Goal: Task Accomplishment & Management: Use online tool/utility

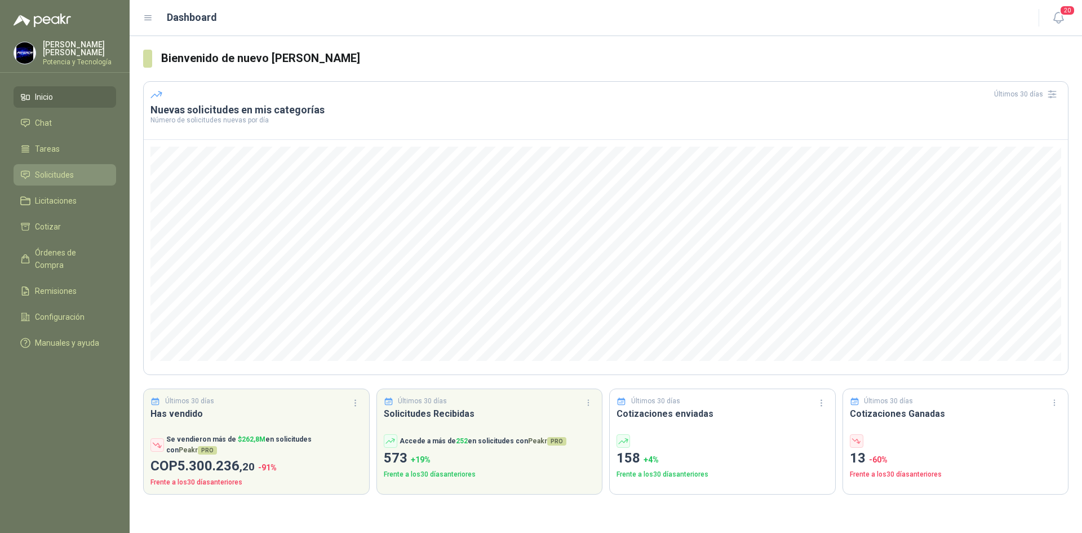
click at [56, 169] on span "Solicitudes" at bounding box center [54, 175] width 39 height 12
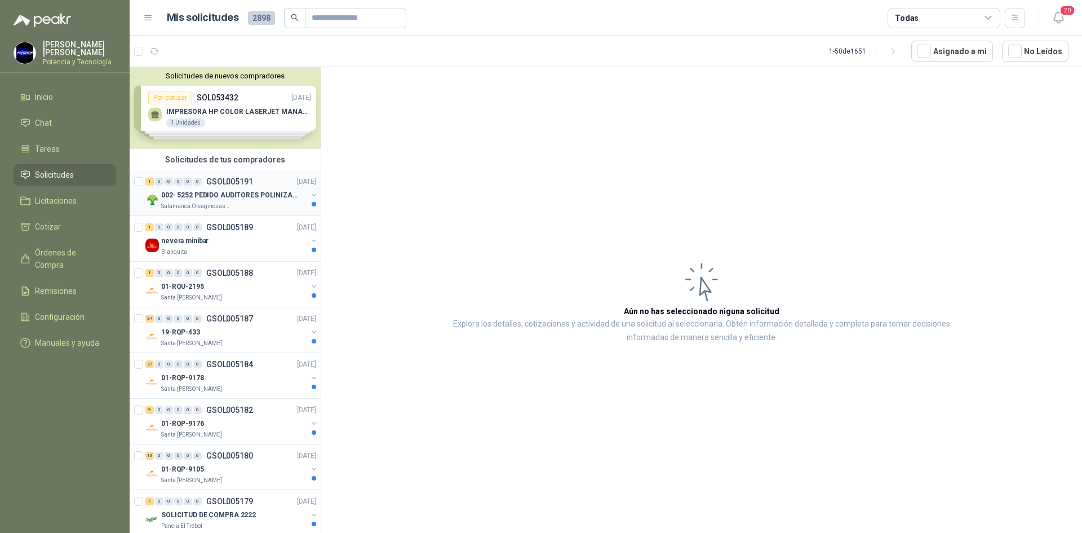
click at [203, 200] on p "002- 5252 PEDIDO AUDITORES POLINIZACIÓN" at bounding box center [231, 195] width 140 height 11
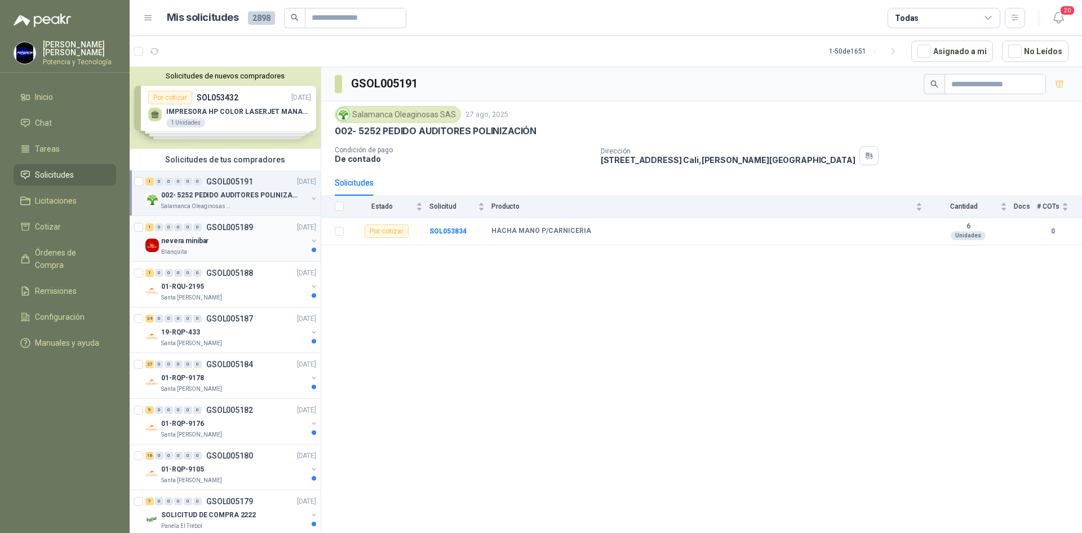
click at [205, 238] on p "nevera minibar" at bounding box center [184, 241] width 47 height 11
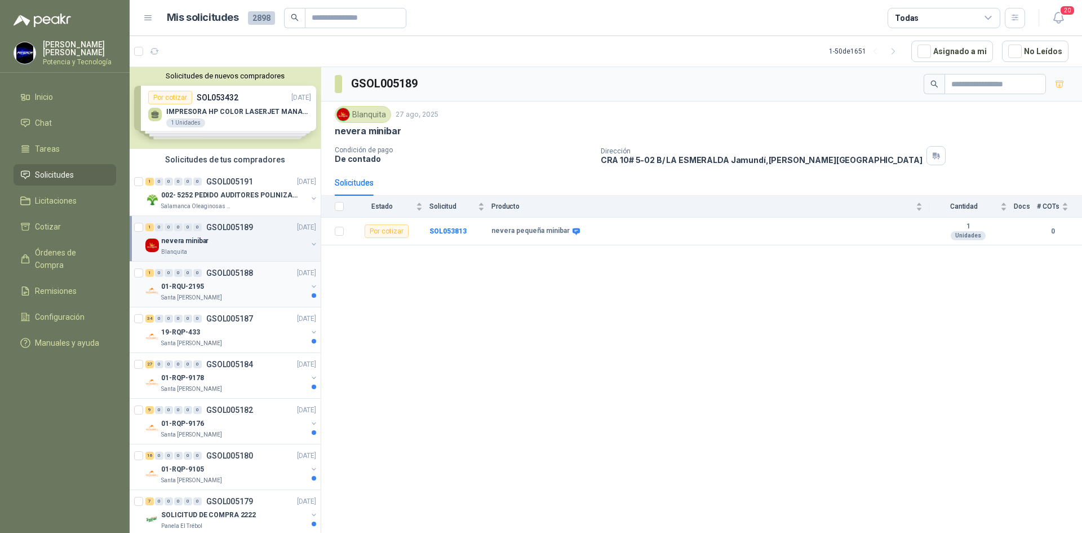
click at [203, 295] on p "Santa [PERSON_NAME]" at bounding box center [191, 297] width 61 height 9
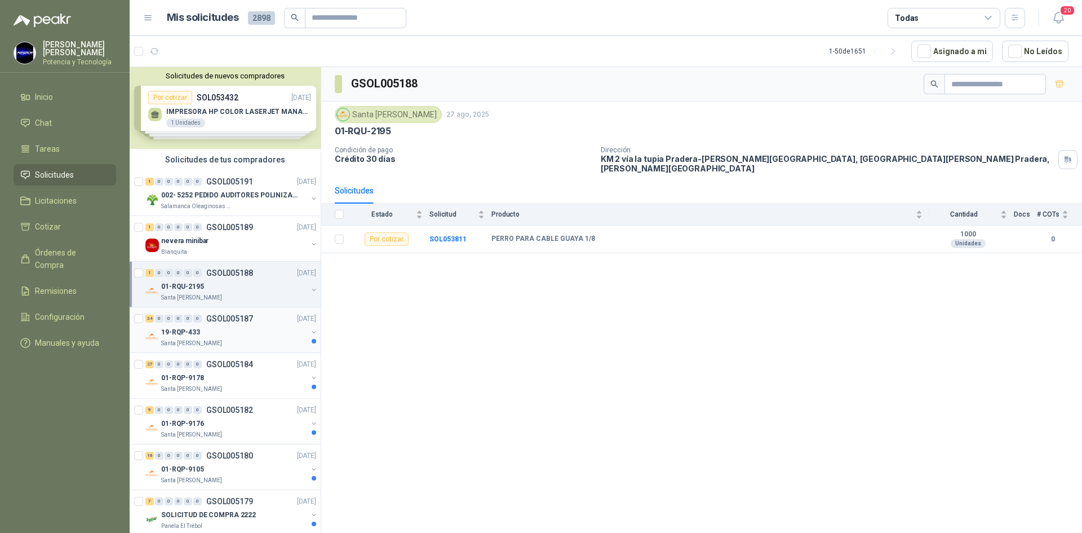
click at [209, 321] on p "GSOL005187" at bounding box center [229, 319] width 47 height 8
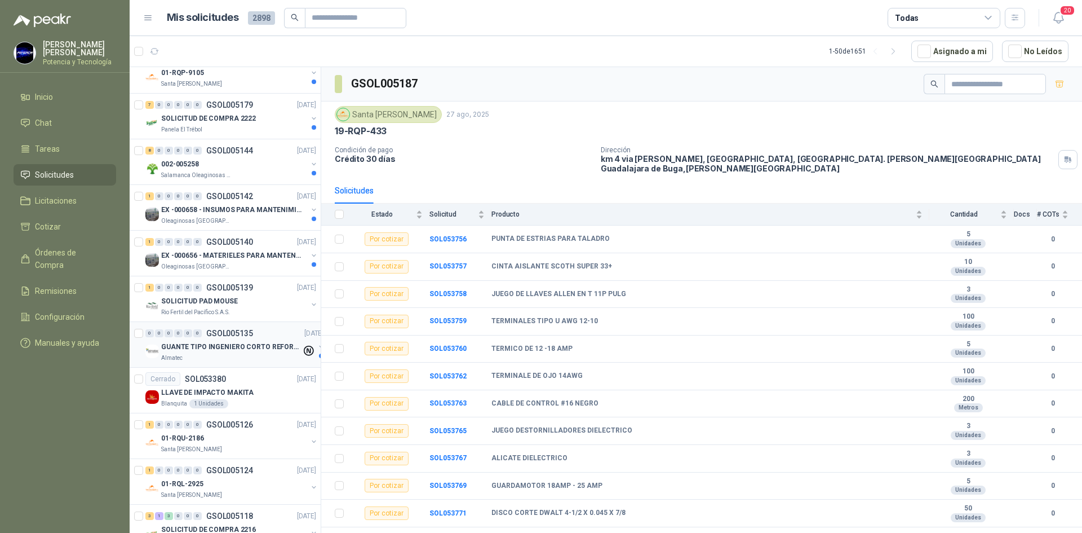
scroll to position [395, 0]
click at [217, 258] on p "EX -000656 - MATERIELES PARA MANTENIMIENTO MECANIC" at bounding box center [231, 257] width 140 height 11
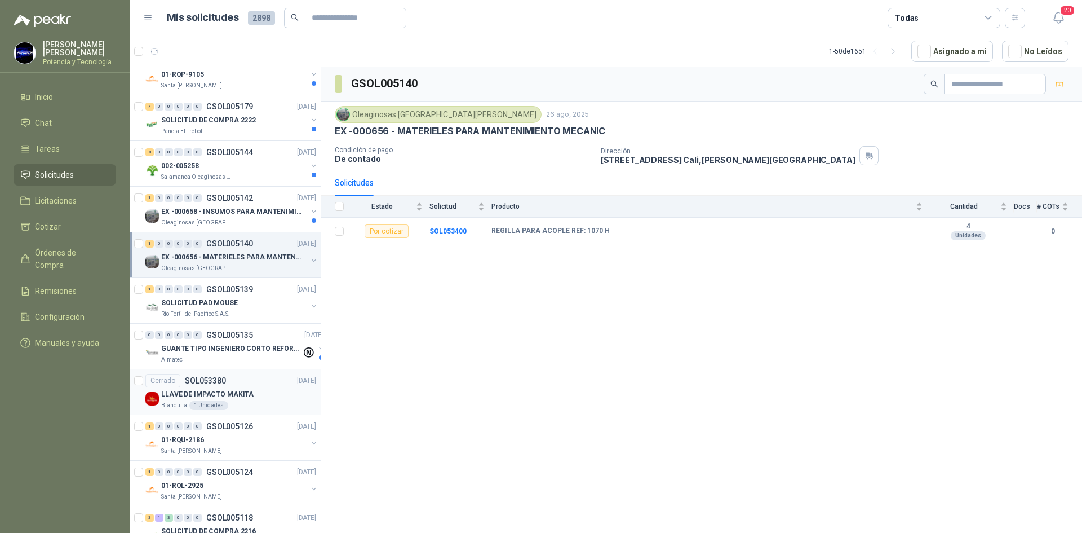
scroll to position [338, 0]
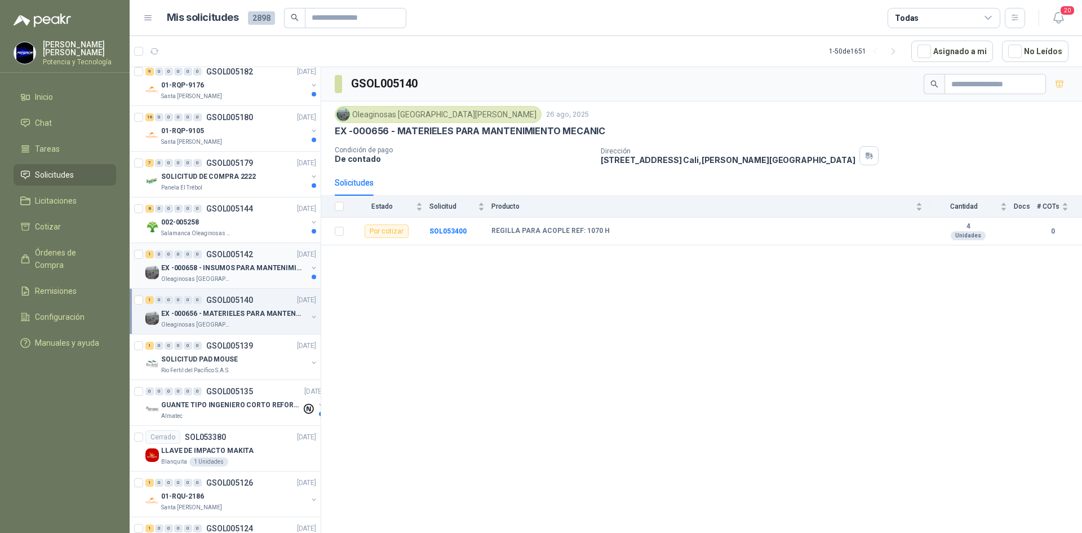
click at [207, 275] on p "Oleaginosas [GEOGRAPHIC_DATA][PERSON_NAME]" at bounding box center [196, 279] width 71 height 9
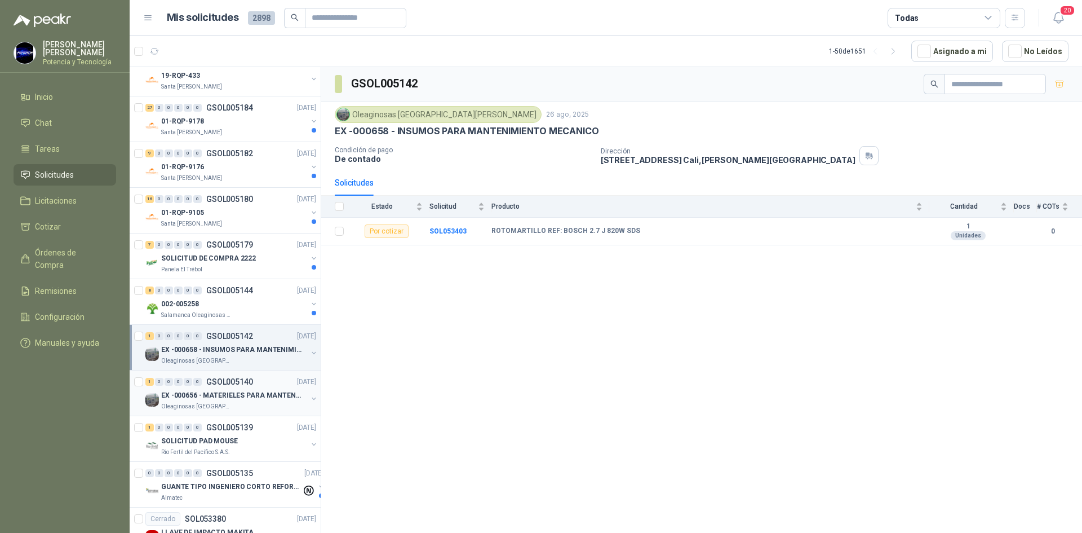
scroll to position [225, 0]
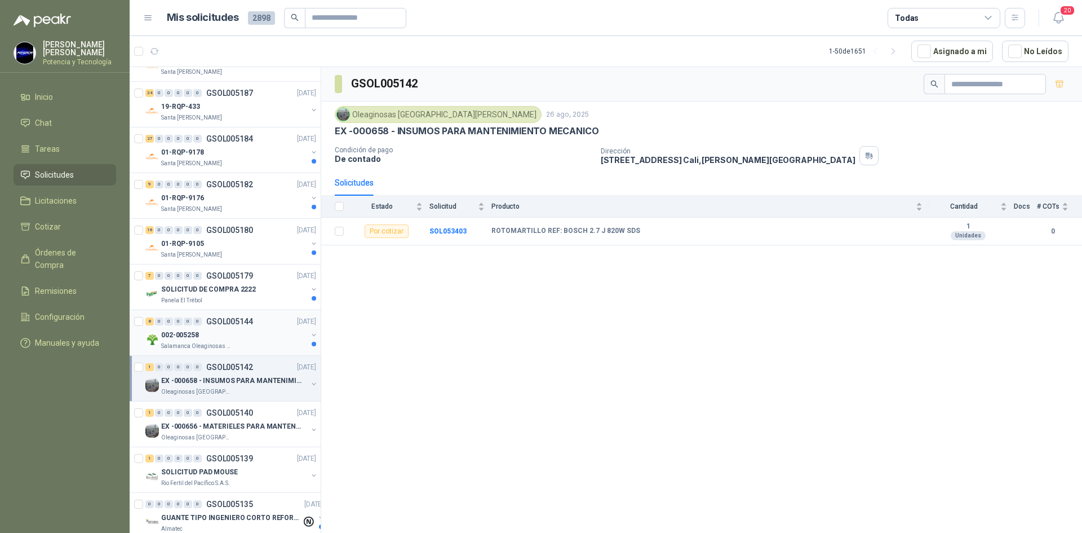
click at [227, 336] on div "002-005258" at bounding box center [234, 335] width 146 height 14
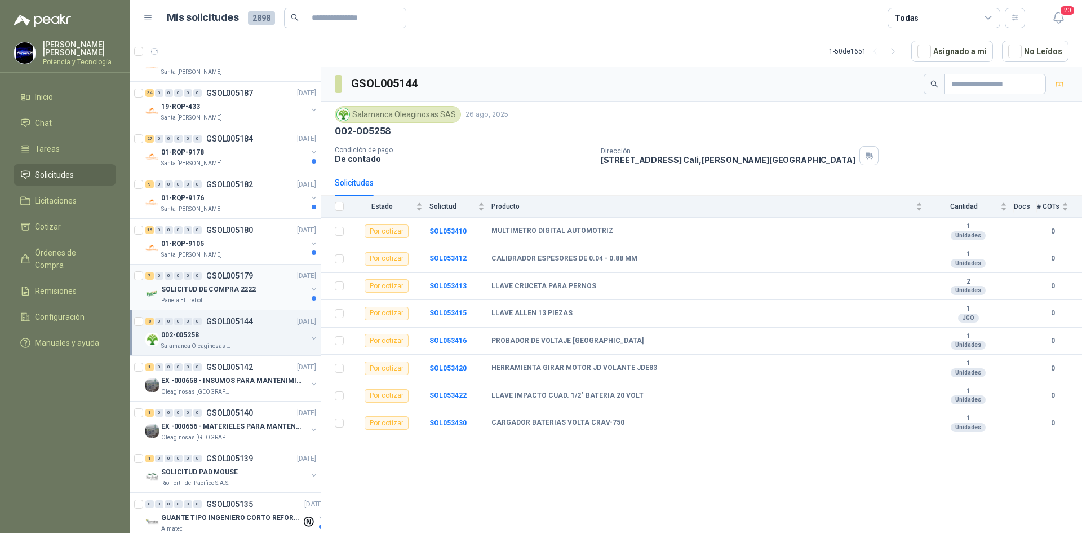
click at [202, 300] on div "Panela El Trébol" at bounding box center [234, 300] width 146 height 9
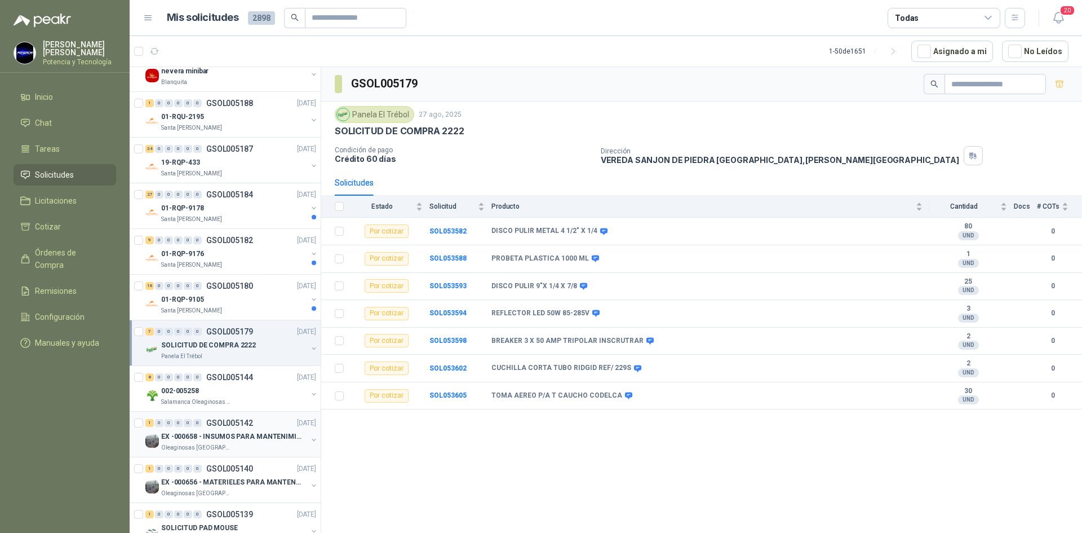
scroll to position [169, 0]
click at [211, 307] on p "Santa [PERSON_NAME]" at bounding box center [191, 311] width 61 height 9
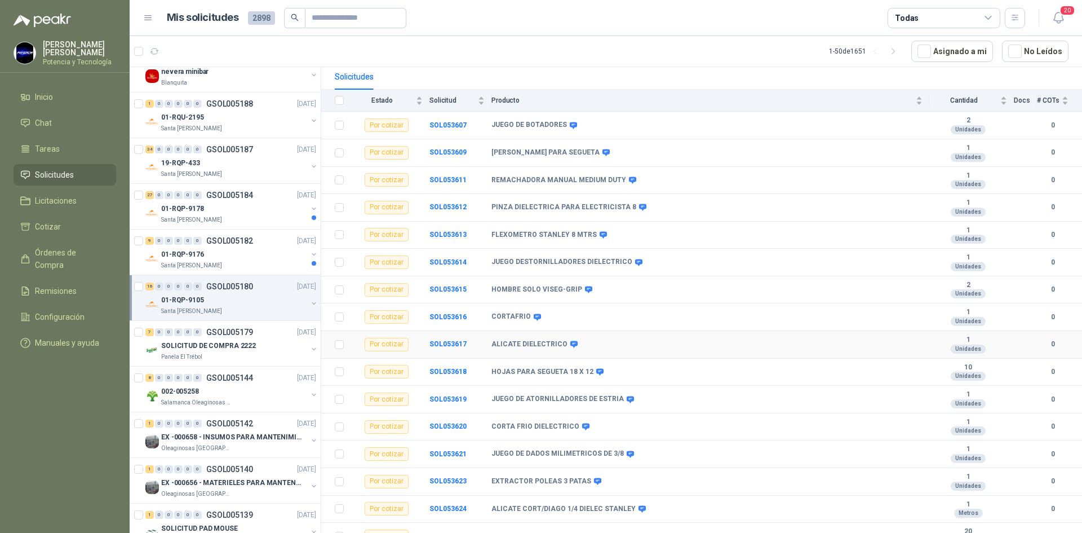
scroll to position [120, 0]
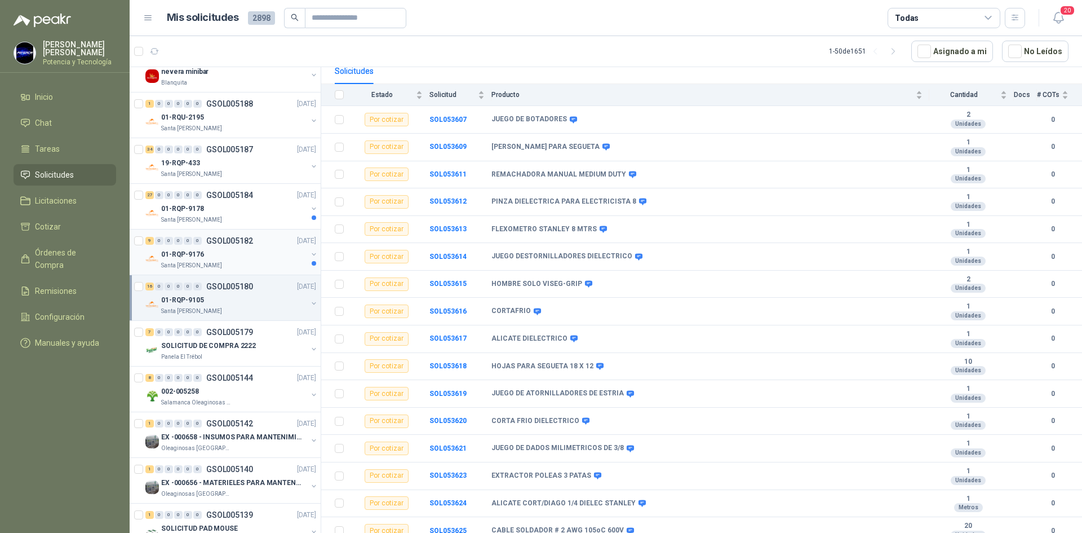
click at [227, 271] on div "9 0 0 0 0 0 GSOL005182 [DATE] 01-RQP-9176 [GEOGRAPHIC_DATA][PERSON_NAME]" at bounding box center [225, 252] width 191 height 46
click at [238, 264] on div "Santa [PERSON_NAME]" at bounding box center [234, 265] width 146 height 9
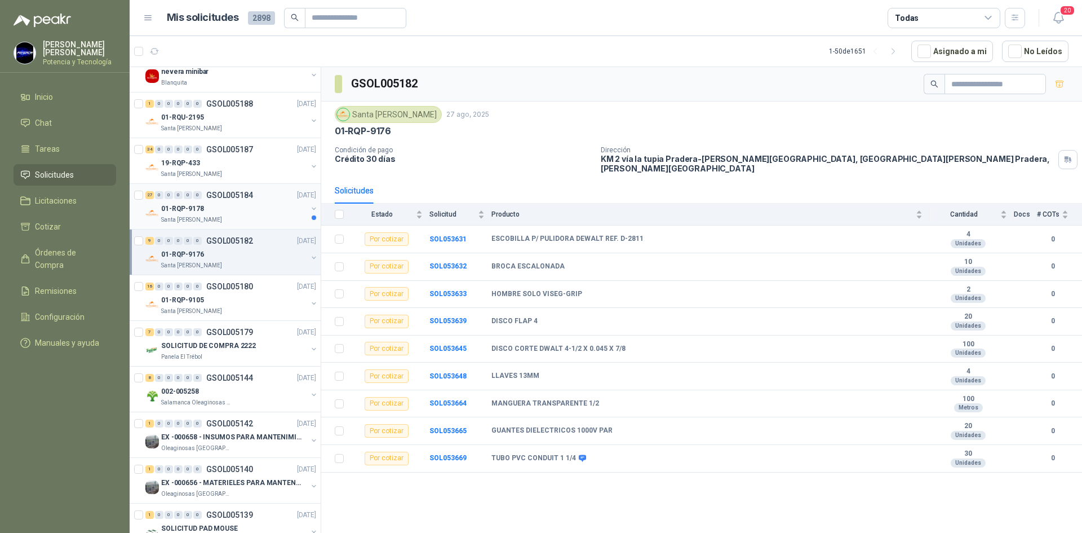
click at [258, 220] on div "Santa [PERSON_NAME]" at bounding box center [234, 219] width 146 height 9
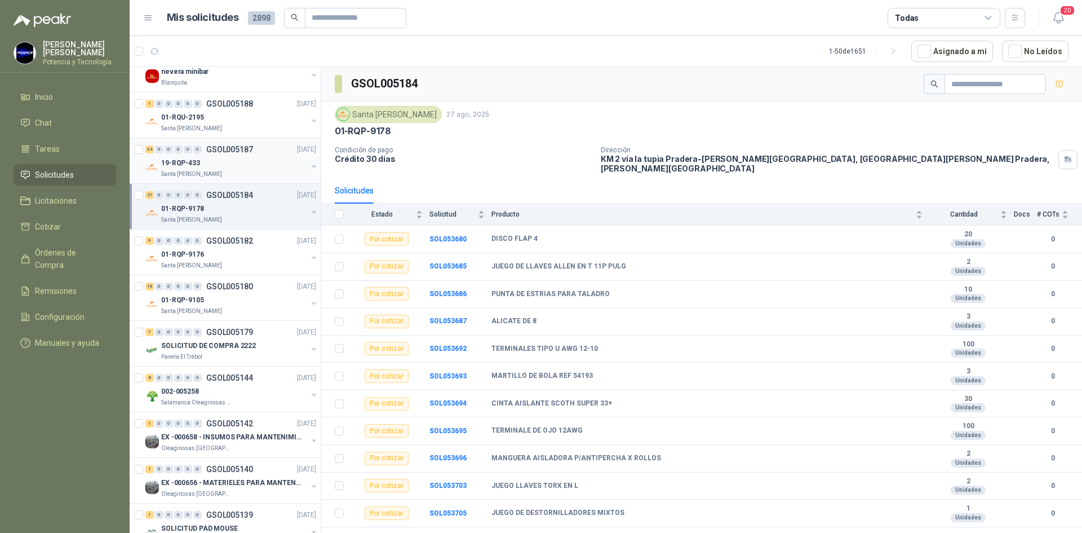
click at [236, 176] on div "Santa [PERSON_NAME]" at bounding box center [234, 174] width 146 height 9
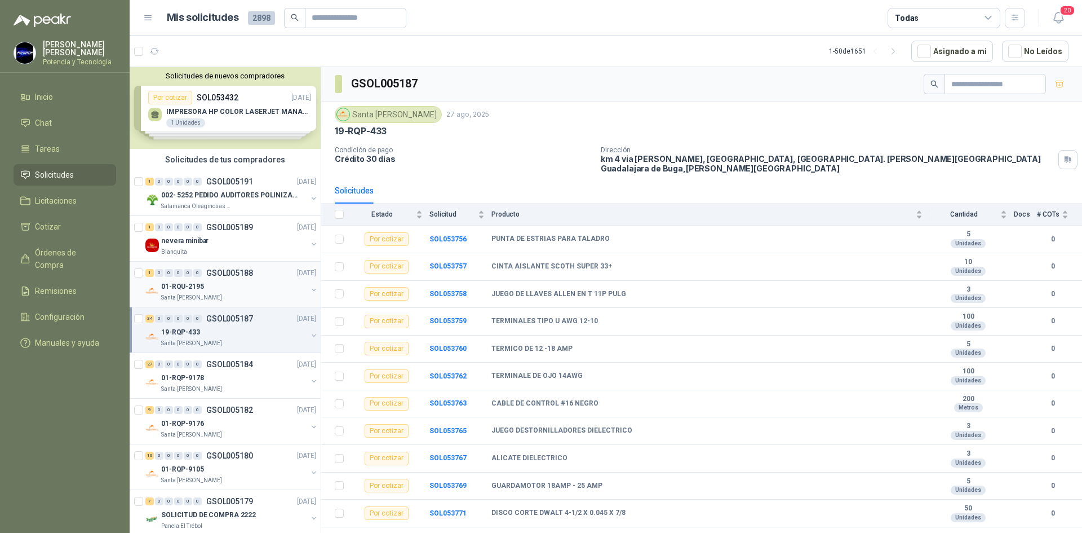
click at [205, 286] on div "01-RQU-2195" at bounding box center [234, 287] width 146 height 14
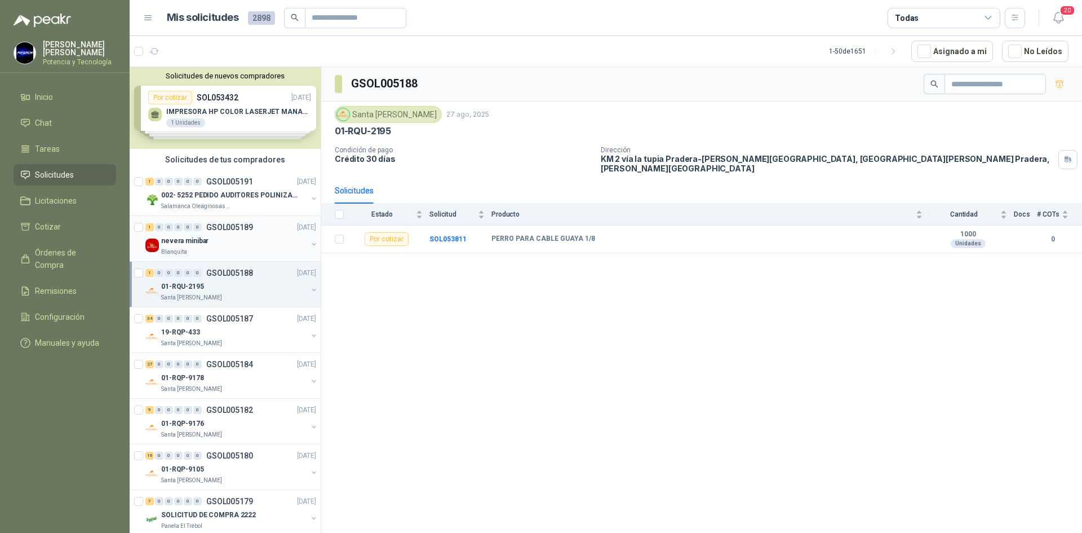
click at [216, 251] on div "Blanquita" at bounding box center [234, 251] width 146 height 9
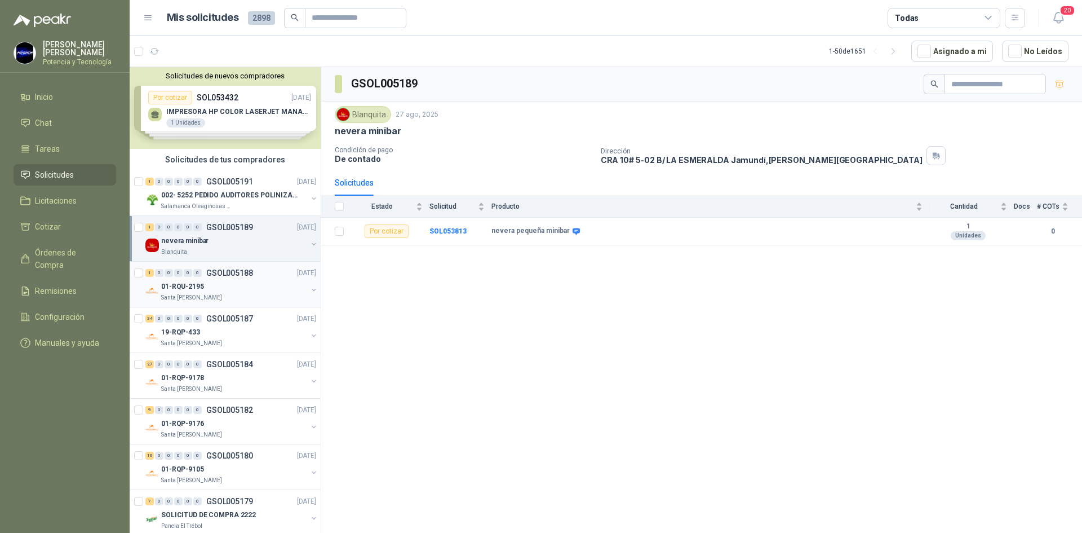
click at [229, 283] on div "01-RQU-2195" at bounding box center [234, 287] width 146 height 14
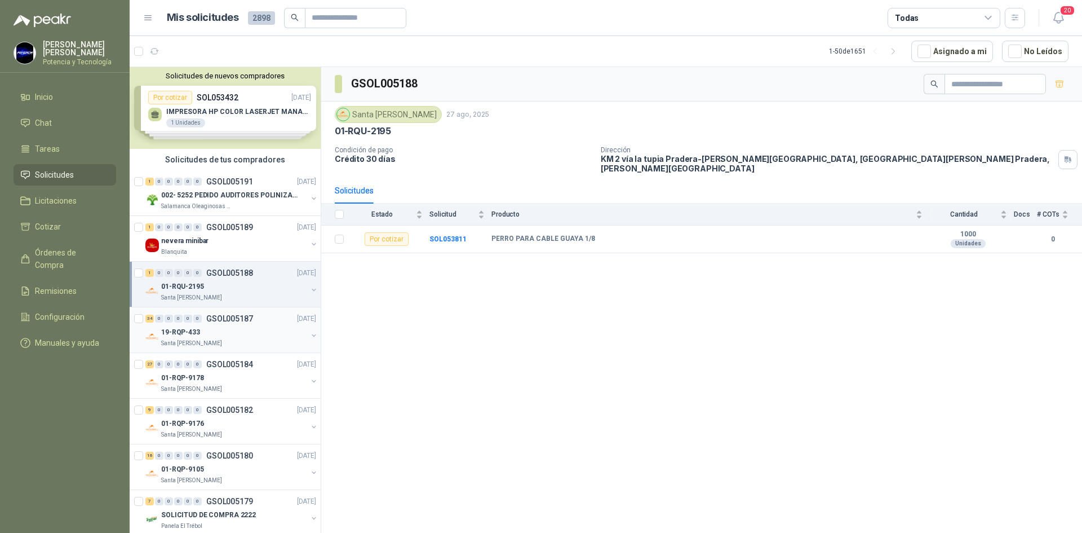
click at [234, 334] on div "19-RQP-433" at bounding box center [234, 332] width 146 height 14
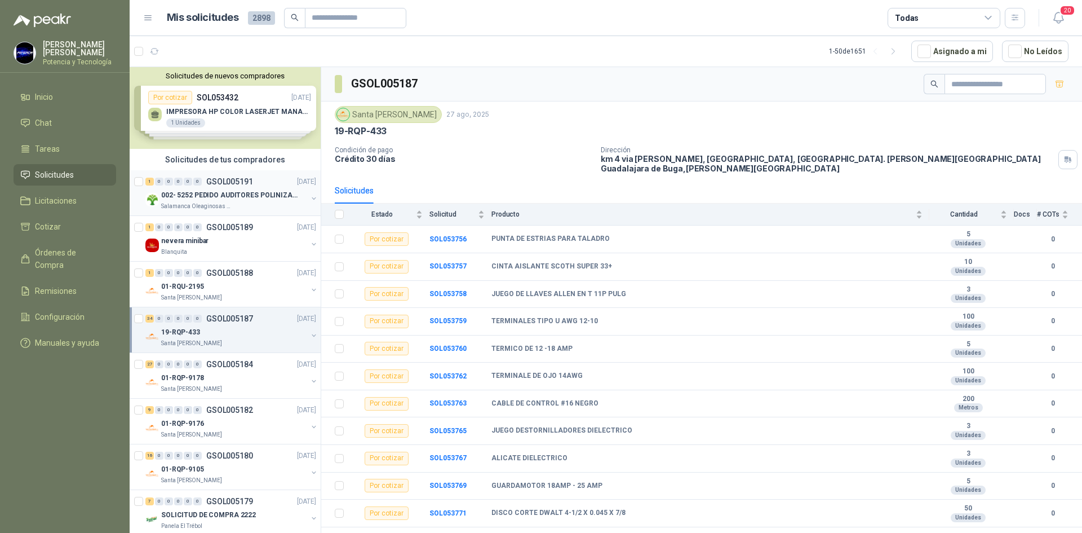
click at [240, 205] on div "Salamanca Oleaginosas SAS" at bounding box center [234, 206] width 146 height 9
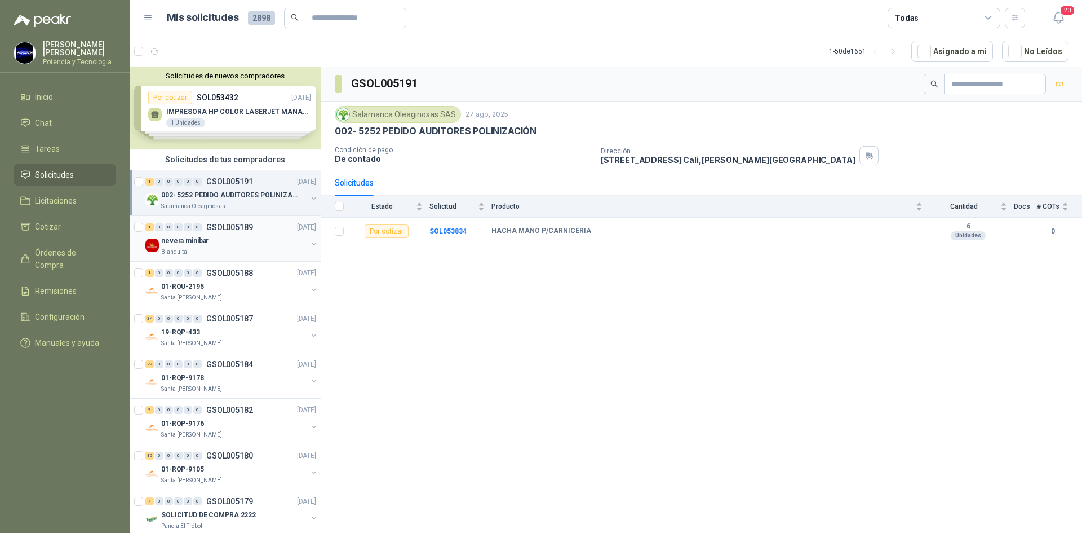
click at [239, 258] on div "1 0 0 0 0 0 GSOL005189 [DATE] nevera minibar Blanquita" at bounding box center [225, 239] width 191 height 46
click at [227, 292] on div "01-RQU-2195" at bounding box center [234, 287] width 146 height 14
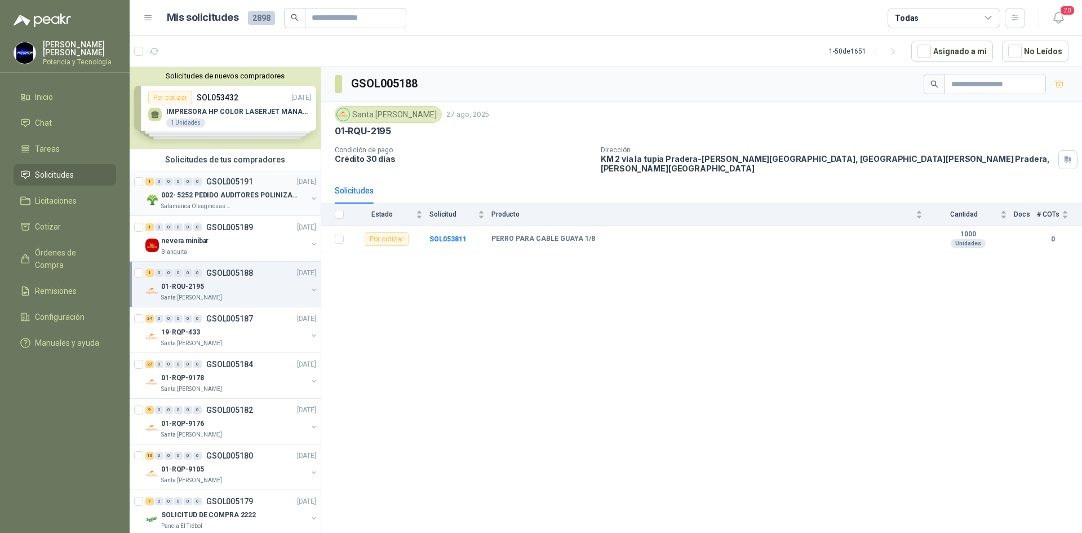
click at [211, 203] on p "Salamanca Oleaginosas SAS" at bounding box center [196, 206] width 71 height 9
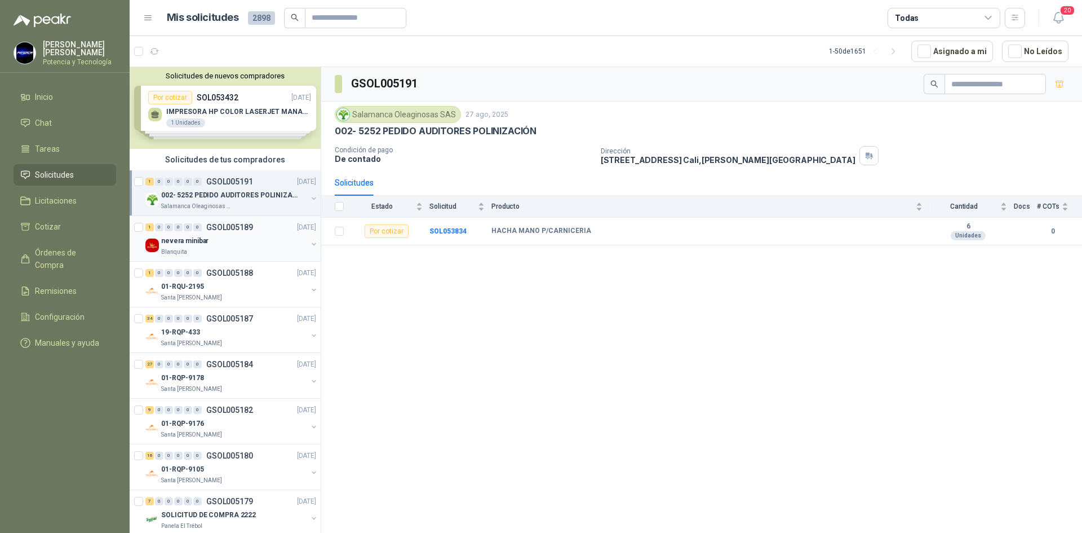
click at [240, 243] on div "nevera minibar" at bounding box center [234, 241] width 146 height 14
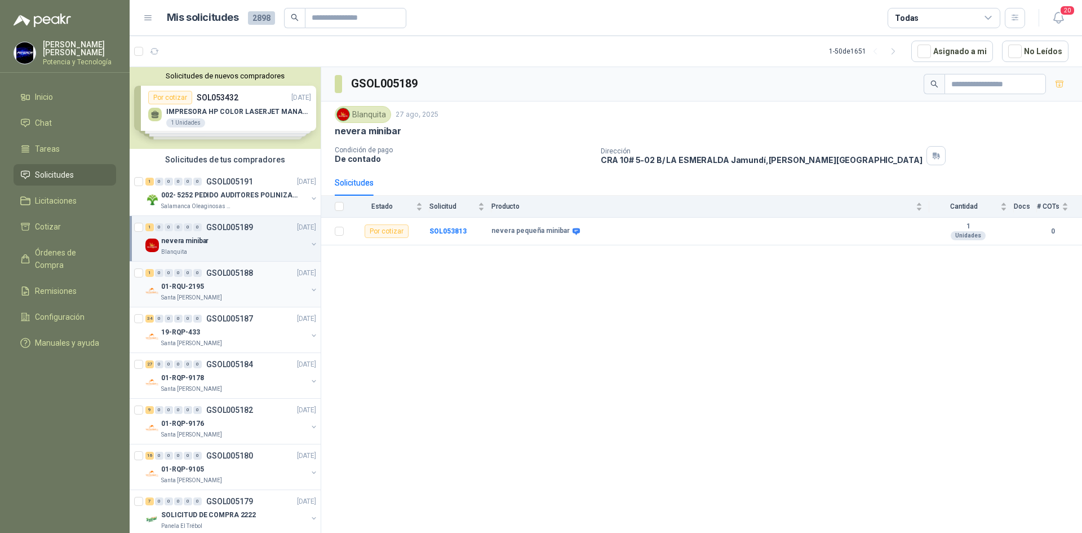
click at [206, 299] on p "Santa [PERSON_NAME]" at bounding box center [191, 297] width 61 height 9
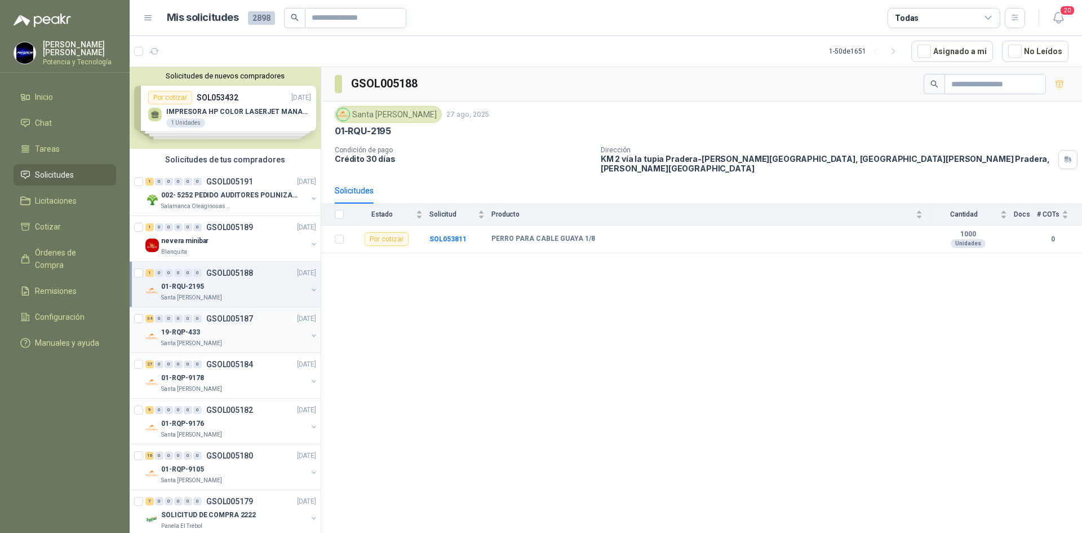
click at [219, 323] on div "34 0 0 0 0 0 GSOL005187 [DATE]" at bounding box center [231, 319] width 173 height 14
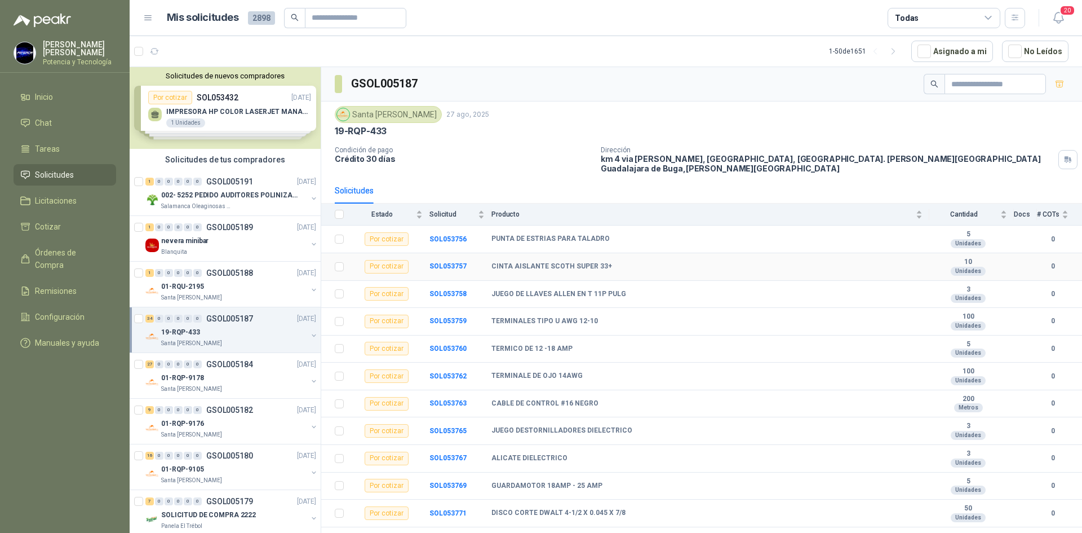
click at [466, 260] on td "SOL053757" at bounding box center [461, 267] width 62 height 28
click at [448, 262] on b "SOL053757" at bounding box center [448, 266] width 37 height 8
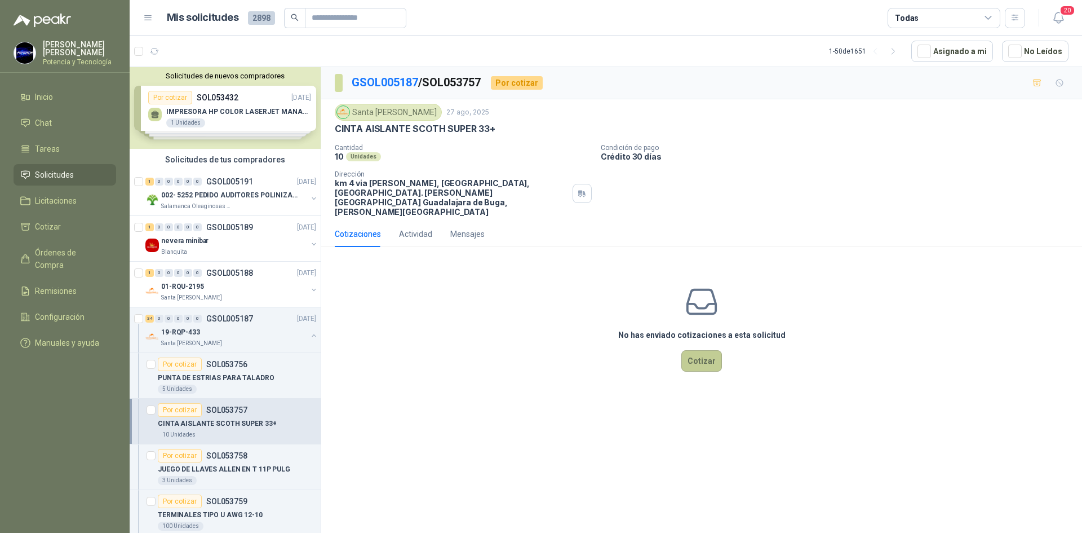
click at [703, 350] on button "Cotizar" at bounding box center [701, 360] width 41 height 21
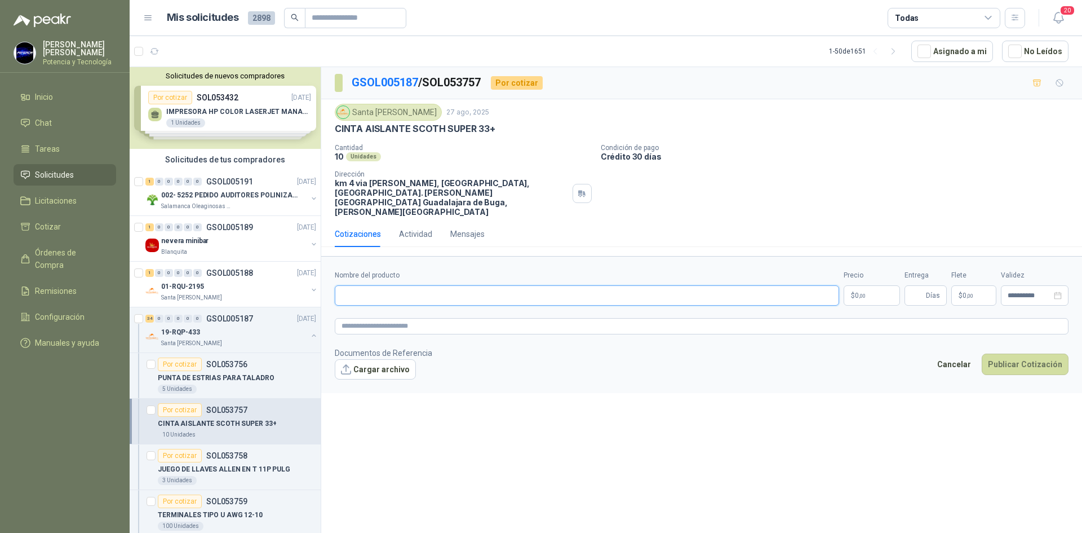
paste input "**********"
type input "**********"
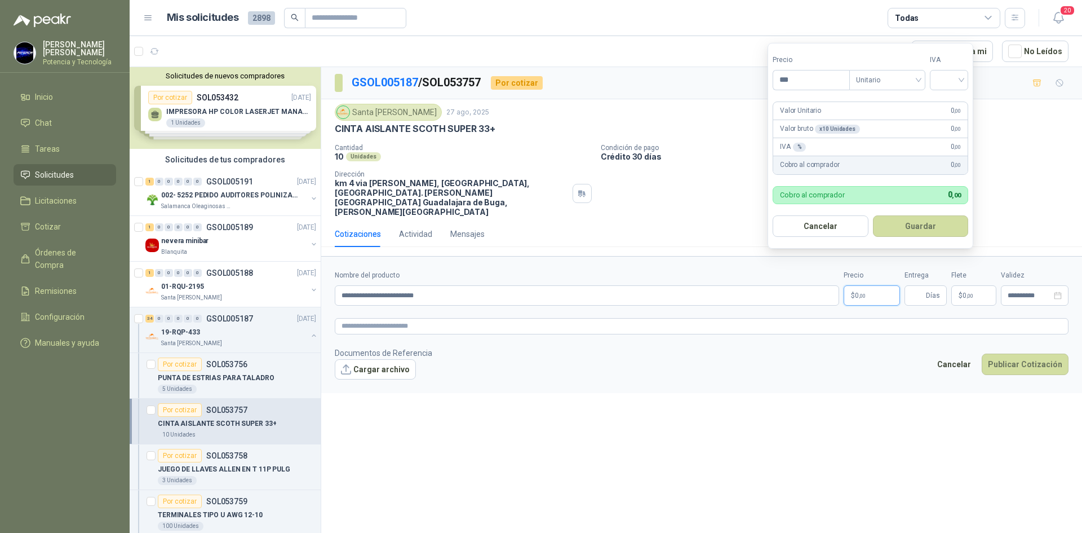
click at [857, 292] on span "0 ,00" at bounding box center [860, 295] width 11 height 7
type input "********"
click at [945, 75] on input "search" at bounding box center [949, 78] width 25 height 17
click at [950, 106] on div "19%" at bounding box center [951, 103] width 21 height 12
click at [917, 286] on input "Entrega" at bounding box center [917, 295] width 12 height 19
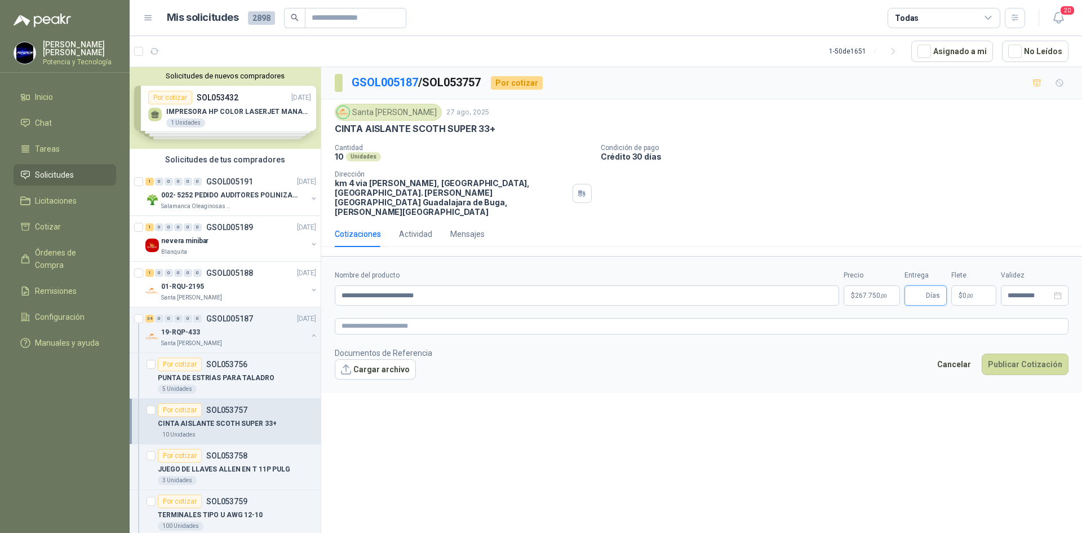
type input "*"
click at [976, 285] on p "$ 0 ,00" at bounding box center [973, 295] width 45 height 20
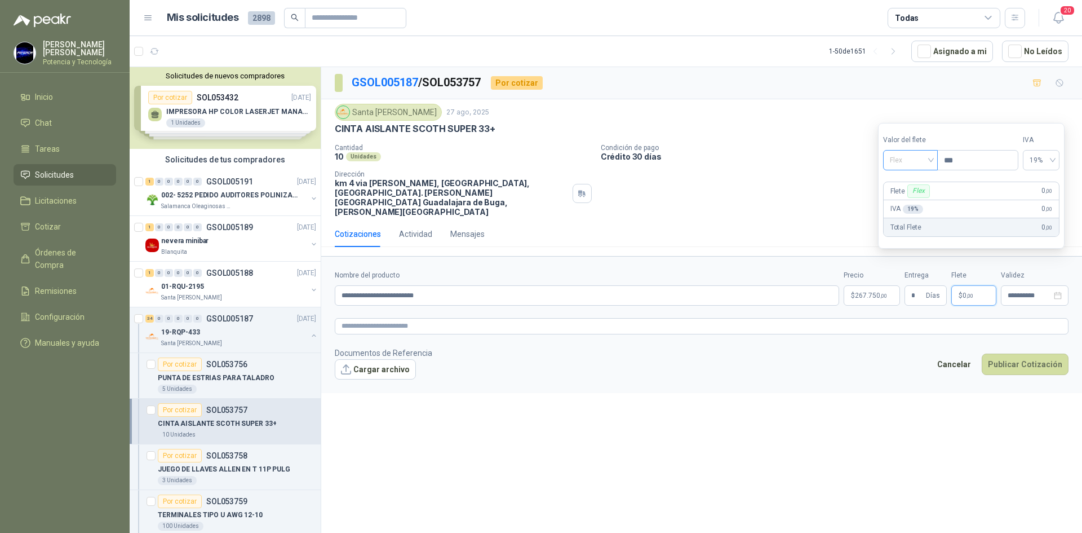
click at [902, 164] on span "Flex" at bounding box center [910, 160] width 41 height 17
click at [923, 199] on div "Incluido" at bounding box center [911, 202] width 39 height 12
click at [1006, 285] on div "**********" at bounding box center [1035, 295] width 68 height 20
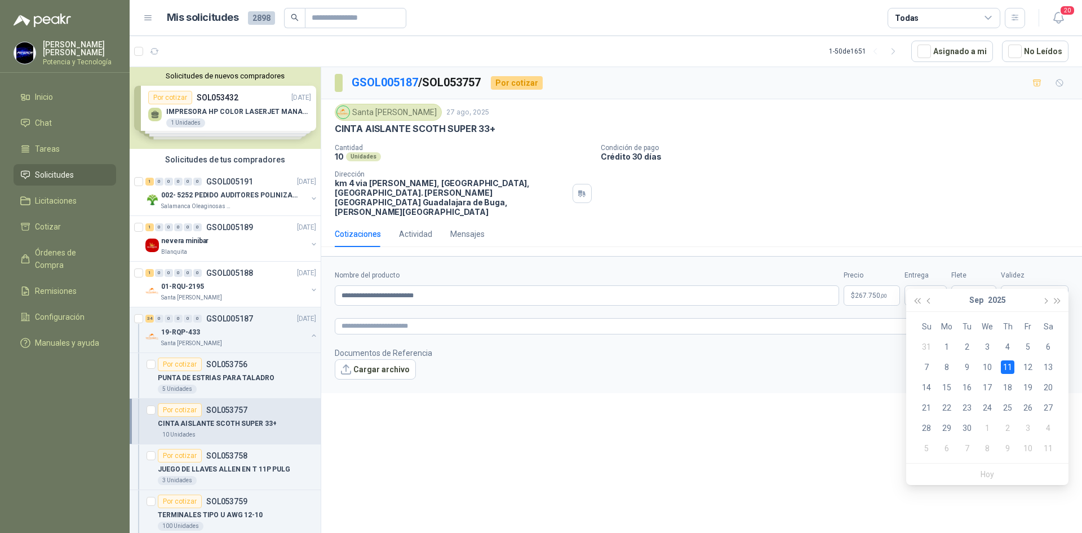
click at [1012, 366] on div "11" at bounding box center [1008, 367] width 14 height 14
type input "**********"
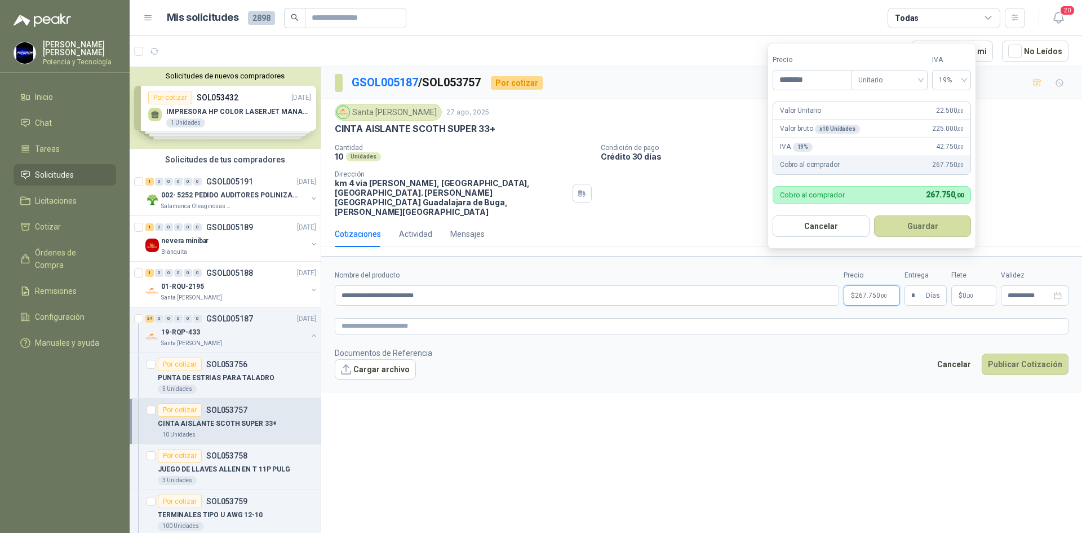
click at [875, 292] on span "267.750 ,00" at bounding box center [871, 295] width 32 height 7
click at [1006, 353] on button "Publicar Cotización" at bounding box center [1025, 363] width 87 height 21
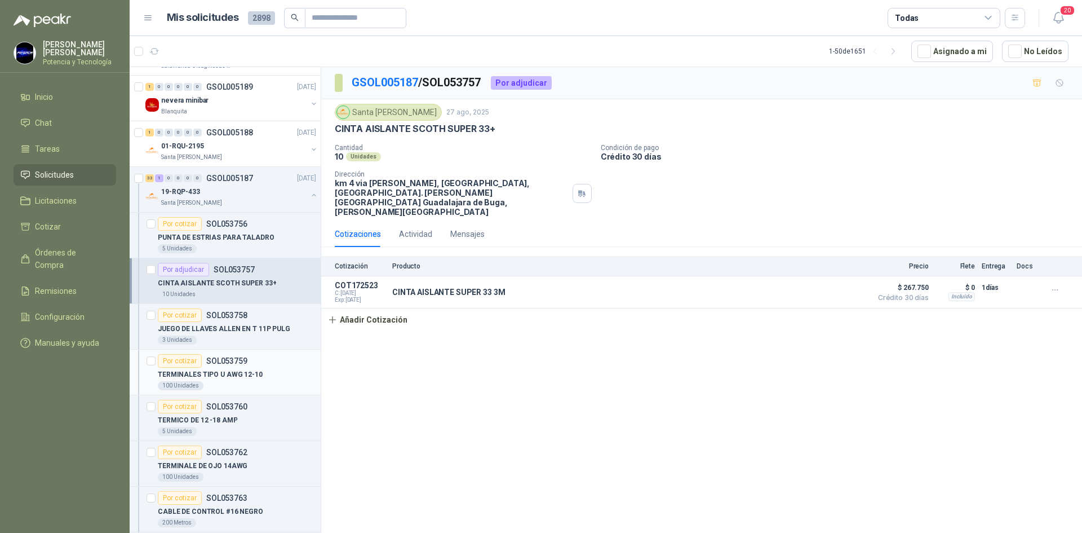
scroll to position [169, 0]
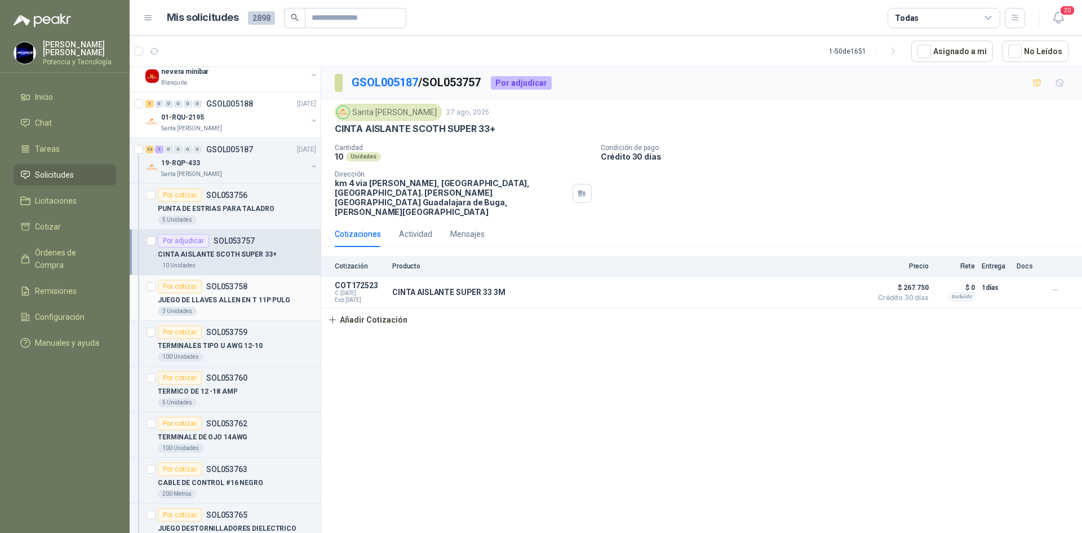
click at [202, 299] on p "JUEGO DE LLAVES ALLEN EN T 11P PULG" at bounding box center [224, 300] width 132 height 11
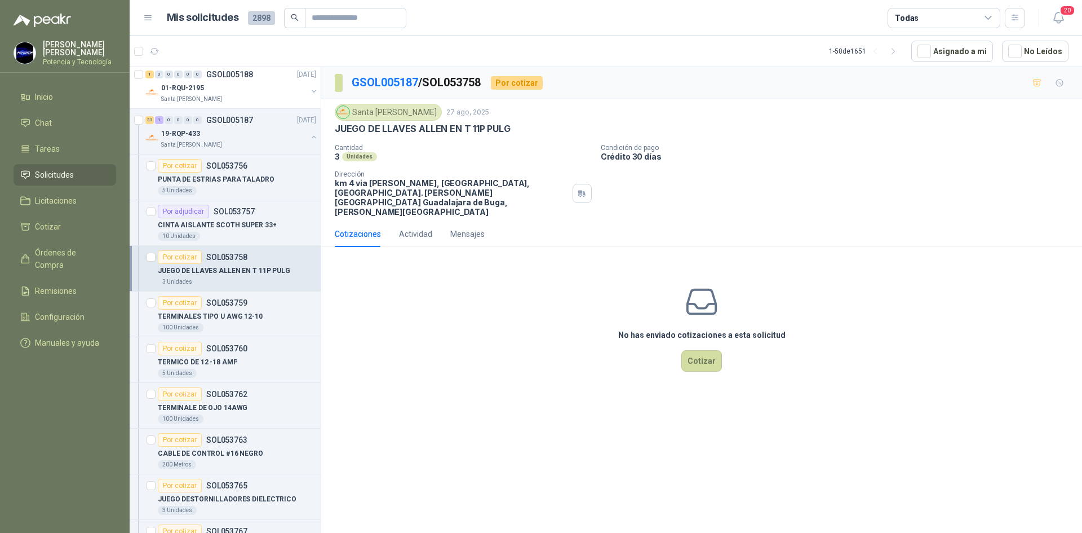
scroll to position [225, 0]
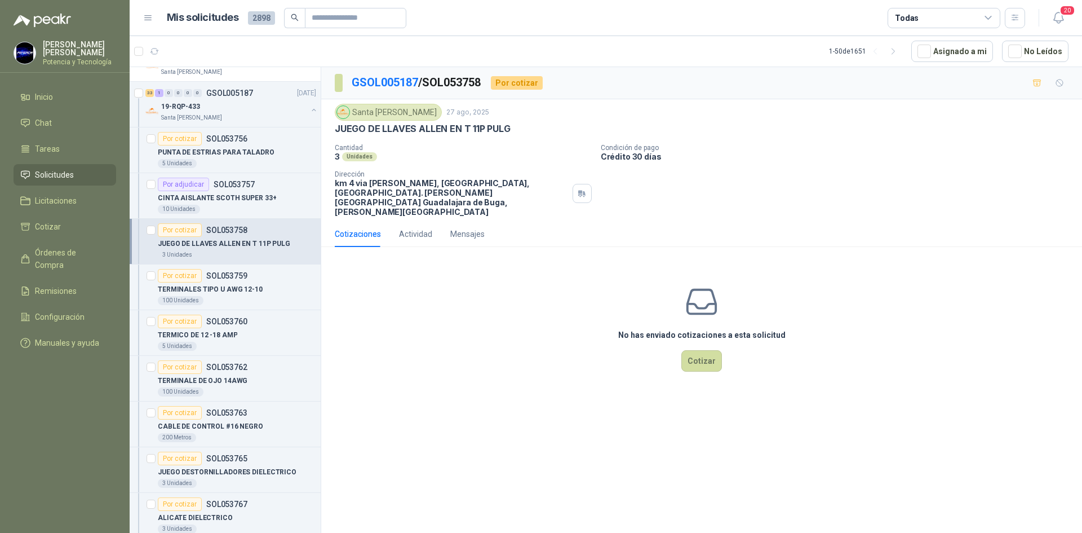
click at [202, 299] on div "100 Unidades" at bounding box center [237, 300] width 158 height 9
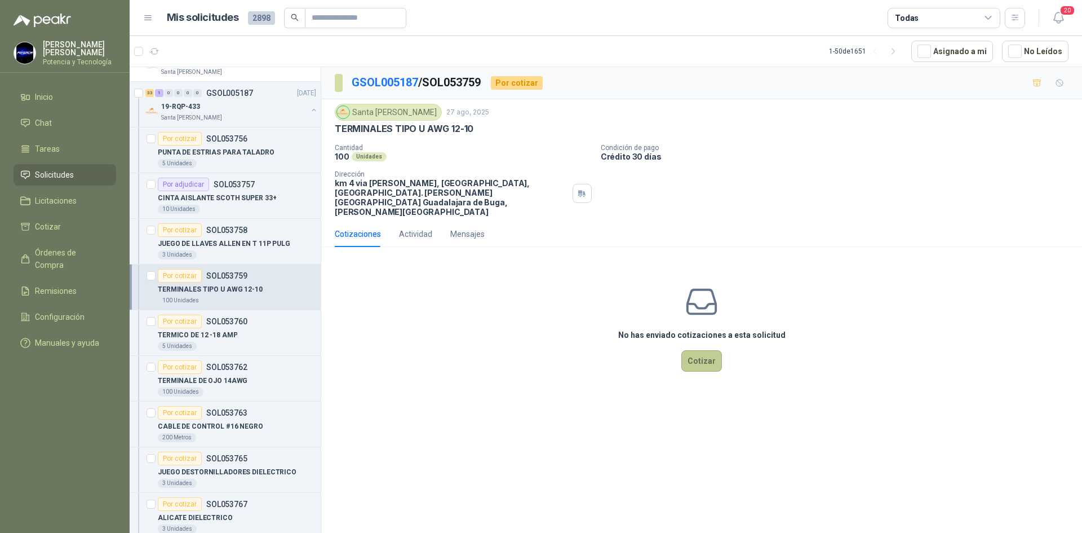
click at [703, 351] on button "Cotizar" at bounding box center [701, 360] width 41 height 21
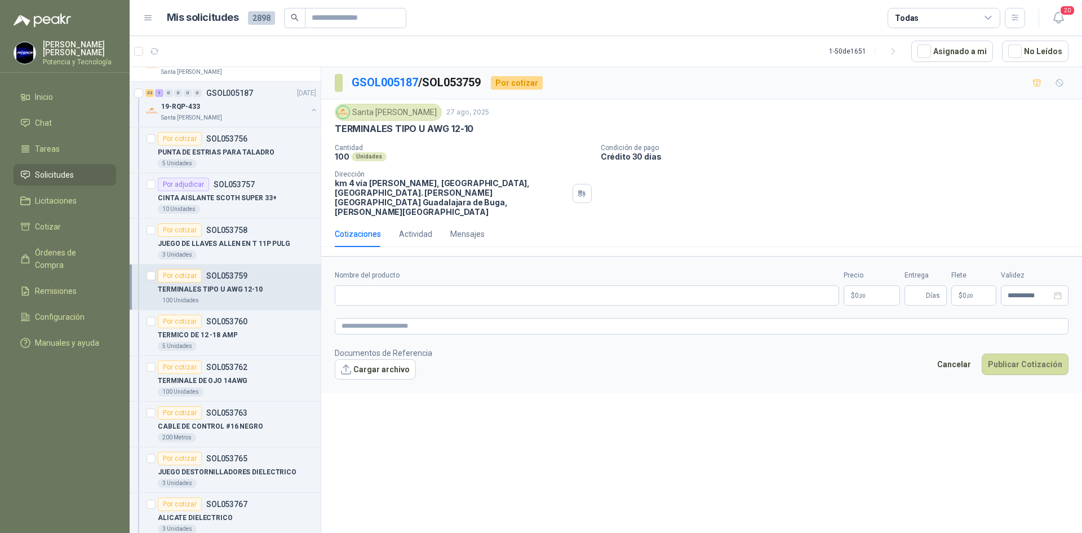
click at [595, 270] on div "Nombre del producto" at bounding box center [587, 288] width 504 height 36
click at [594, 285] on input "Nombre del producto" at bounding box center [587, 295] width 504 height 20
type input "**********"
click at [862, 293] on span ",00" at bounding box center [862, 296] width 7 height 6
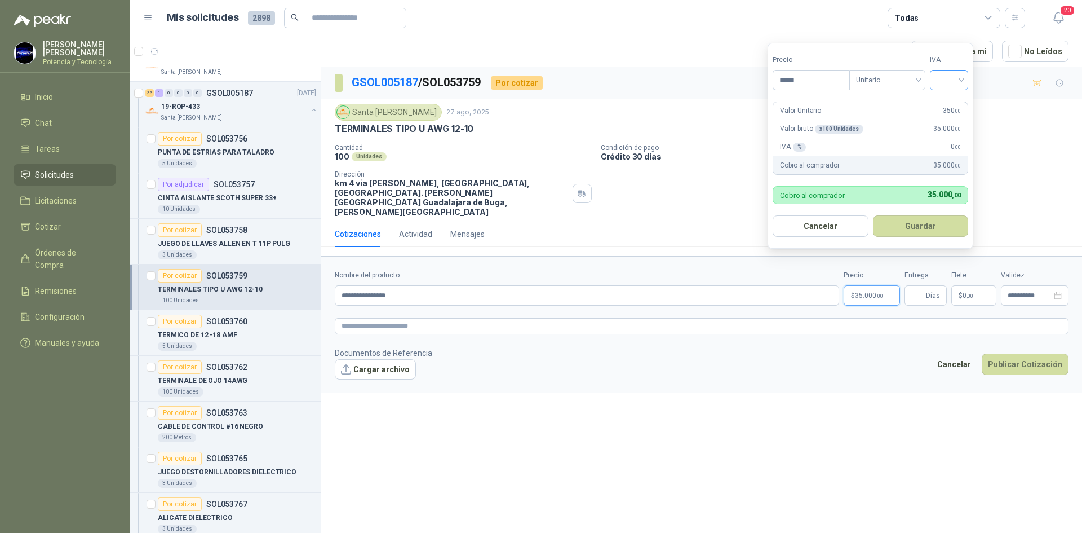
type input "*****"
click at [961, 78] on input "search" at bounding box center [949, 78] width 25 height 17
click at [957, 107] on div "19%" at bounding box center [951, 103] width 21 height 12
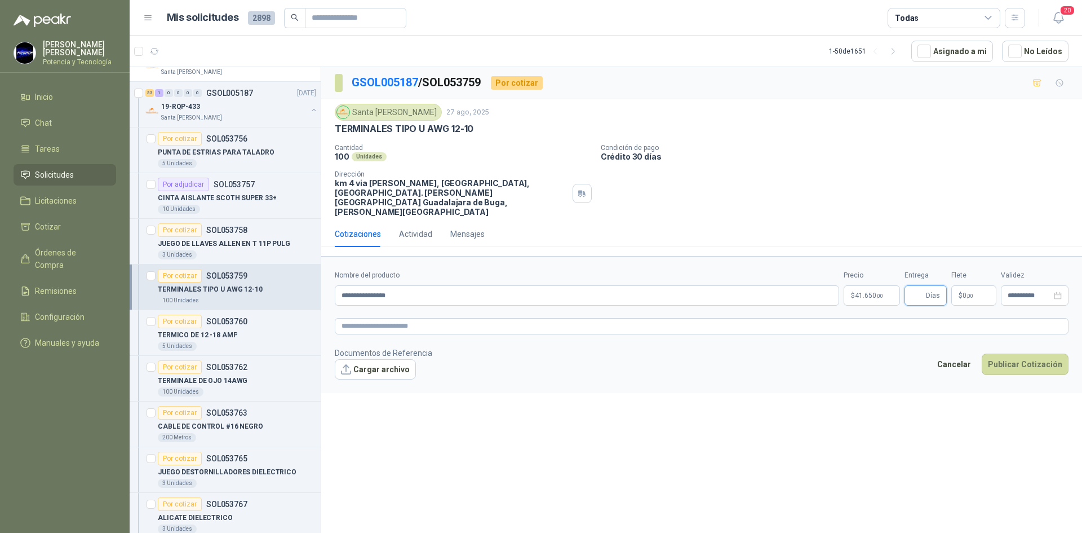
click at [919, 286] on input "Entrega" at bounding box center [917, 295] width 12 height 19
type input "*"
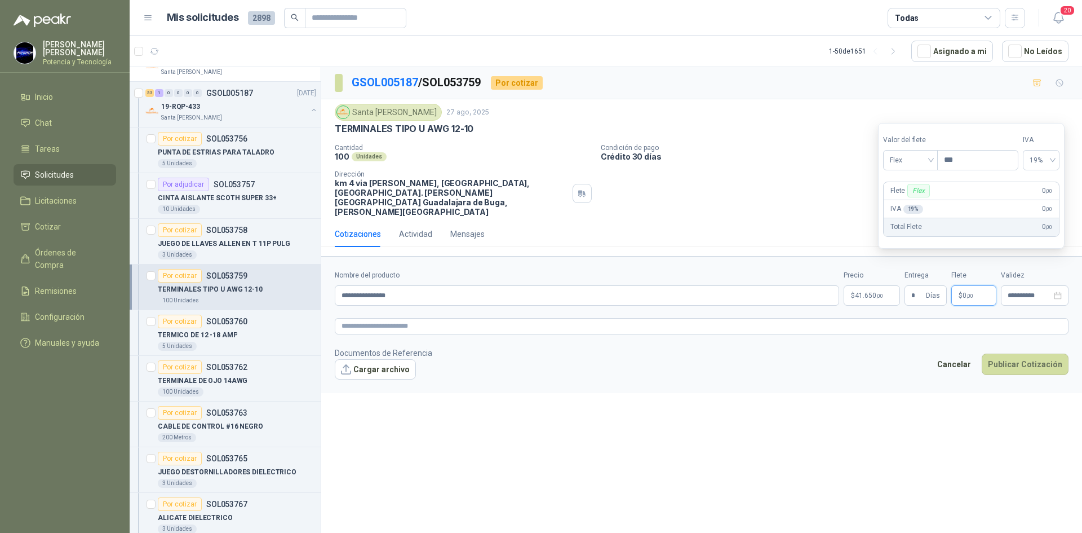
click at [967, 285] on p "$ 0 ,00" at bounding box center [973, 295] width 45 height 20
click at [904, 170] on div "Flex" at bounding box center [910, 160] width 55 height 20
click at [909, 205] on div "Incluido" at bounding box center [911, 202] width 39 height 12
click at [1021, 292] on input "**********" at bounding box center [1030, 295] width 44 height 7
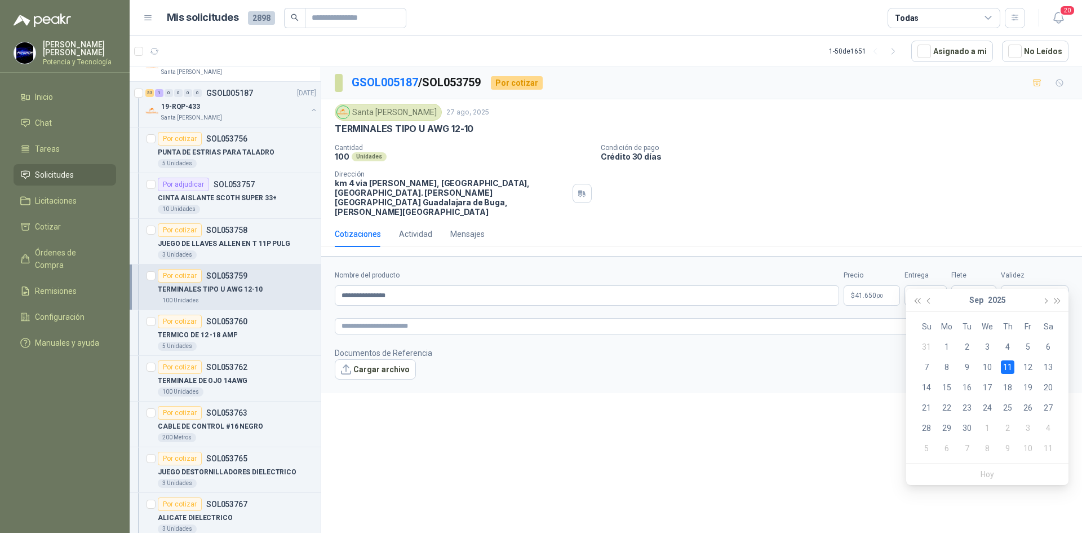
click at [1011, 365] on div "11" at bounding box center [1008, 367] width 14 height 14
type input "**********"
click at [1010, 353] on button "Publicar Cotización" at bounding box center [1025, 363] width 87 height 21
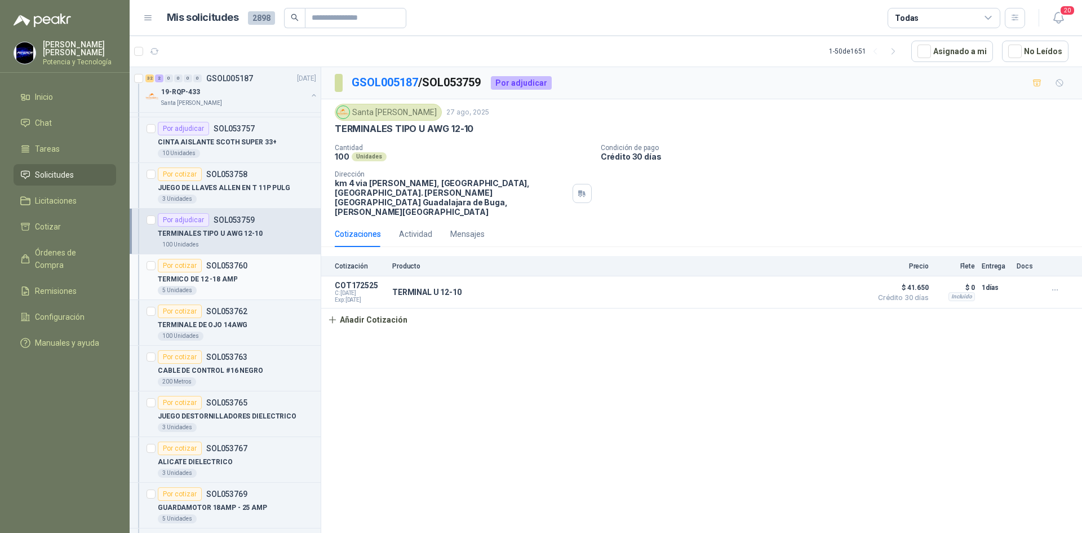
scroll to position [282, 0]
click at [228, 289] on div "5 Unidades" at bounding box center [237, 289] width 158 height 9
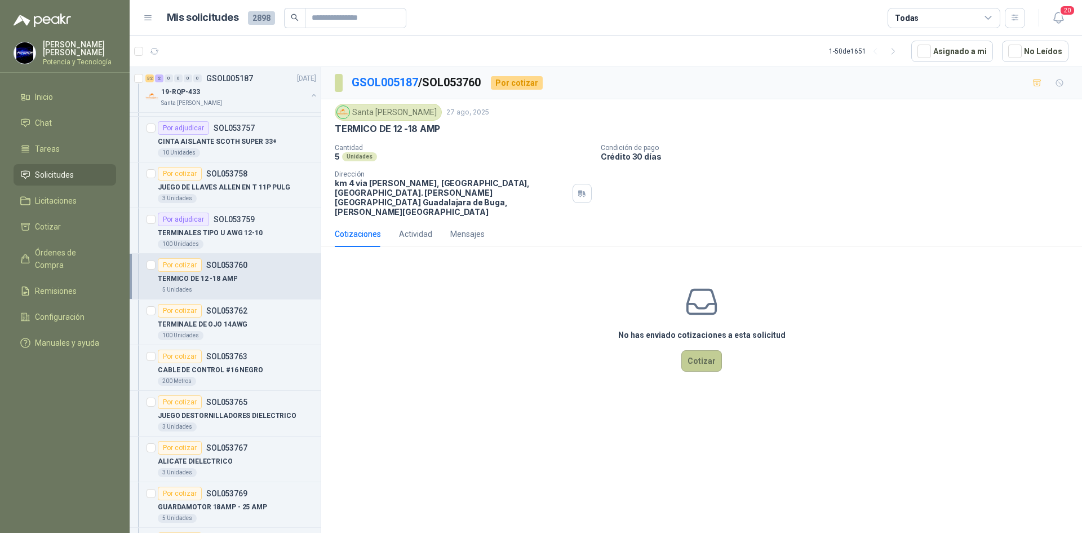
click at [689, 350] on button "Cotizar" at bounding box center [701, 360] width 41 height 21
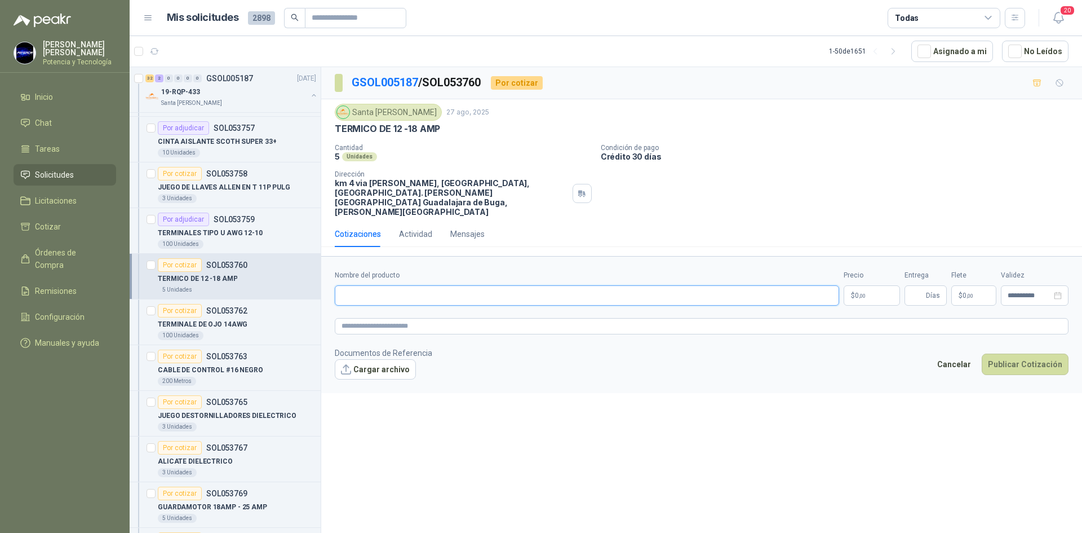
paste input "**********"
type input "**********"
click at [858, 292] on span "0 ,00" at bounding box center [860, 295] width 11 height 7
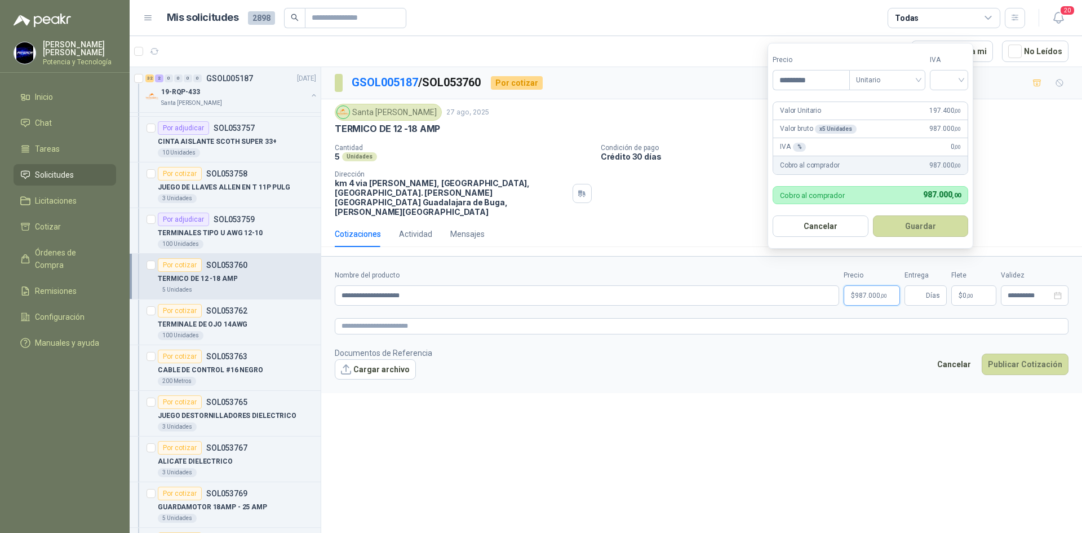
type input "*********"
click at [958, 81] on input "search" at bounding box center [949, 78] width 25 height 17
click at [957, 100] on div "19%" at bounding box center [951, 103] width 21 height 12
click at [923, 286] on input "Entrega" at bounding box center [917, 295] width 12 height 19
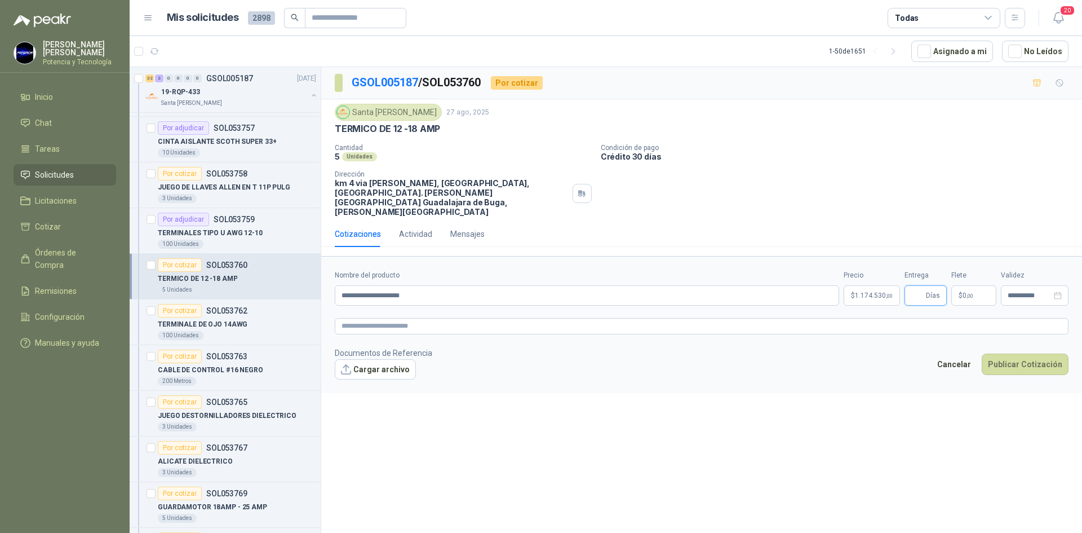
type input "*"
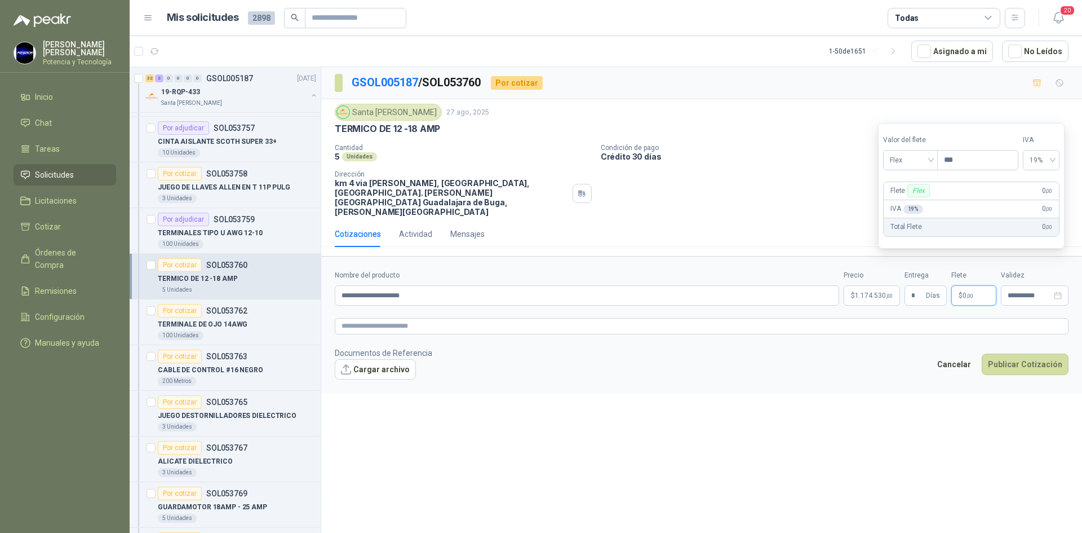
click at [966, 292] on span "0 ,00" at bounding box center [968, 295] width 11 height 7
click at [907, 156] on span "Flex" at bounding box center [910, 160] width 41 height 17
click at [919, 201] on div "Incluido" at bounding box center [911, 202] width 39 height 12
click at [1037, 285] on div "**********" at bounding box center [1035, 295] width 68 height 20
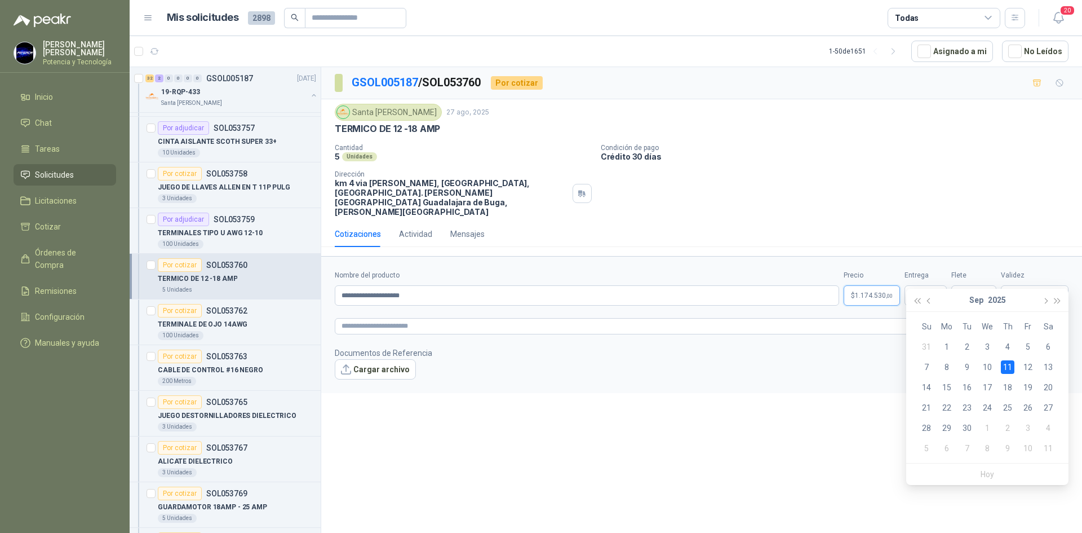
click at [855, 292] on span "1.174.530 ,00" at bounding box center [874, 295] width 38 height 7
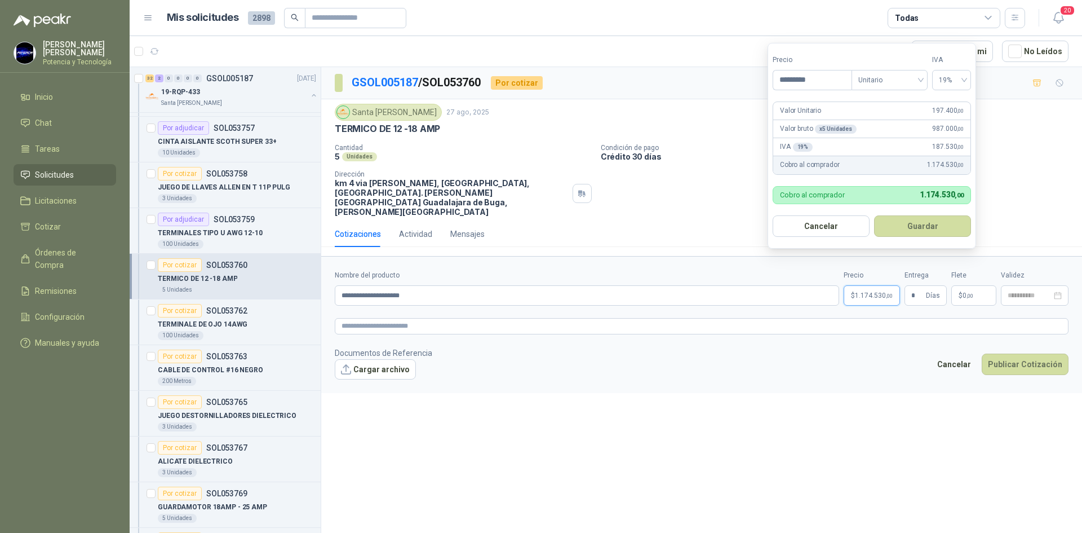
type input "**********"
click at [1020, 353] on button "Publicar Cotización" at bounding box center [1025, 363] width 87 height 21
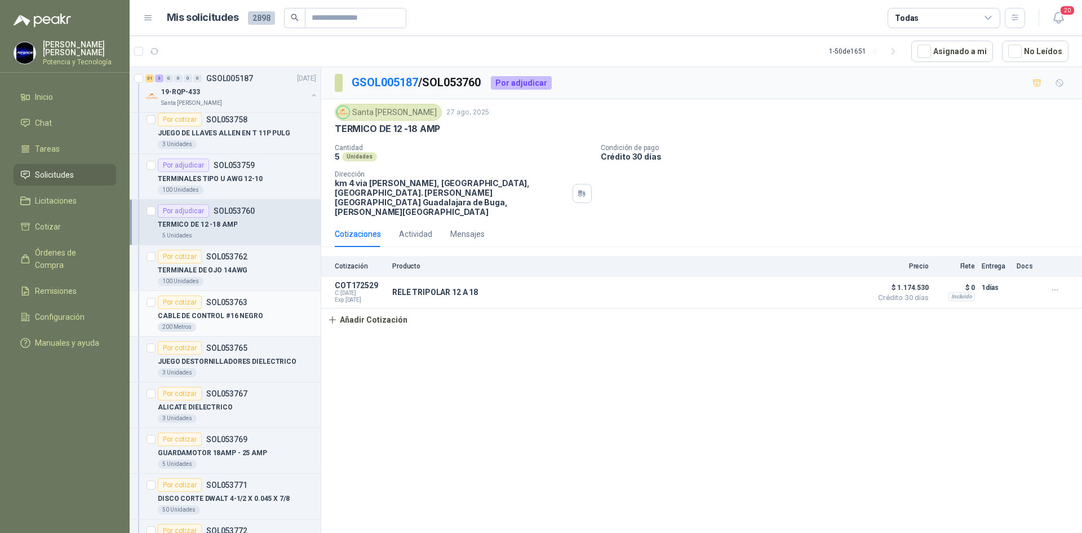
scroll to position [338, 0]
click at [236, 275] on div "100 Unidades" at bounding box center [237, 279] width 158 height 9
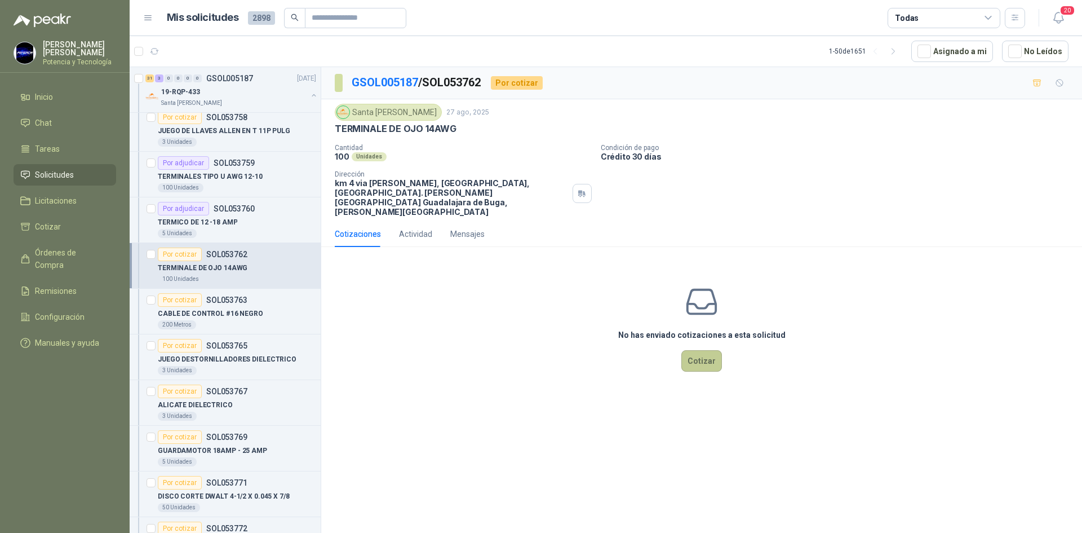
click at [692, 350] on button "Cotizar" at bounding box center [701, 360] width 41 height 21
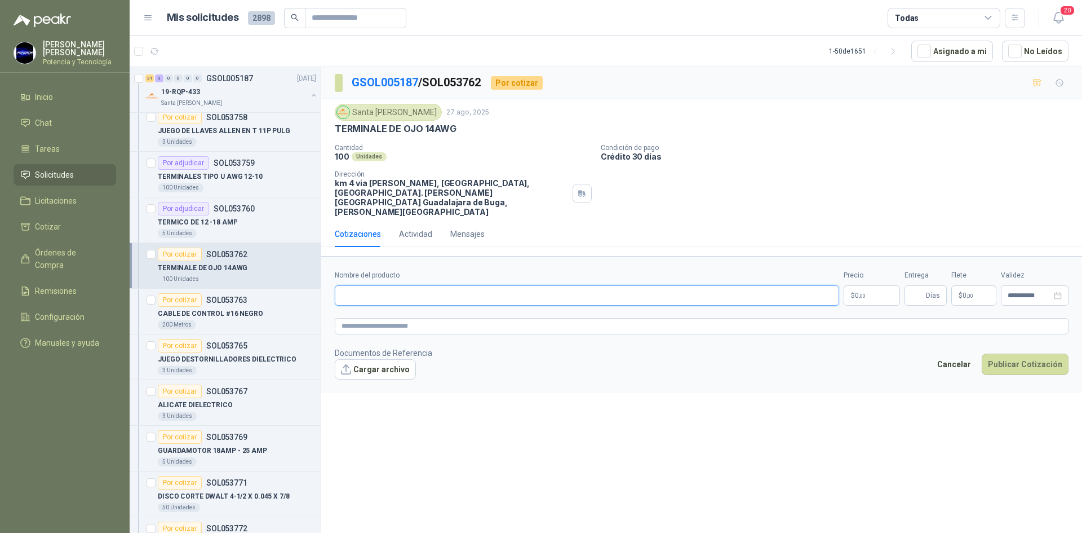
click at [427, 285] on input "Nombre del producto" at bounding box center [587, 295] width 504 height 20
type input "**********"
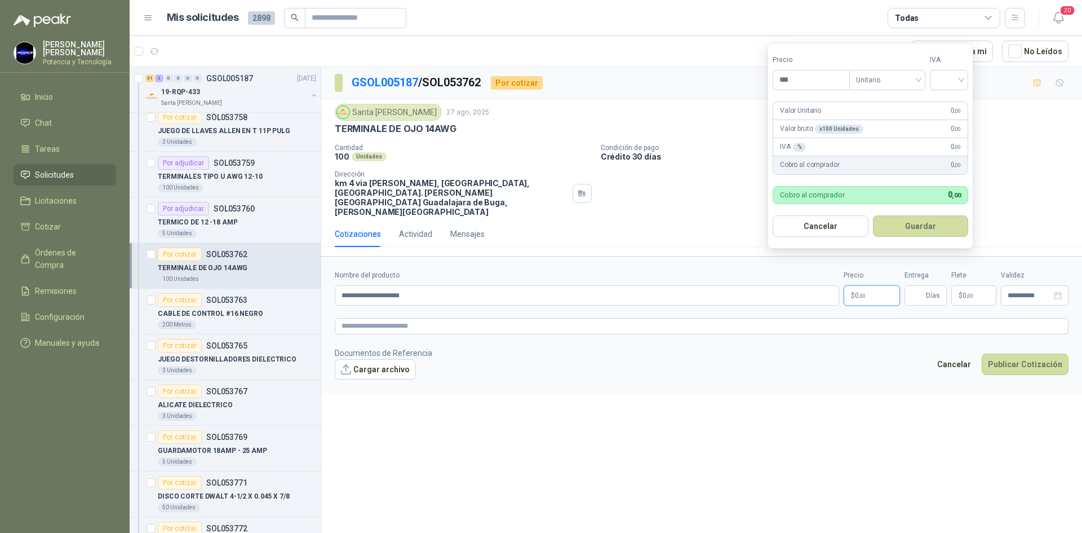
click at [867, 285] on p "$ 0 ,00" at bounding box center [872, 295] width 56 height 20
click at [944, 88] on span at bounding box center [949, 79] width 25 height 19
click at [948, 105] on div "19%" at bounding box center [951, 103] width 21 height 12
drag, startPoint x: 789, startPoint y: 77, endPoint x: 773, endPoint y: 75, distance: 15.4
click at [773, 75] on input "*****" at bounding box center [812, 79] width 78 height 19
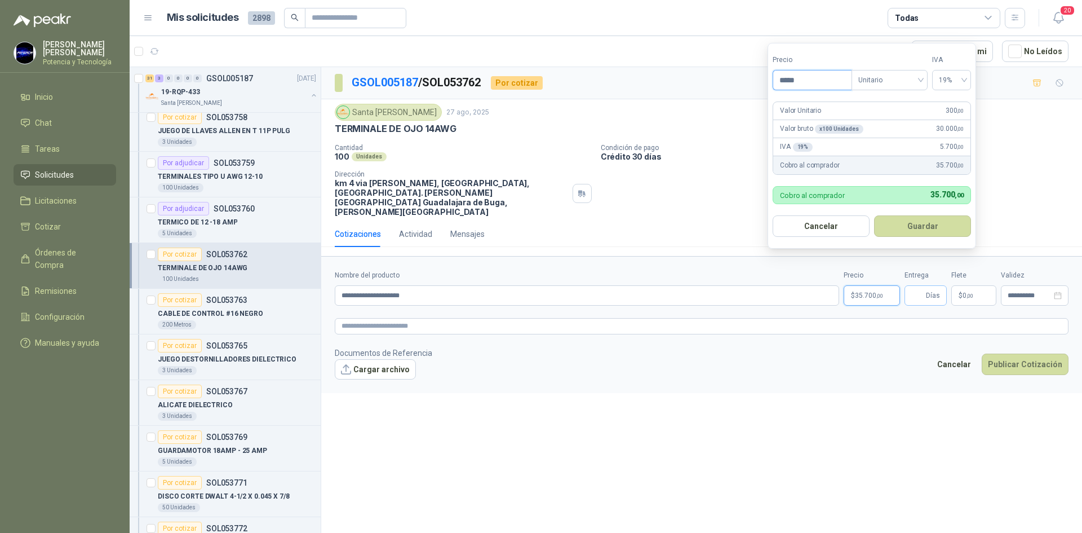
type input "*****"
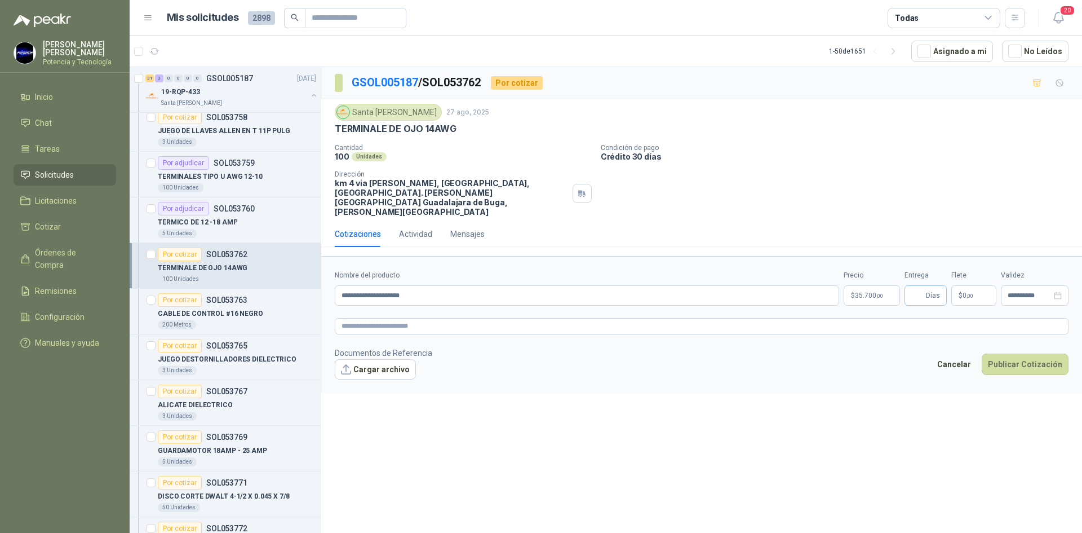
click at [927, 286] on span "Días" at bounding box center [933, 295] width 14 height 19
click at [923, 286] on input "Entrega" at bounding box center [917, 295] width 12 height 19
type input "*"
click at [973, 293] on span ",00" at bounding box center [970, 296] width 7 height 6
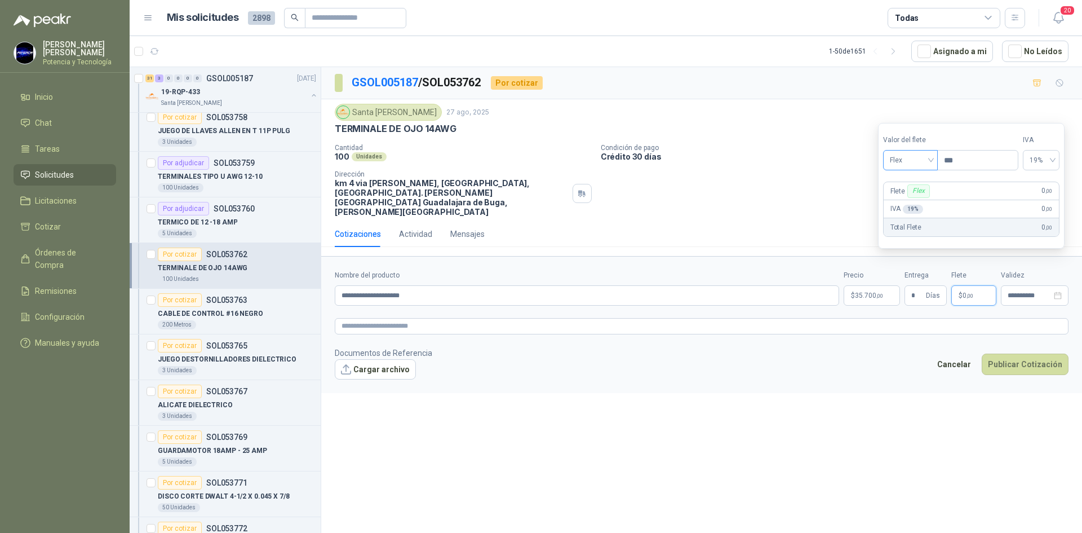
click at [900, 161] on span "Flex" at bounding box center [910, 160] width 41 height 17
drag, startPoint x: 913, startPoint y: 201, endPoint x: 935, endPoint y: 213, distance: 25.0
click at [913, 201] on div "Incluido" at bounding box center [911, 202] width 39 height 12
drag, startPoint x: 1010, startPoint y: 265, endPoint x: 1017, endPoint y: 273, distance: 11.2
click at [1012, 270] on div "**********" at bounding box center [1035, 288] width 68 height 36
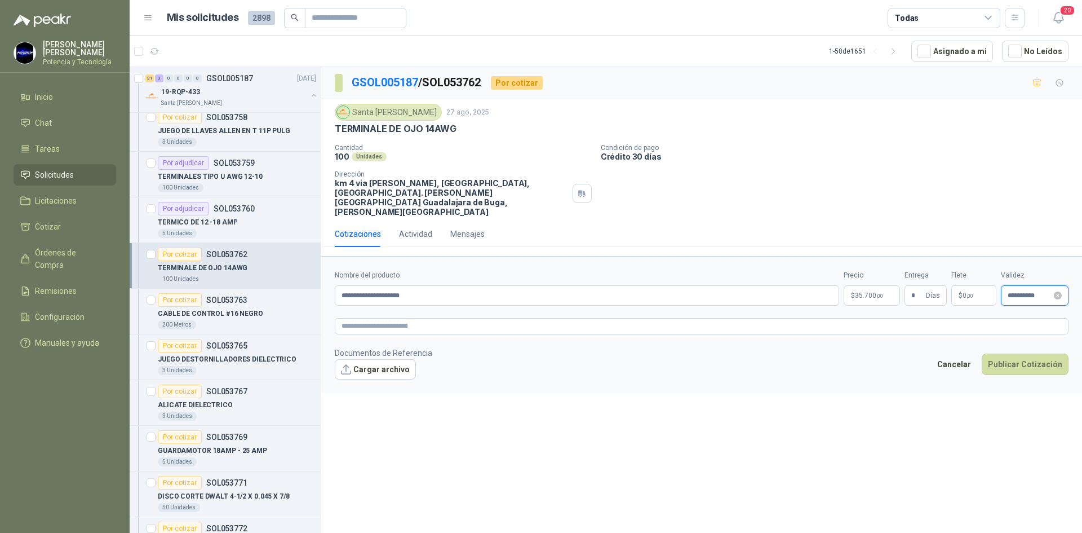
click at [1017, 292] on input "**********" at bounding box center [1030, 295] width 44 height 7
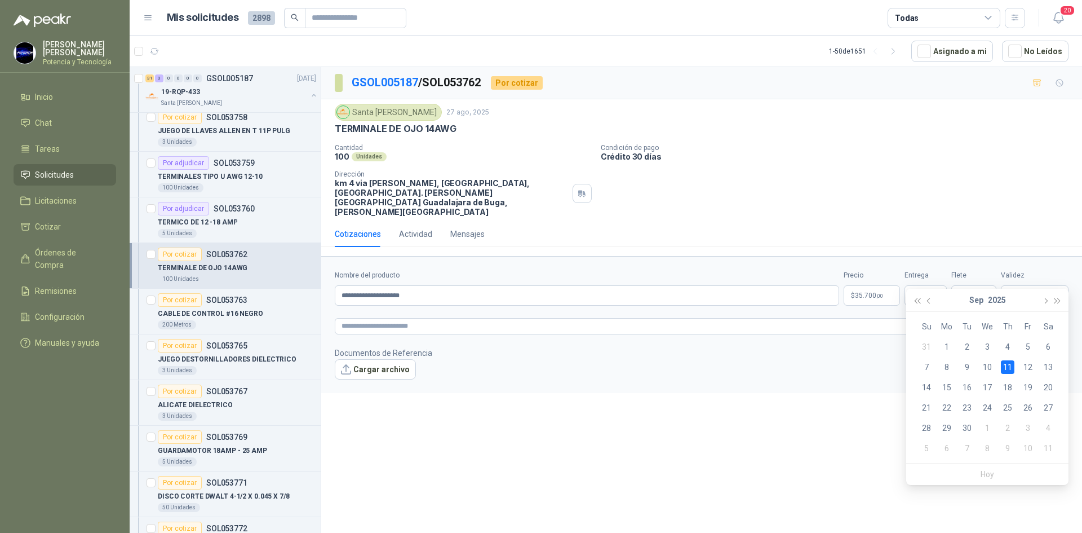
click at [1004, 362] on div "11" at bounding box center [1008, 367] width 14 height 14
type input "**********"
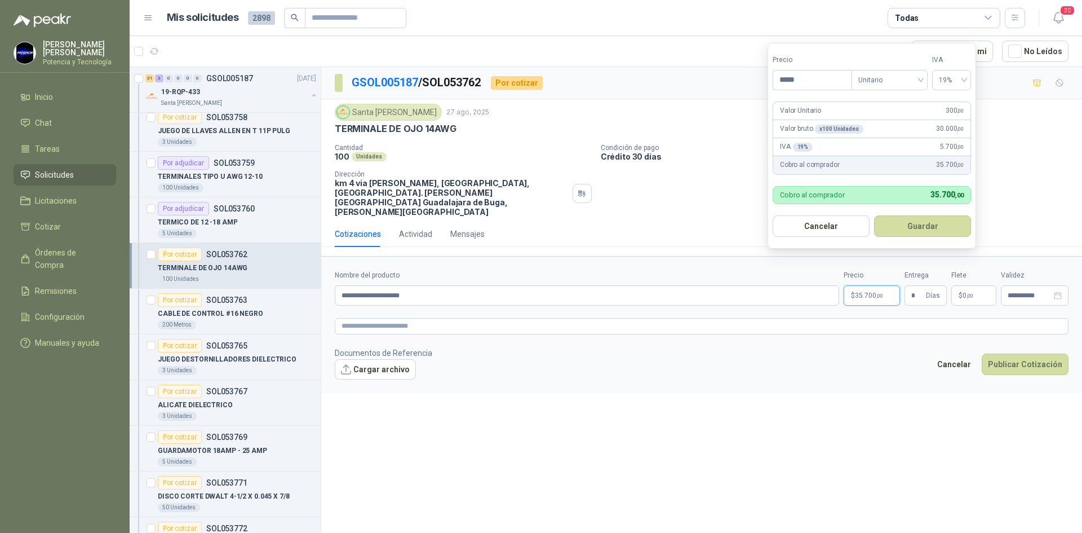
click at [862, 292] on span "35.700 ,00" at bounding box center [869, 295] width 28 height 7
click at [1033, 353] on button "Publicar Cotización" at bounding box center [1025, 363] width 87 height 21
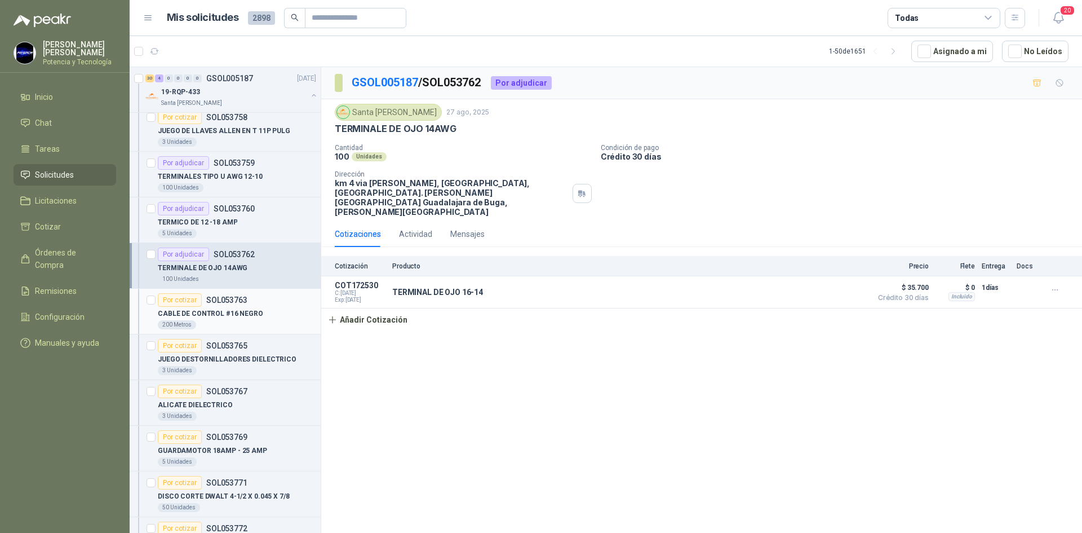
click at [233, 312] on p "CABLE DE CONTROL #16 NEGRO" at bounding box center [210, 313] width 105 height 11
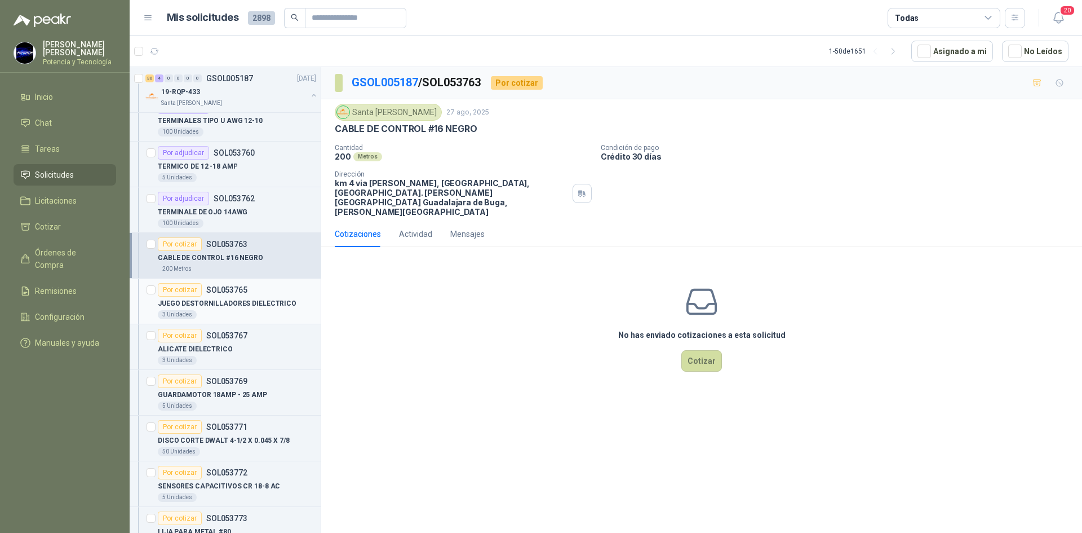
scroll to position [395, 0]
click at [711, 350] on button "Cotizar" at bounding box center [701, 360] width 41 height 21
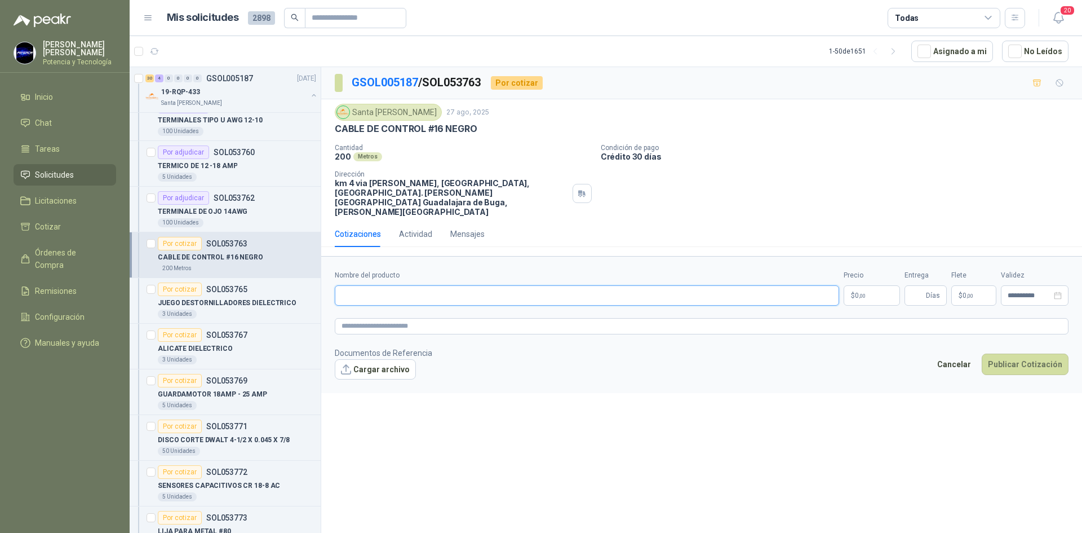
paste input "**********"
type input "**********"
click at [863, 289] on form "**********" at bounding box center [701, 324] width 761 height 136
click at [866, 285] on p "$ 0 ,00" at bounding box center [872, 295] width 56 height 20
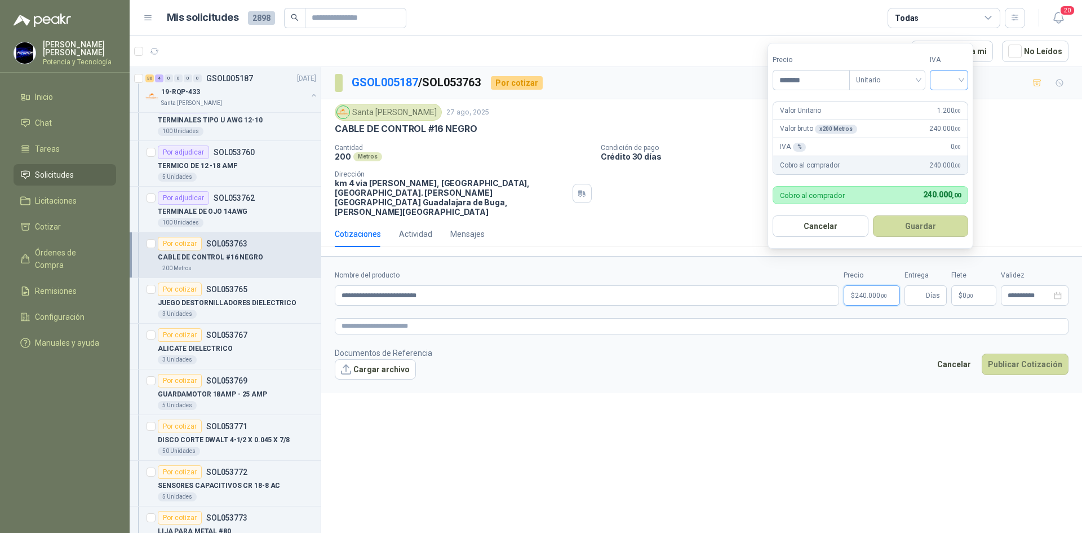
type input "*******"
click at [944, 87] on input "search" at bounding box center [949, 78] width 25 height 17
click at [950, 108] on div "19%" at bounding box center [951, 103] width 21 height 12
click at [919, 286] on input "Entrega" at bounding box center [917, 295] width 12 height 19
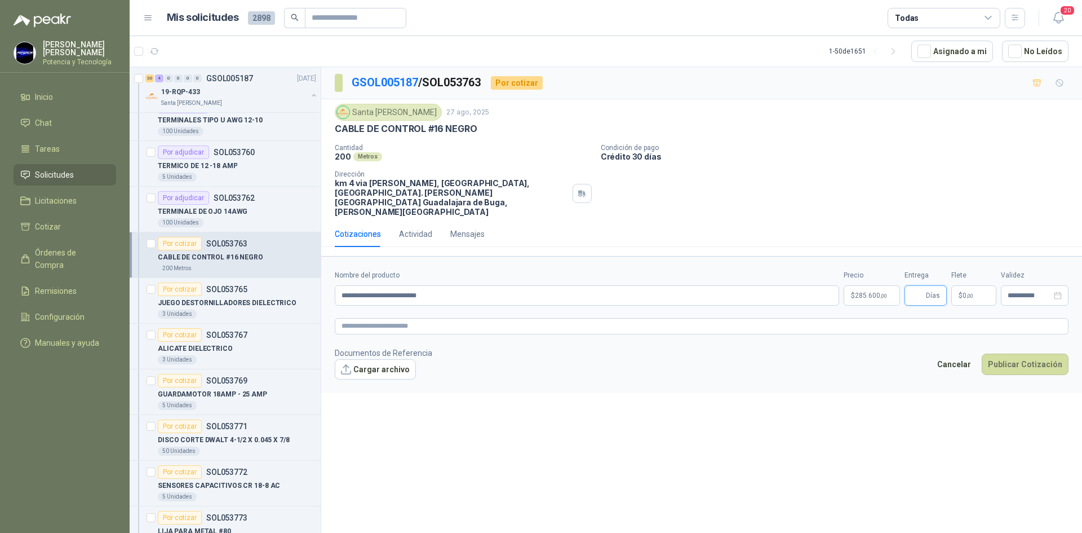
type input "*"
click at [961, 292] on span "$" at bounding box center [961, 295] width 4 height 7
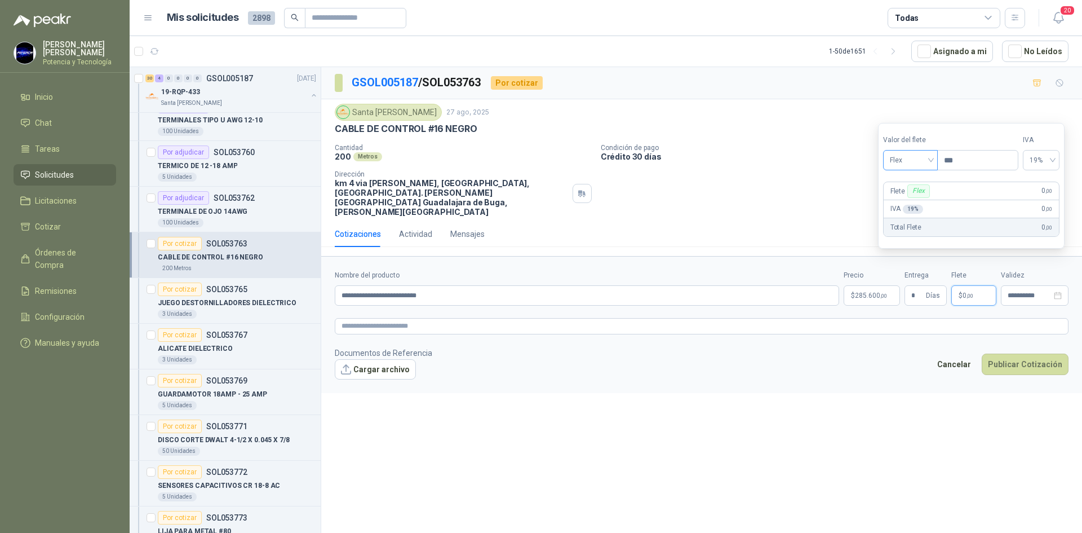
click at [897, 151] on input "search" at bounding box center [910, 159] width 41 height 17
click at [919, 199] on div "Incluido" at bounding box center [911, 202] width 39 height 12
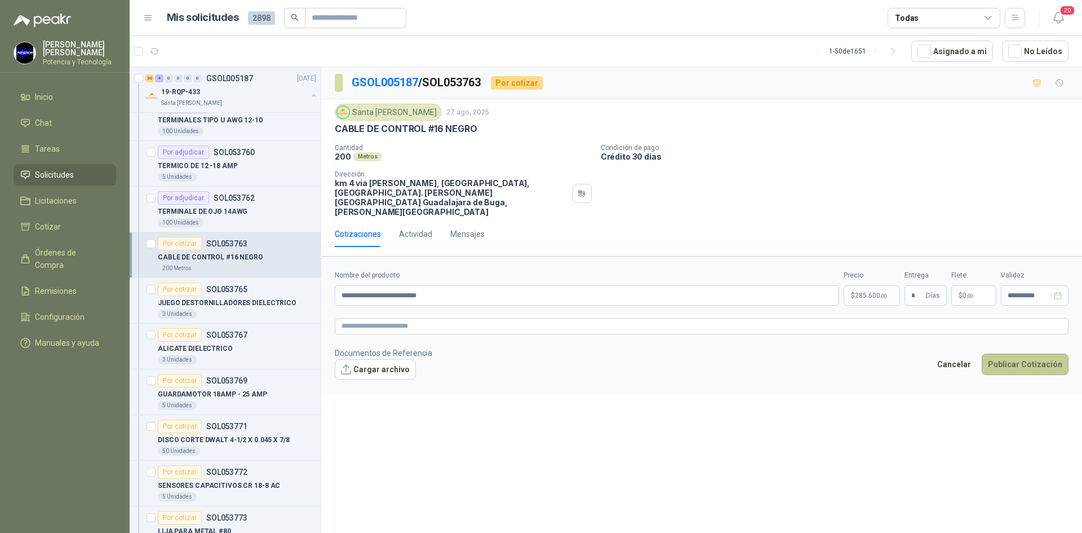
click at [1027, 353] on button "Publicar Cotización" at bounding box center [1025, 363] width 87 height 21
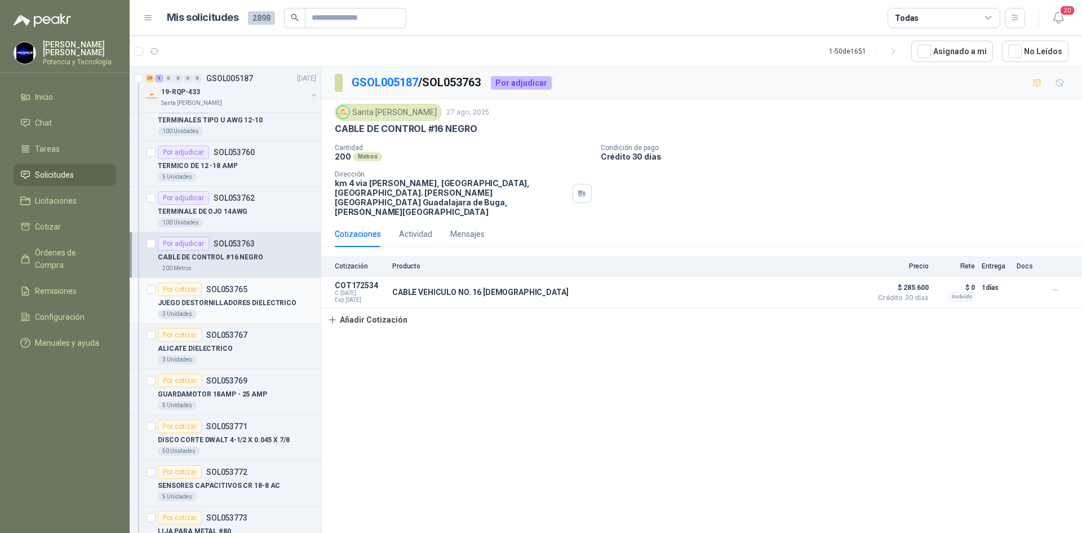
click at [222, 308] on p "JUEGO DESTORNILLADORES DIELECTRICO" at bounding box center [227, 303] width 139 height 11
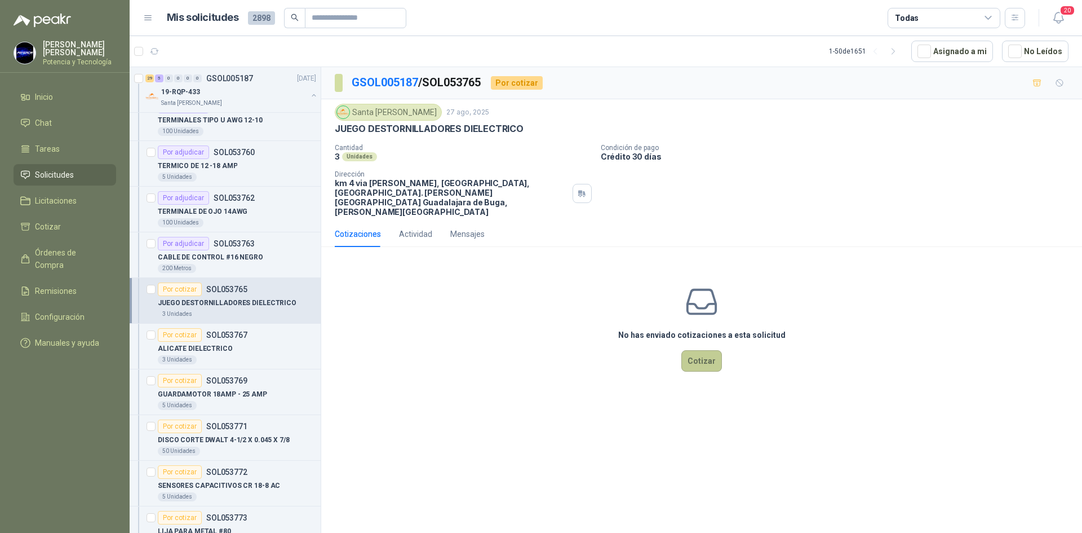
click at [702, 350] on button "Cotizar" at bounding box center [701, 360] width 41 height 21
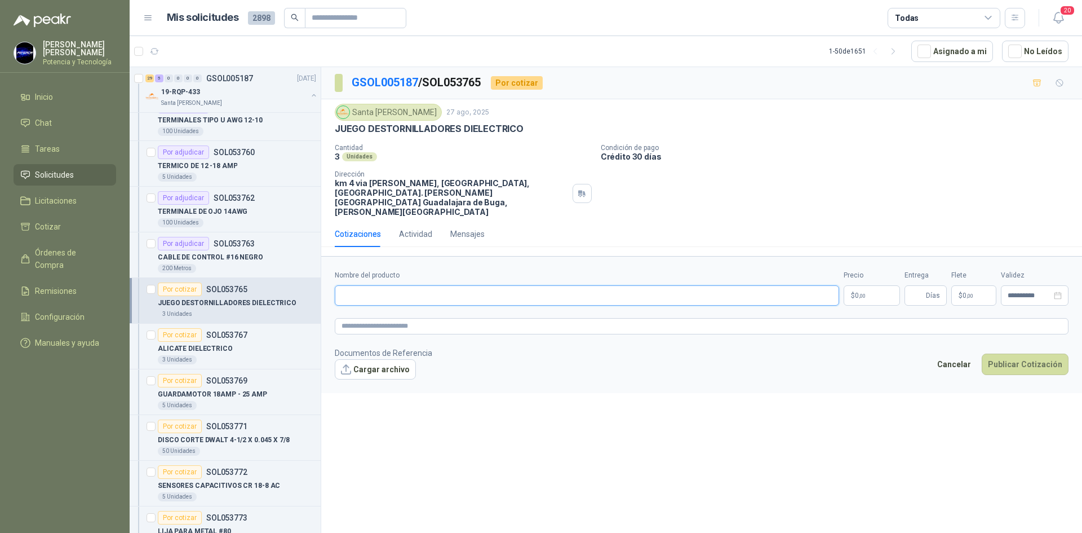
paste input "**********"
type input "**********"
click at [873, 285] on p "$ 0 ,00" at bounding box center [872, 295] width 56 height 20
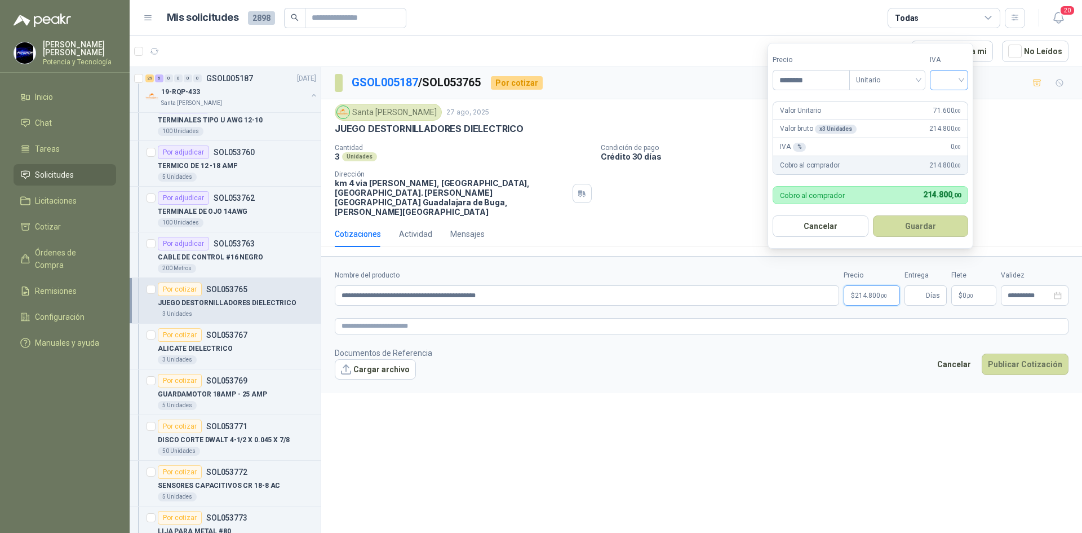
type input "********"
click at [957, 81] on input "search" at bounding box center [949, 78] width 25 height 17
click at [953, 99] on div "19%" at bounding box center [951, 103] width 21 height 12
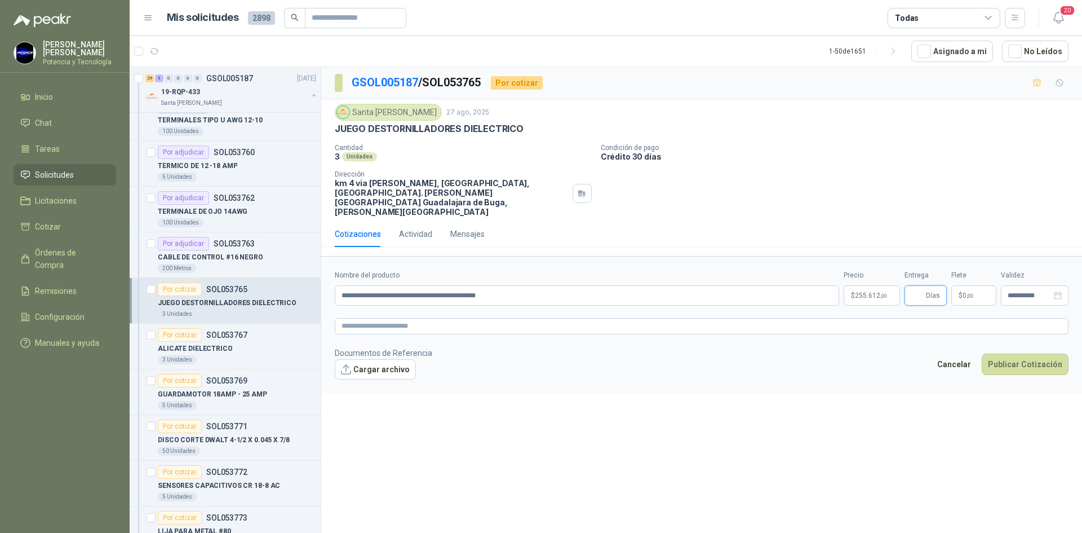
click at [919, 286] on input "Entrega" at bounding box center [917, 295] width 12 height 19
type input "*"
click at [963, 292] on span "0 ,00" at bounding box center [968, 295] width 11 height 7
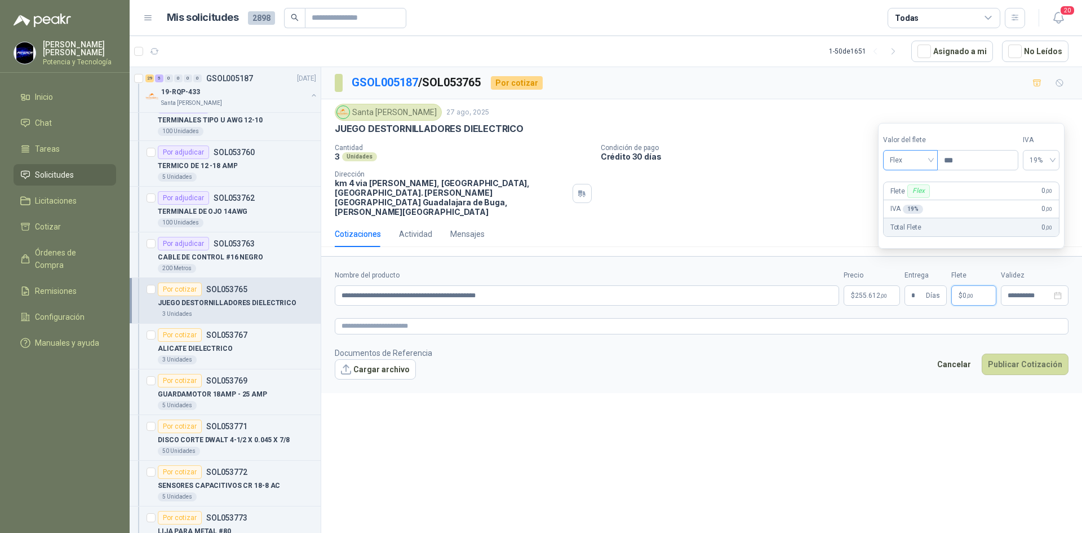
click at [902, 163] on span "Flex" at bounding box center [910, 160] width 41 height 17
click at [915, 203] on div "Incluido" at bounding box center [911, 202] width 39 height 12
click at [1037, 285] on div "**********" at bounding box center [1035, 295] width 68 height 20
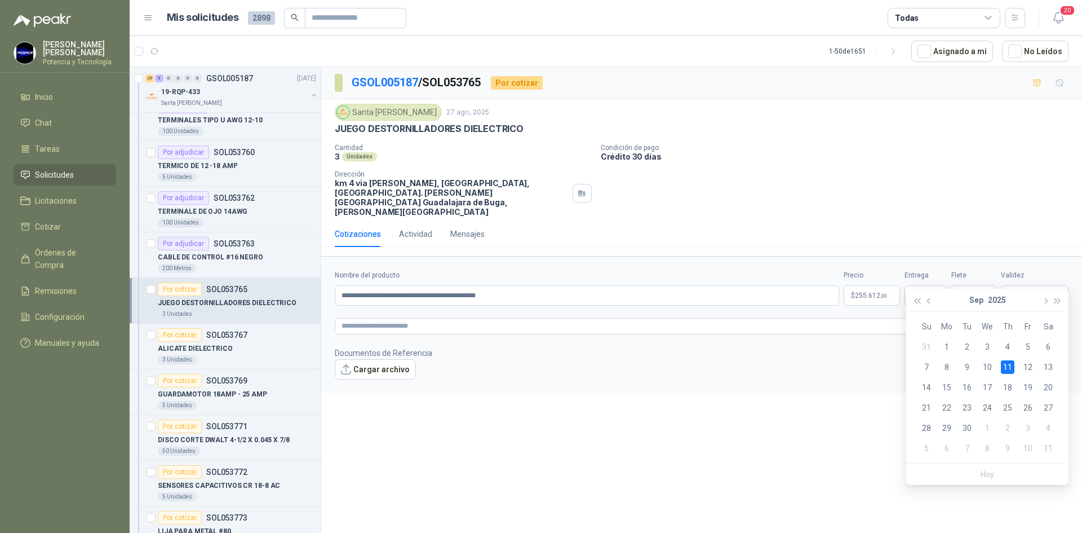
click at [869, 353] on footer "Documentos de Referencia Cargar archivo Cancelar Publicar Cotización" at bounding box center [702, 363] width 734 height 33
type input "**********"
click at [881, 293] on span ",00" at bounding box center [883, 296] width 7 height 6
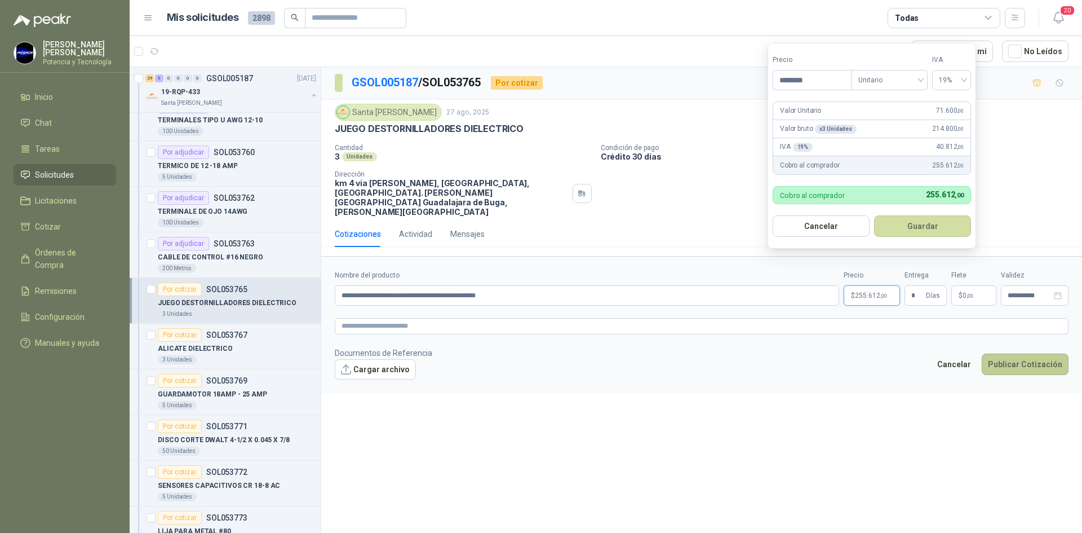
click at [1043, 353] on button "Publicar Cotización" at bounding box center [1025, 363] width 87 height 21
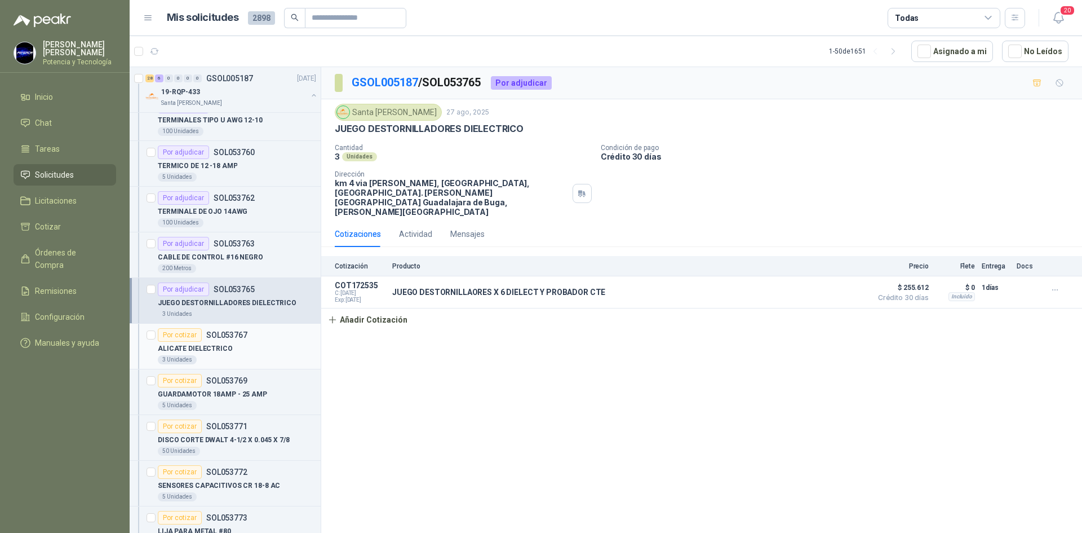
scroll to position [451, 0]
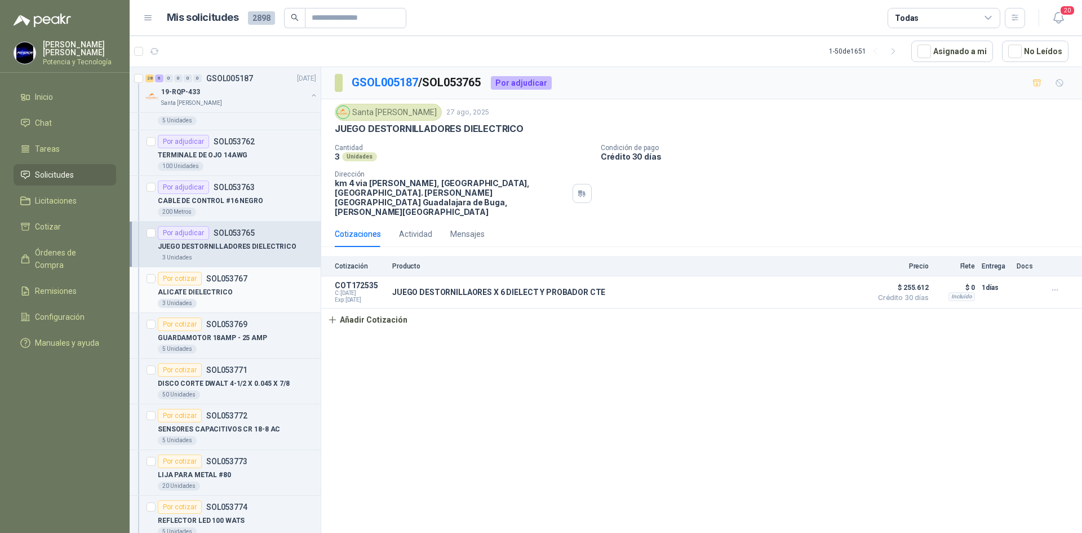
click at [207, 305] on div "3 Unidades" at bounding box center [237, 303] width 158 height 9
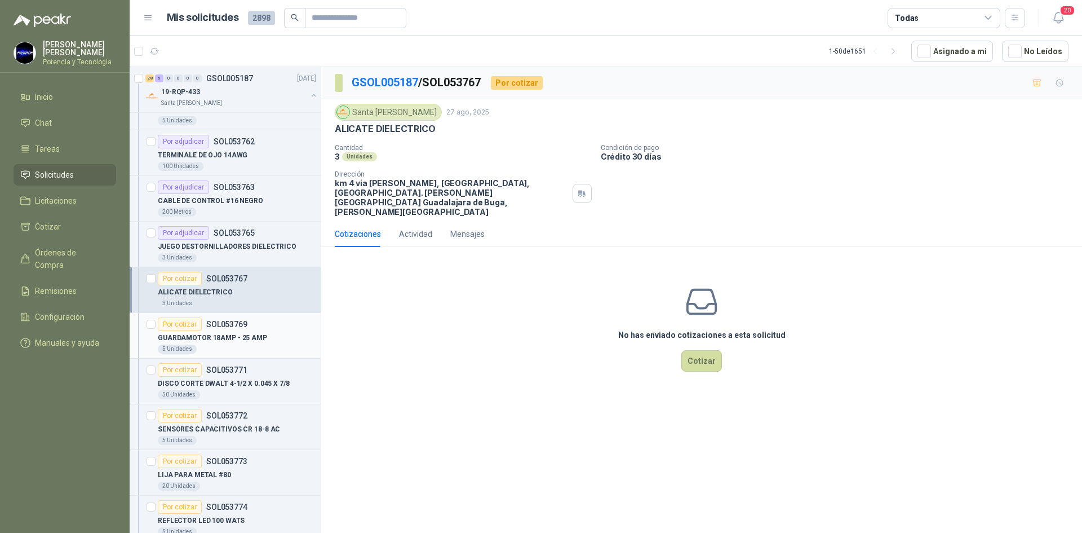
click at [229, 339] on p "GUARDAMOTOR 18AMP - 25 AMP" at bounding box center [212, 338] width 109 height 11
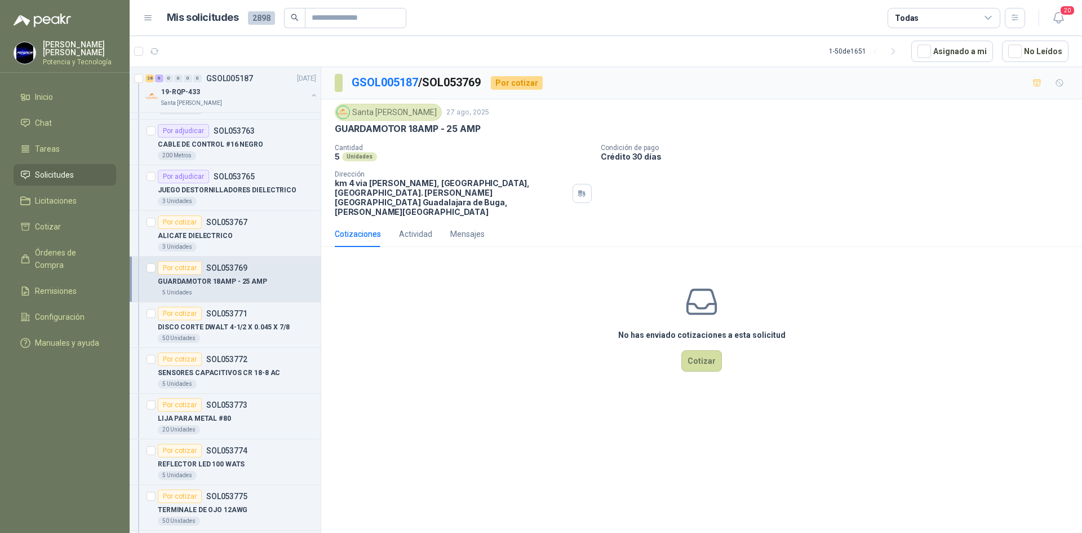
scroll to position [564, 0]
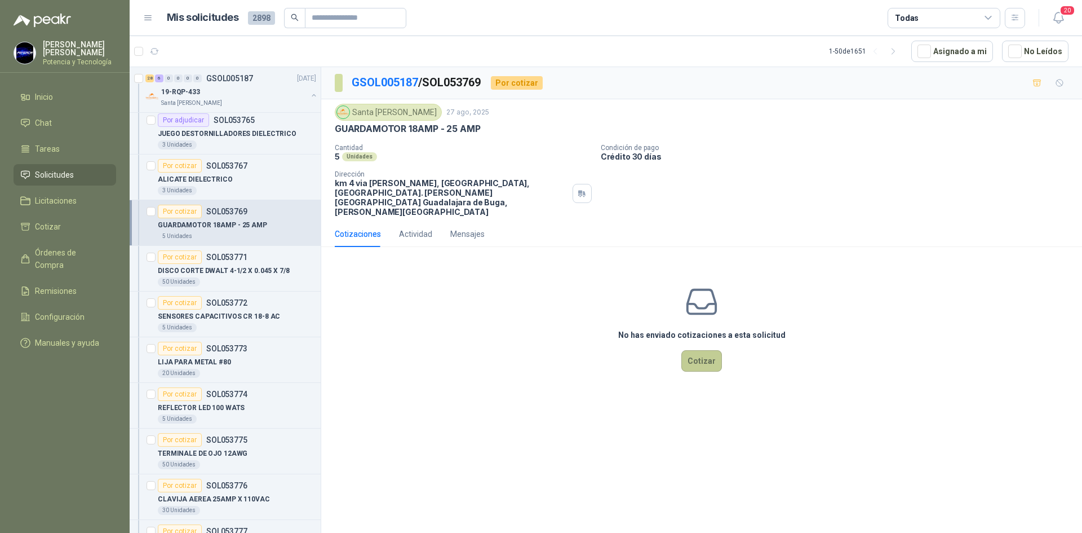
click at [707, 350] on button "Cotizar" at bounding box center [701, 360] width 41 height 21
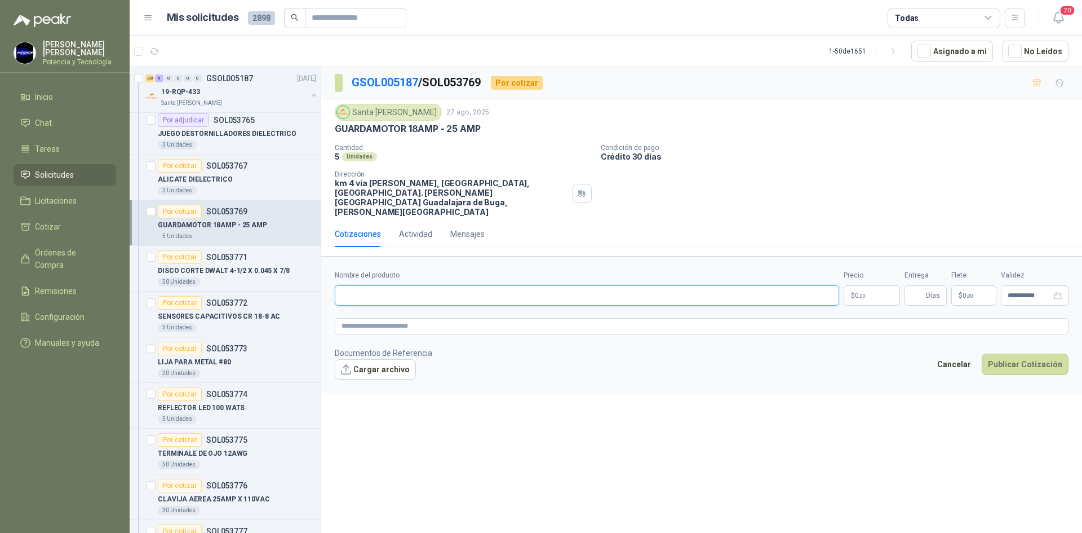
paste input "**********"
type input "**********"
click at [744, 532] on html "[PERSON_NAME] Potencia y Tecnología Inicio Chat Tareas Solicitudes Licitaciones…" at bounding box center [541, 266] width 1082 height 533
click at [871, 285] on p "$ 0 ,00" at bounding box center [872, 295] width 56 height 20
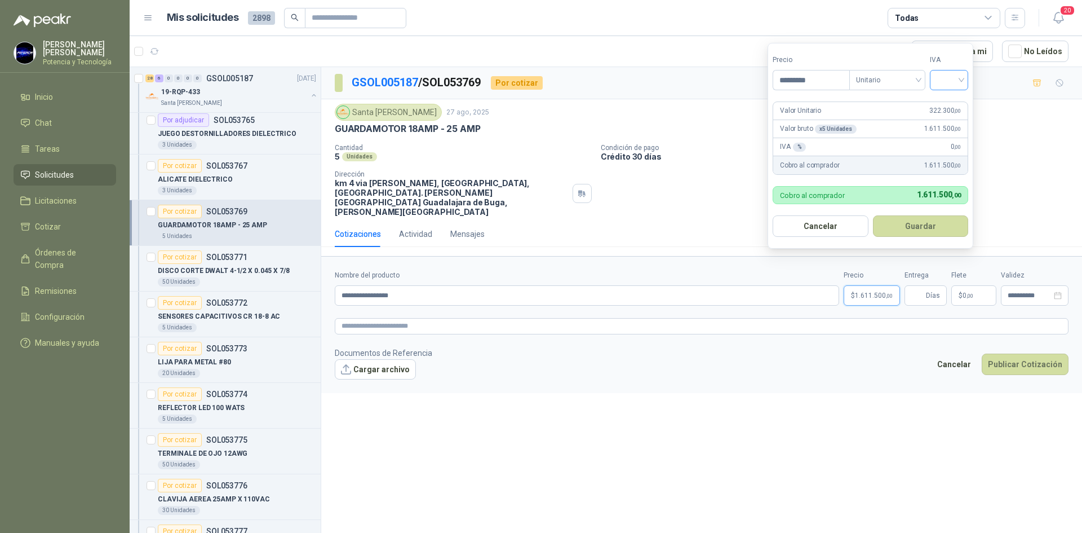
type input "*********"
click at [953, 84] on input "search" at bounding box center [949, 78] width 25 height 17
drag, startPoint x: 954, startPoint y: 99, endPoint x: 933, endPoint y: 223, distance: 126.4
click at [954, 100] on div "19%" at bounding box center [951, 103] width 21 height 12
click at [928, 286] on span "Días" at bounding box center [933, 295] width 14 height 19
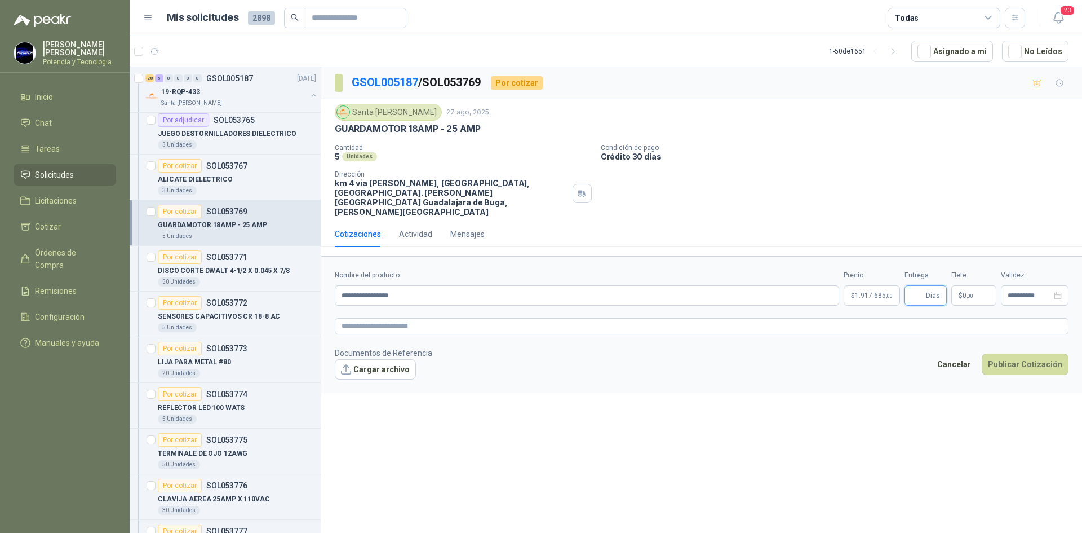
click at [914, 286] on input "Entrega" at bounding box center [917, 295] width 12 height 19
type input "*"
click at [970, 285] on p "$ 0 ,00" at bounding box center [973, 295] width 45 height 20
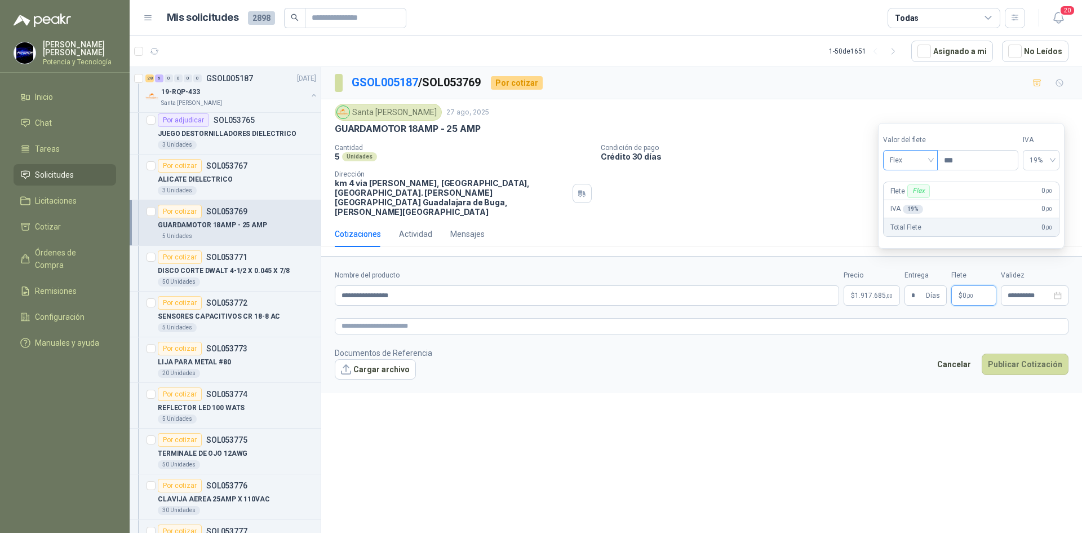
click at [905, 166] on span "Flex" at bounding box center [910, 160] width 41 height 17
click at [918, 198] on div "Incluido" at bounding box center [911, 202] width 39 height 12
click at [1016, 285] on div "**********" at bounding box center [1035, 295] width 68 height 20
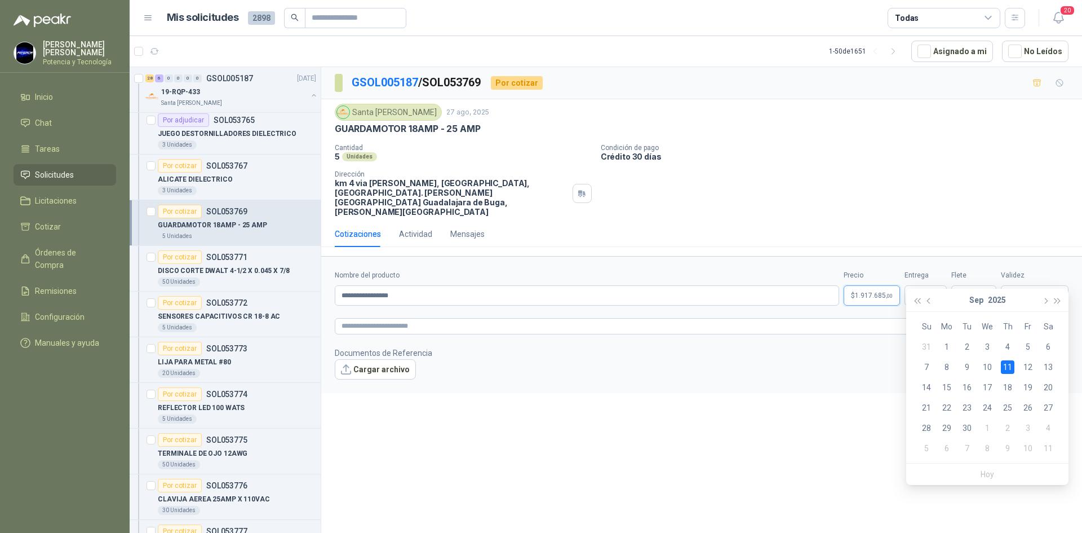
click at [862, 292] on span "1.917.685 ,00" at bounding box center [874, 295] width 38 height 7
click at [1007, 353] on button "Publicar Cotización" at bounding box center [1025, 363] width 87 height 21
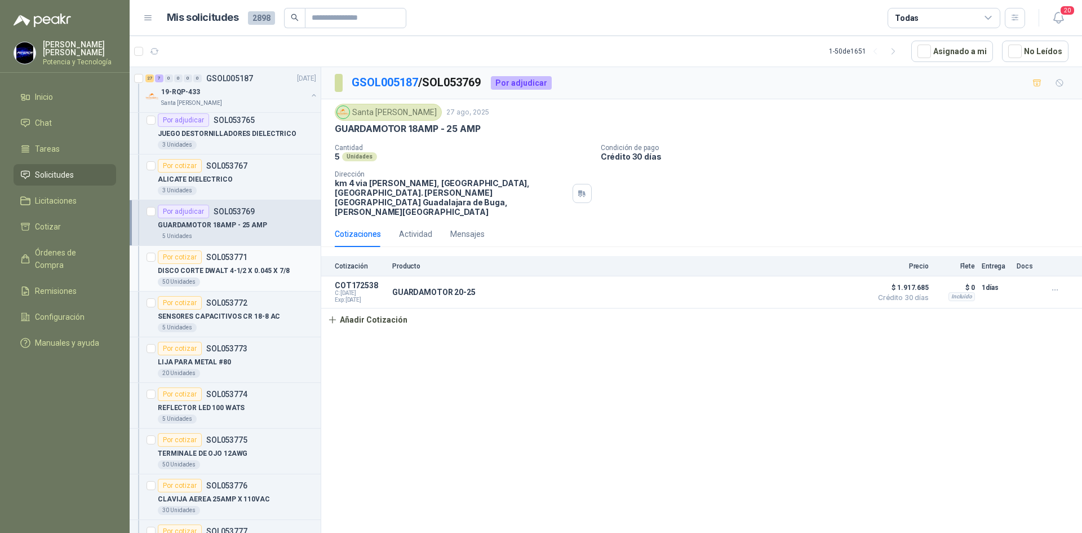
click at [214, 276] on div "DISCO CORTE DWALT 4-1/2 X 0.045 X 7/8" at bounding box center [237, 271] width 158 height 14
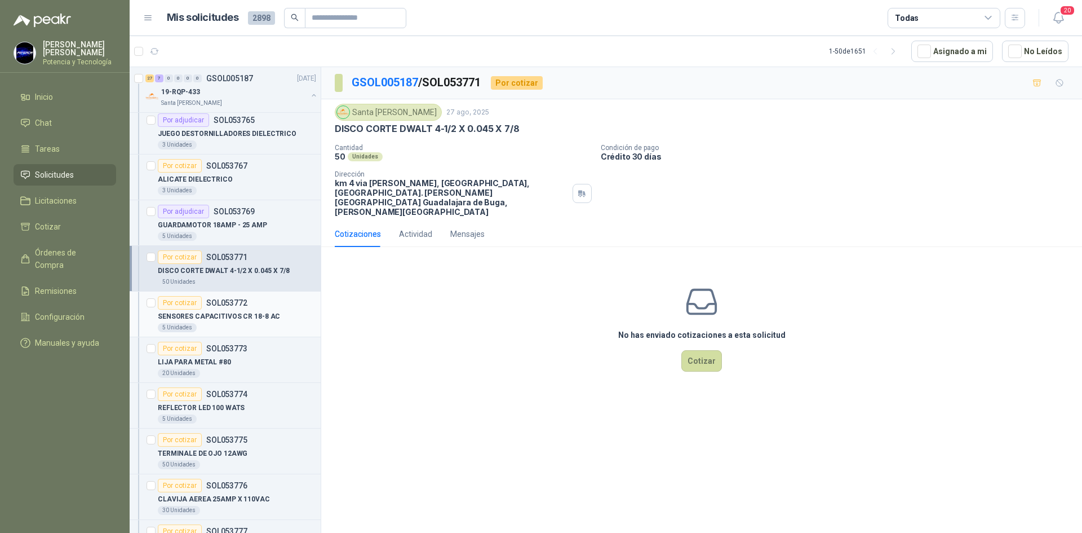
click at [227, 321] on p "SENSORES CAPACITIVOS CR 18-8 AC" at bounding box center [219, 316] width 122 height 11
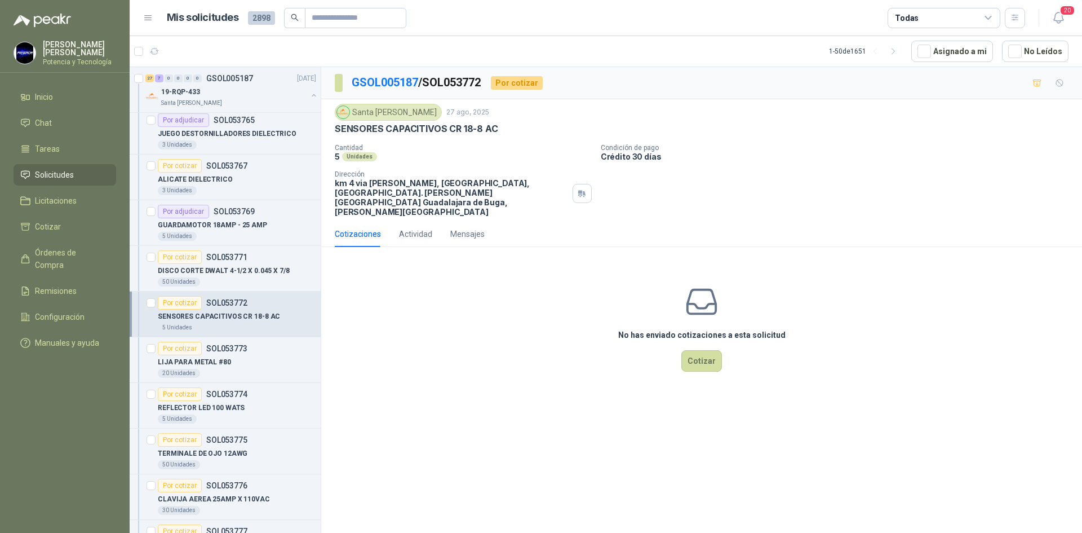
scroll to position [620, 0]
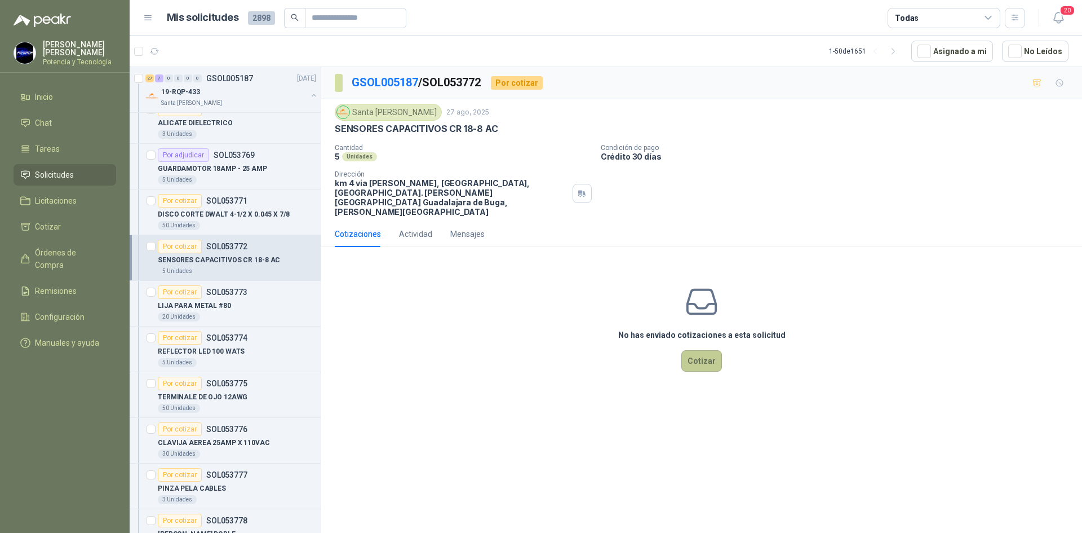
click at [693, 350] on button "Cotizar" at bounding box center [701, 360] width 41 height 21
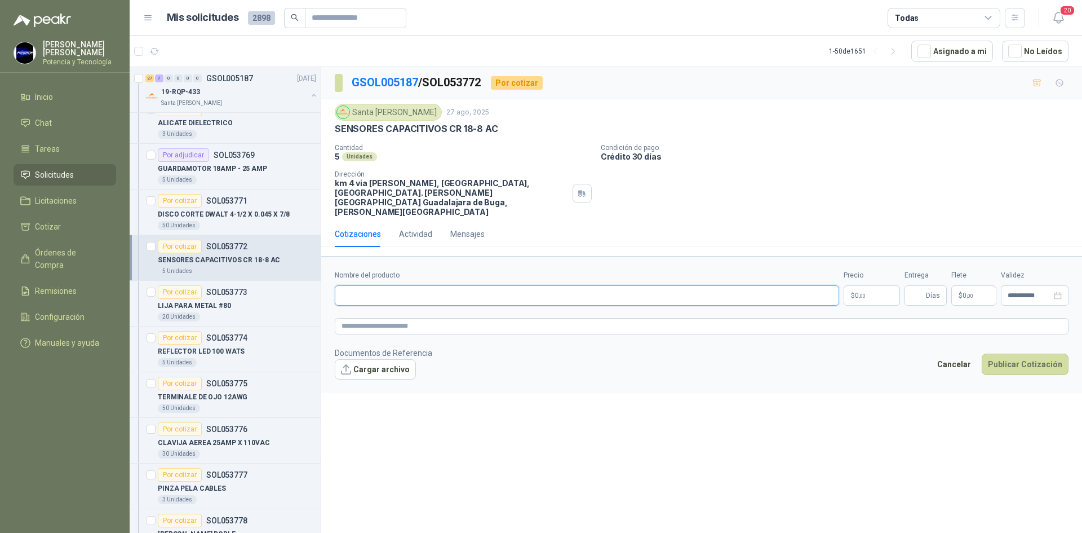
paste input "**********"
type input "**********"
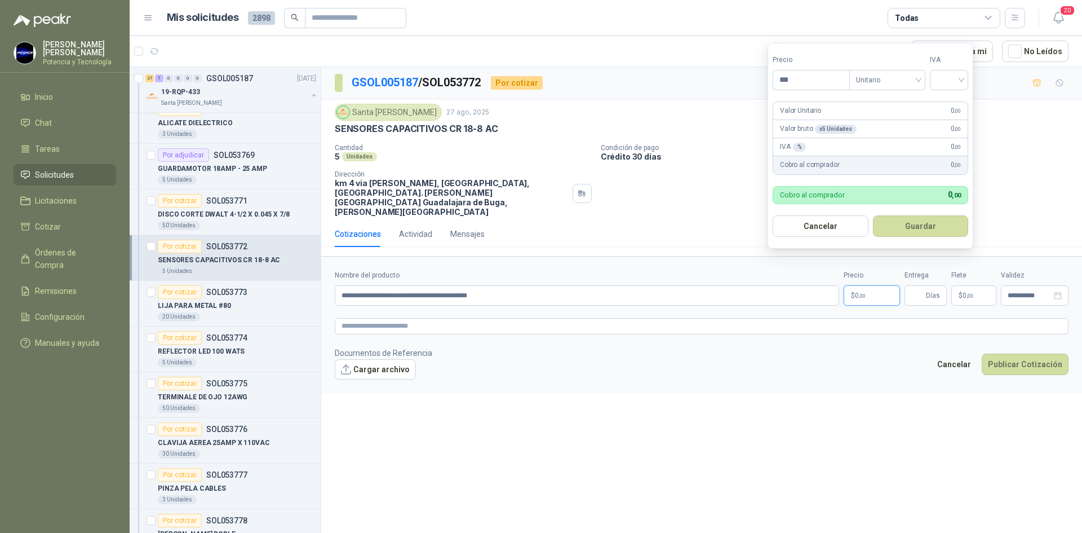
click at [858, 285] on p "$ 0 ,00" at bounding box center [872, 295] width 56 height 20
type input "*********"
click at [942, 77] on input "search" at bounding box center [949, 78] width 25 height 17
click at [947, 100] on div "19%" at bounding box center [951, 103] width 21 height 12
click at [918, 286] on input "Entrega" at bounding box center [917, 295] width 12 height 19
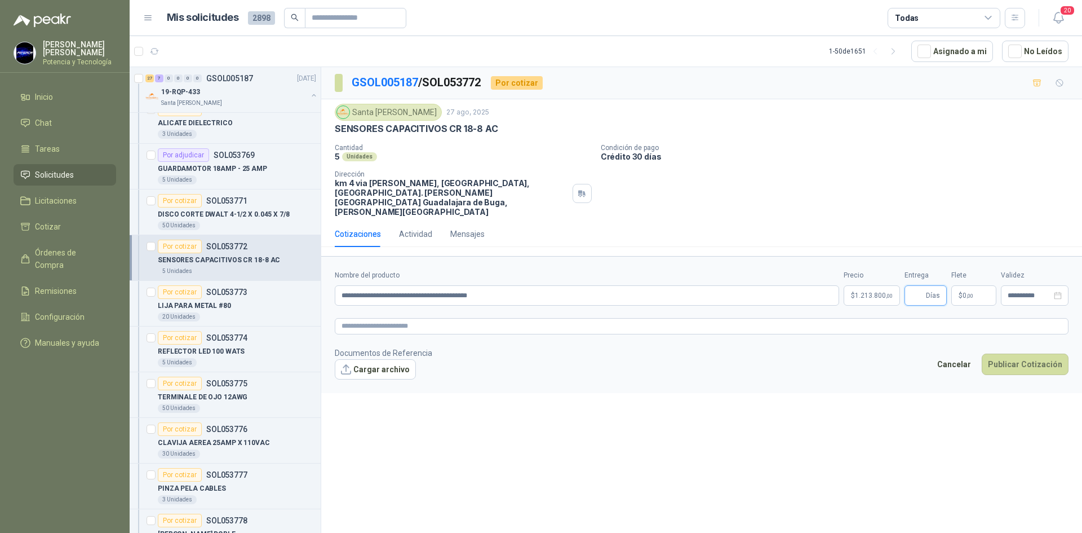
type input "*"
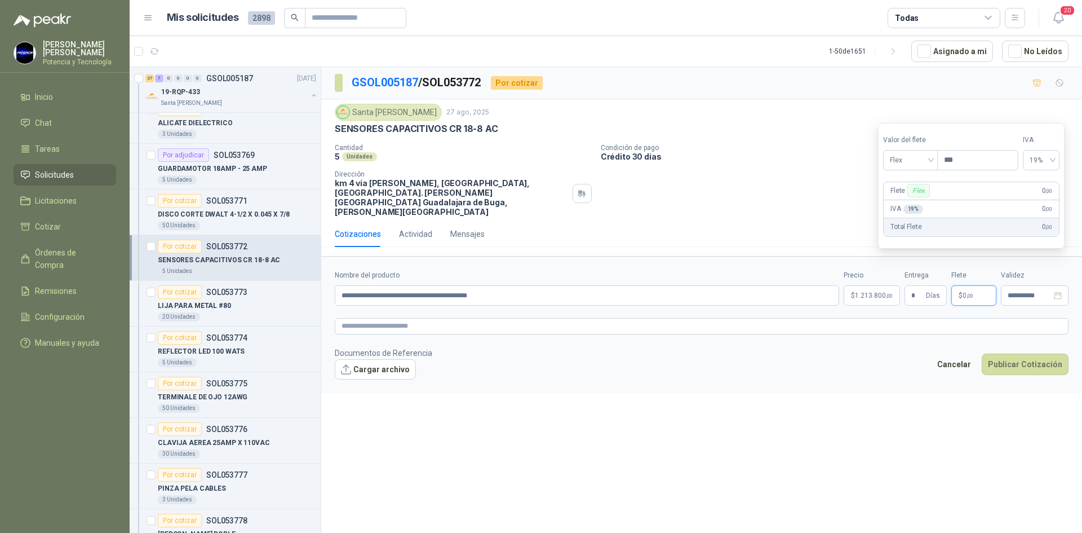
click at [972, 285] on p "$ 0 ,00" at bounding box center [973, 295] width 45 height 20
click at [911, 167] on span "Flex" at bounding box center [910, 160] width 41 height 17
drag, startPoint x: 920, startPoint y: 197, endPoint x: 1028, endPoint y: 256, distance: 123.6
click at [921, 197] on div "Incluido" at bounding box center [911, 202] width 39 height 12
click at [1038, 292] on input "**********" at bounding box center [1030, 295] width 44 height 7
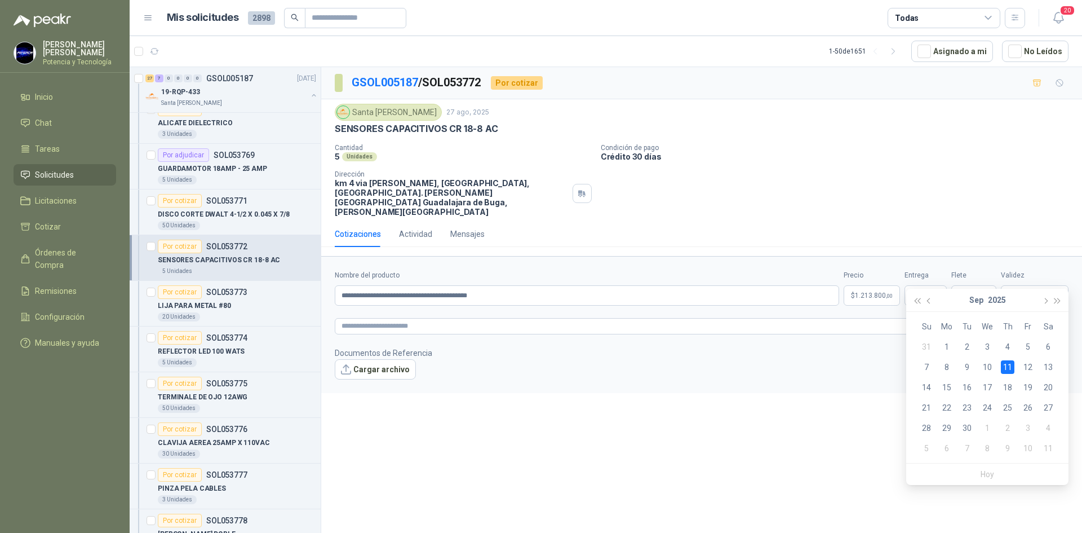
click at [838, 394] on div "**********" at bounding box center [701, 302] width 761 height 470
type input "**********"
click at [1016, 353] on button "Publicar Cotización" at bounding box center [1025, 363] width 87 height 21
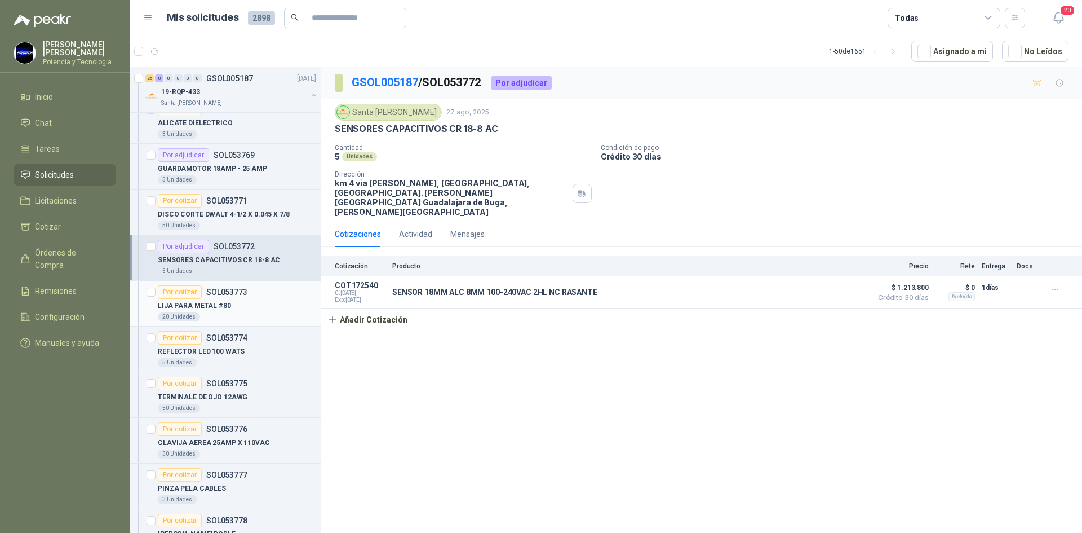
click at [199, 313] on div "20 Unidades" at bounding box center [237, 316] width 158 height 9
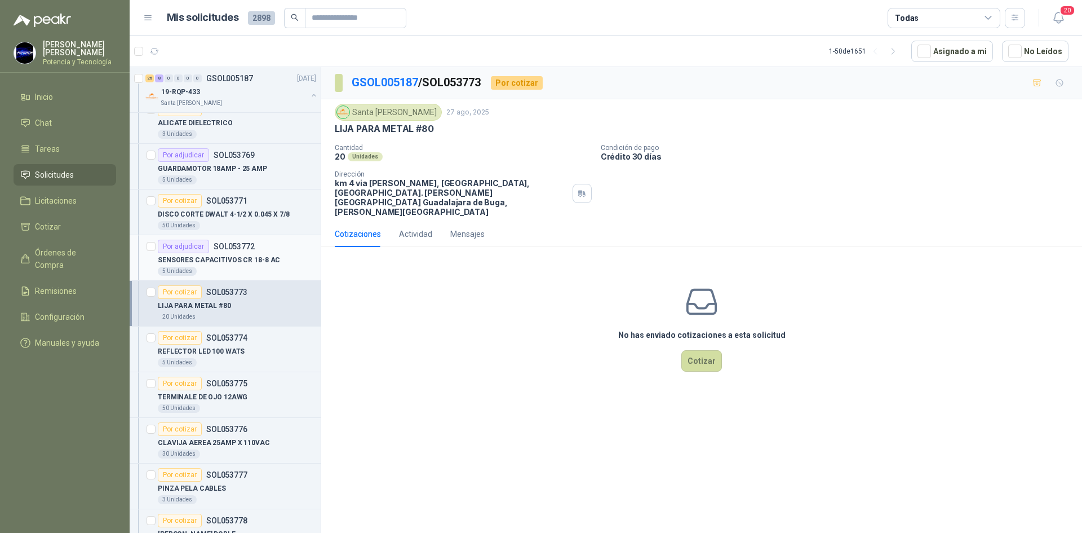
click at [205, 261] on p "SENSORES CAPACITIVOS CR 18-8 AC" at bounding box center [219, 260] width 122 height 11
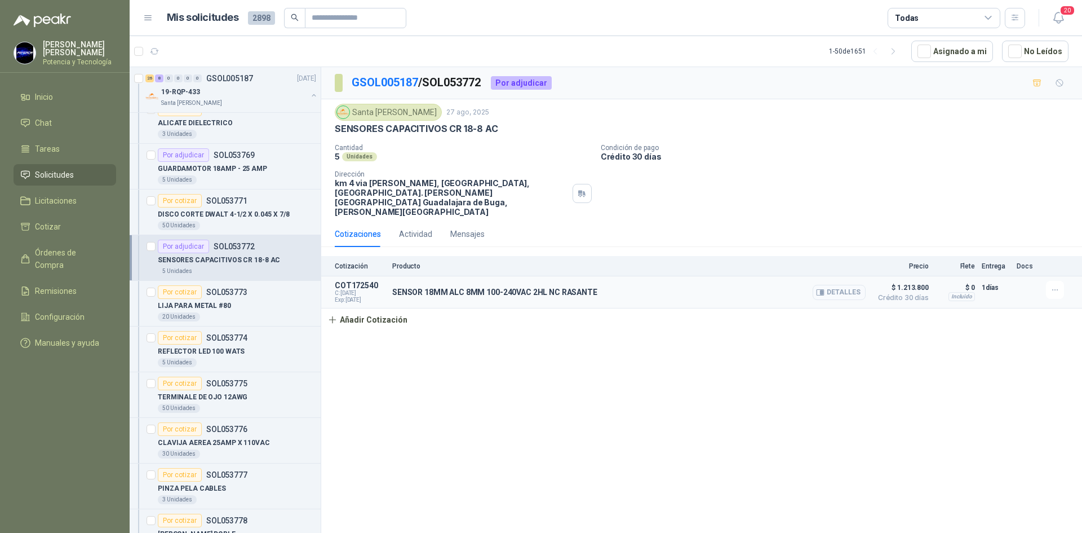
click at [833, 285] on button "Detalles" at bounding box center [839, 292] width 53 height 15
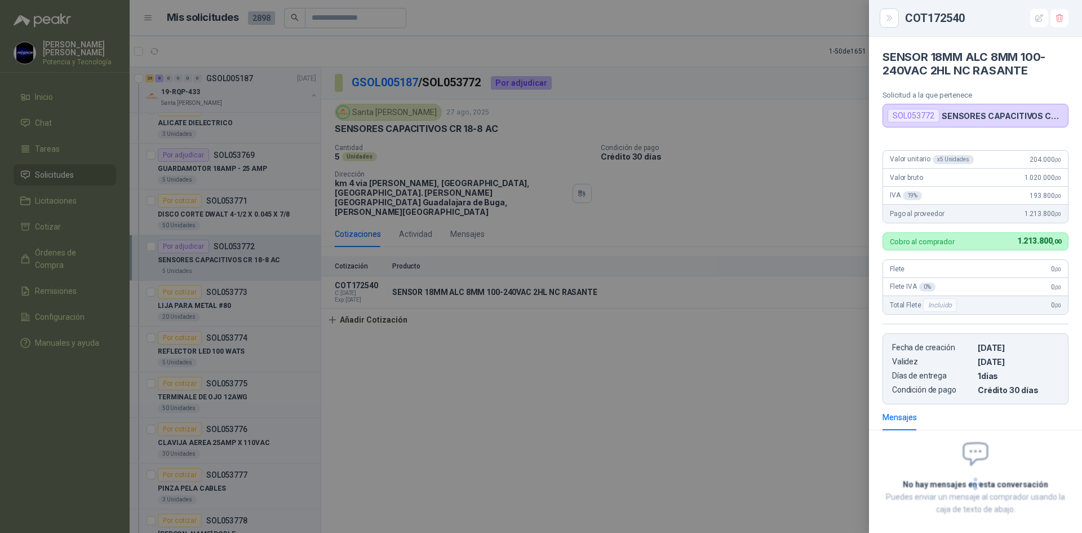
scroll to position [53, 0]
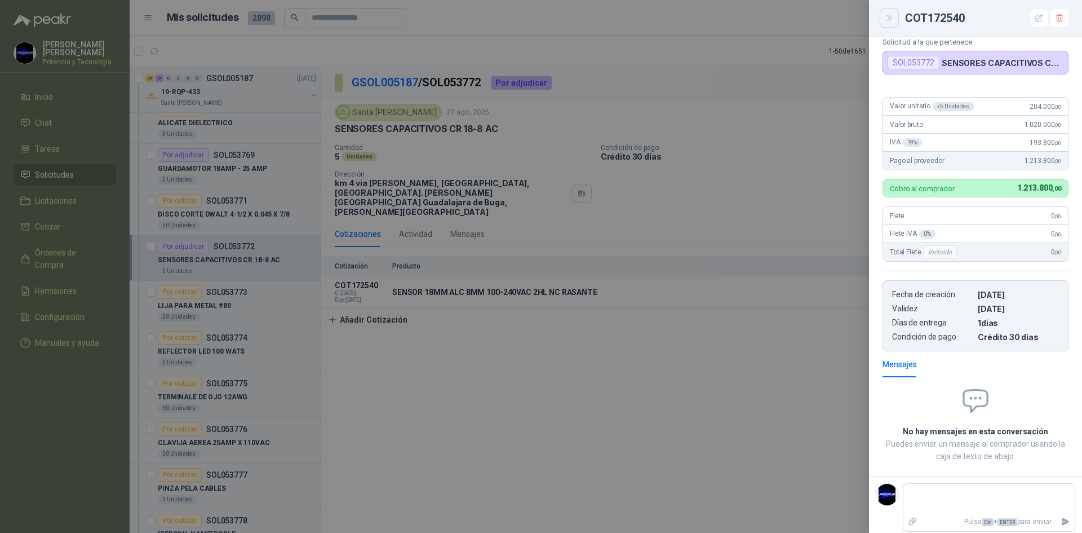
click at [886, 20] on icon "Close" at bounding box center [890, 19] width 10 height 10
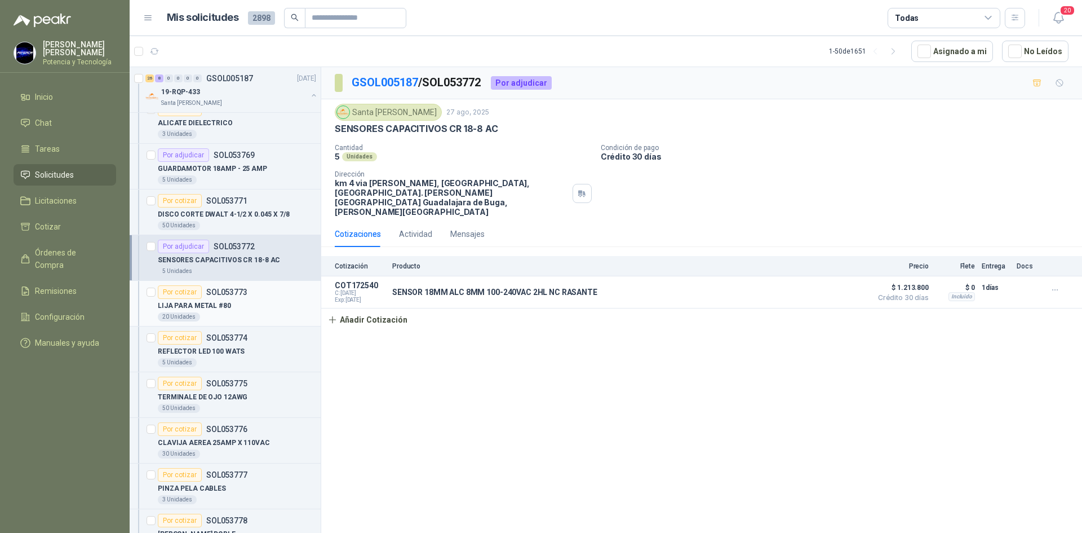
click at [203, 294] on div "Por cotizar SOL053773" at bounding box center [203, 292] width 90 height 14
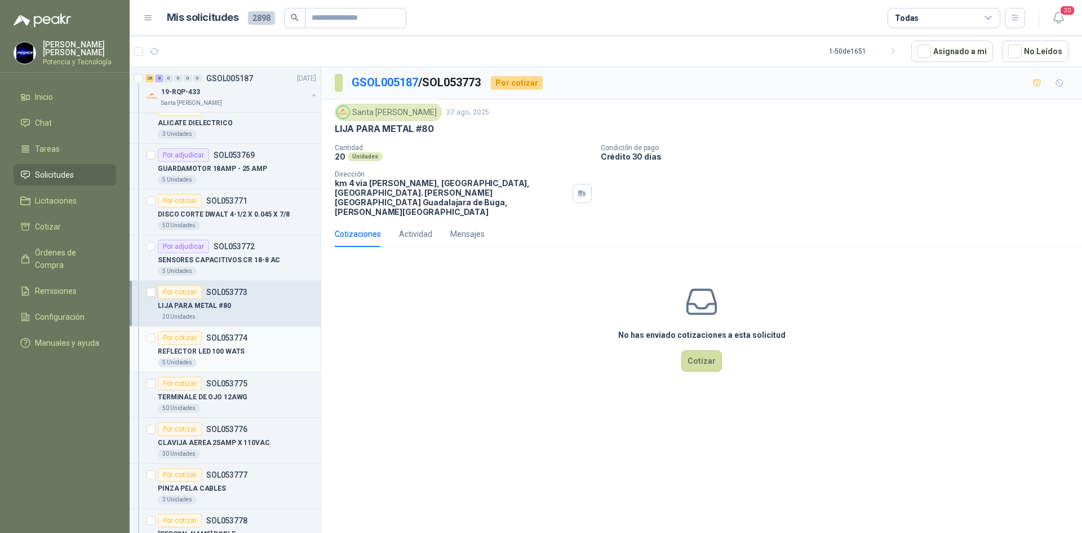
click at [214, 355] on p "REFLECTOR LED 100 WATS" at bounding box center [201, 351] width 87 height 11
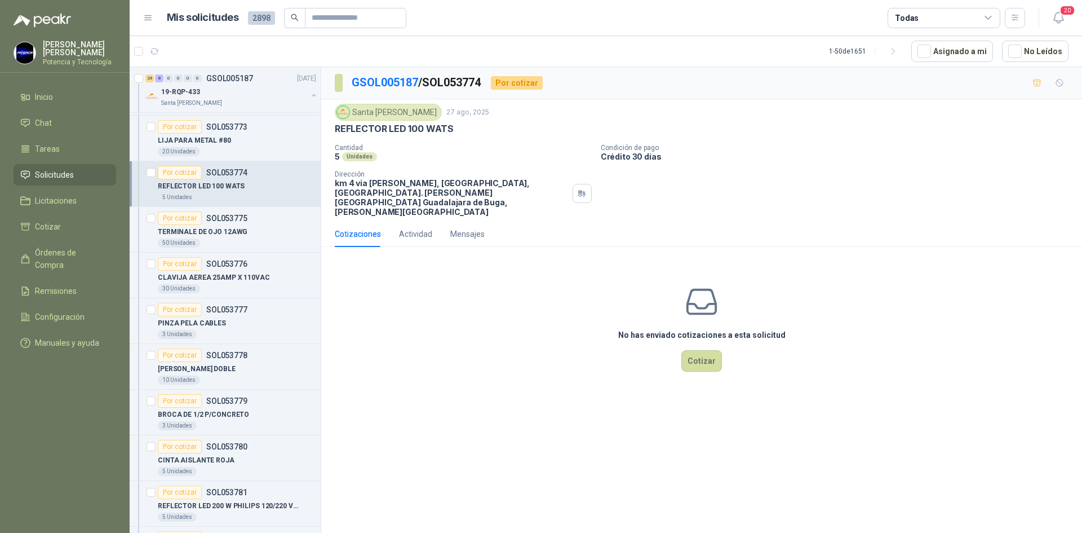
scroll to position [789, 0]
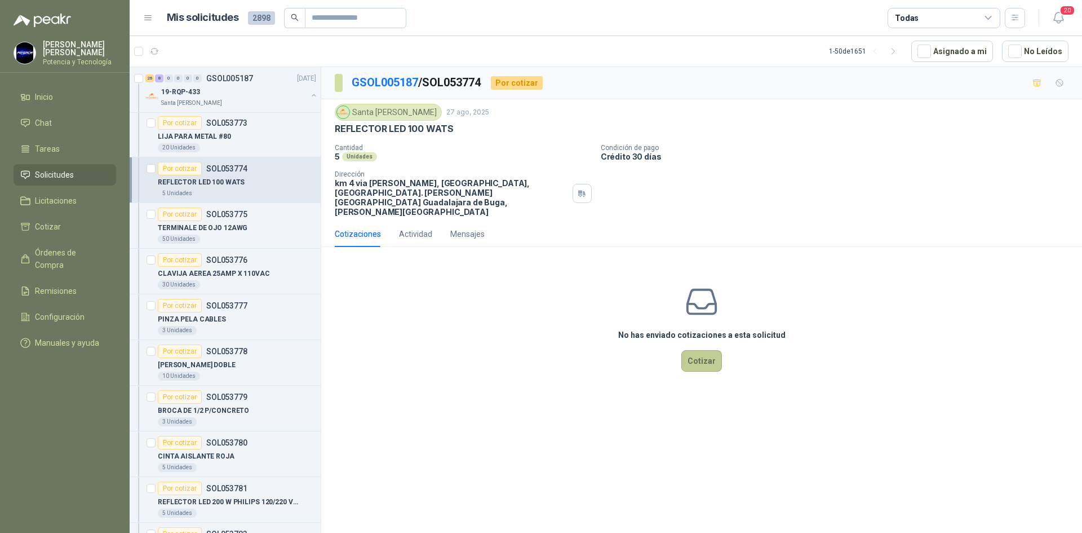
click at [707, 350] on button "Cotizar" at bounding box center [701, 360] width 41 height 21
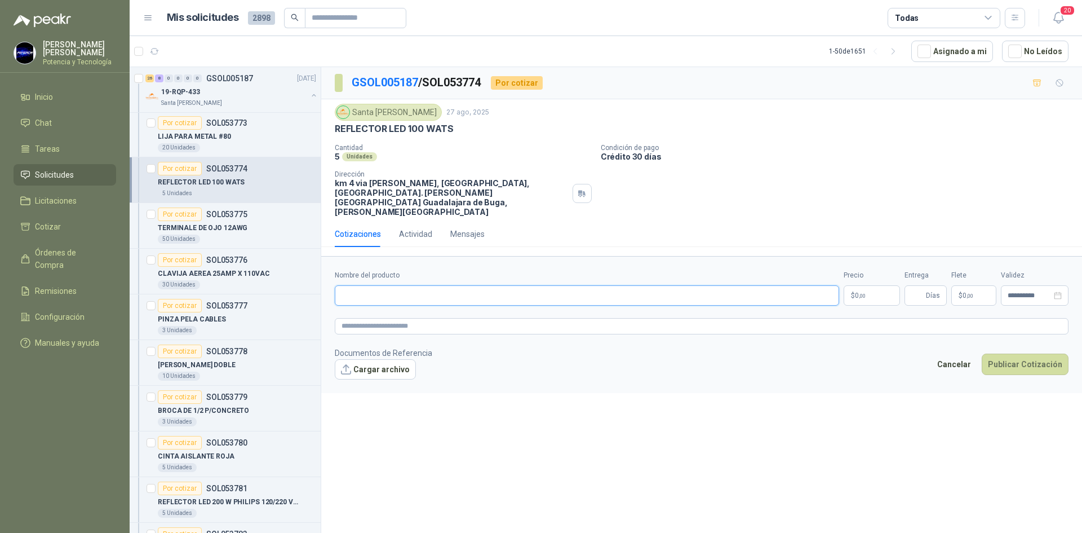
paste input "**********"
type input "**********"
click at [865, 285] on p "$ 0 ,00" at bounding box center [872, 295] width 56 height 20
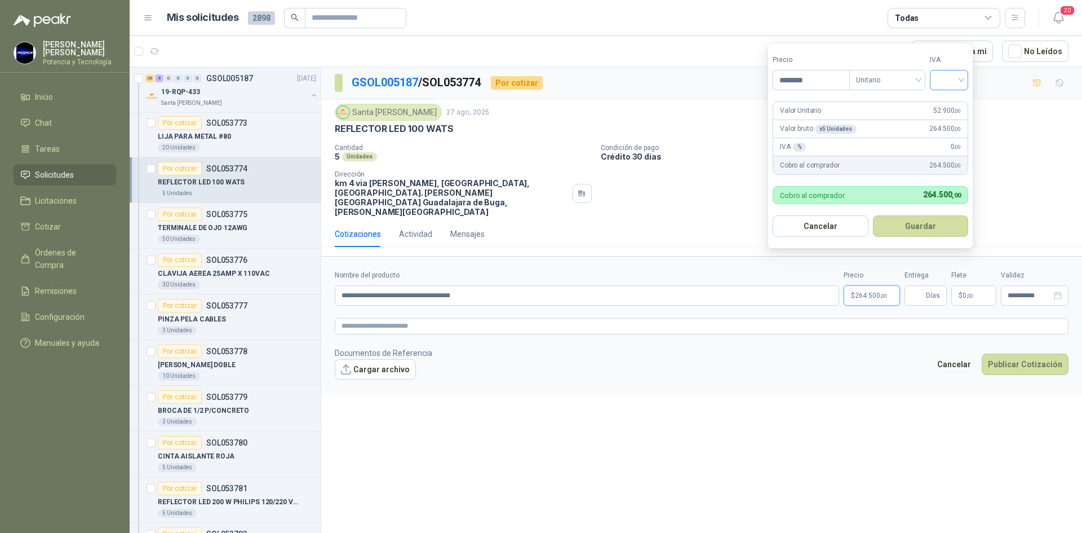
type input "********"
click at [949, 81] on input "search" at bounding box center [949, 78] width 25 height 17
click at [962, 100] on div "19%" at bounding box center [951, 103] width 21 height 12
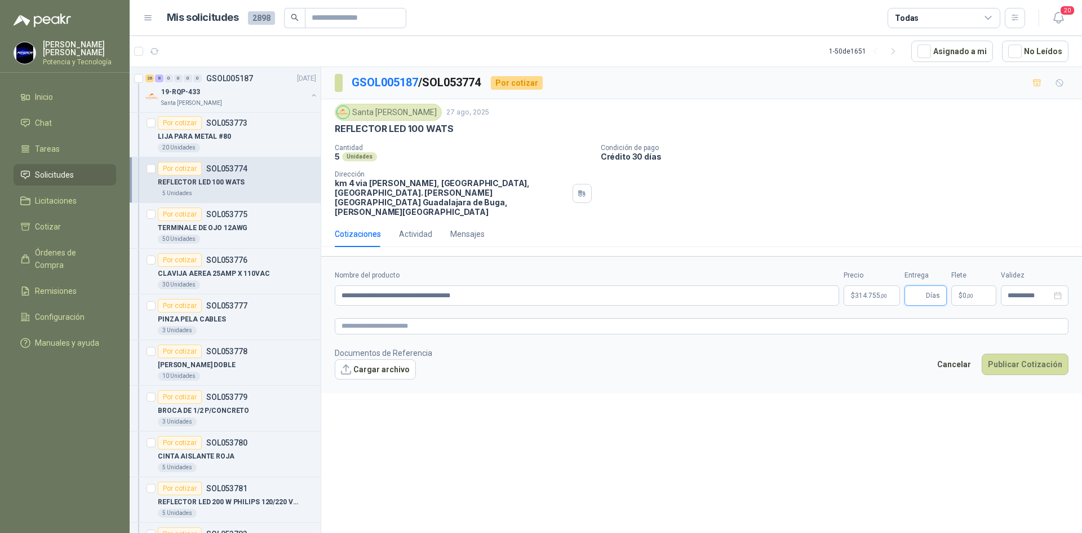
click at [919, 286] on input "Entrega" at bounding box center [917, 295] width 12 height 19
type input "*"
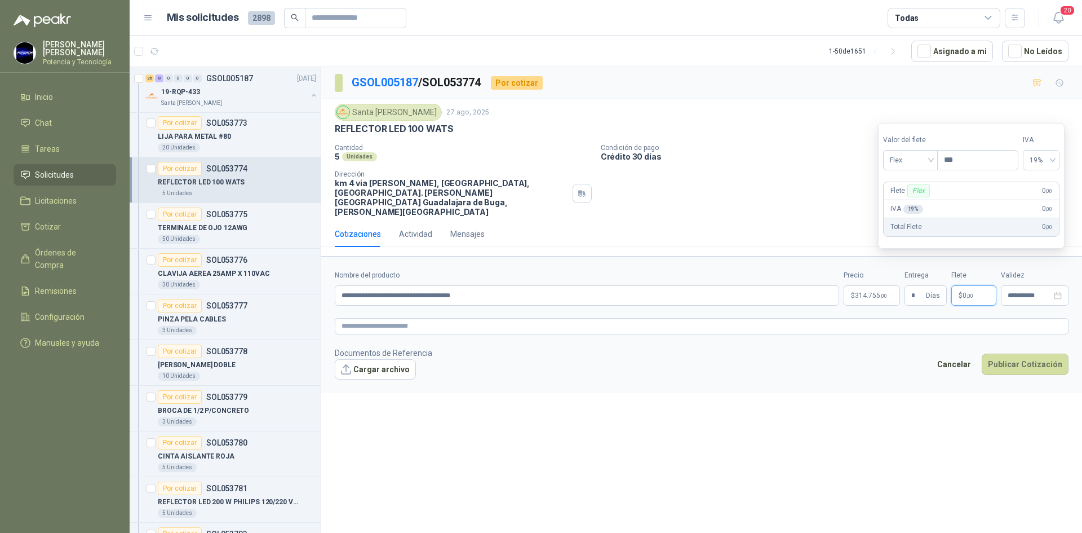
click at [964, 292] on span "0 ,00" at bounding box center [968, 295] width 11 height 7
click at [915, 167] on span "Flex" at bounding box center [910, 160] width 41 height 17
click at [916, 201] on div "Incluido" at bounding box center [911, 202] width 39 height 12
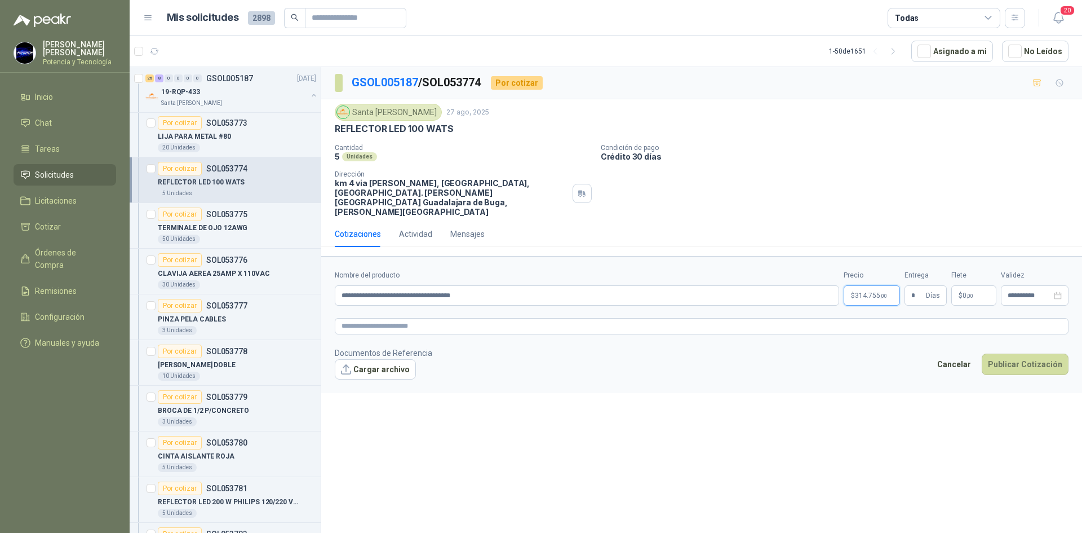
click at [878, 292] on span "314.755 ,00" at bounding box center [871, 295] width 32 height 7
click at [1026, 353] on button "Publicar Cotización" at bounding box center [1025, 363] width 87 height 21
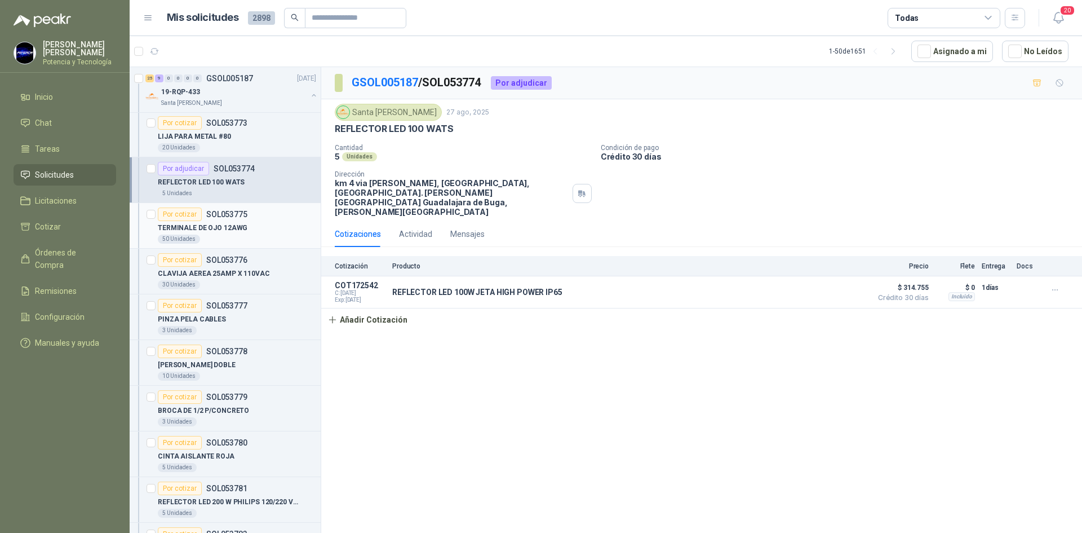
click at [197, 237] on div "50 Unidades" at bounding box center [179, 238] width 42 height 9
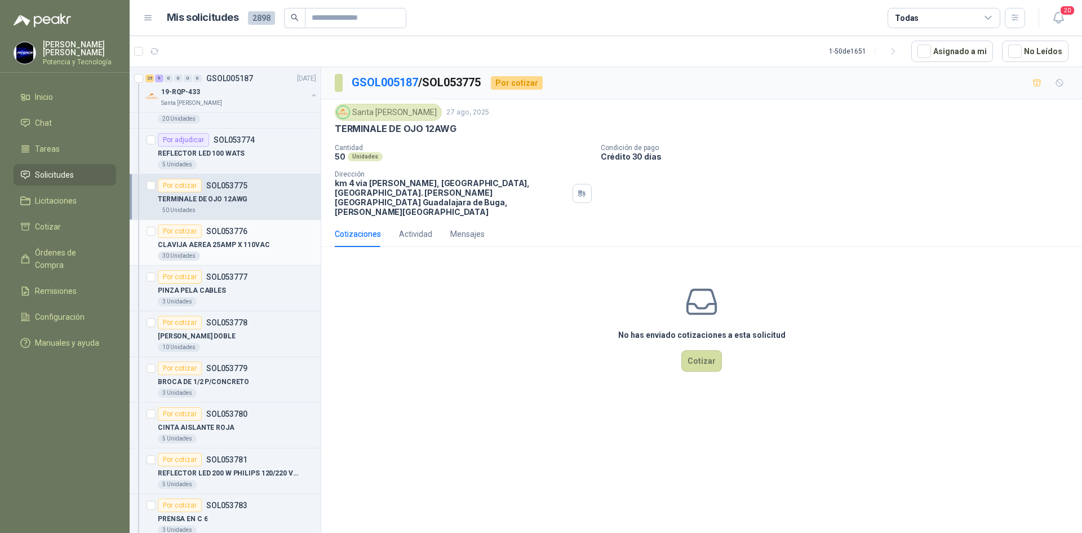
scroll to position [846, 0]
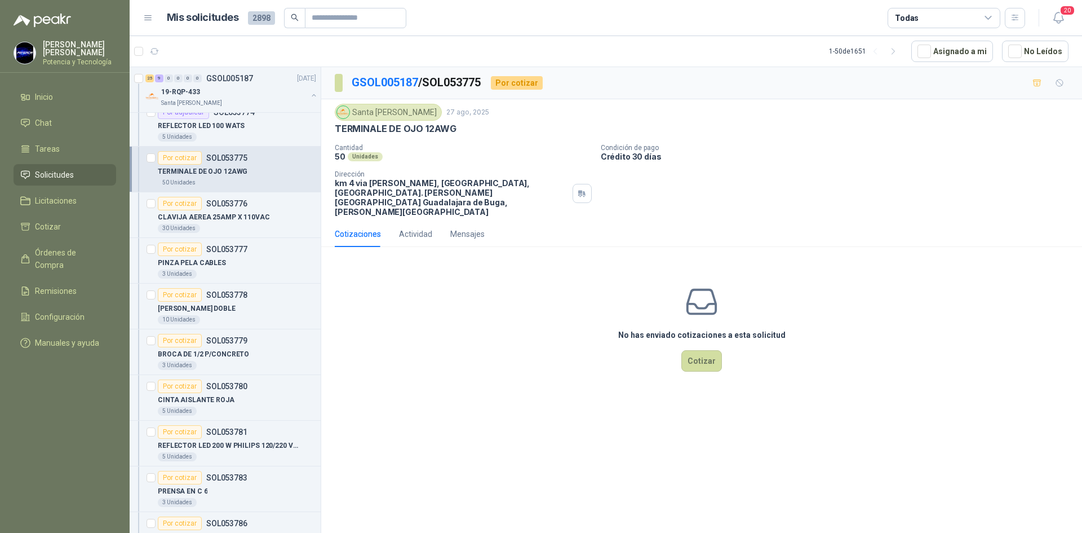
click at [703, 355] on div "No has enviado cotizaciones a esta solicitud Cotizar" at bounding box center [701, 328] width 761 height 144
click at [702, 352] on button "Cotizar" at bounding box center [701, 360] width 41 height 21
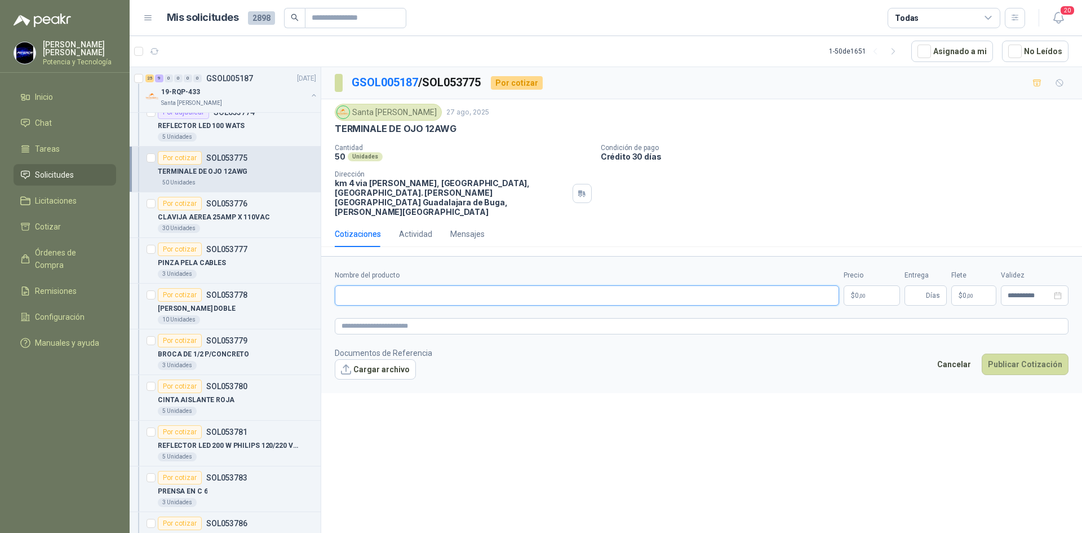
click at [594, 285] on input "Nombre del producto" at bounding box center [587, 295] width 504 height 20
type input "**********"
click at [852, 285] on p "$ 0 ,00" at bounding box center [872, 295] width 56 height 20
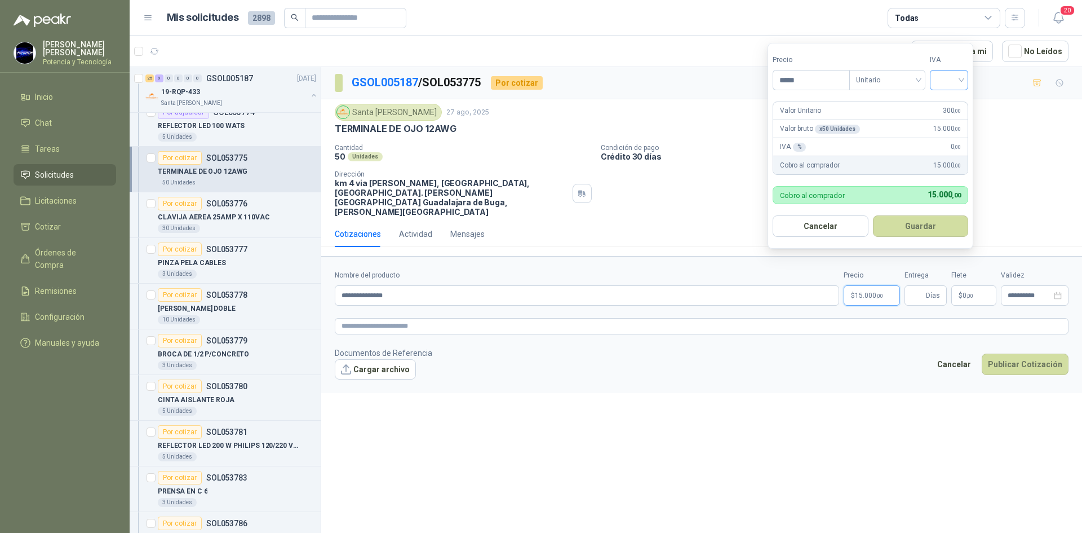
type input "*****"
click at [947, 76] on input "search" at bounding box center [949, 78] width 25 height 17
click at [950, 102] on div "19%" at bounding box center [951, 103] width 21 height 12
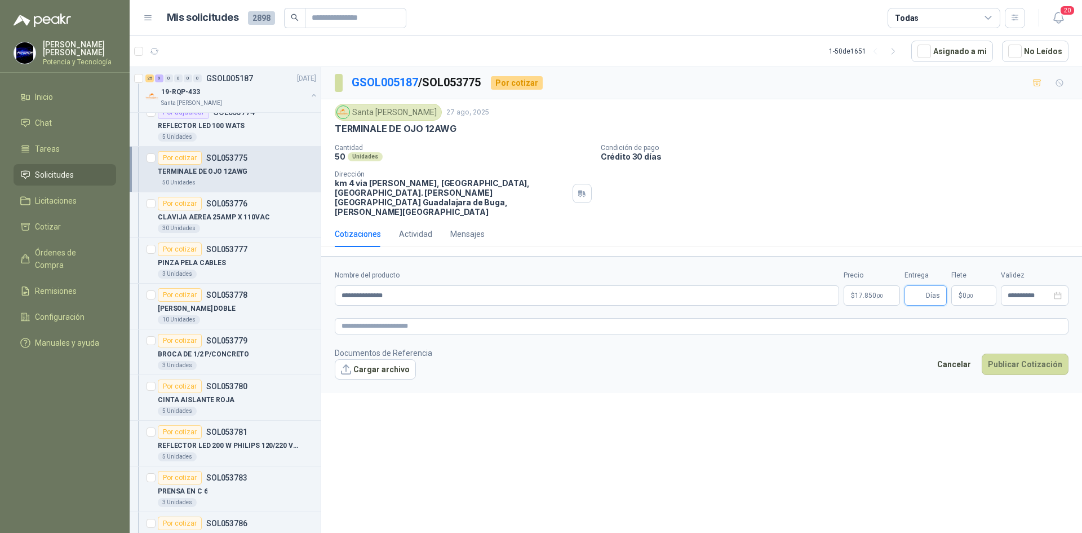
click at [918, 286] on input "Entrega" at bounding box center [917, 295] width 12 height 19
type input "*"
click at [963, 292] on span "0 ,00" at bounding box center [968, 295] width 11 height 7
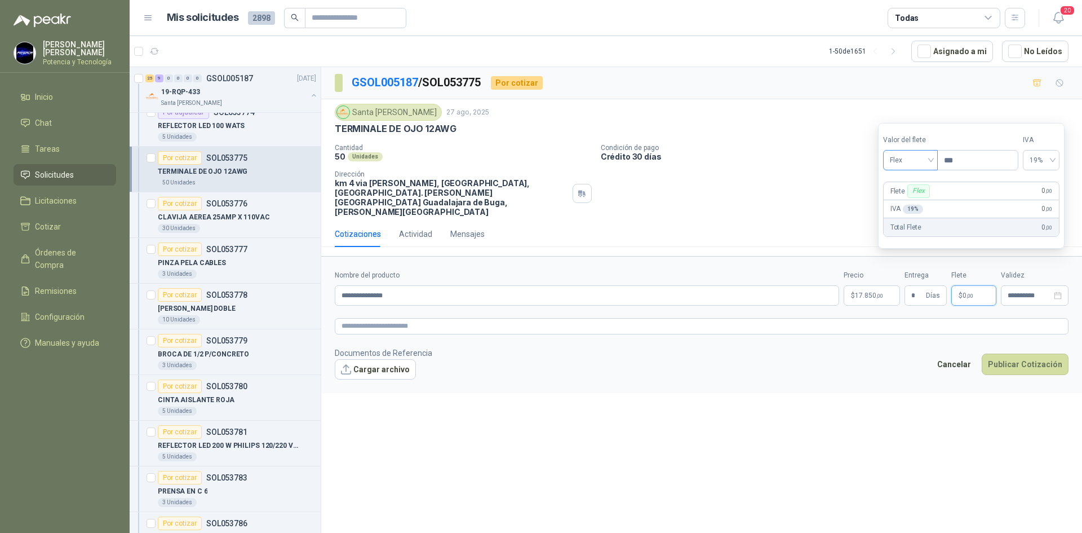
click at [919, 161] on span "Flex" at bounding box center [910, 160] width 41 height 17
drag, startPoint x: 924, startPoint y: 199, endPoint x: 1015, endPoint y: 276, distance: 118.7
click at [924, 200] on div "Incluido" at bounding box center [911, 202] width 39 height 12
click at [1020, 353] on button "Publicar Cotización" at bounding box center [1025, 363] width 87 height 21
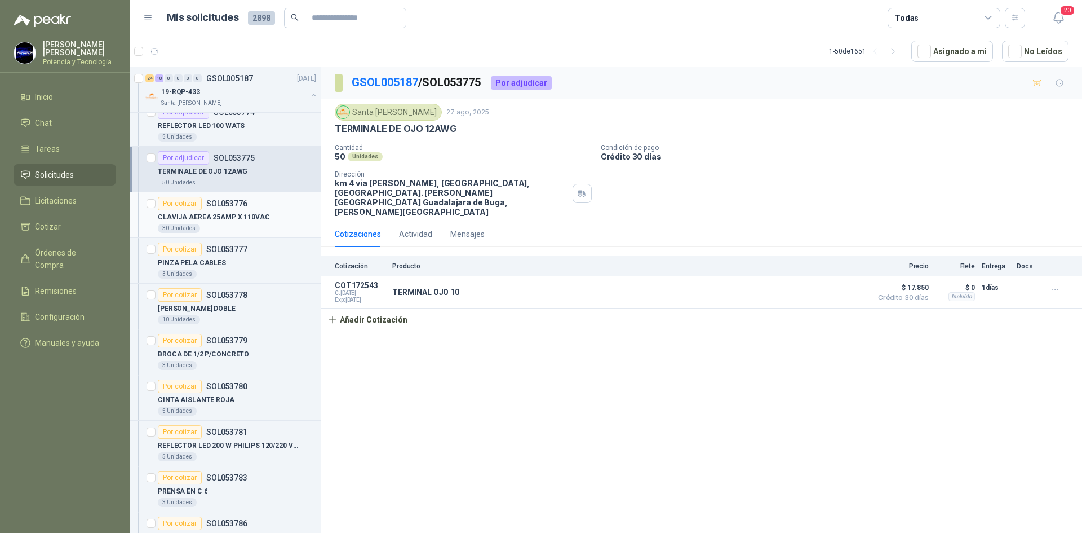
click at [221, 227] on div "30 Unidades" at bounding box center [237, 228] width 158 height 9
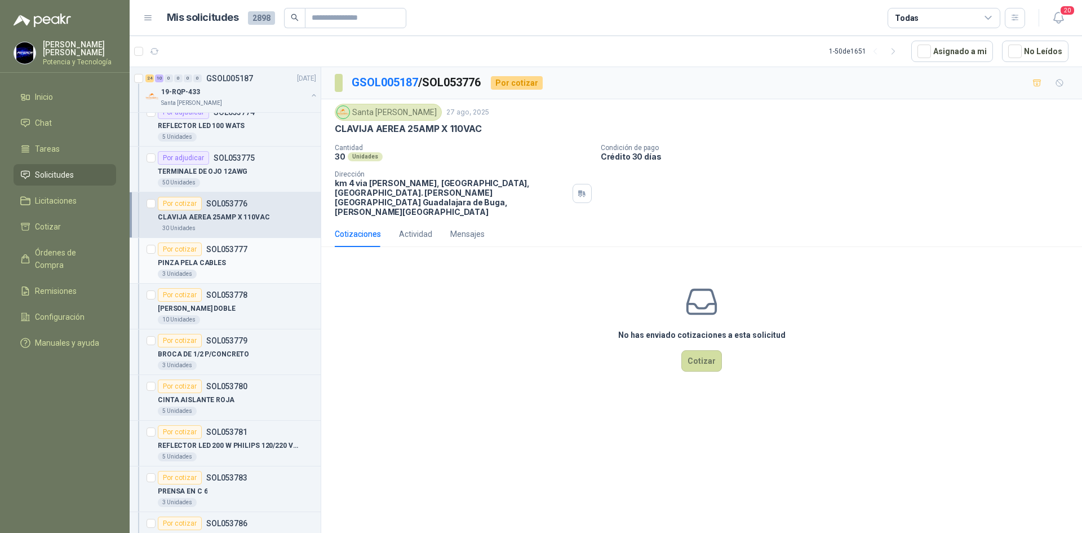
click at [210, 260] on p "PINZA PELA CABLES" at bounding box center [192, 263] width 68 height 11
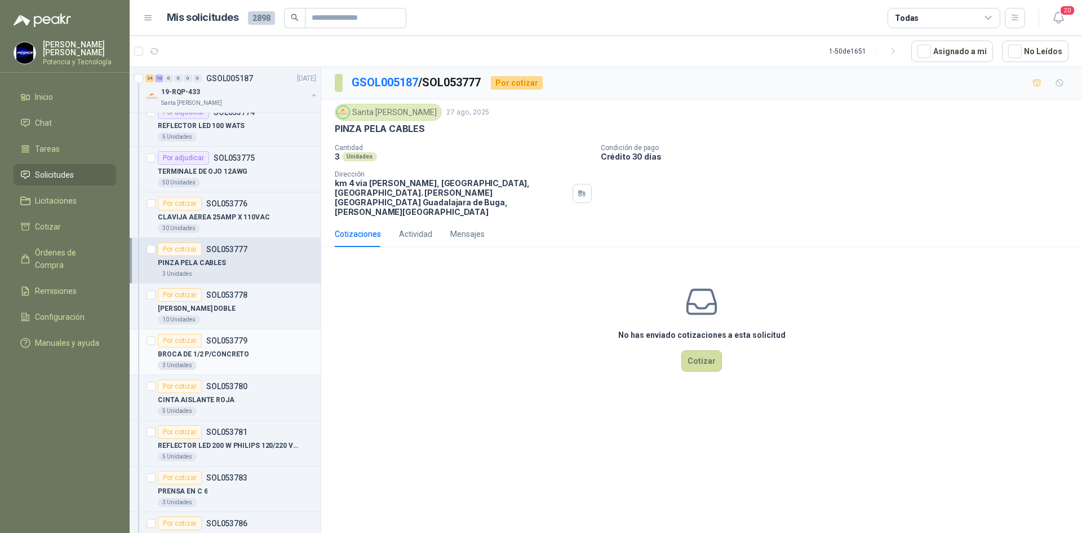
scroll to position [902, 0]
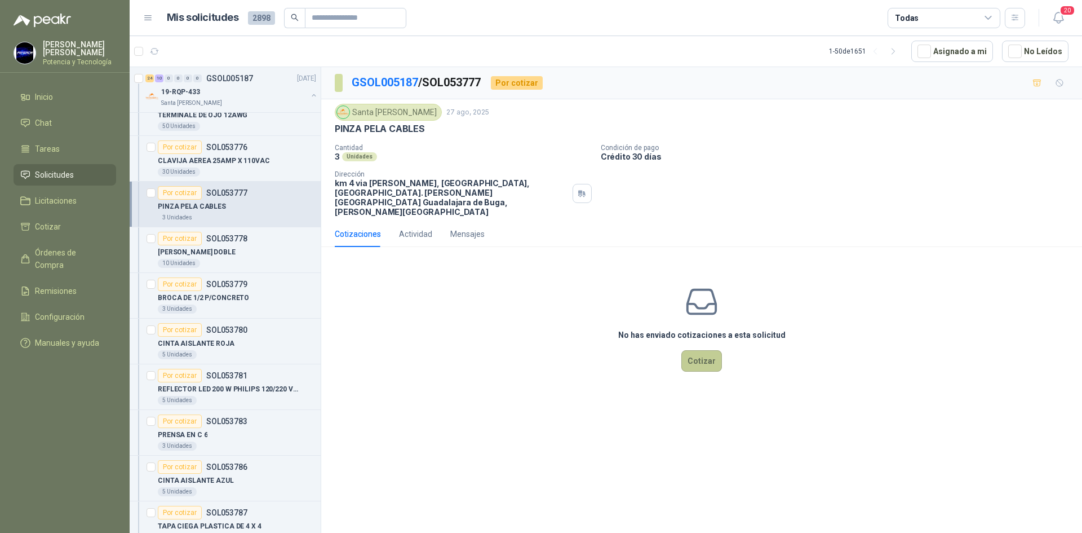
click at [714, 350] on button "Cotizar" at bounding box center [701, 360] width 41 height 21
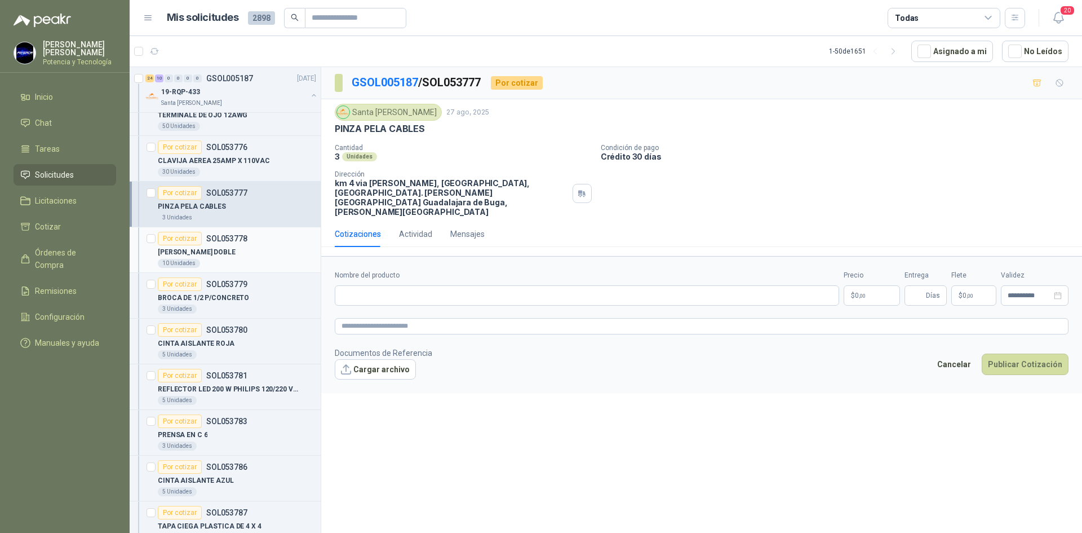
click at [210, 251] on p "[PERSON_NAME] DOBLE" at bounding box center [197, 252] width 78 height 11
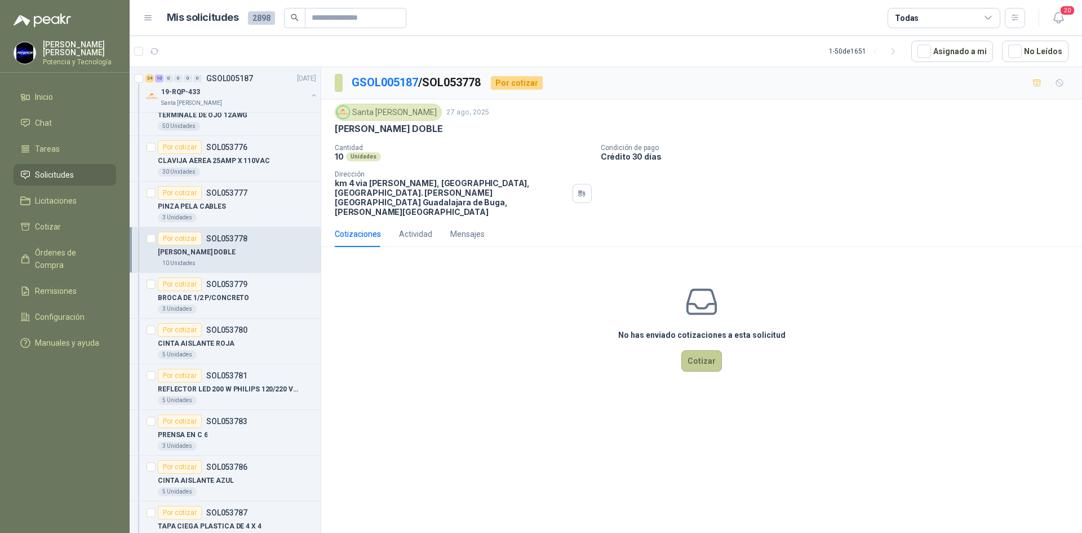
click at [703, 350] on button "Cotizar" at bounding box center [701, 360] width 41 height 21
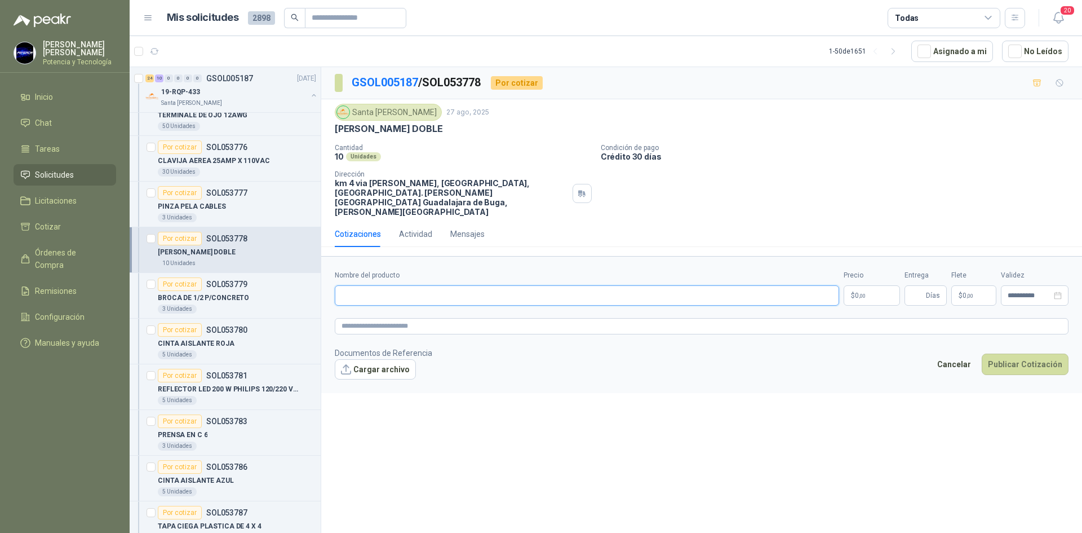
click at [467, 285] on input "Nombre del producto" at bounding box center [587, 295] width 504 height 20
type input "**********"
click at [868, 285] on p "$ 0 ,00" at bounding box center [872, 295] width 56 height 20
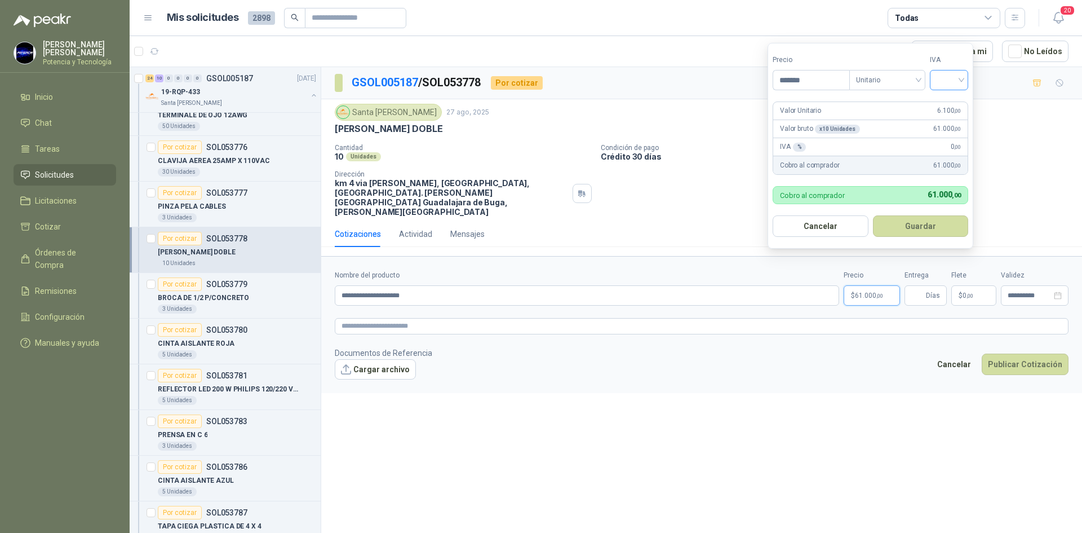
type input "*******"
click at [958, 80] on input "search" at bounding box center [949, 78] width 25 height 17
click at [961, 97] on div "19%" at bounding box center [951, 103] width 21 height 12
click at [917, 286] on input "Entrega" at bounding box center [917, 295] width 12 height 19
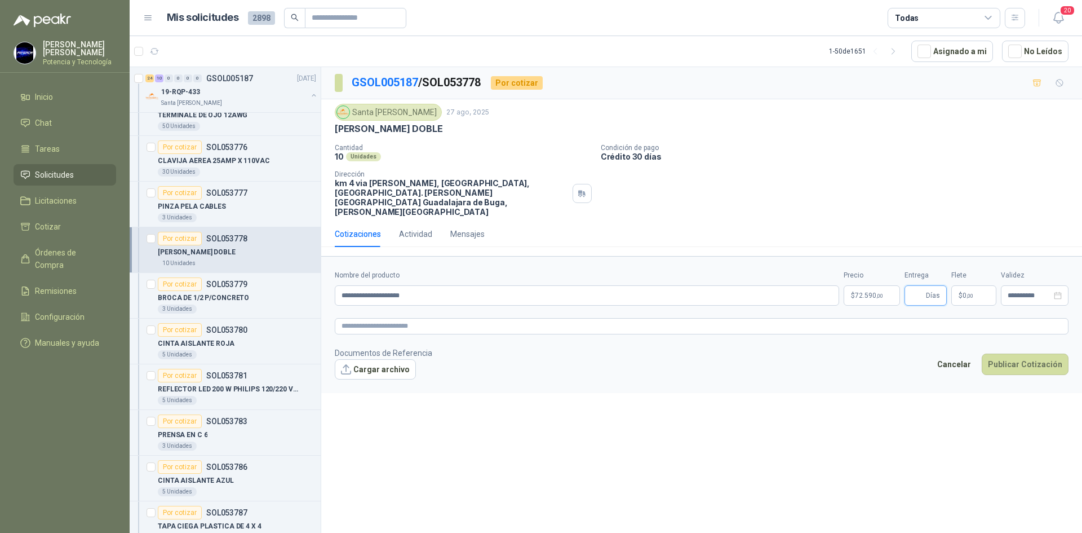
type input "*"
click at [968, 293] on span ",00" at bounding box center [970, 296] width 7 height 6
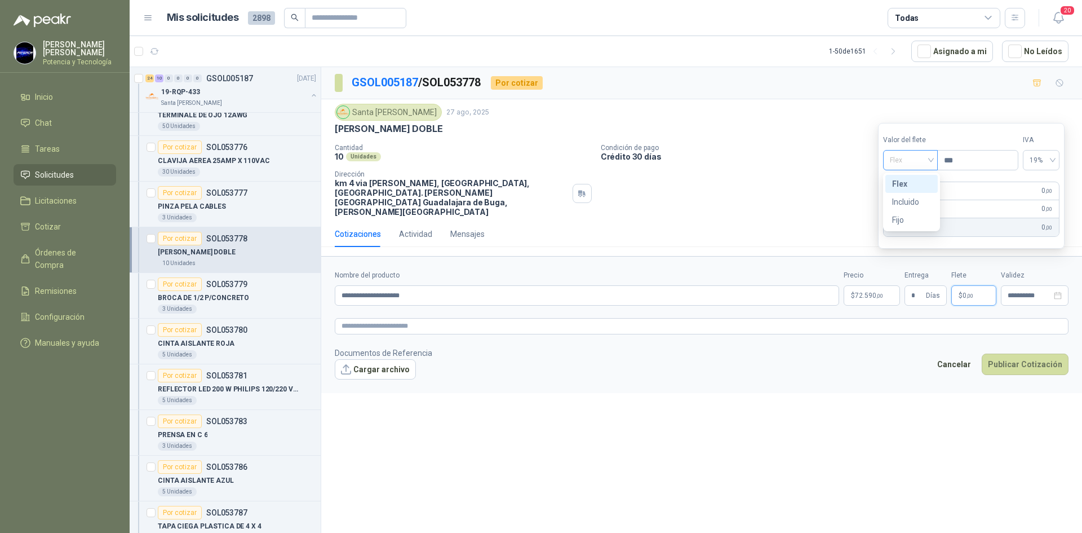
click at [922, 161] on span "Flex" at bounding box center [910, 160] width 41 height 17
click at [927, 198] on div "Incluido" at bounding box center [911, 202] width 39 height 12
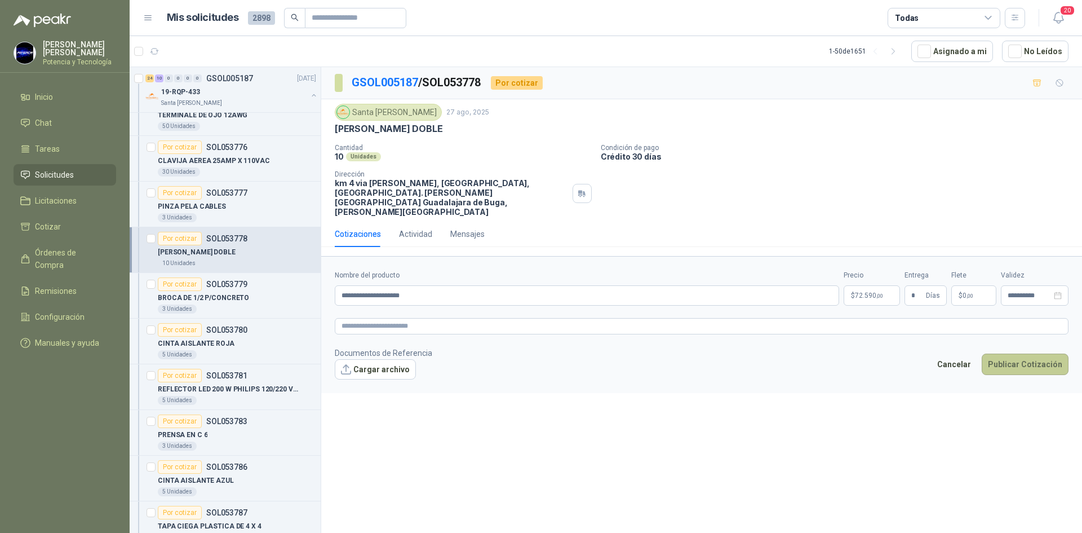
click at [1005, 353] on button "Publicar Cotización" at bounding box center [1025, 363] width 87 height 21
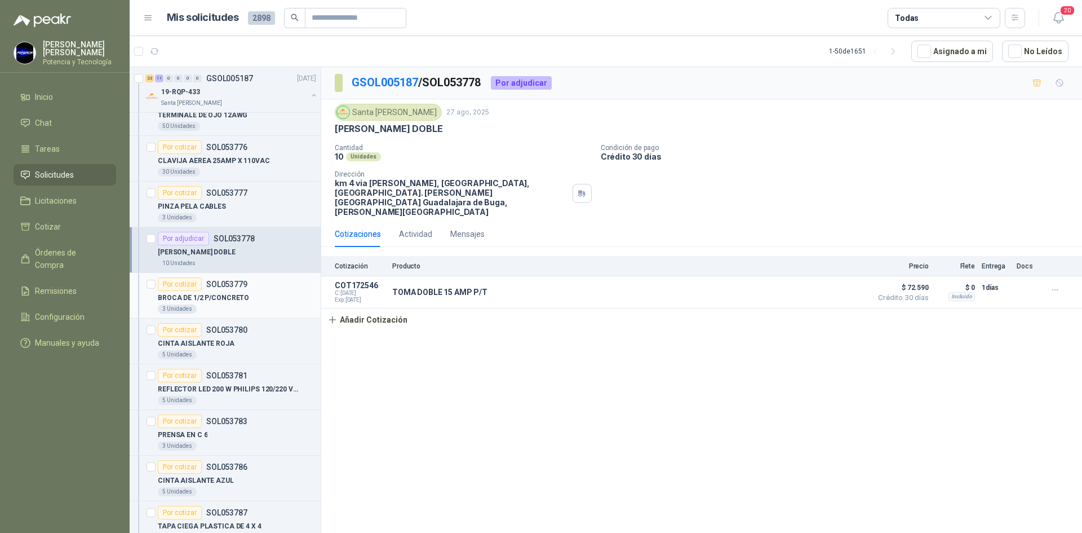
click at [220, 299] on p "BROCA DE 1/2 P/CONCRETO" at bounding box center [203, 298] width 91 height 11
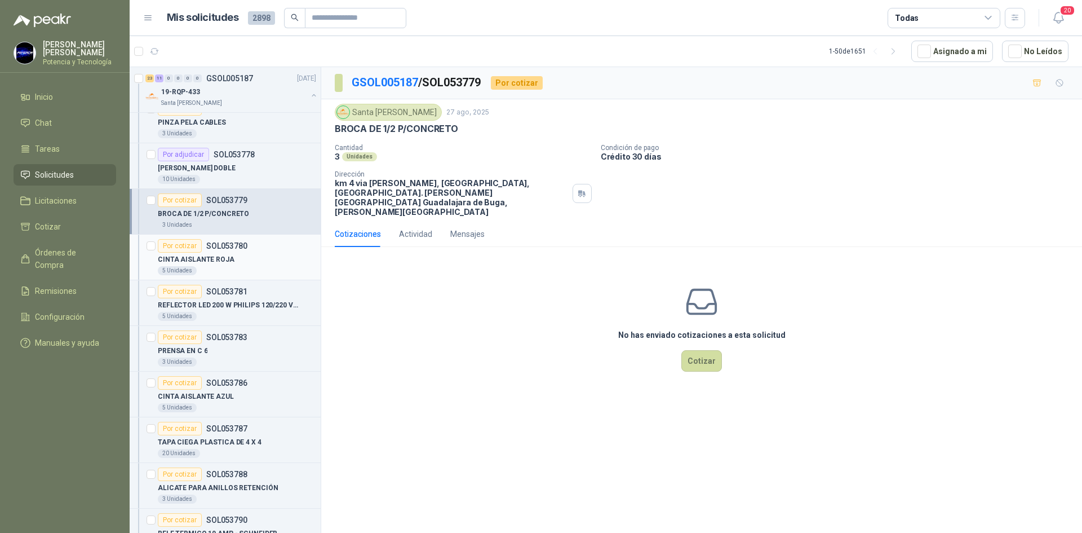
scroll to position [1015, 0]
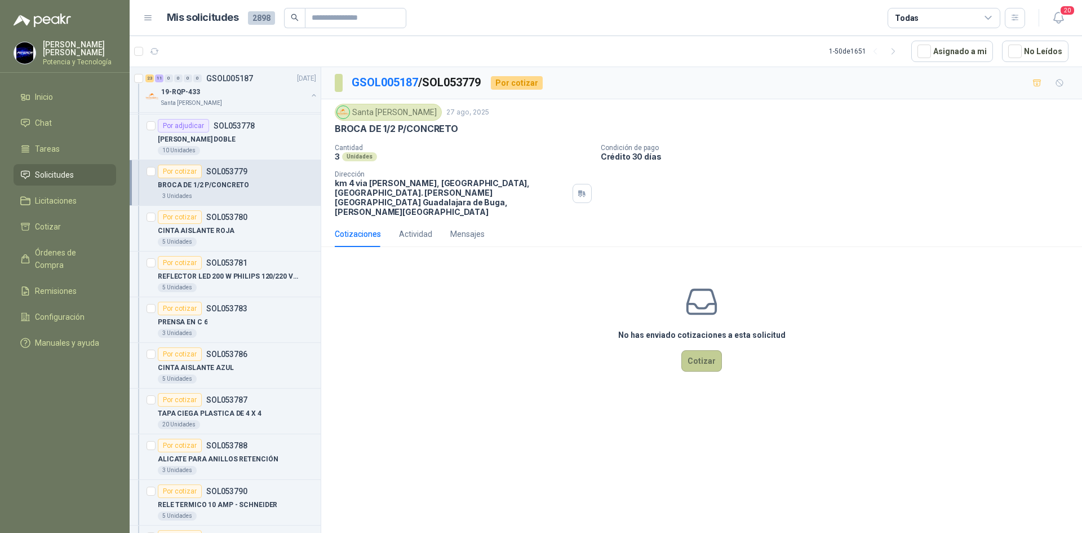
click at [707, 350] on button "Cotizar" at bounding box center [701, 360] width 41 height 21
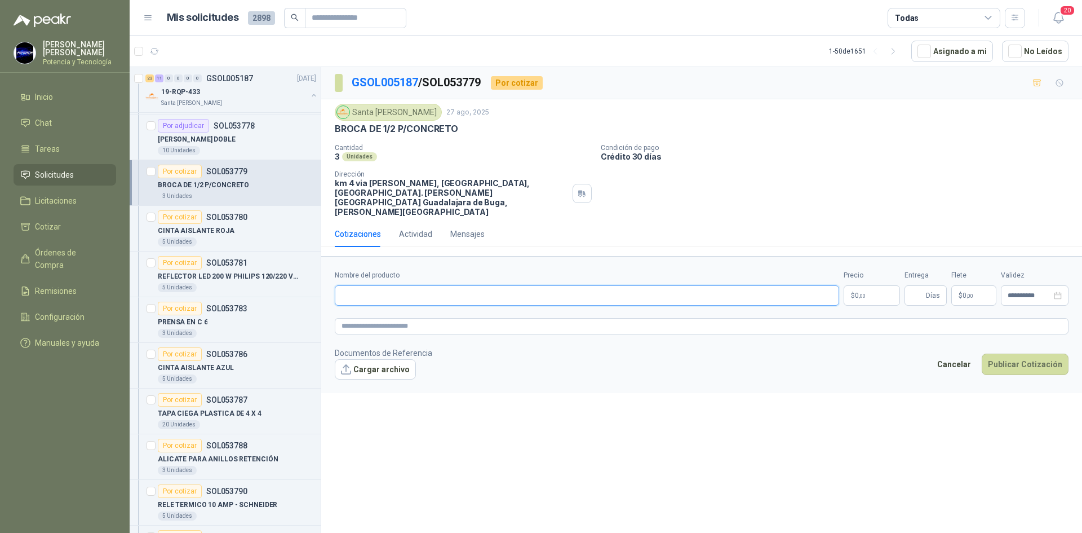
paste input "**********"
type input "**********"
click at [852, 285] on p "$ 0 ,00" at bounding box center [872, 295] width 56 height 20
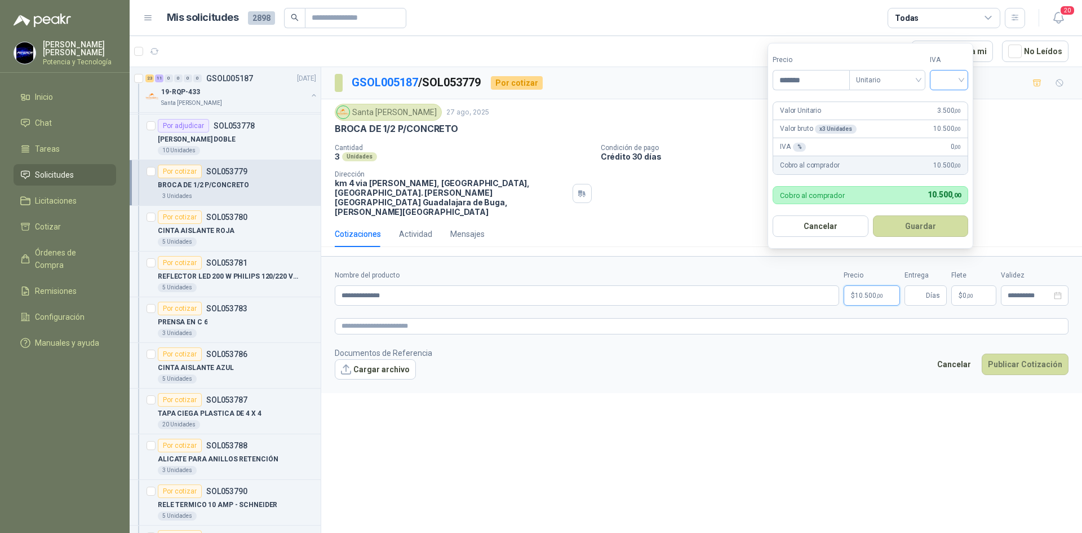
type input "*******"
click at [951, 85] on input "search" at bounding box center [949, 78] width 25 height 17
click at [937, 105] on div "19%" at bounding box center [952, 103] width 34 height 18
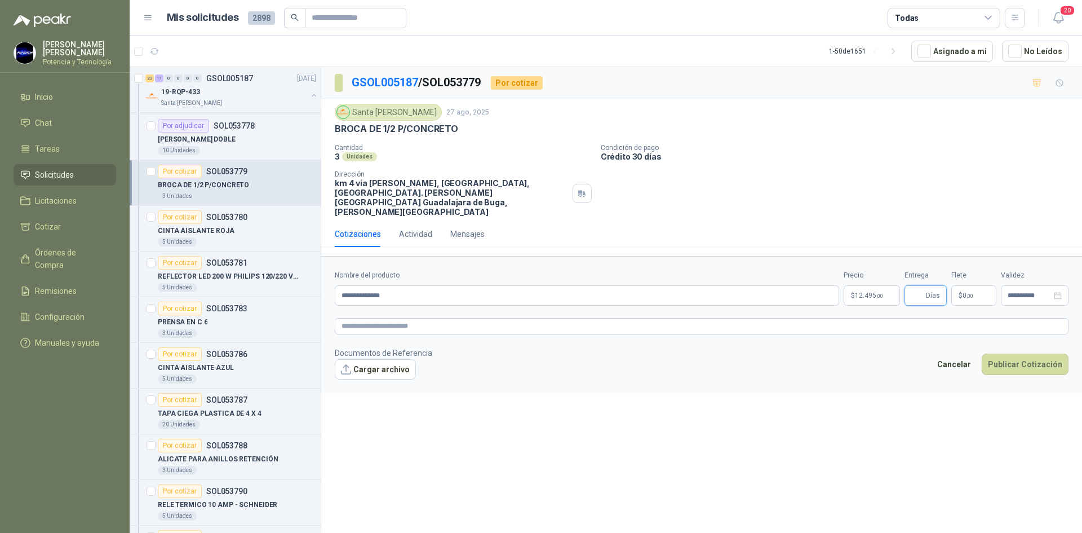
click at [917, 286] on input "Entrega" at bounding box center [917, 295] width 12 height 19
type input "*"
click at [976, 285] on p "$ 0 ,00" at bounding box center [973, 295] width 45 height 20
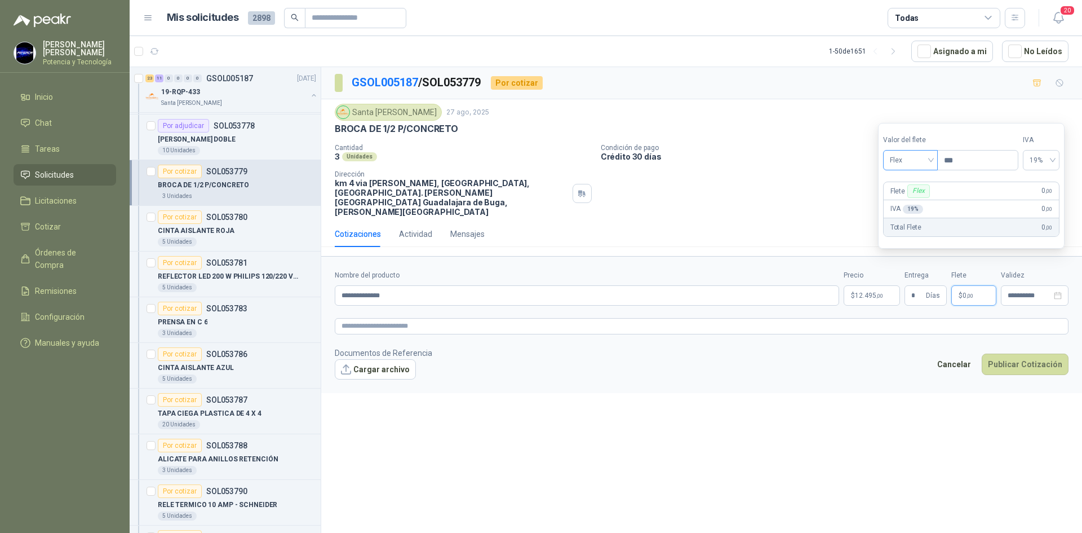
click at [910, 162] on span "Flex" at bounding box center [910, 160] width 41 height 17
click at [923, 197] on div "Incluido" at bounding box center [911, 202] width 39 height 12
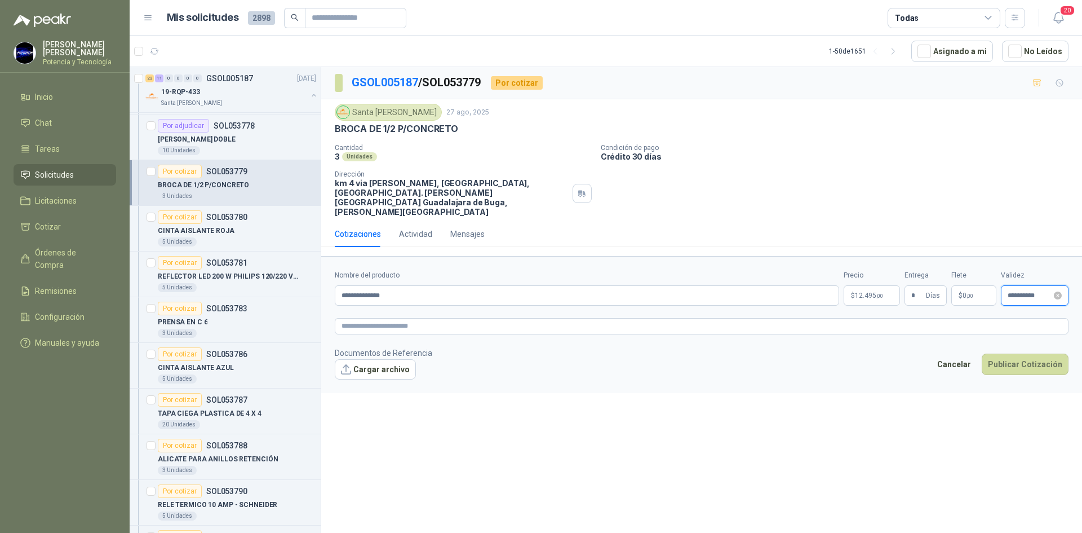
click at [1040, 292] on input "**********" at bounding box center [1030, 295] width 44 height 7
drag, startPoint x: 849, startPoint y: 343, endPoint x: 1048, endPoint y: 315, distance: 201.6
click at [851, 347] on footer "Documentos de Referencia Cargar archivo Cancelar Publicar Cotización" at bounding box center [702, 363] width 734 height 33
type input "**********"
click at [1032, 353] on button "Publicar Cotización" at bounding box center [1025, 363] width 87 height 21
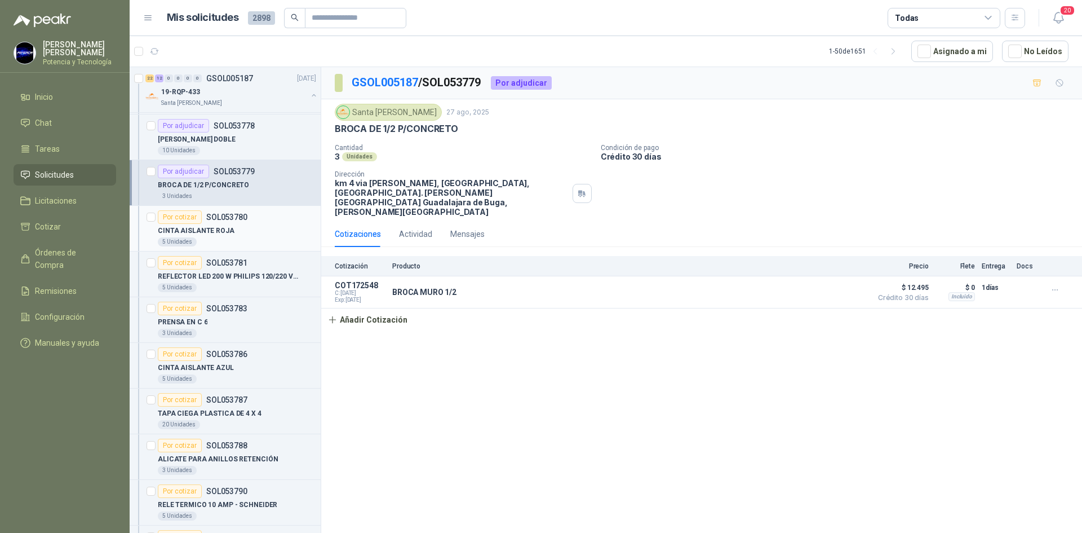
click at [212, 233] on p "CINTA AISLANTE ROJA" at bounding box center [196, 230] width 77 height 11
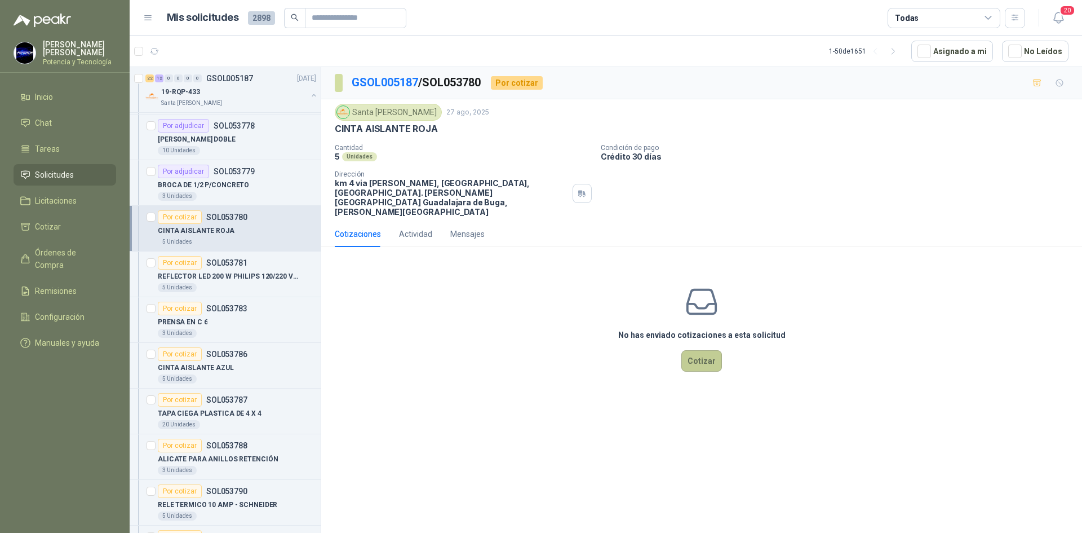
click at [700, 350] on button "Cotizar" at bounding box center [701, 360] width 41 height 21
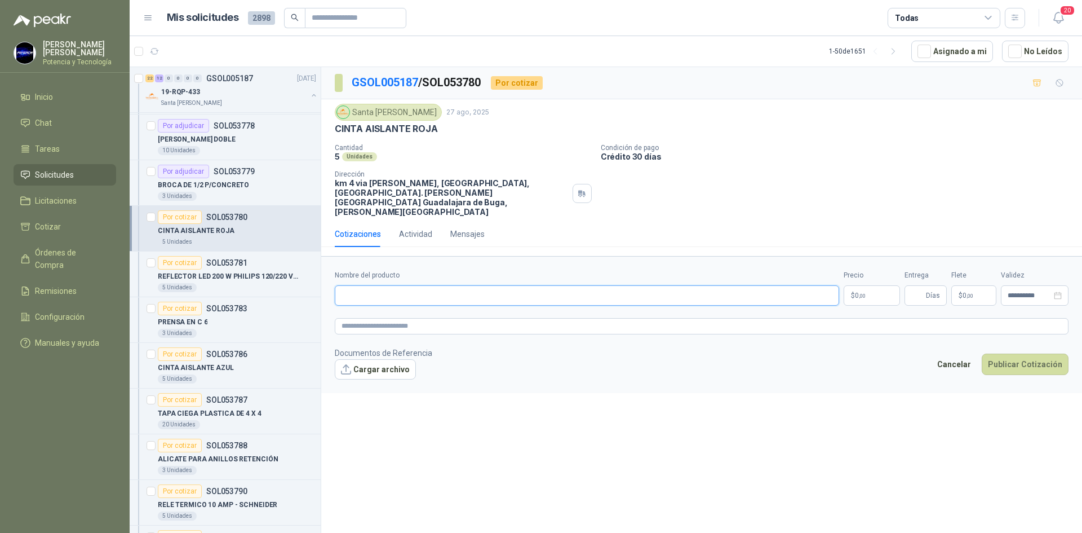
click at [496, 285] on input "Nombre del producto" at bounding box center [587, 295] width 504 height 20
type input "**********"
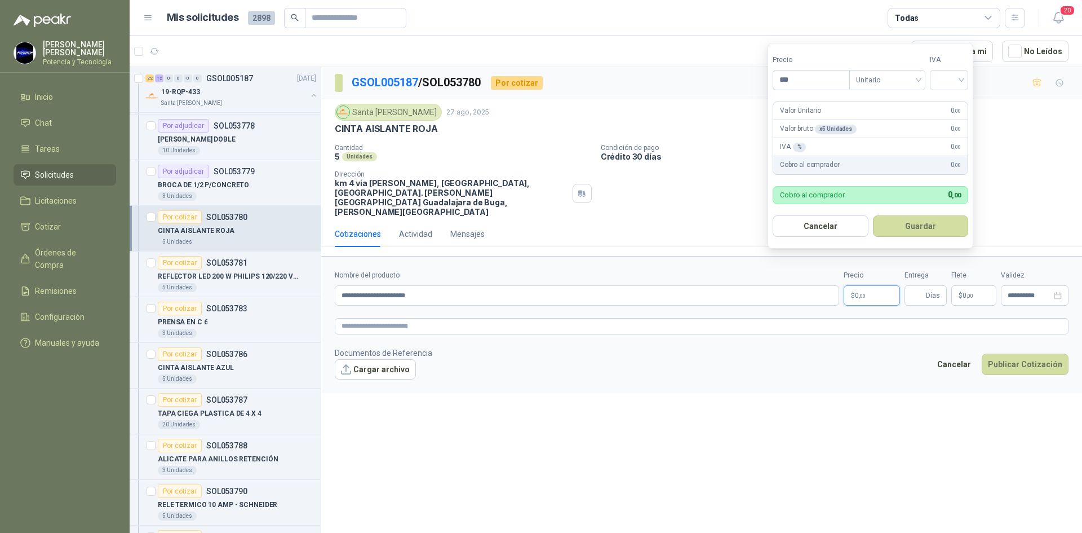
click at [849, 285] on p "$ 0 ,00" at bounding box center [872, 295] width 56 height 20
type input "*******"
click at [947, 81] on input "search" at bounding box center [949, 78] width 25 height 17
click at [954, 107] on div "19%" at bounding box center [951, 103] width 21 height 12
click at [923, 286] on input "Entrega" at bounding box center [917, 295] width 12 height 19
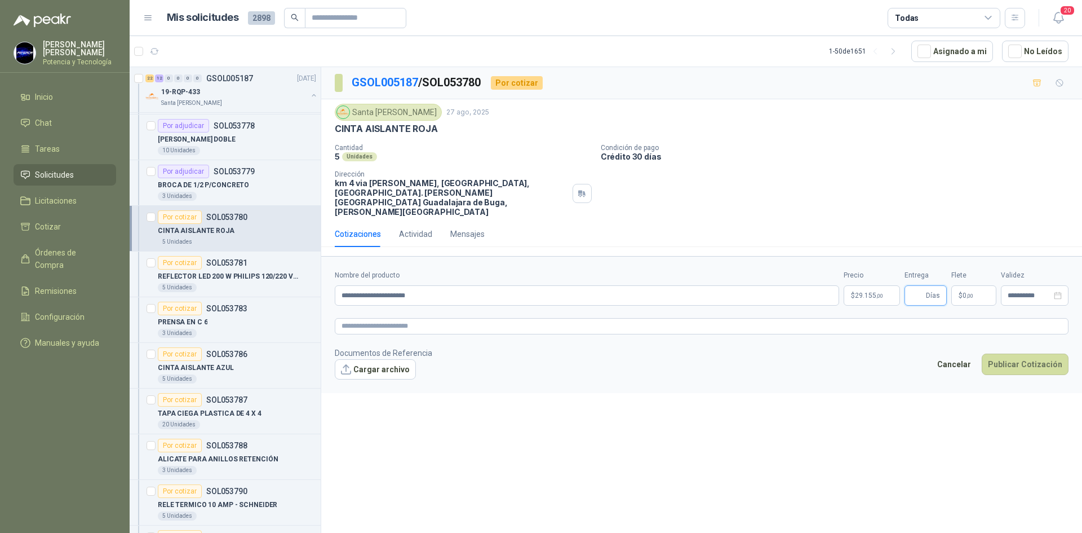
type input "*"
click at [973, 285] on p "$ 0 ,00" at bounding box center [973, 295] width 45 height 20
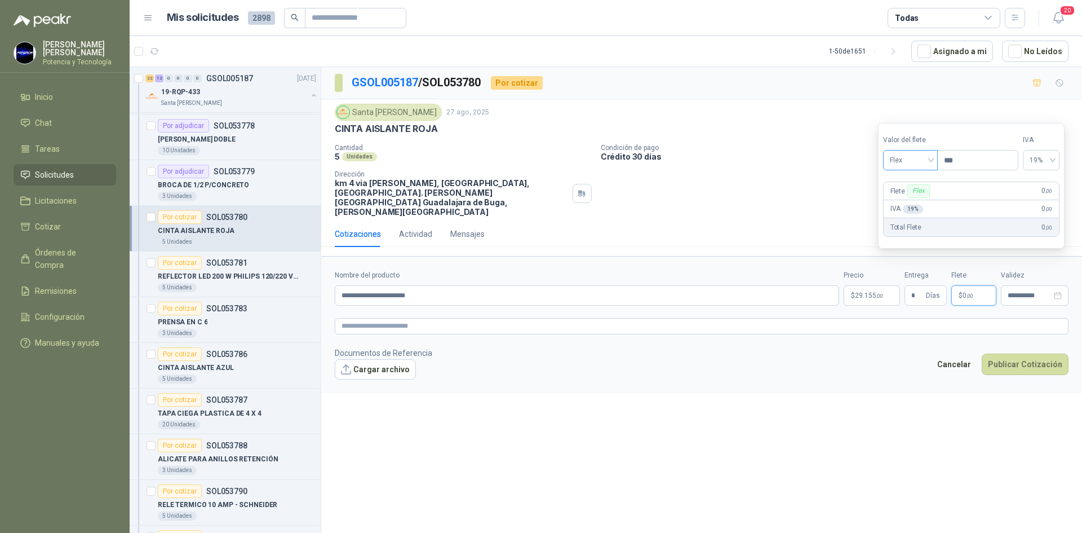
click at [909, 160] on span "Flex" at bounding box center [910, 160] width 41 height 17
click at [918, 203] on div "Incluido" at bounding box center [911, 202] width 39 height 12
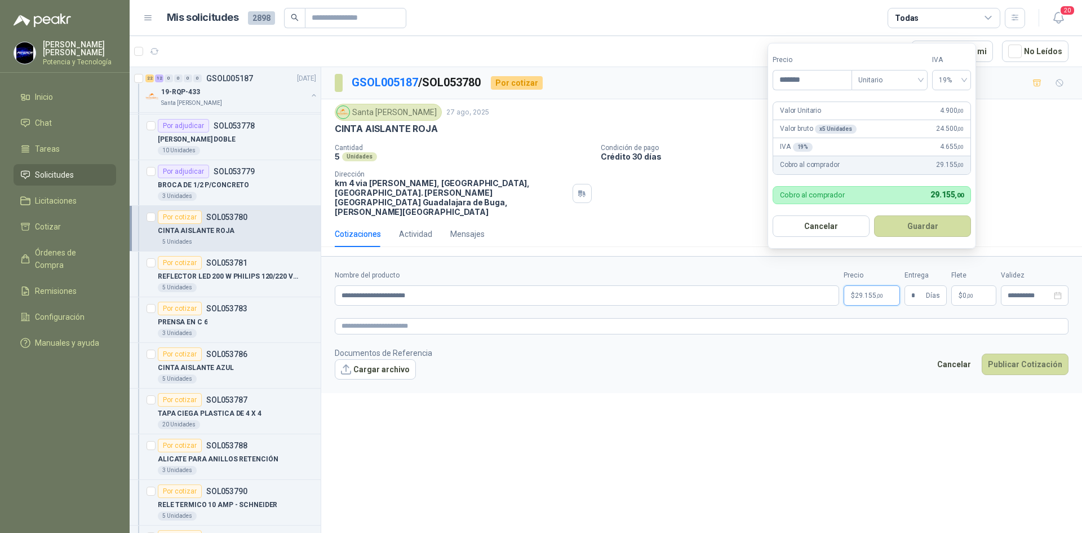
click at [868, 285] on p "$ 29.155 ,00" at bounding box center [872, 295] width 56 height 20
click at [997, 353] on button "Publicar Cotización" at bounding box center [1025, 363] width 87 height 21
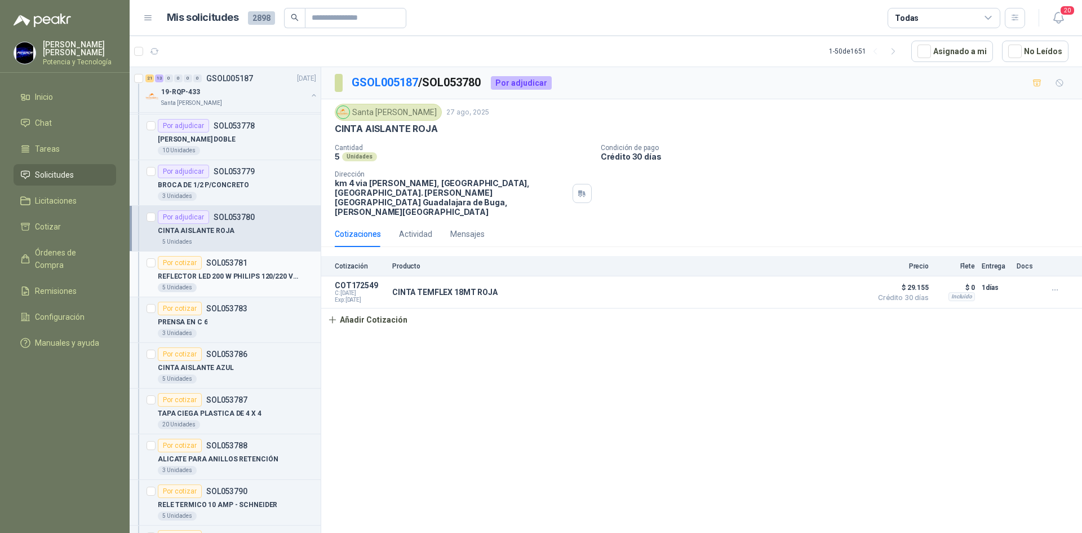
click at [221, 274] on p "REFLECTOR LED 200 W PHILIPS 120/220 V NE" at bounding box center [228, 276] width 140 height 11
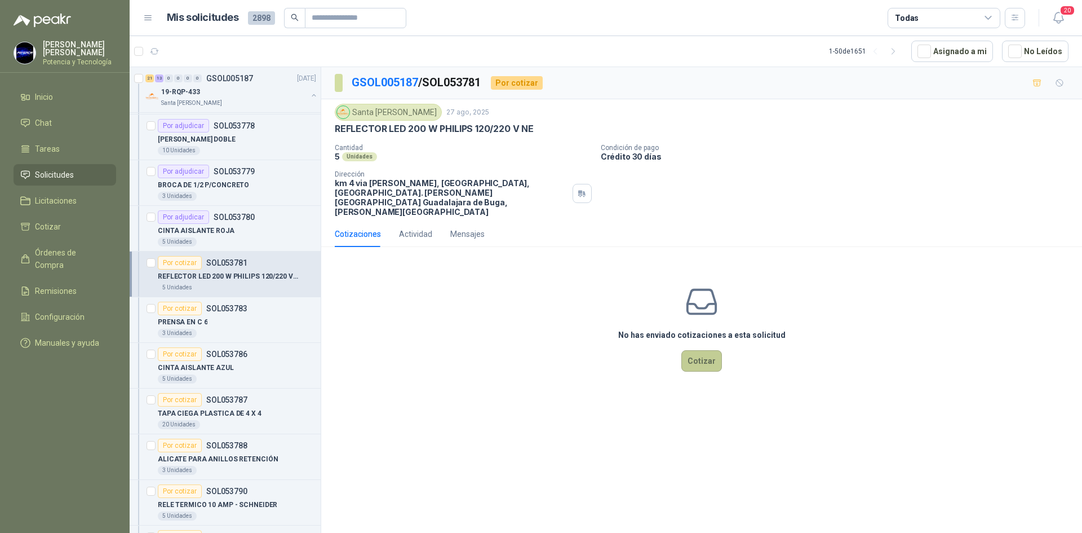
click at [702, 350] on button "Cotizar" at bounding box center [701, 360] width 41 height 21
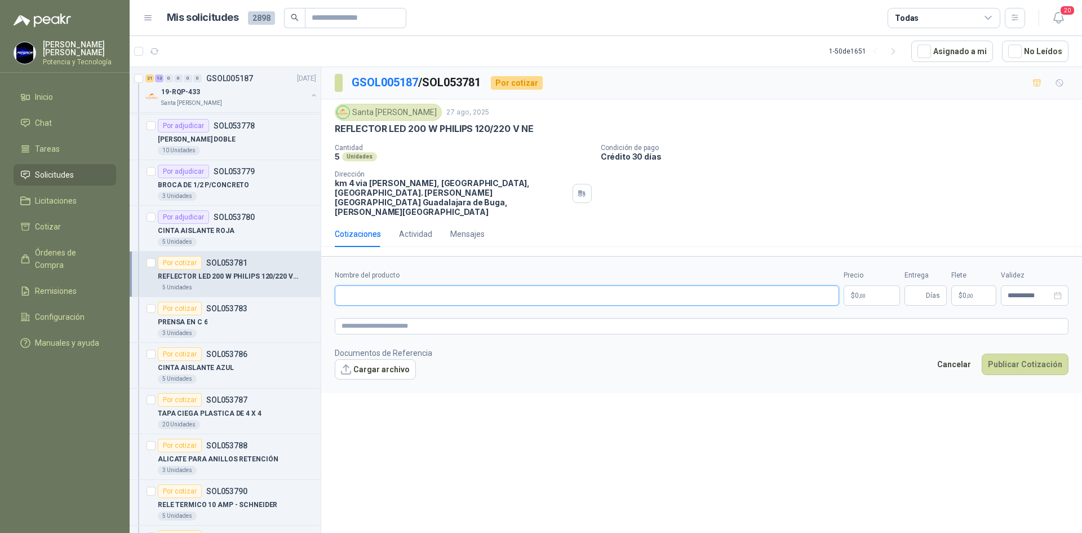
paste input "**********"
type input "**********"
click at [865, 293] on span ",00" at bounding box center [862, 296] width 7 height 6
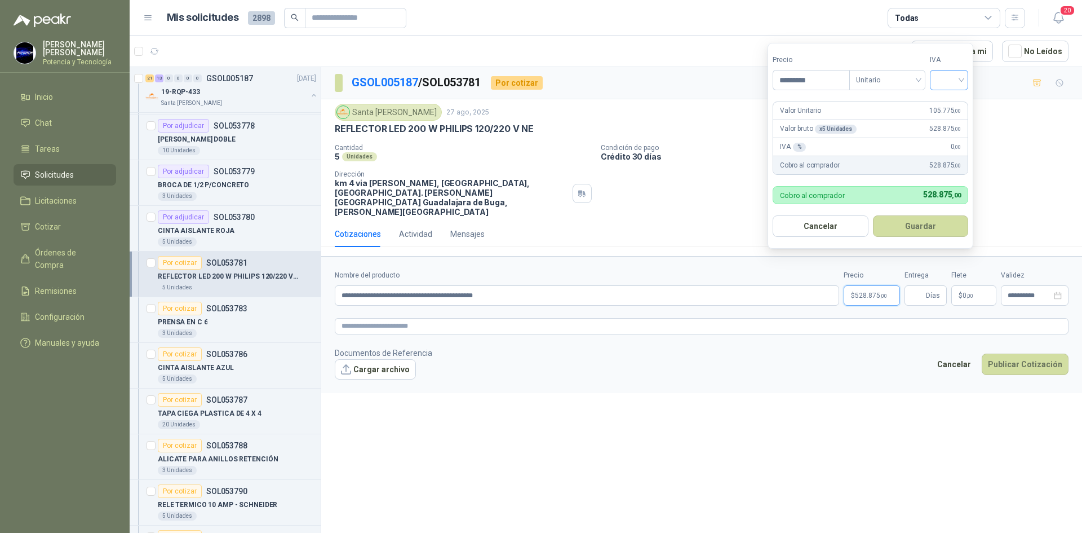
click at [965, 73] on div at bounding box center [949, 80] width 38 height 20
type input "*********"
click at [948, 102] on div "19%" at bounding box center [951, 103] width 21 height 12
click at [918, 286] on input "Entrega" at bounding box center [917, 295] width 12 height 19
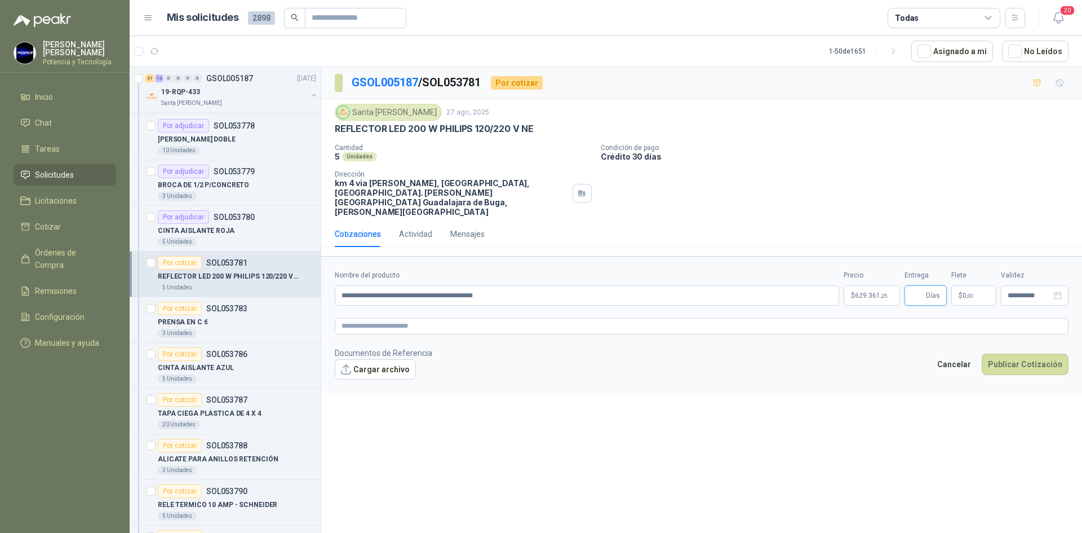
type input "*"
click at [969, 285] on p "$ 0 ,00" at bounding box center [973, 295] width 45 height 20
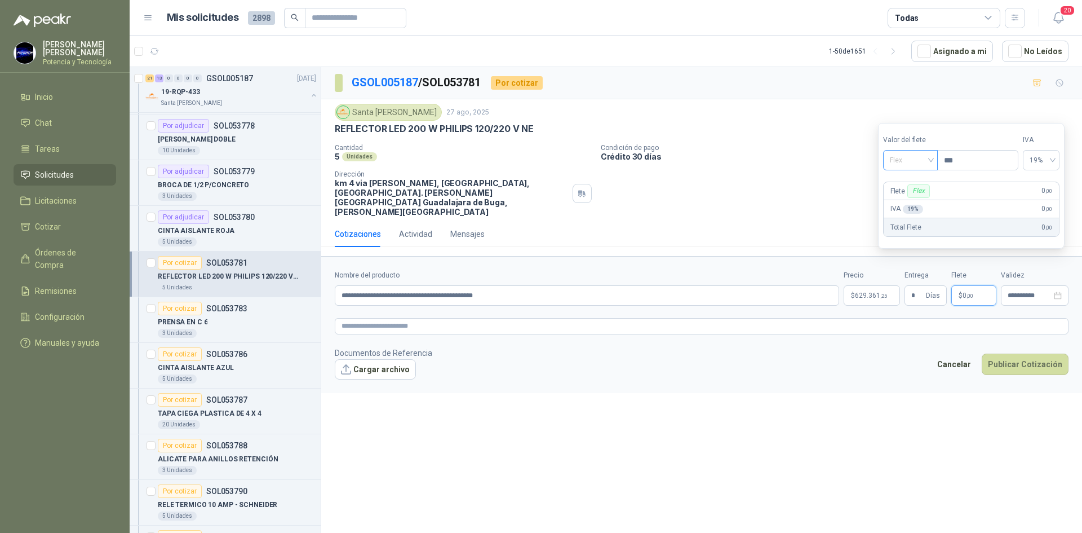
click at [913, 161] on span "Flex" at bounding box center [910, 160] width 41 height 17
click at [925, 201] on div "Incluido" at bounding box center [911, 202] width 39 height 12
click at [1012, 285] on div "**********" at bounding box center [1035, 295] width 68 height 20
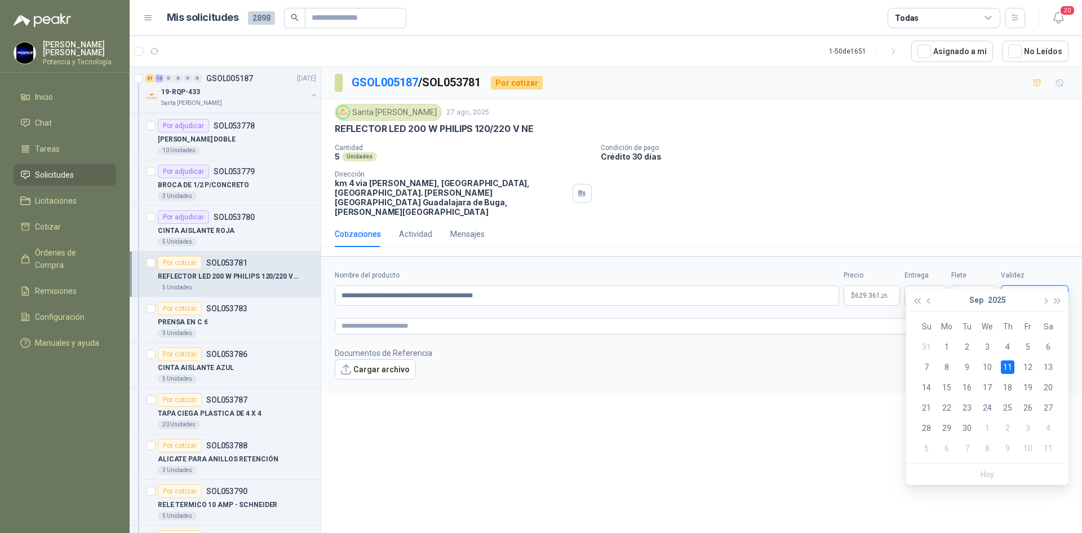
type input "**********"
click at [850, 285] on p "$ 629.361 ,25" at bounding box center [872, 295] width 56 height 20
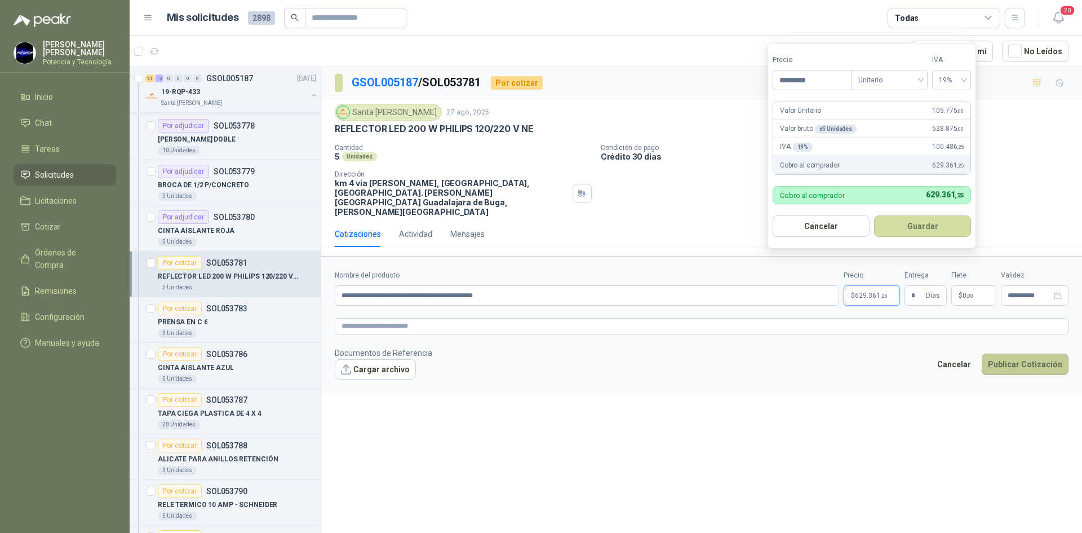
click at [1039, 353] on button "Publicar Cotización" at bounding box center [1025, 363] width 87 height 21
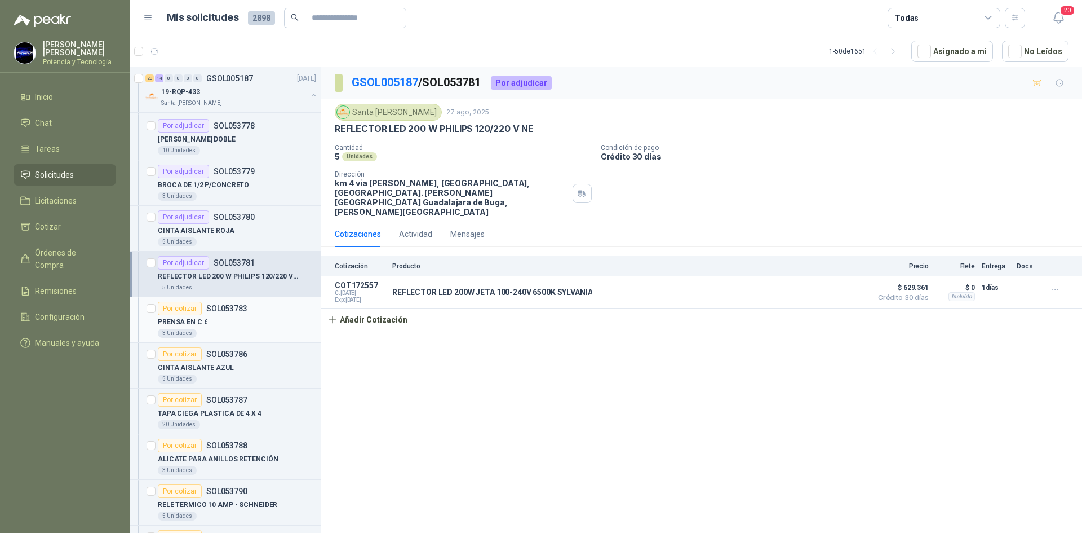
click at [252, 316] on div "PRENSA EN C 6" at bounding box center [237, 322] width 158 height 14
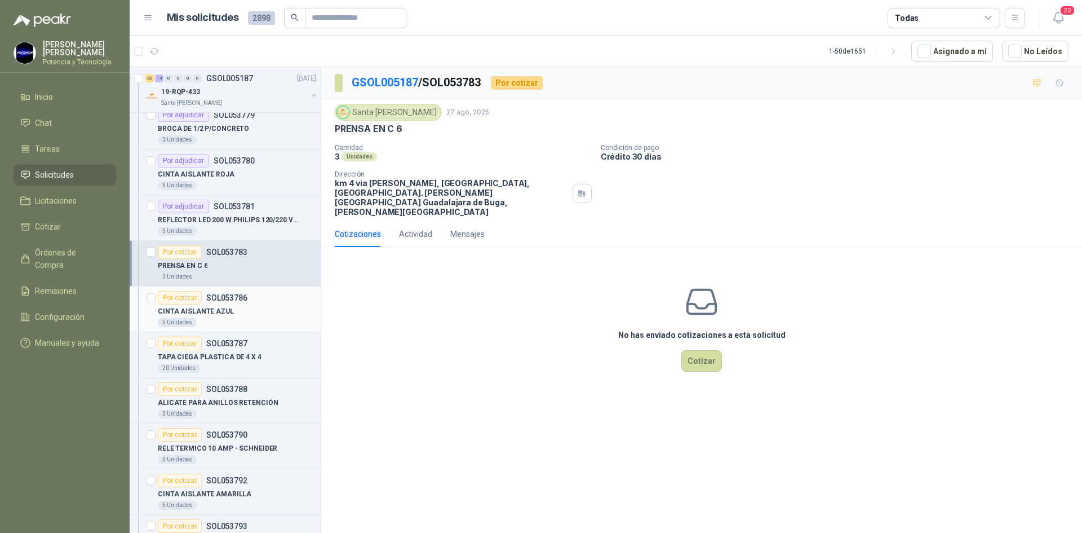
click at [252, 316] on div "CINTA AISLANTE AZUL" at bounding box center [237, 311] width 158 height 14
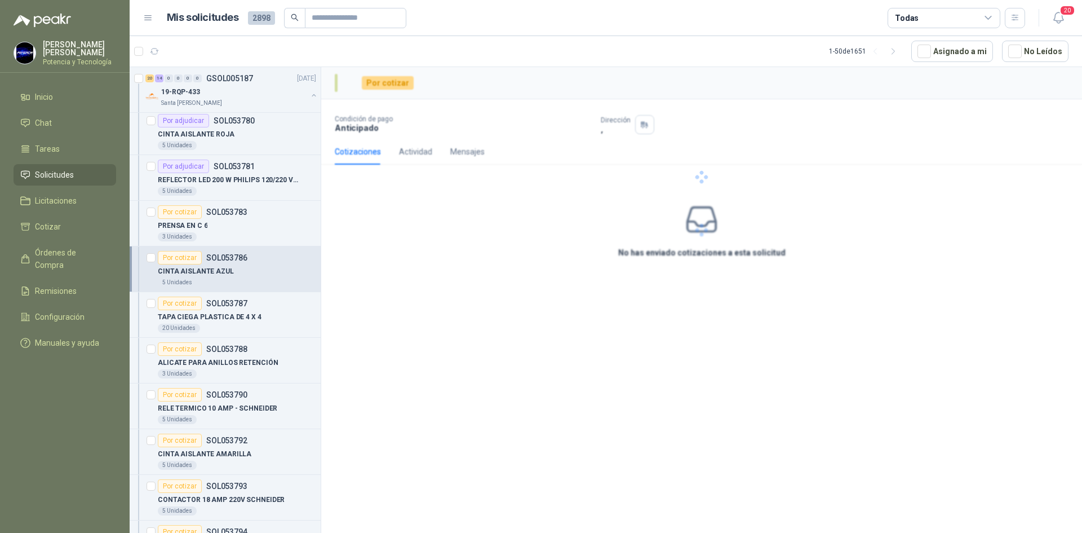
scroll to position [1127, 0]
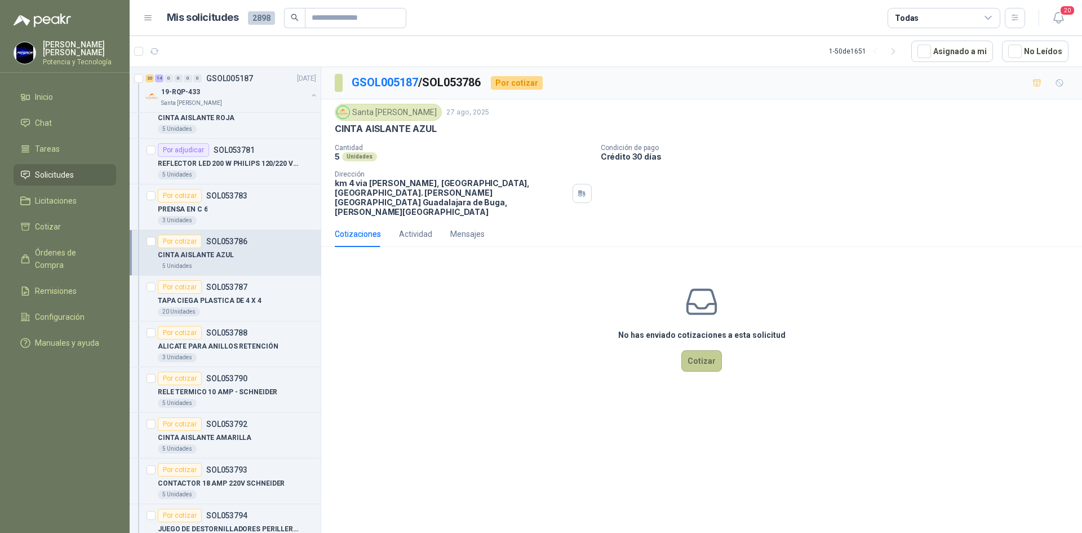
click at [701, 350] on button "Cotizar" at bounding box center [701, 360] width 41 height 21
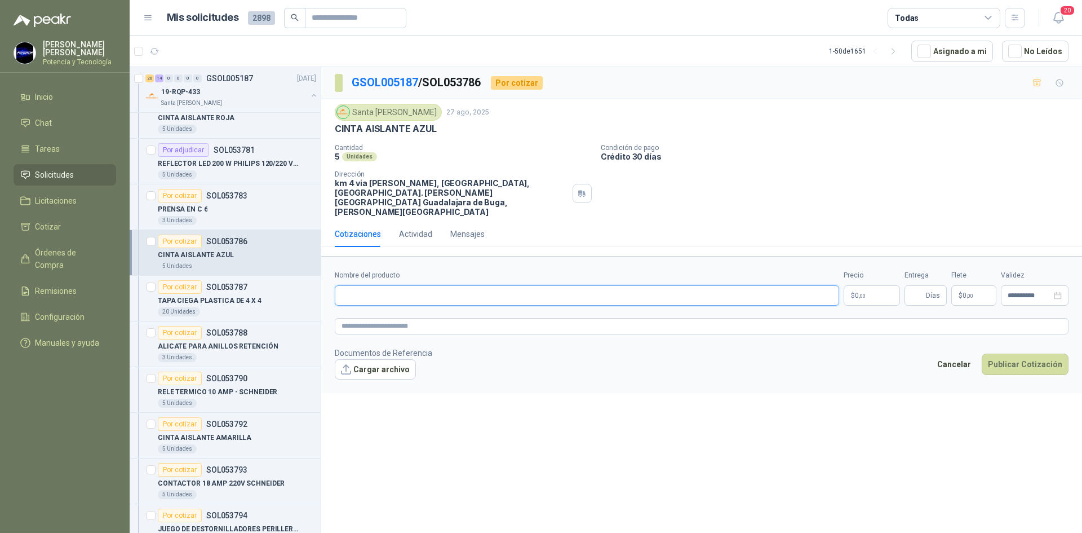
click at [435, 285] on input "Nombre del producto" at bounding box center [587, 295] width 504 height 20
type input "**********"
click at [878, 285] on p "$ 0 ,00" at bounding box center [872, 295] width 56 height 20
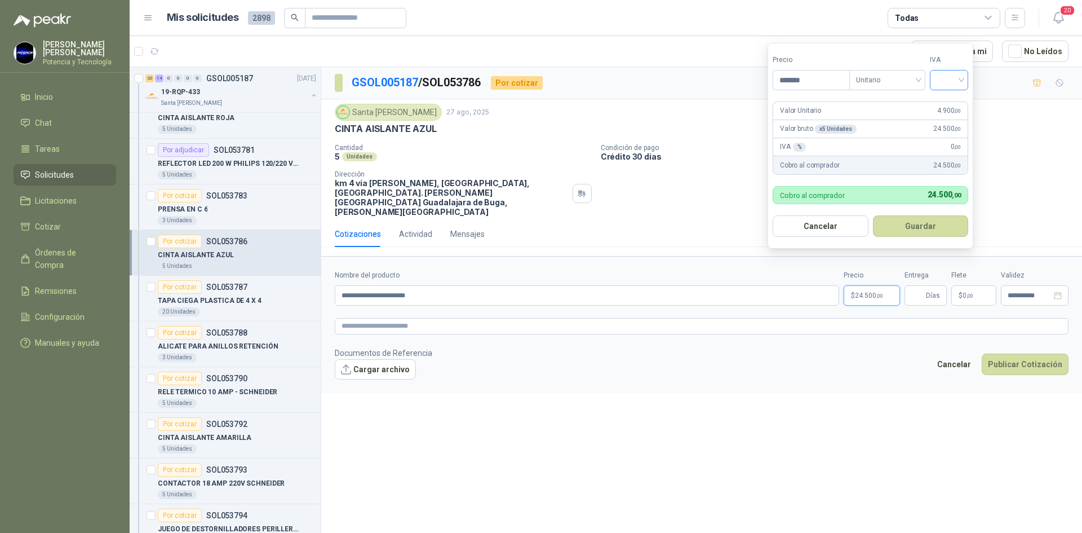
type input "*******"
click at [959, 83] on input "search" at bounding box center [949, 78] width 25 height 17
click at [962, 96] on div "19%" at bounding box center [952, 103] width 34 height 18
click at [925, 285] on span "Días" at bounding box center [926, 295] width 42 height 20
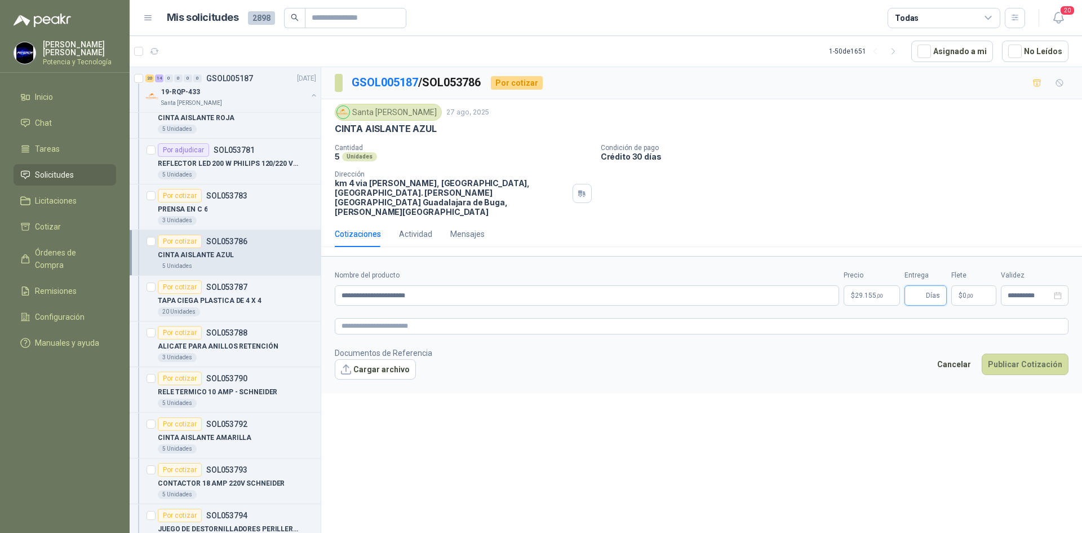
drag, startPoint x: 914, startPoint y: 278, endPoint x: 921, endPoint y: 278, distance: 7.3
click at [914, 286] on input "Entrega" at bounding box center [917, 295] width 12 height 19
type input "*"
click at [967, 293] on span ",00" at bounding box center [970, 296] width 7 height 6
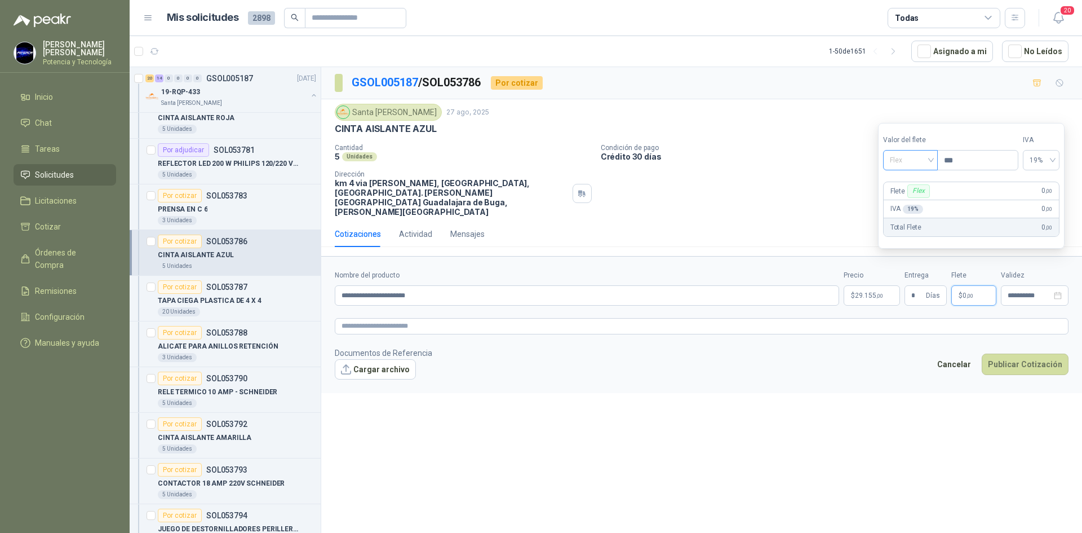
click at [896, 163] on span "Flex" at bounding box center [910, 160] width 41 height 17
click at [915, 198] on div "Incluido" at bounding box center [911, 202] width 39 height 12
click at [874, 285] on p "$ 29.155 ,00" at bounding box center [872, 295] width 56 height 20
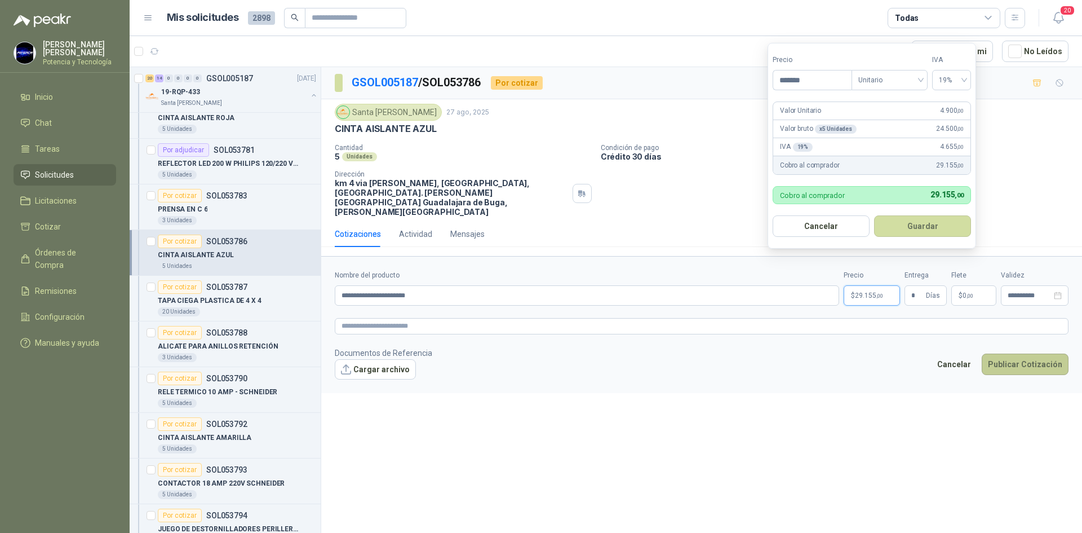
click at [994, 353] on button "Publicar Cotización" at bounding box center [1025, 363] width 87 height 21
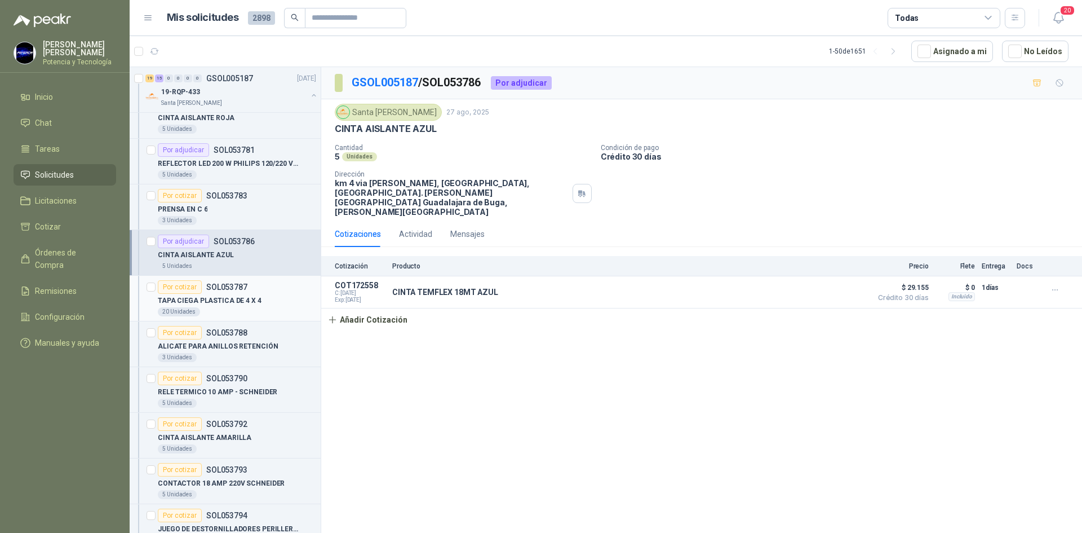
click at [224, 307] on div "TAPA CIEGA PLASTICA DE 4 X 4" at bounding box center [237, 301] width 158 height 14
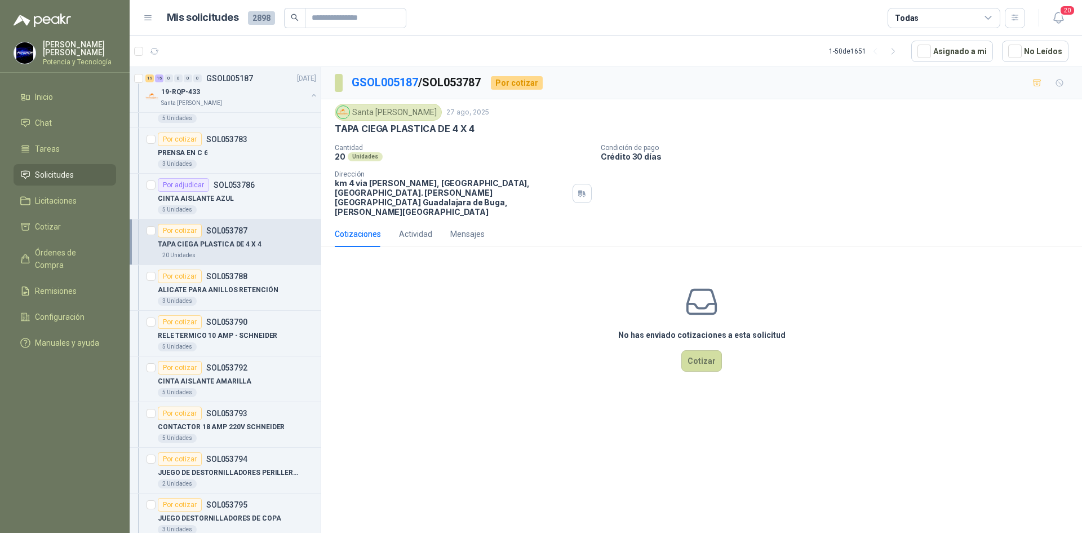
scroll to position [1240, 0]
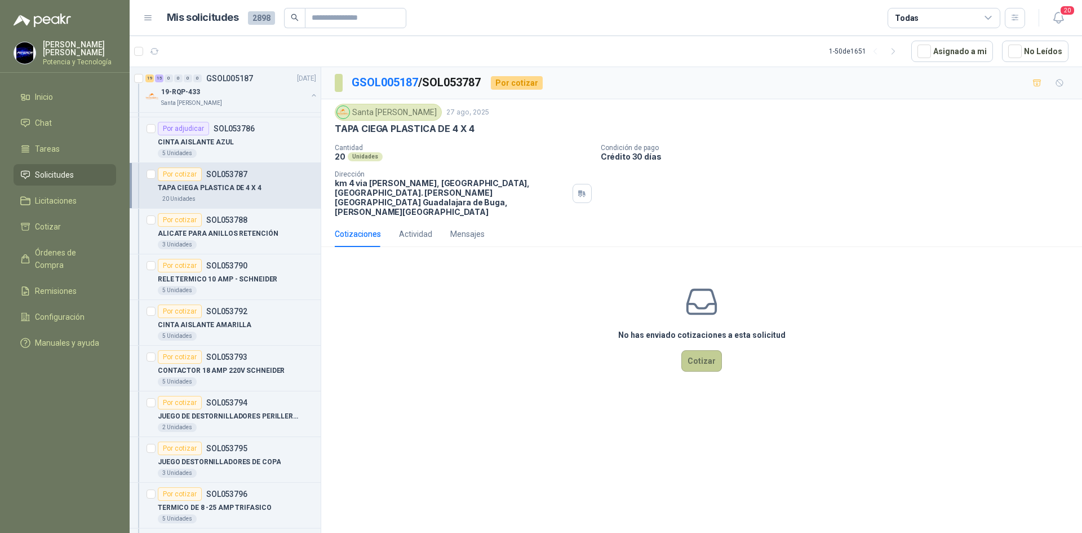
click at [692, 350] on button "Cotizar" at bounding box center [701, 360] width 41 height 21
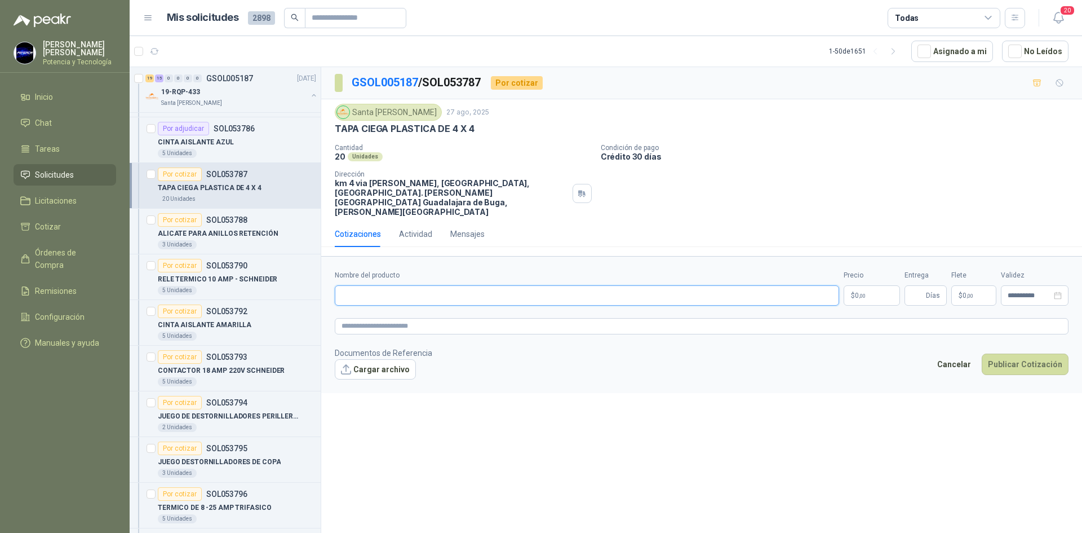
paste input "**********"
type input "**********"
click at [858, 292] on span "0 ,00" at bounding box center [860, 295] width 11 height 7
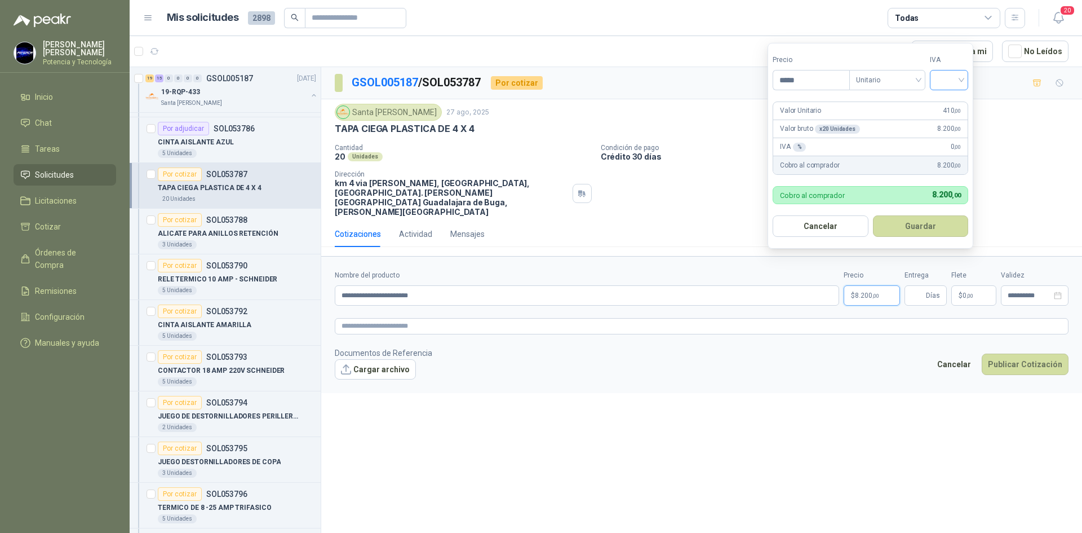
type input "*****"
click at [962, 73] on input "search" at bounding box center [949, 78] width 25 height 17
click at [964, 101] on div "19%" at bounding box center [952, 103] width 34 height 18
click at [920, 286] on input "Entrega" at bounding box center [917, 295] width 12 height 19
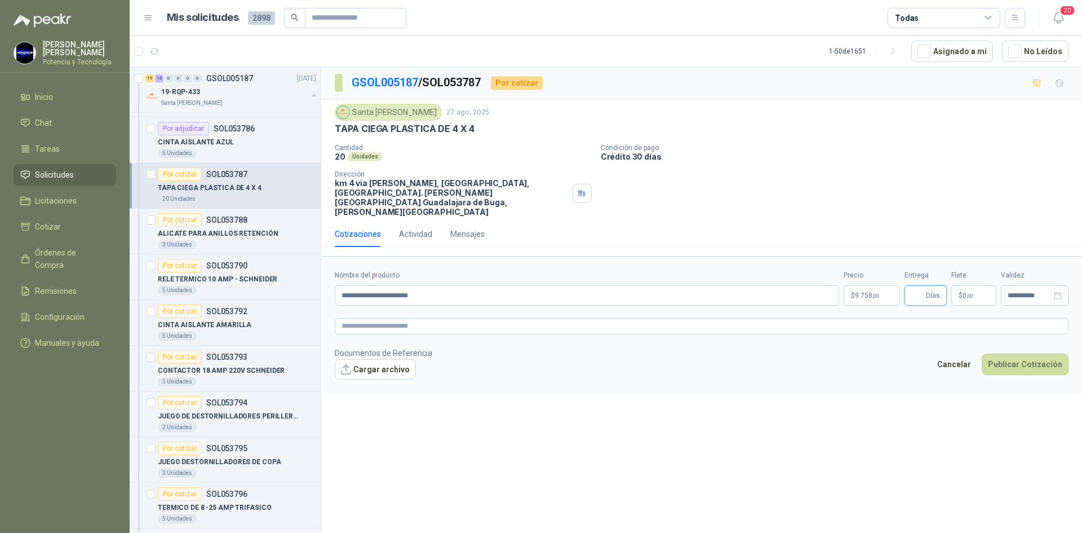
type input "*"
click at [963, 285] on p "$ 0 ,00" at bounding box center [973, 295] width 45 height 20
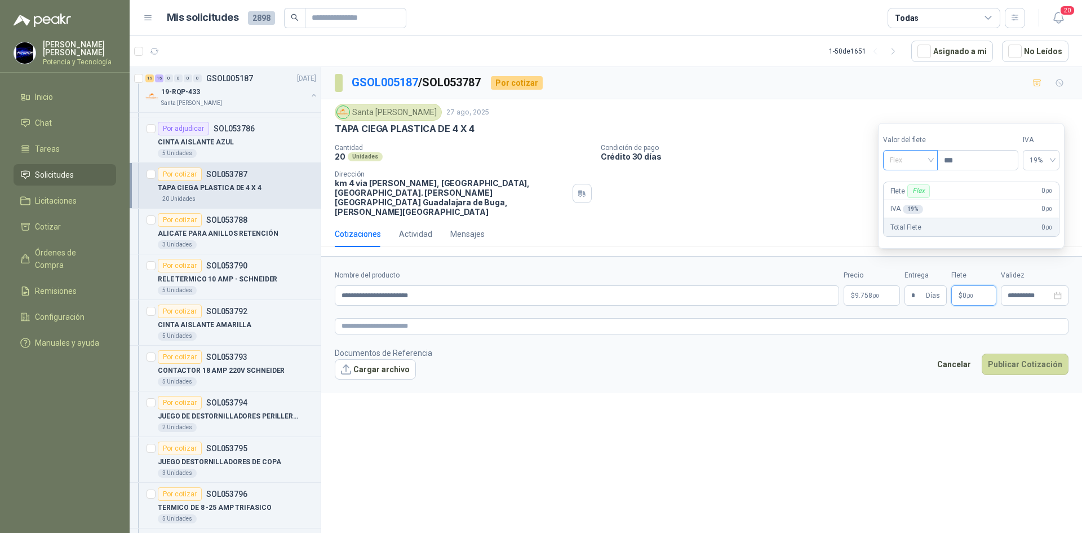
click at [896, 160] on span "Flex" at bounding box center [910, 160] width 41 height 17
click at [906, 200] on div "Incluido" at bounding box center [911, 202] width 39 height 12
click at [862, 292] on span "9.758 ,00" at bounding box center [867, 295] width 24 height 7
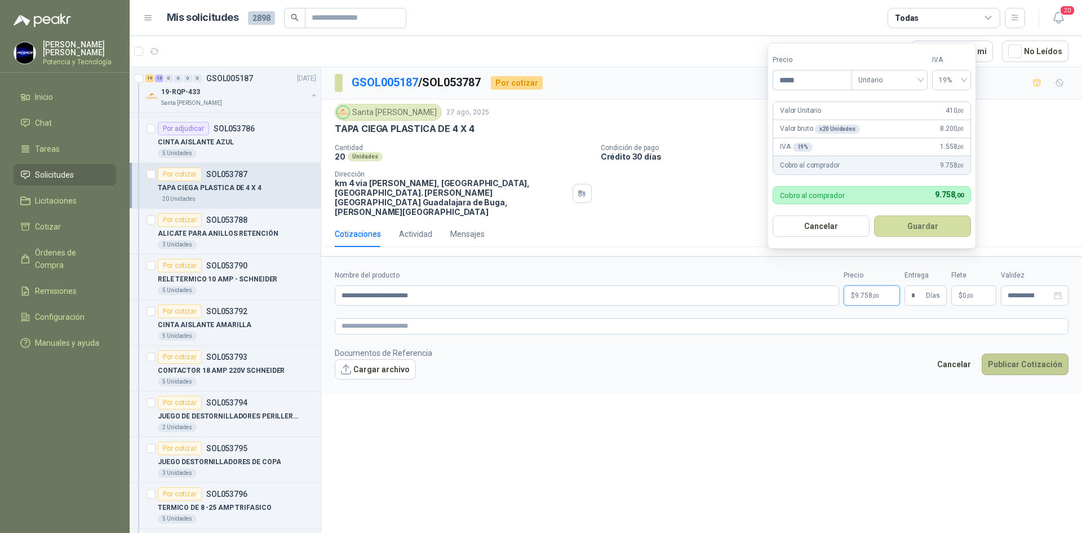
click at [1028, 353] on button "Publicar Cotización" at bounding box center [1025, 363] width 87 height 21
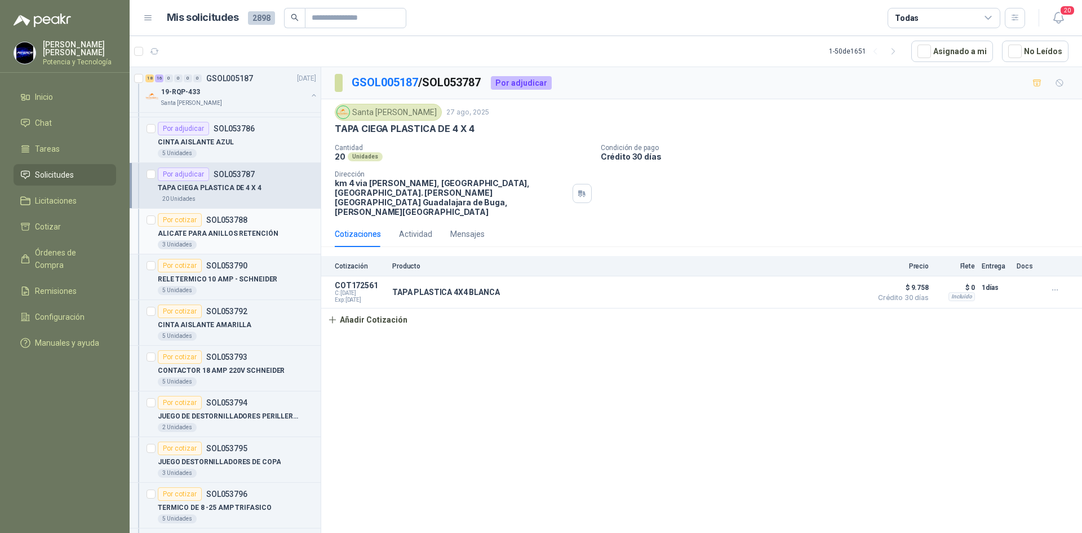
click at [222, 241] on div "3 Unidades" at bounding box center [237, 244] width 158 height 9
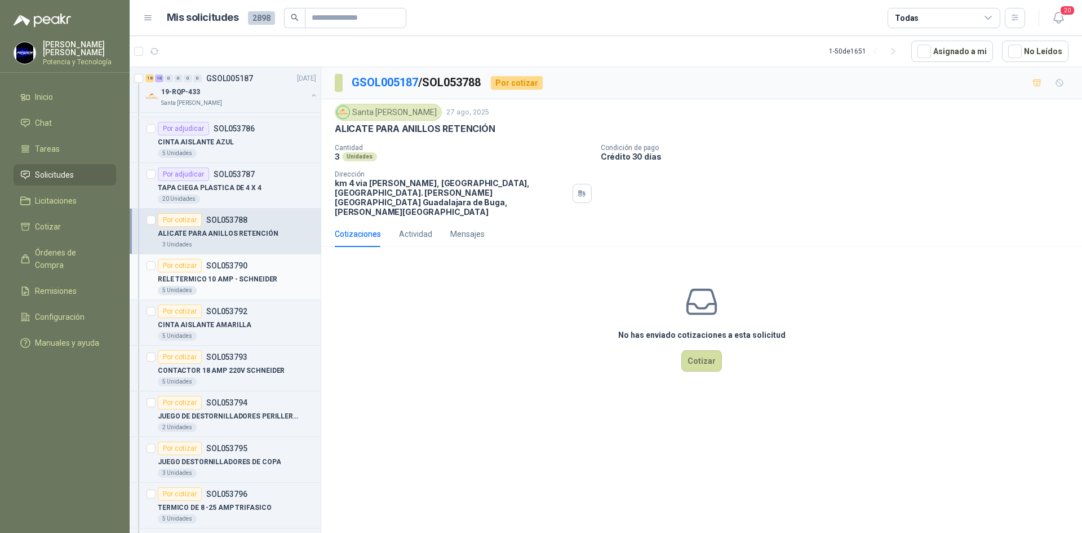
click at [230, 278] on p "RELE TERMICO 10 AMP - SCHNEIDER" at bounding box center [218, 279] width 120 height 11
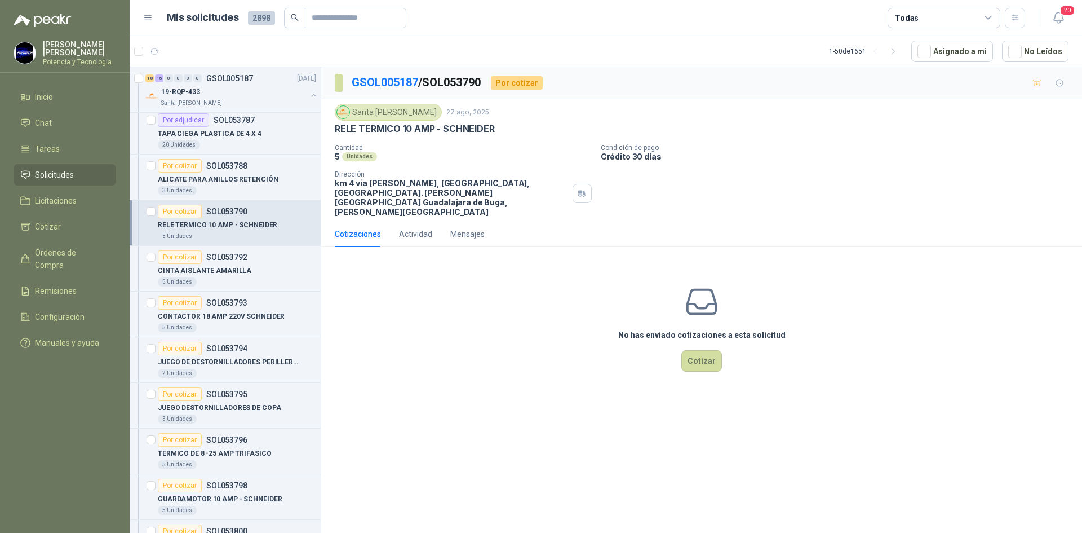
scroll to position [1296, 0]
click at [689, 350] on button "Cotizar" at bounding box center [701, 360] width 41 height 21
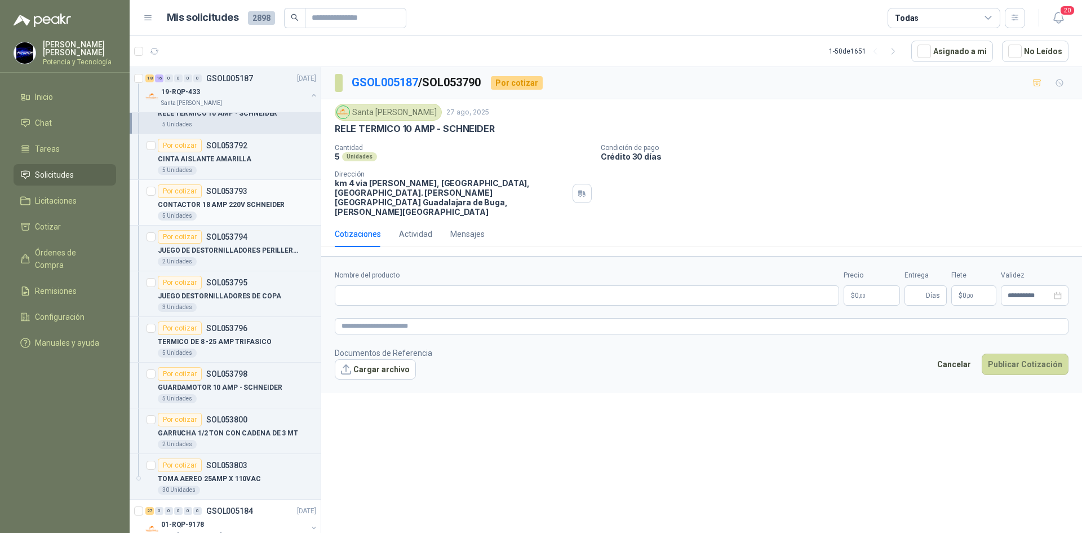
scroll to position [1409, 0]
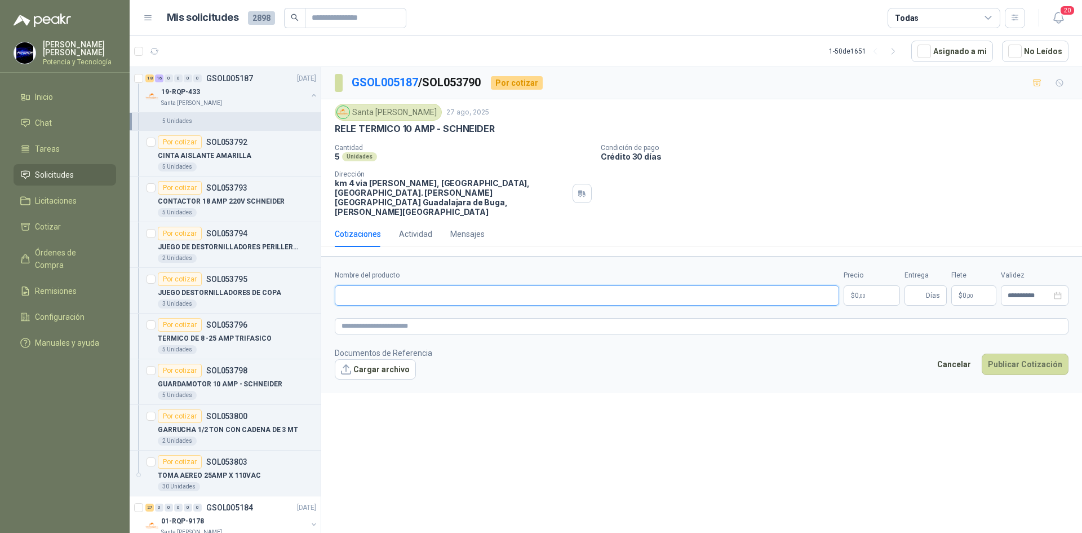
paste input "**********"
type input "**********"
click at [873, 285] on p "$ 0 ,00" at bounding box center [872, 295] width 56 height 20
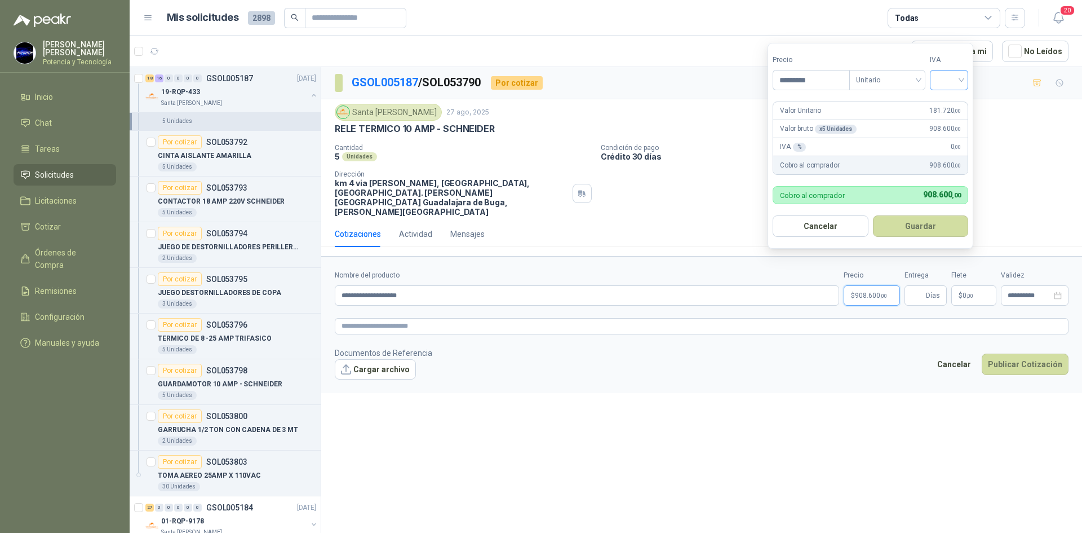
type input "*********"
click at [949, 80] on input "search" at bounding box center [949, 78] width 25 height 17
click at [950, 103] on div "19%" at bounding box center [951, 103] width 21 height 12
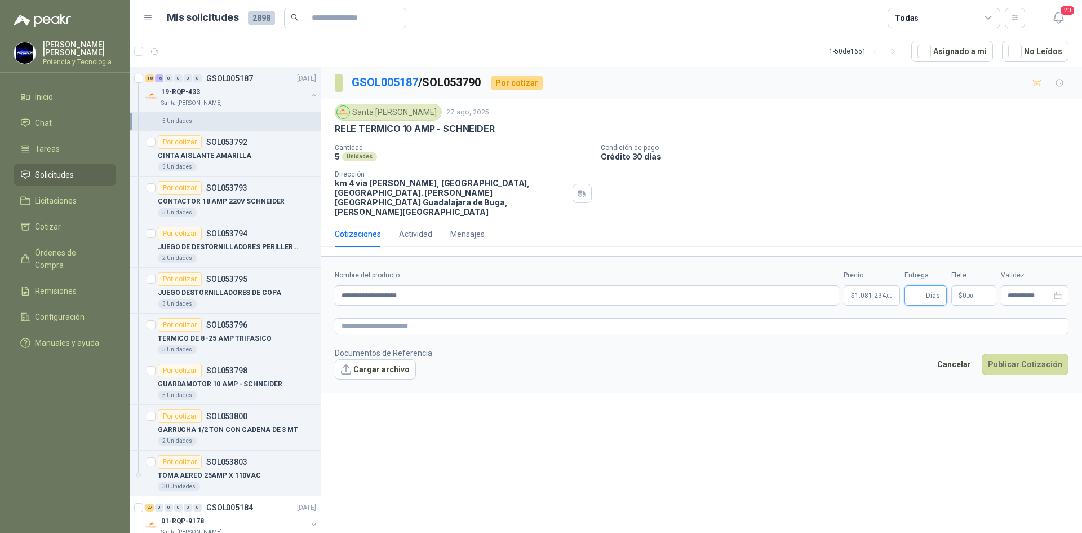
click at [921, 286] on input "Entrega" at bounding box center [917, 295] width 12 height 19
type input "*"
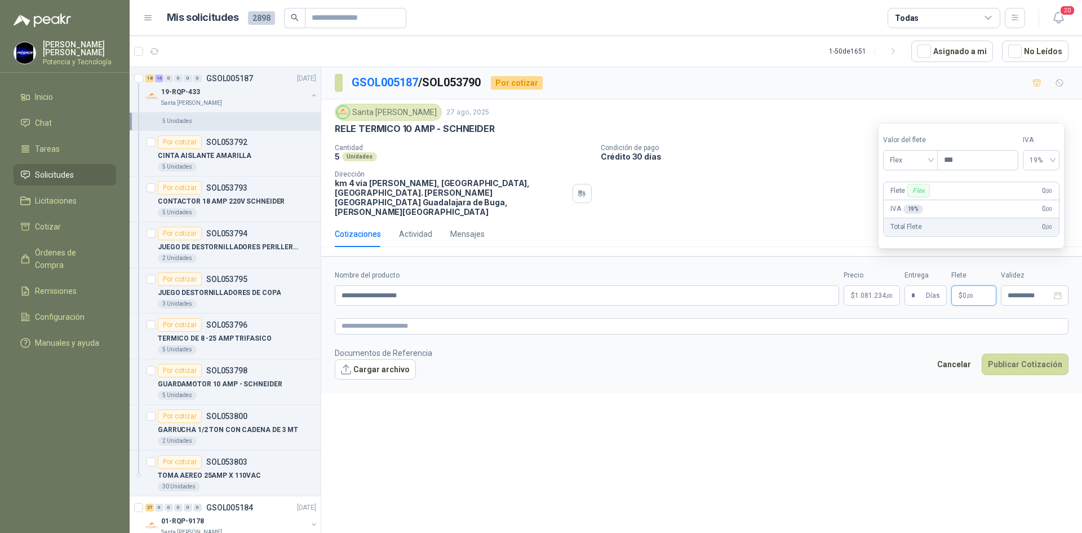
click at [968, 293] on span ",00" at bounding box center [970, 296] width 7 height 6
click at [907, 166] on span "Flex" at bounding box center [910, 160] width 41 height 17
click at [914, 194] on div "Incluido" at bounding box center [912, 202] width 52 height 18
click at [871, 292] on span "1.081.234 ,00" at bounding box center [874, 295] width 38 height 7
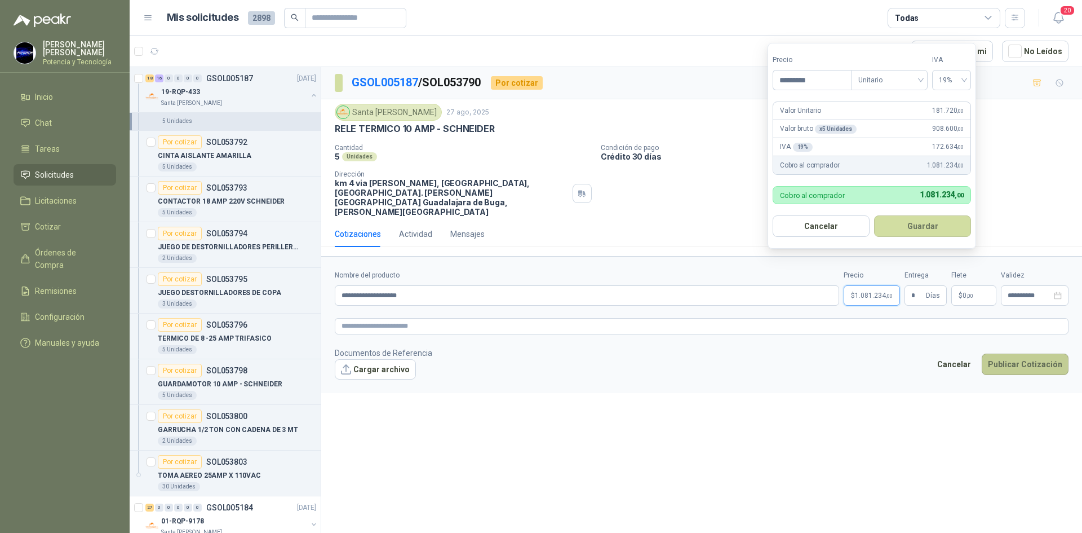
click at [1008, 353] on button "Publicar Cotización" at bounding box center [1025, 363] width 87 height 21
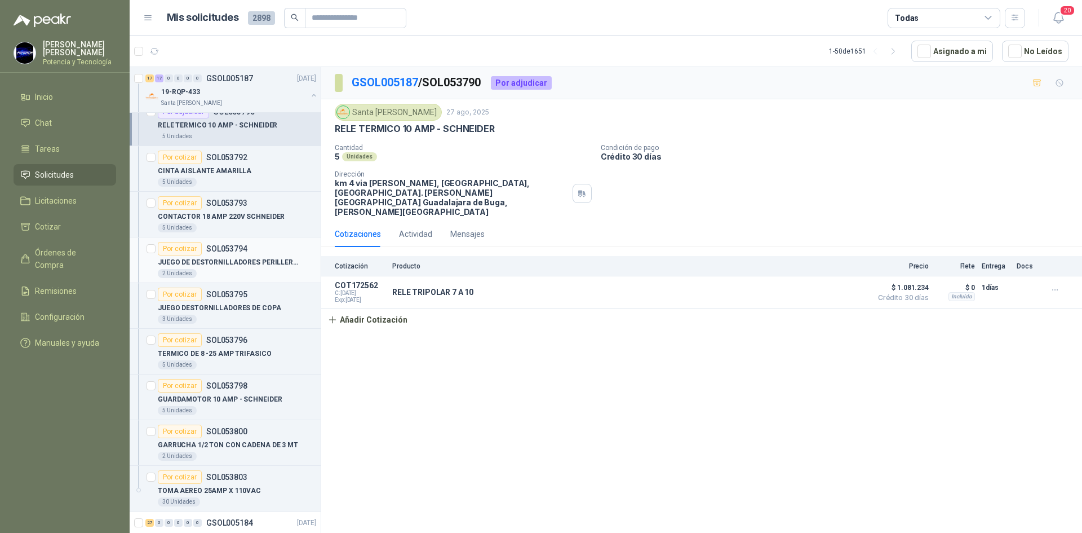
scroll to position [1353, 0]
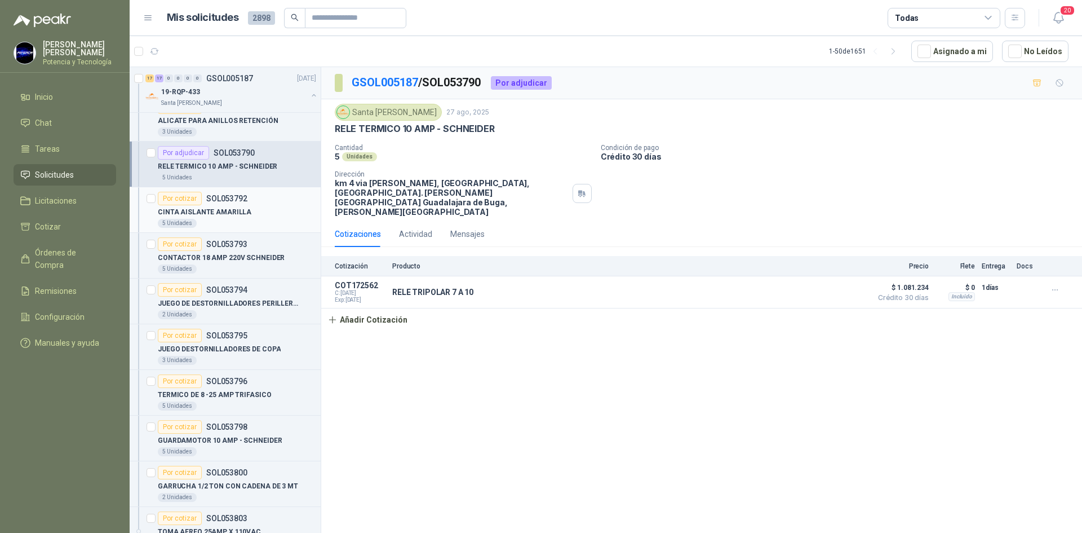
click at [247, 211] on div "CINTA AISLANTE AMARILLA" at bounding box center [237, 212] width 158 height 14
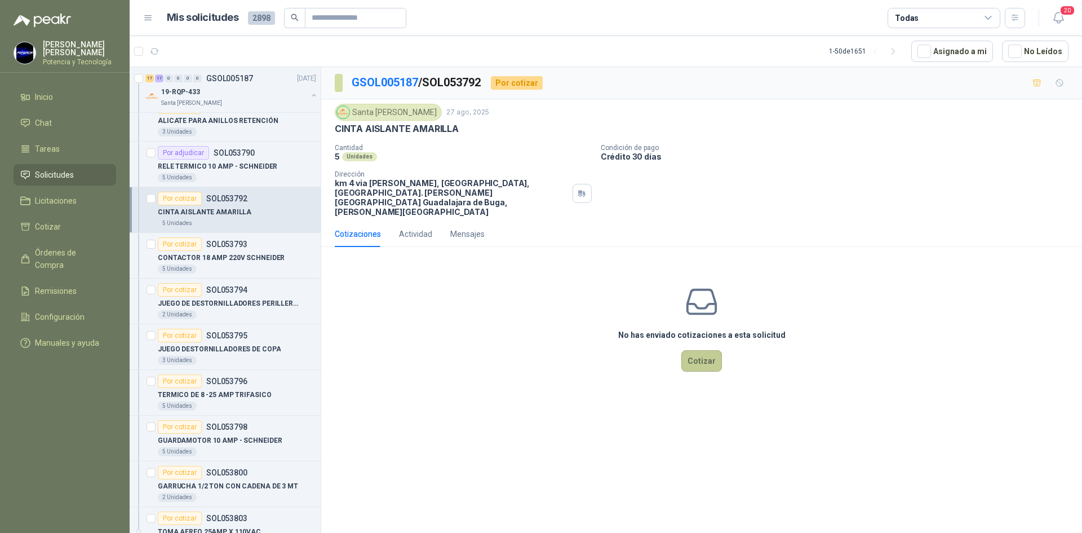
click at [703, 350] on button "Cotizar" at bounding box center [701, 360] width 41 height 21
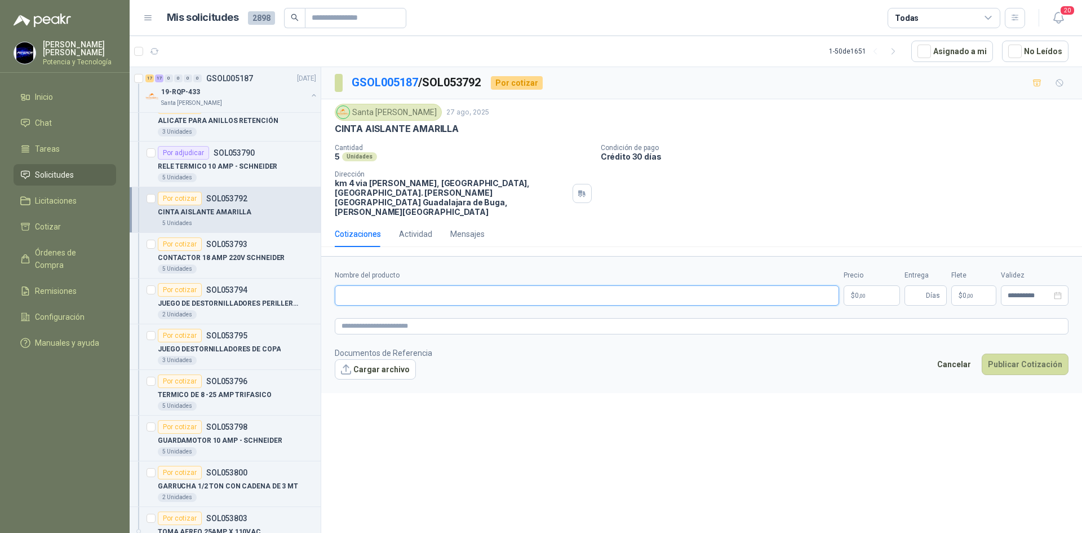
click at [458, 285] on input "Nombre del producto" at bounding box center [587, 295] width 504 height 20
type input "**********"
click at [862, 293] on span ",00" at bounding box center [862, 296] width 7 height 6
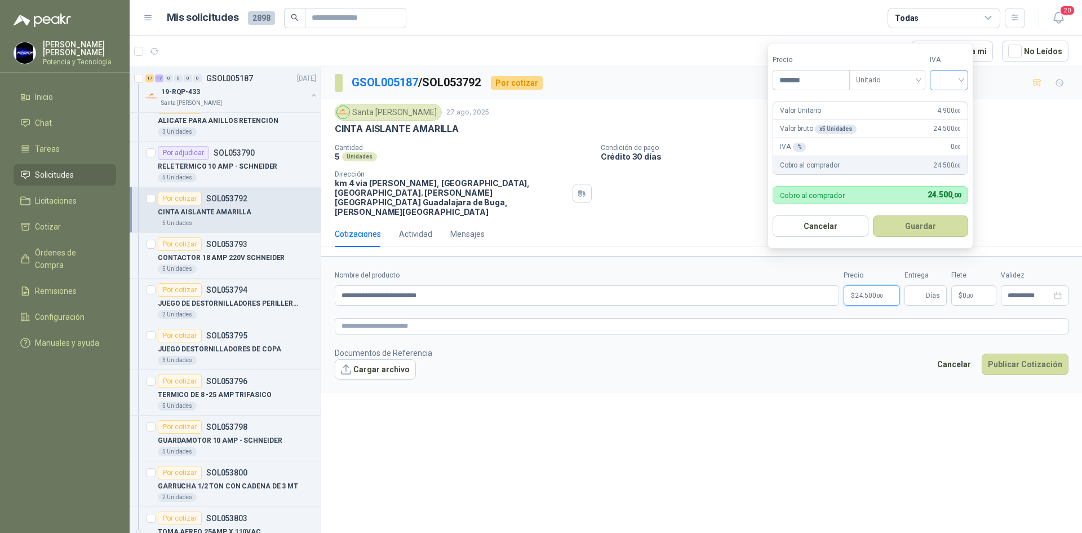
click at [945, 88] on span at bounding box center [949, 79] width 25 height 19
type input "*******"
click at [948, 104] on div "19%" at bounding box center [951, 103] width 21 height 12
click at [915, 286] on input "Entrega" at bounding box center [917, 295] width 12 height 19
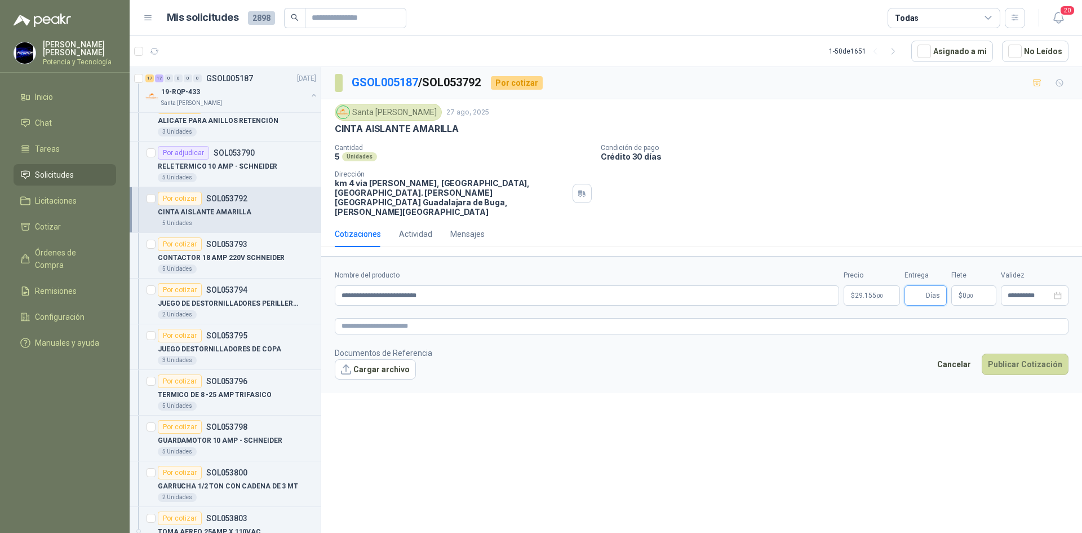
type input "*"
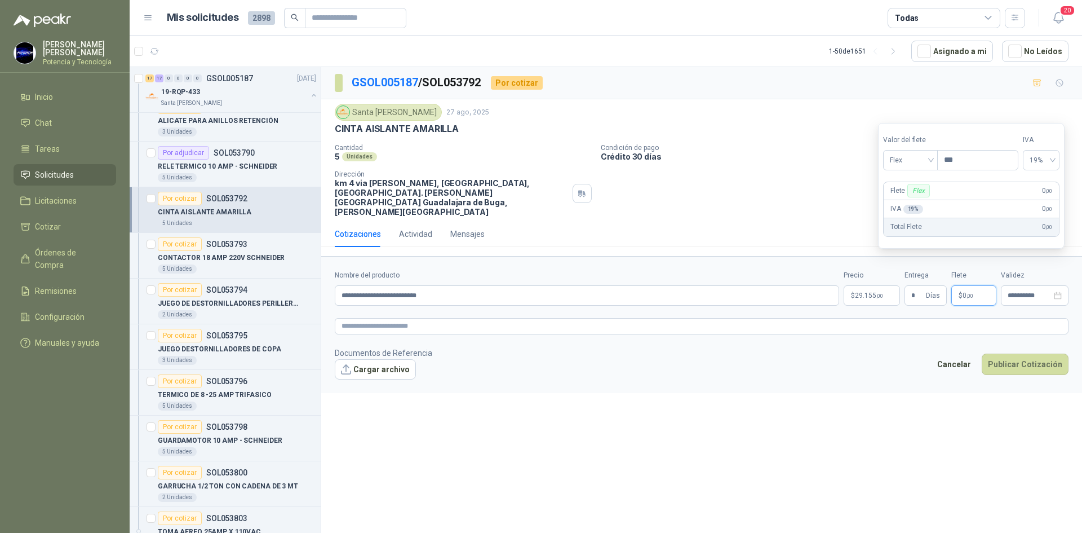
click at [967, 293] on span ",00" at bounding box center [970, 296] width 7 height 6
click at [900, 164] on span "Flex" at bounding box center [910, 160] width 41 height 17
click at [917, 202] on div "Incluido" at bounding box center [911, 202] width 39 height 12
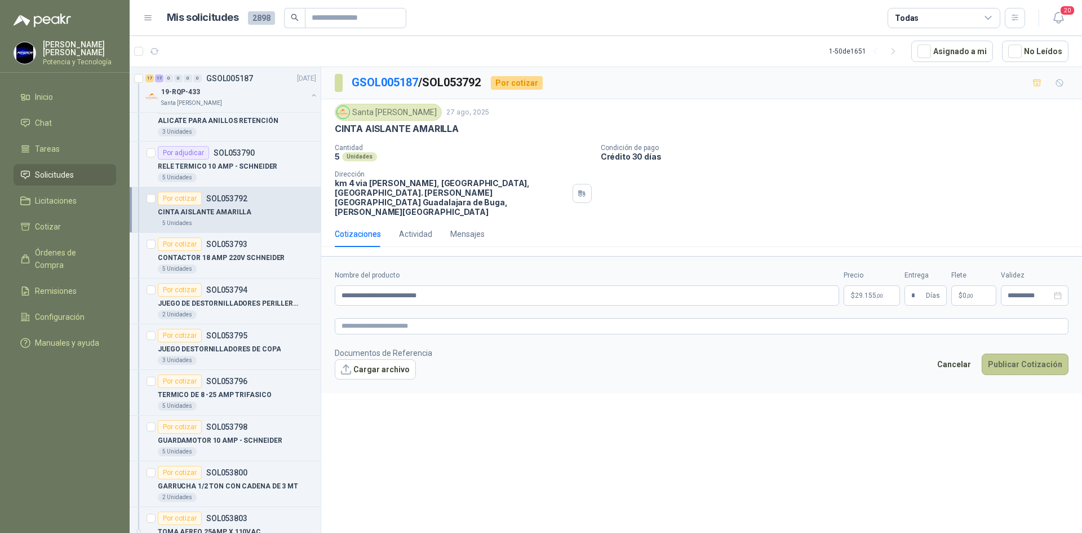
click at [1013, 353] on button "Publicar Cotización" at bounding box center [1025, 363] width 87 height 21
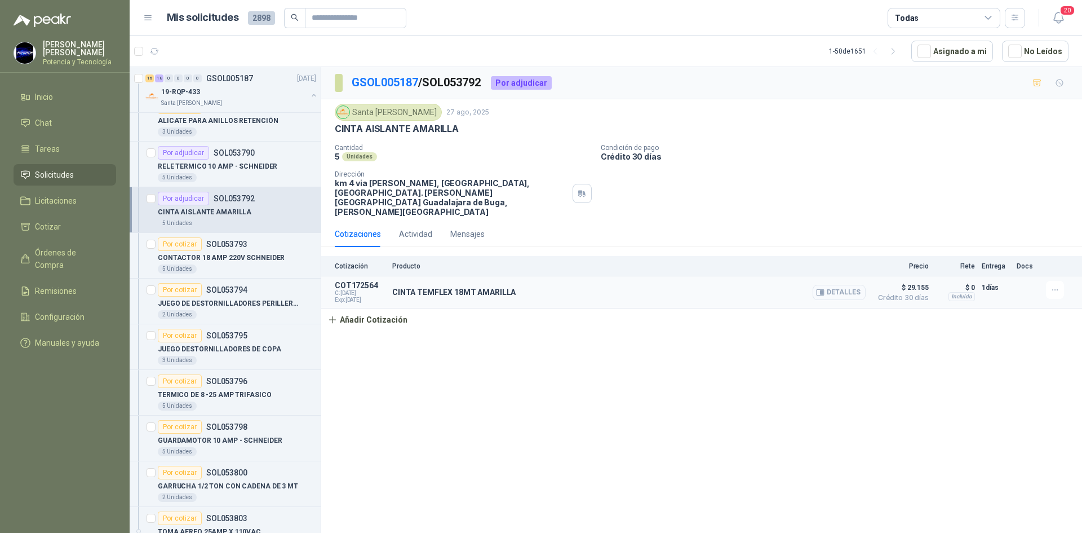
click at [845, 285] on button "Detalles" at bounding box center [839, 292] width 53 height 15
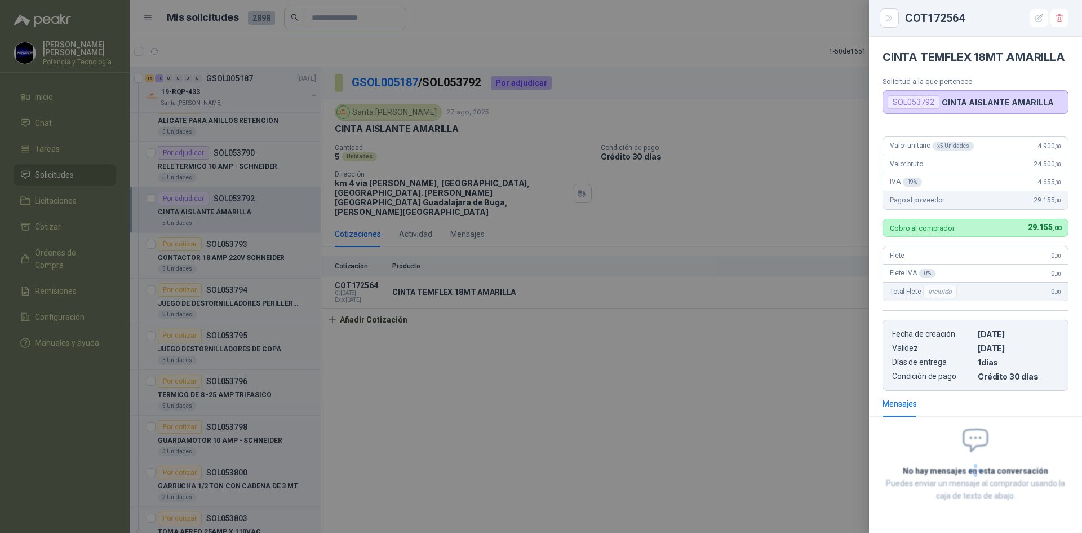
scroll to position [53, 0]
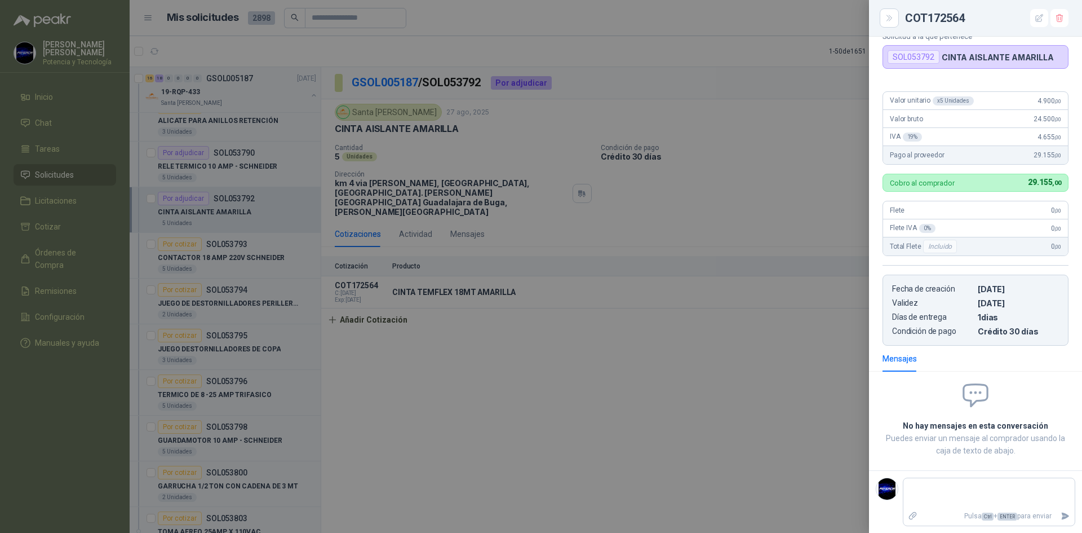
click at [753, 352] on div at bounding box center [541, 266] width 1082 height 533
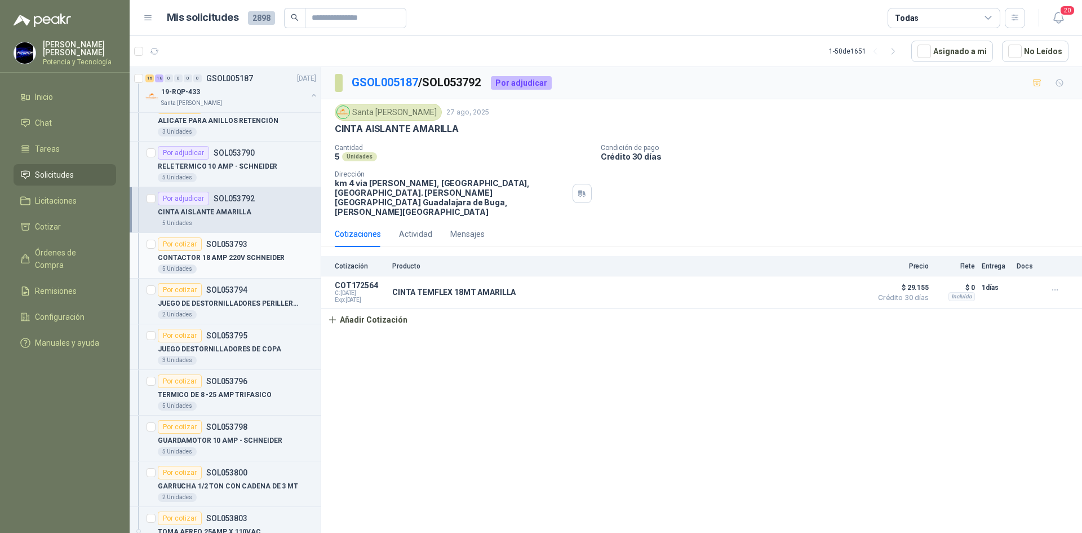
click at [244, 255] on p "CONTACTOR 18 AMP 220V SCHNEIDER" at bounding box center [221, 258] width 127 height 11
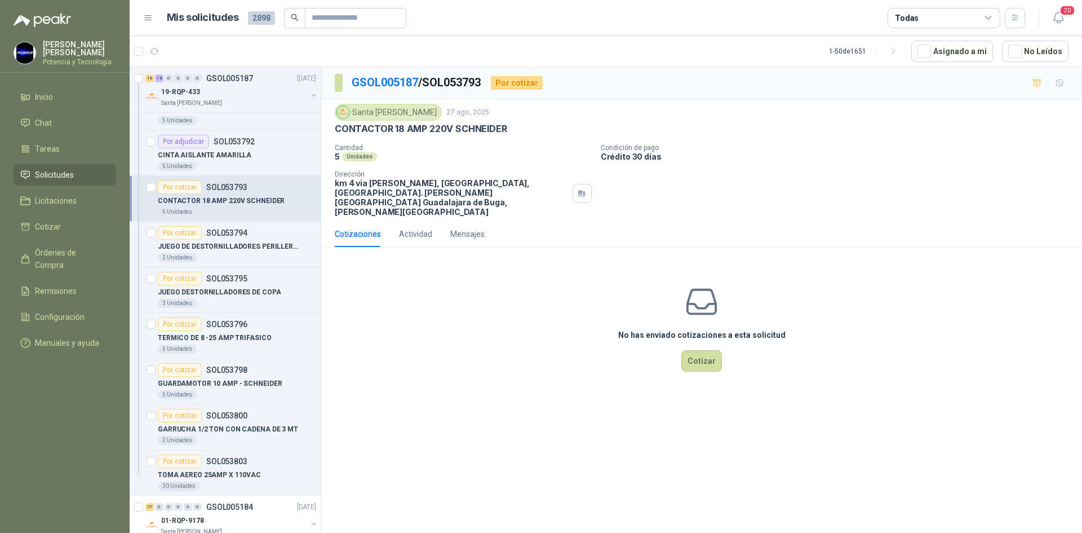
scroll to position [1409, 0]
click at [689, 350] on button "Cotizar" at bounding box center [701, 360] width 41 height 21
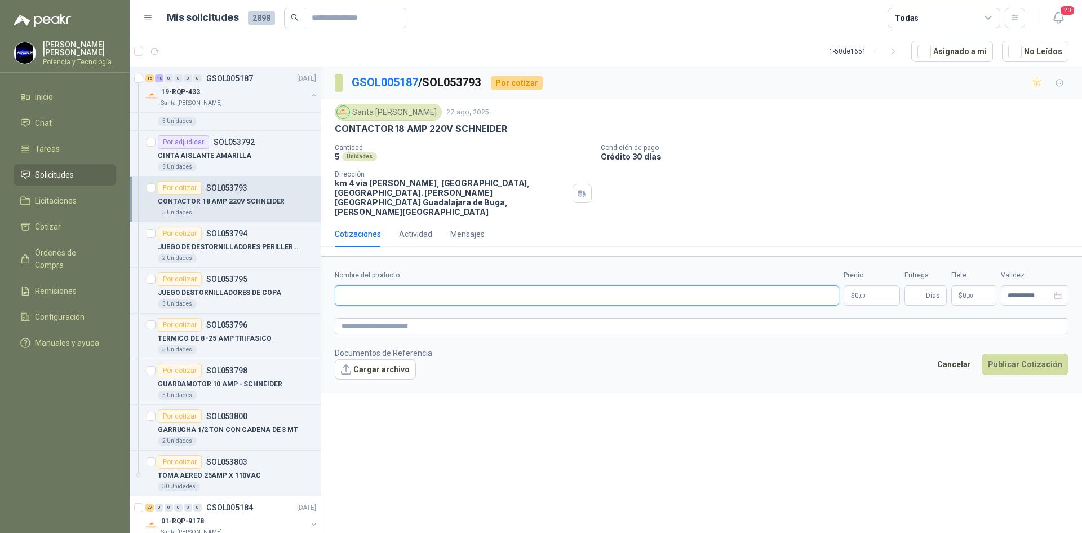
paste input "**********"
type input "**********"
click at [874, 285] on p "$ 0 ,00" at bounding box center [872, 295] width 56 height 20
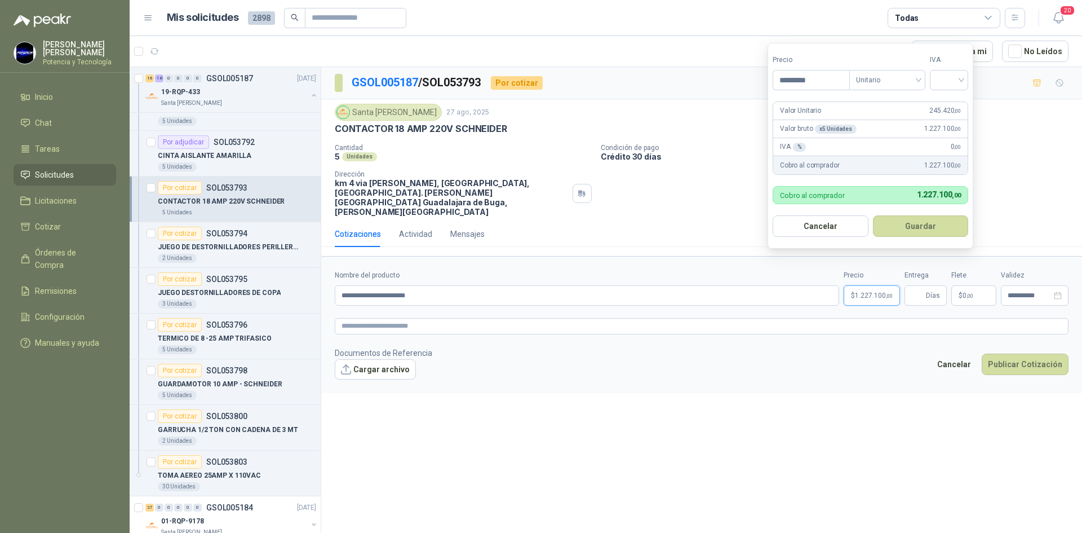
type input "*********"
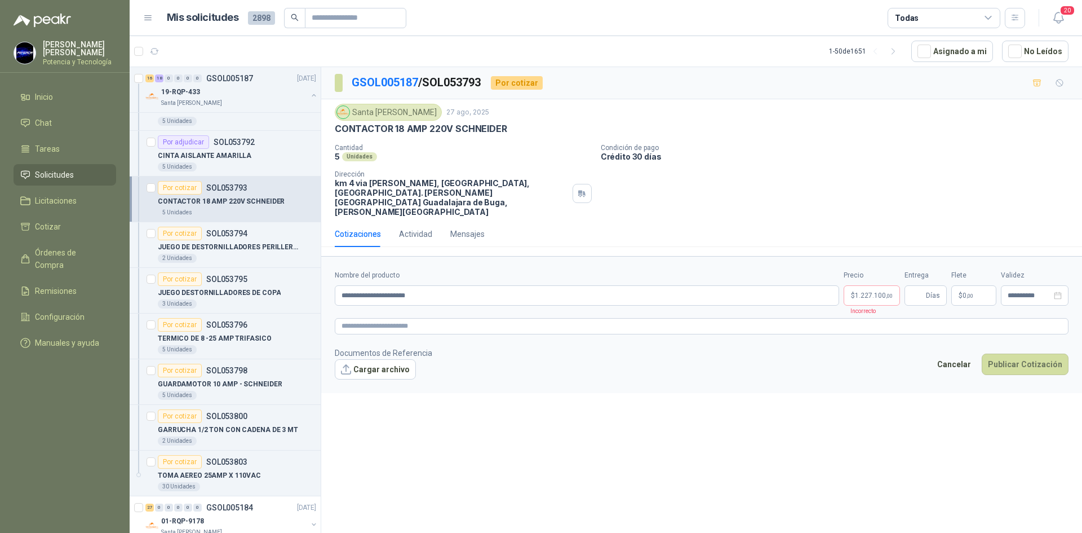
click at [861, 441] on div "**********" at bounding box center [701, 302] width 761 height 470
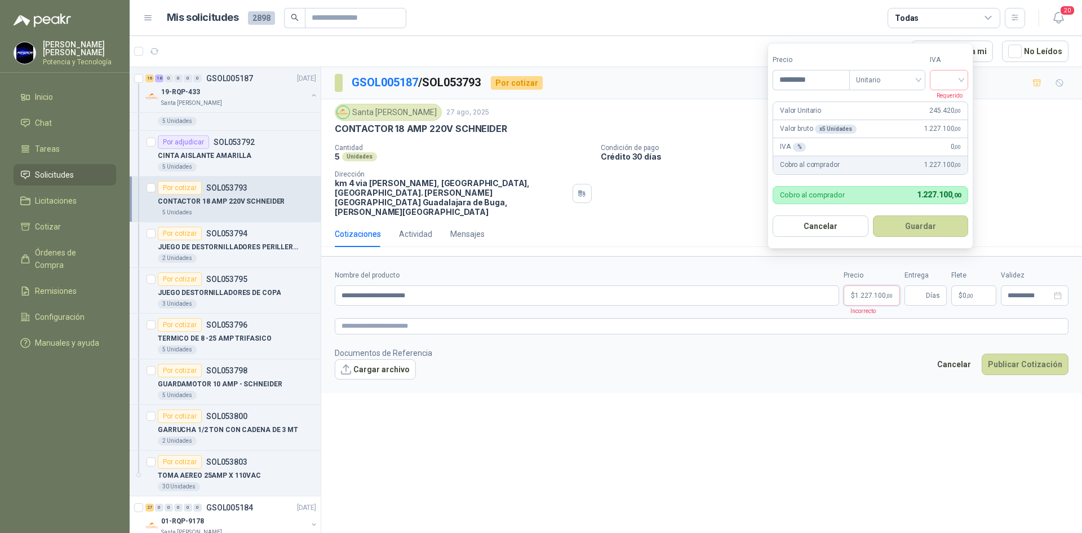
click at [875, 292] on span "1.227.100 ,00" at bounding box center [874, 295] width 38 height 7
click at [943, 82] on input "search" at bounding box center [949, 78] width 25 height 17
click at [963, 99] on div "19%" at bounding box center [952, 103] width 34 height 18
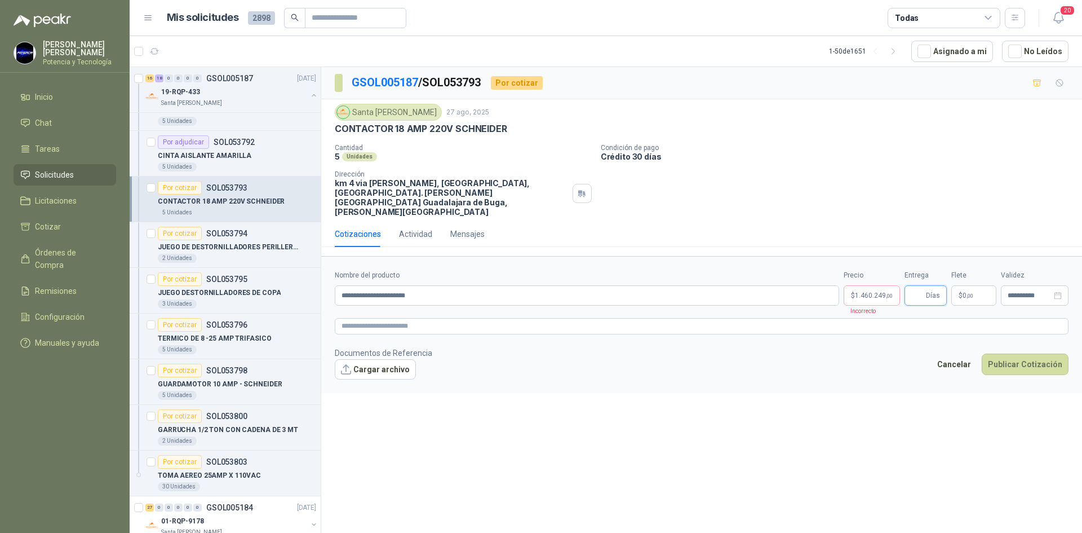
click at [917, 286] on input "Entrega" at bounding box center [917, 295] width 12 height 19
type input "*"
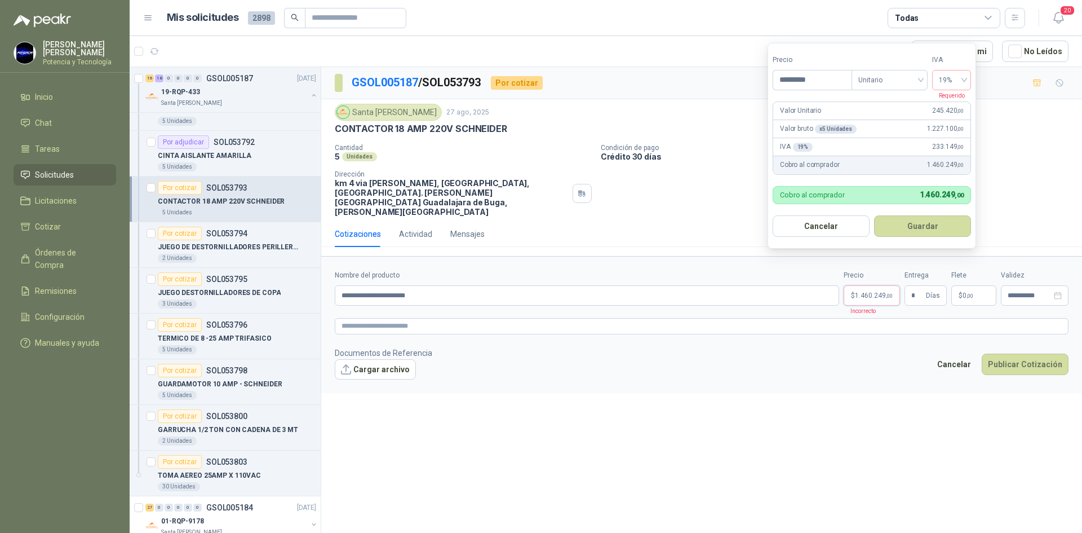
click at [860, 285] on p "$ 1.460.249 ,00" at bounding box center [872, 295] width 56 height 20
click at [1047, 353] on button "Publicar Cotización" at bounding box center [1025, 363] width 87 height 21
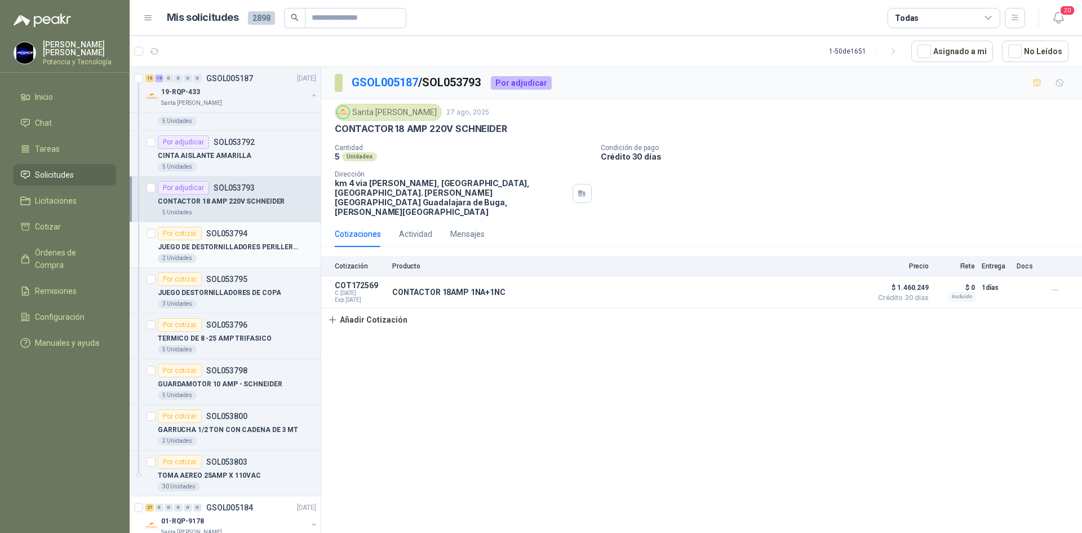
click at [247, 241] on div "JUEGO DE DESTORNILLADORES PERILLEROS" at bounding box center [237, 247] width 158 height 14
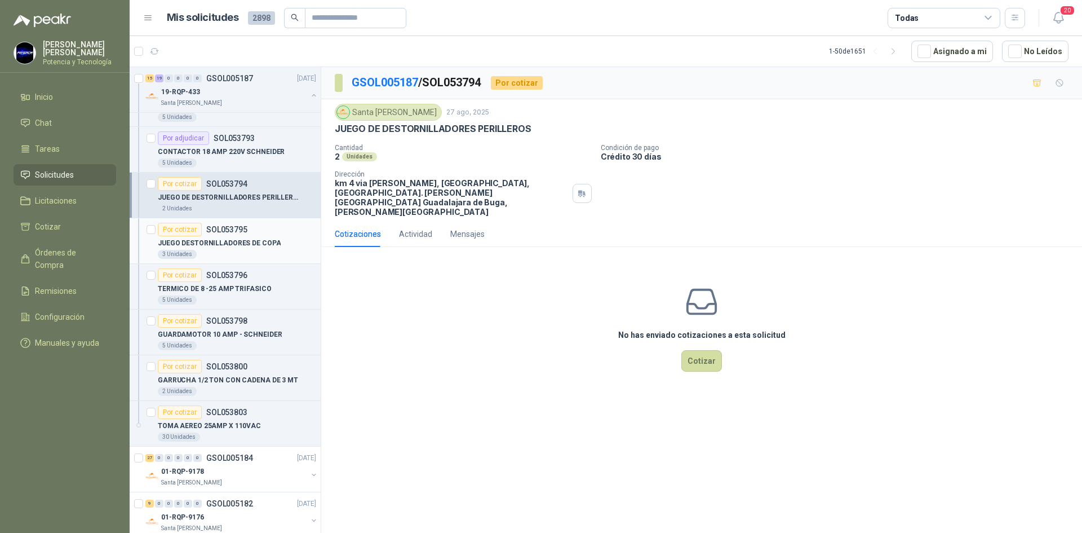
scroll to position [1466, 0]
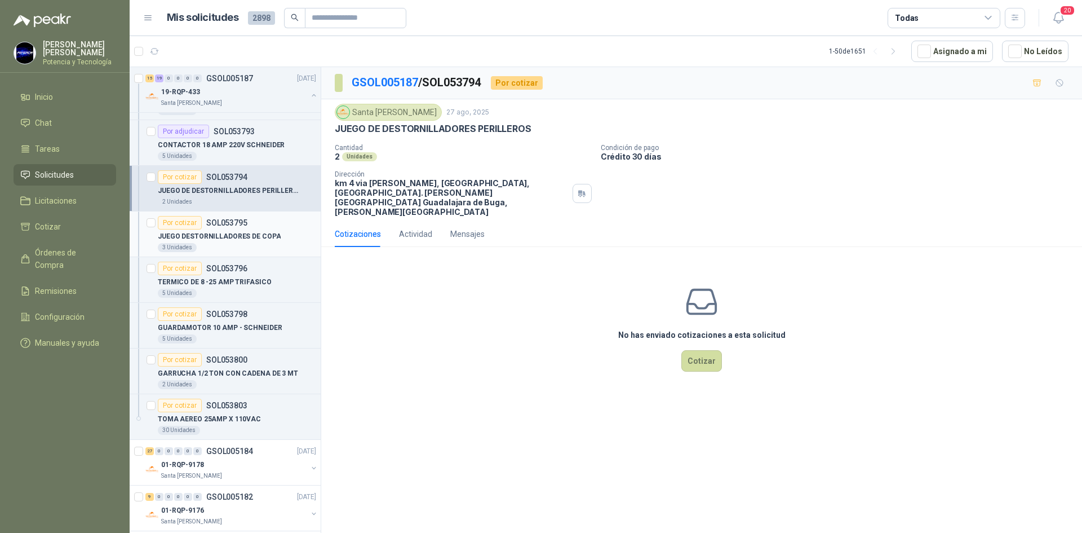
click at [241, 240] on p "JUEGO DESTORNILLADORES DE COPA" at bounding box center [219, 236] width 123 height 11
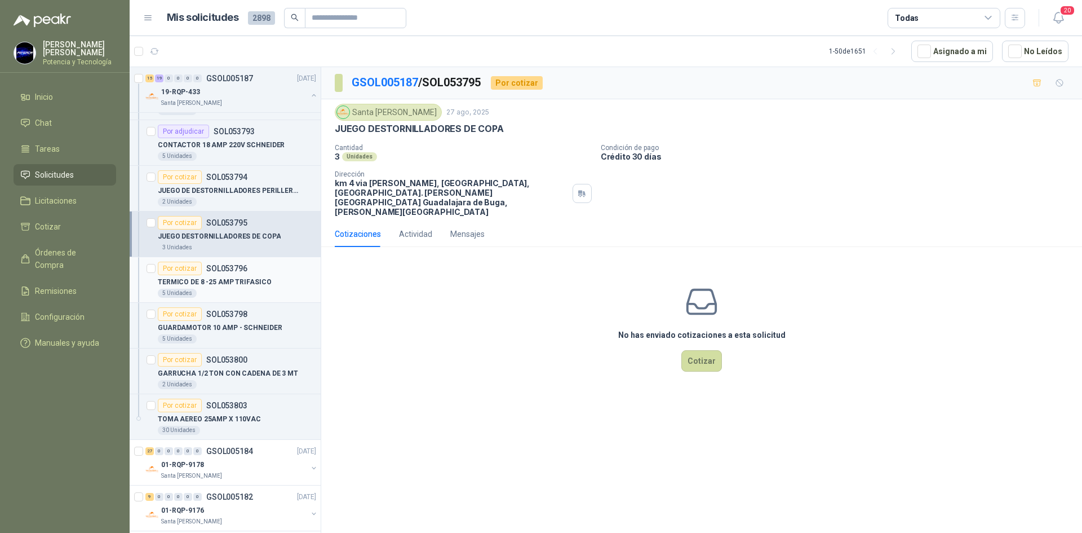
click at [260, 288] on div "TERMICO DE 8 -25 AMP TRIFASICO" at bounding box center [237, 282] width 158 height 14
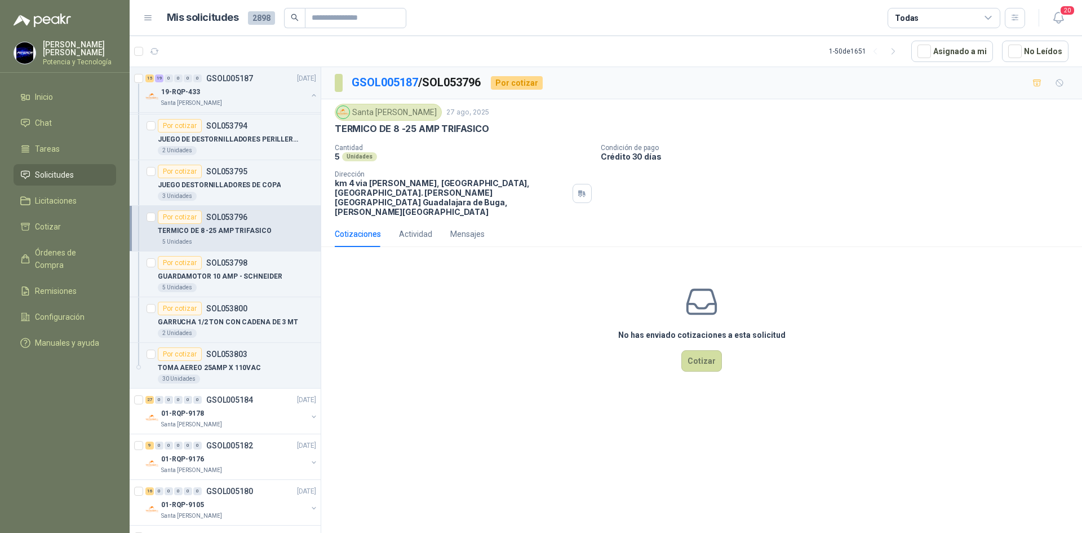
scroll to position [1522, 0]
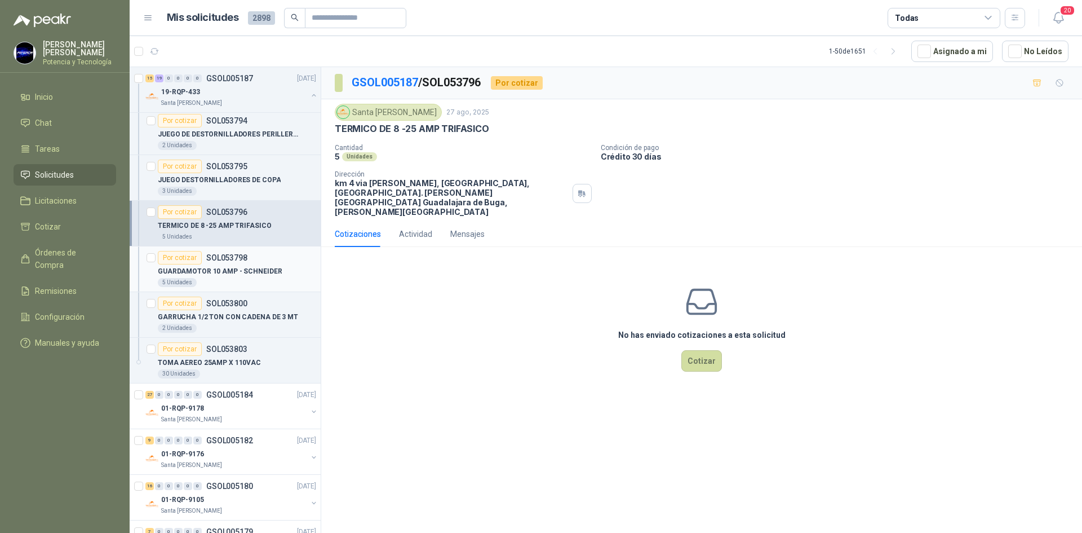
click at [244, 277] on div "GUARDAMOTOR 10 AMP - SCHNEIDER" at bounding box center [237, 271] width 158 height 14
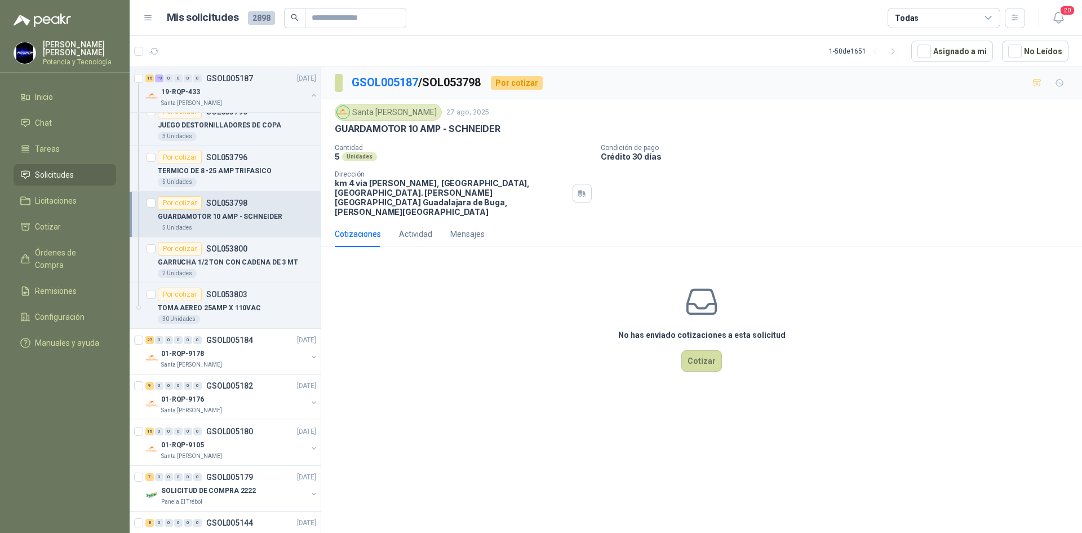
scroll to position [1578, 0]
click at [703, 350] on button "Cotizar" at bounding box center [701, 360] width 41 height 21
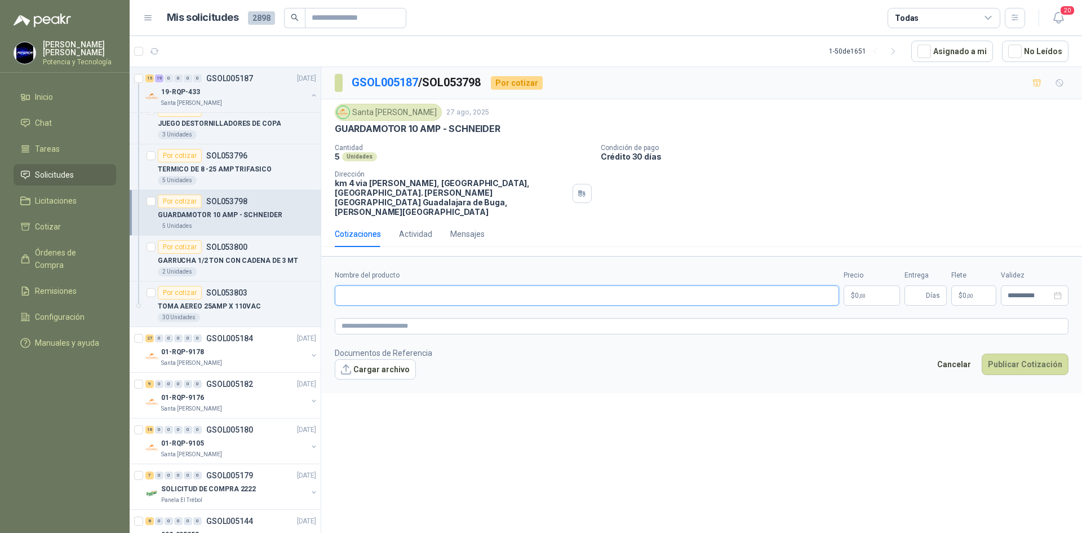
drag, startPoint x: 444, startPoint y: 287, endPoint x: 437, endPoint y: 282, distance: 8.8
paste input "**********"
type input "**********"
click at [873, 285] on p "$ 0 ,00" at bounding box center [872, 295] width 56 height 20
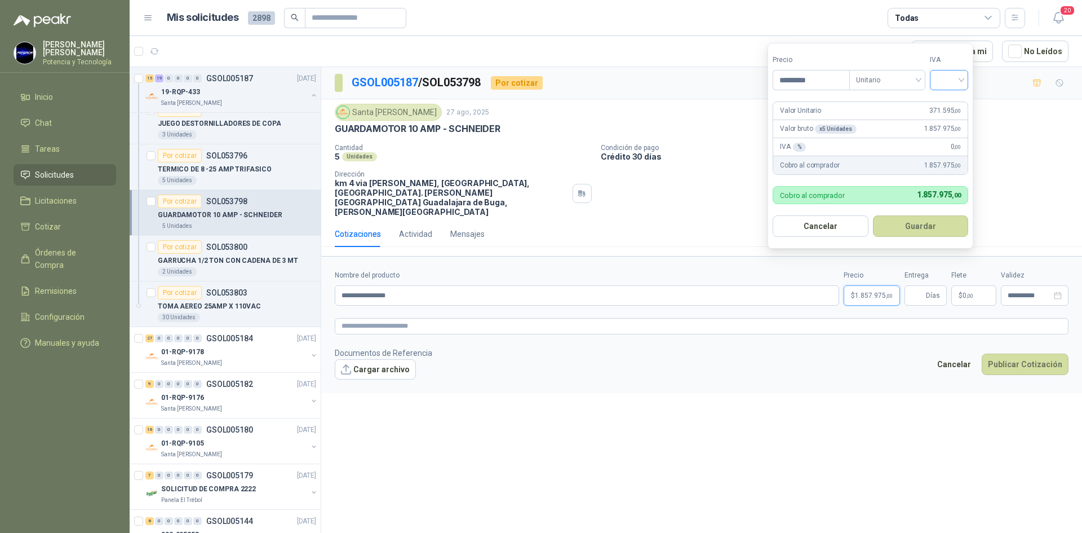
click at [938, 82] on div at bounding box center [949, 80] width 38 height 20
type input "*********"
click at [958, 96] on div "19%" at bounding box center [952, 103] width 34 height 18
click at [926, 285] on span "Días" at bounding box center [926, 295] width 42 height 20
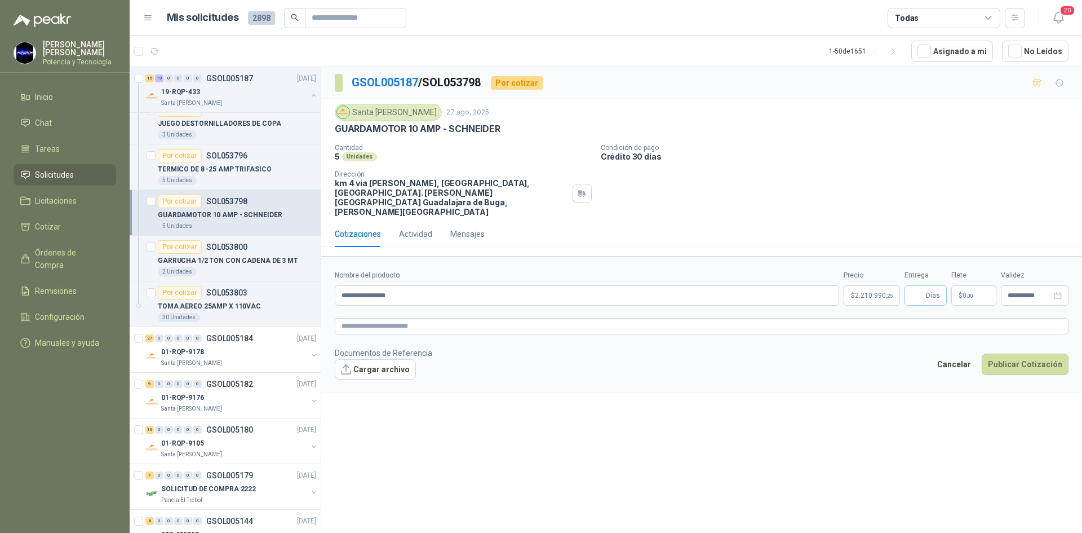
click at [925, 285] on span "Días" at bounding box center [926, 295] width 42 height 20
click at [924, 286] on input "Entrega" at bounding box center [917, 295] width 12 height 19
type input "*"
click at [972, 285] on p "$ 0 ,00" at bounding box center [973, 295] width 45 height 20
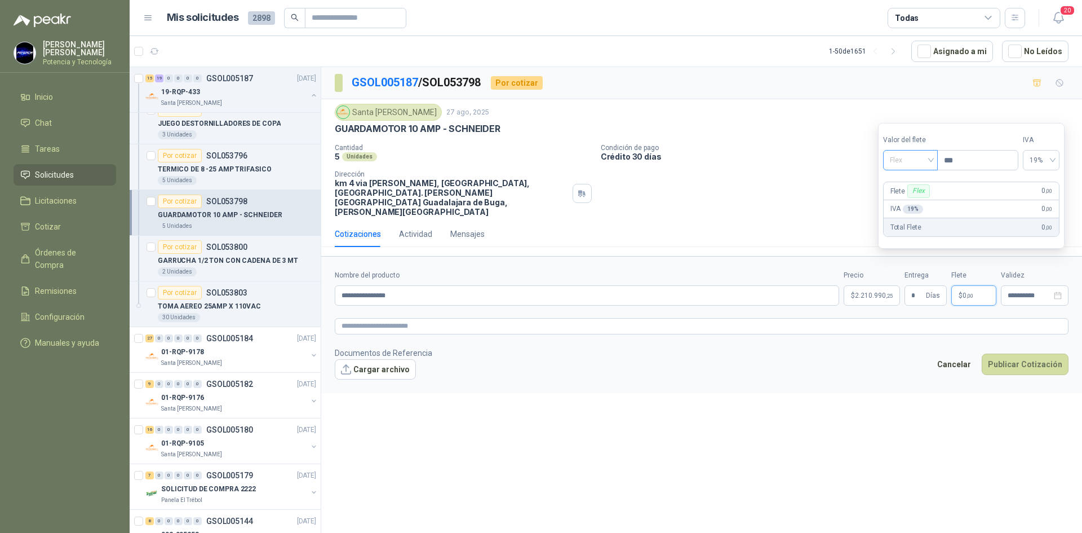
click at [906, 164] on span "Flex" at bounding box center [910, 160] width 41 height 17
click at [915, 199] on div "Incluido" at bounding box center [911, 202] width 39 height 12
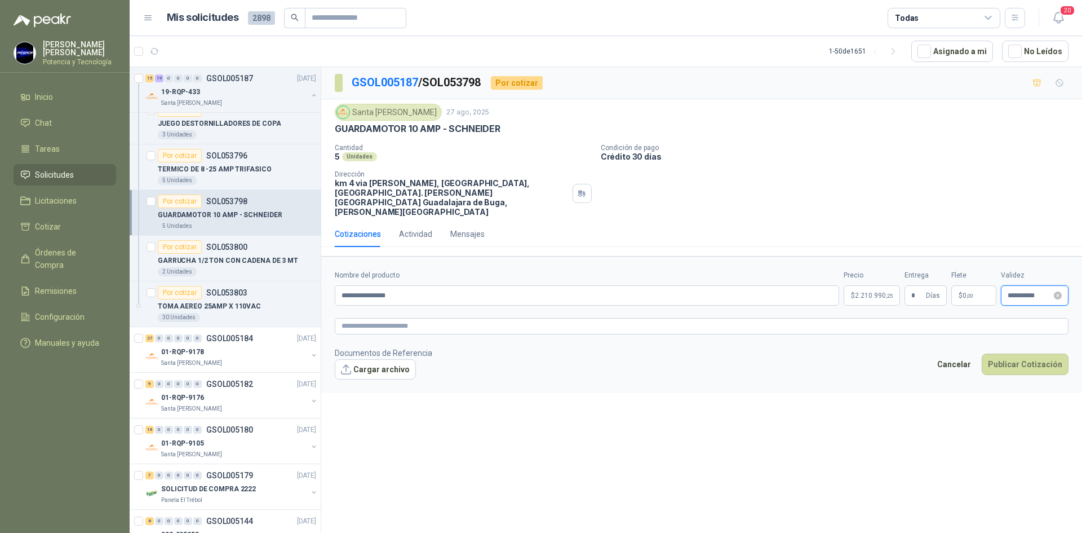
click at [1013, 292] on input "**********" at bounding box center [1030, 295] width 44 height 7
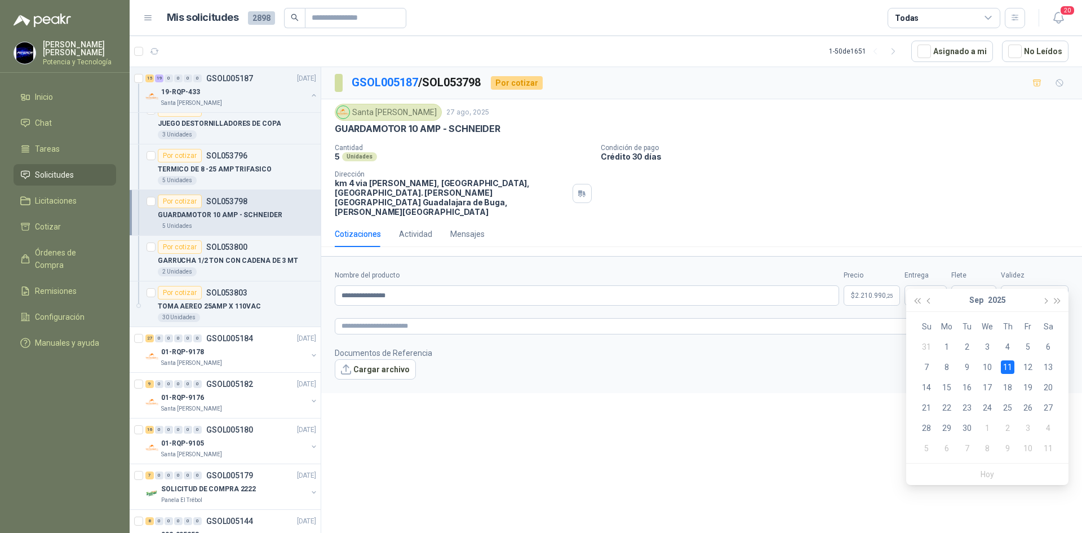
click at [1011, 362] on div "11" at bounding box center [1008, 367] width 14 height 14
type input "**********"
click at [997, 353] on button "Publicar Cotización" at bounding box center [1025, 363] width 87 height 21
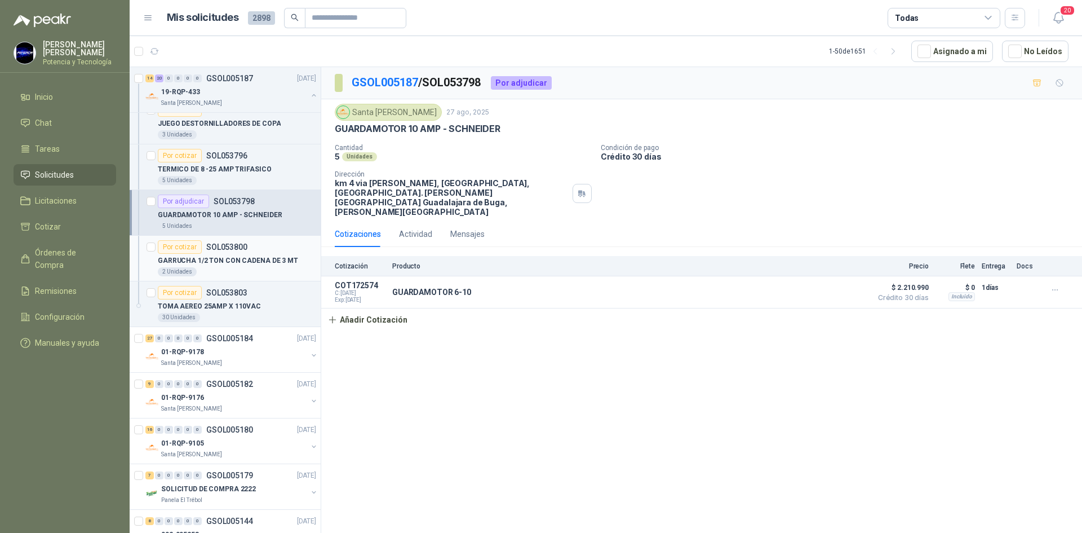
click at [241, 259] on p "GARRUCHA 1/2 TON CON CADENA DE 3 MT" at bounding box center [228, 260] width 140 height 11
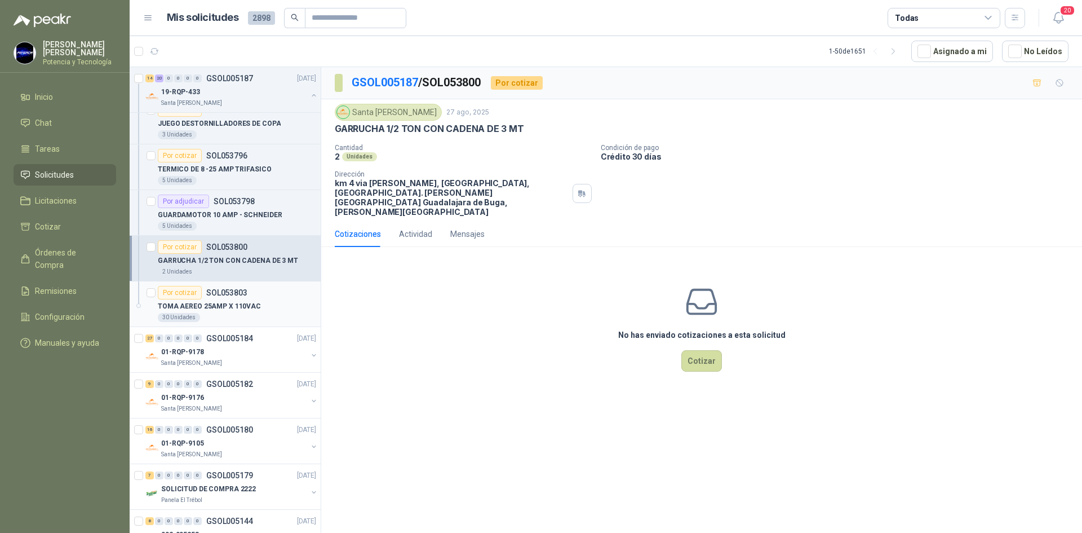
click at [255, 309] on div "TOMA AEREO 25AMP X 110VAC" at bounding box center [237, 306] width 158 height 14
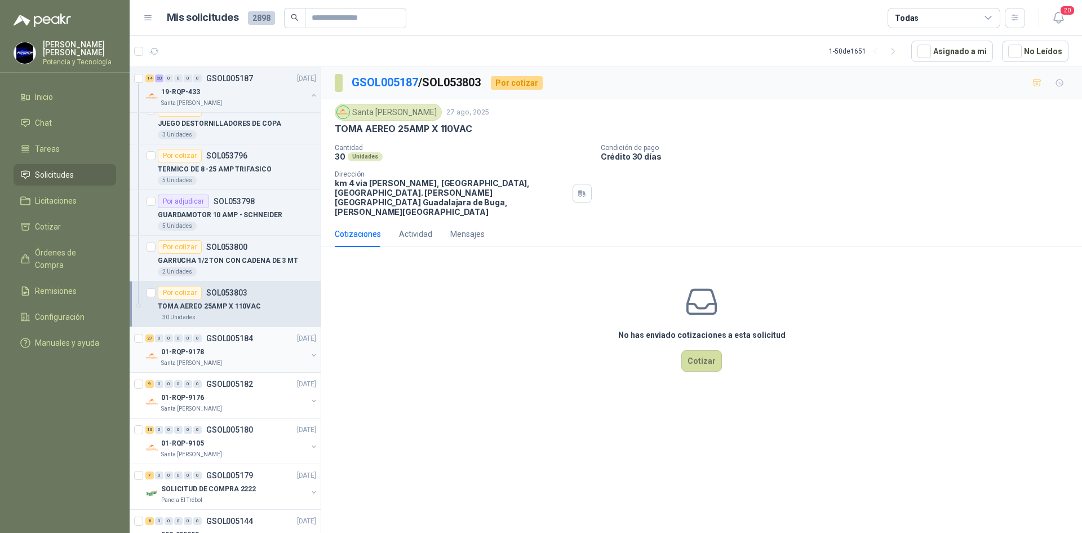
click at [243, 349] on div "01-RQP-9178" at bounding box center [234, 352] width 146 height 14
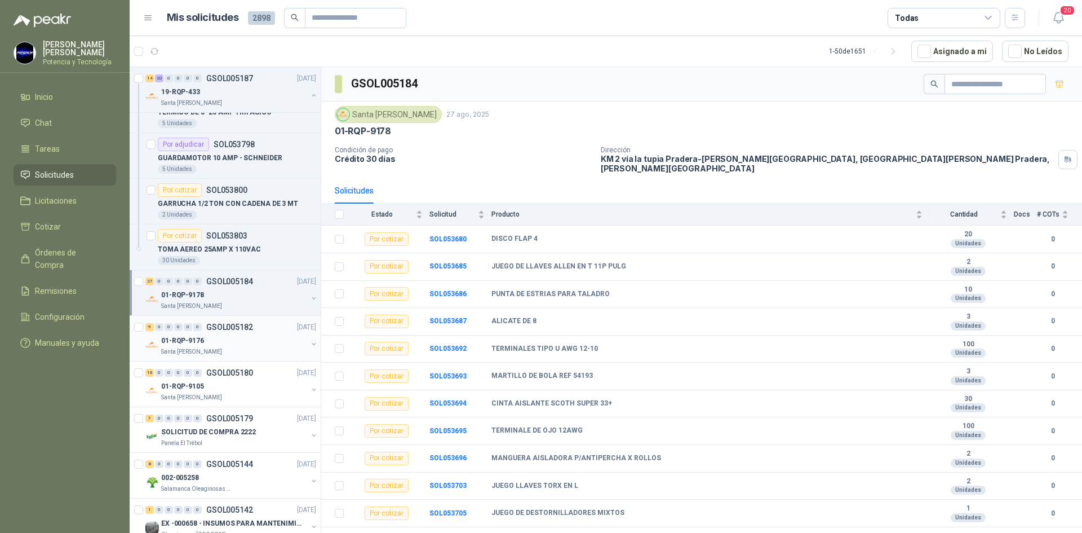
scroll to position [1635, 0]
click at [235, 251] on p "TOMA AEREO 25AMP X 110VAC" at bounding box center [209, 250] width 103 height 11
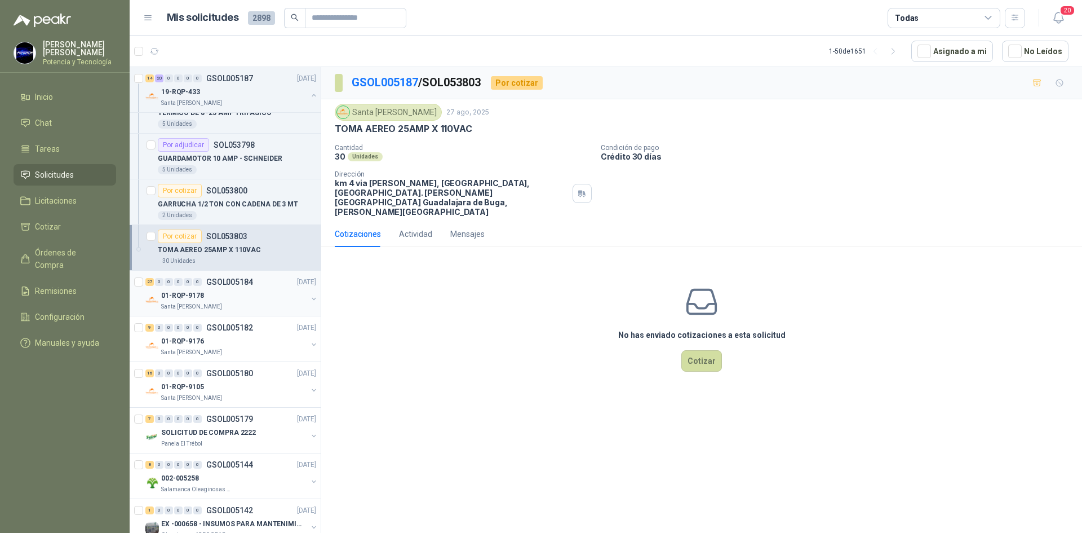
click at [243, 303] on div "Santa [PERSON_NAME]" at bounding box center [234, 306] width 146 height 9
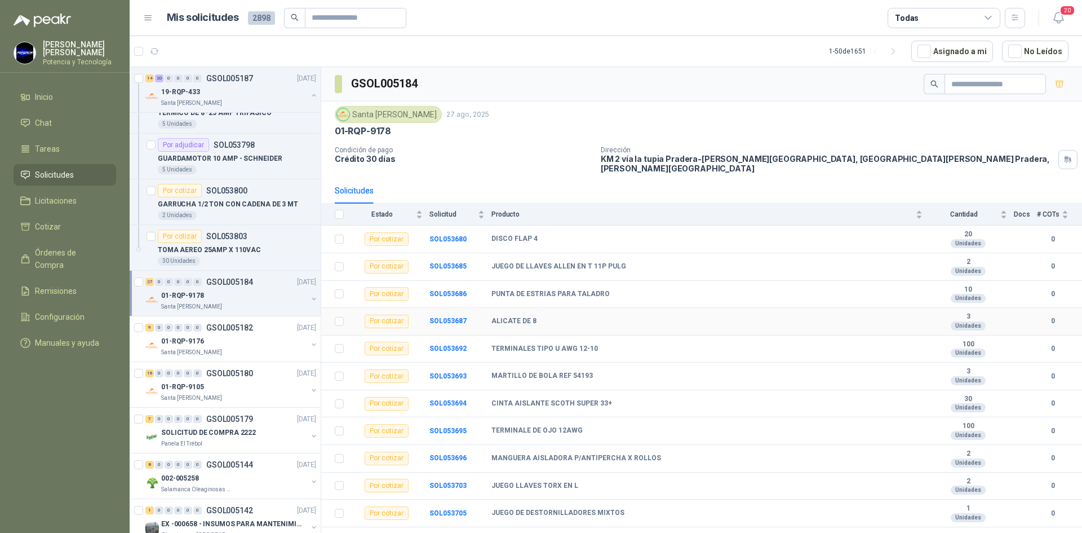
click at [453, 308] on td "SOL053687" at bounding box center [461, 322] width 62 height 28
click at [454, 317] on b "SOL053687" at bounding box center [448, 321] width 37 height 8
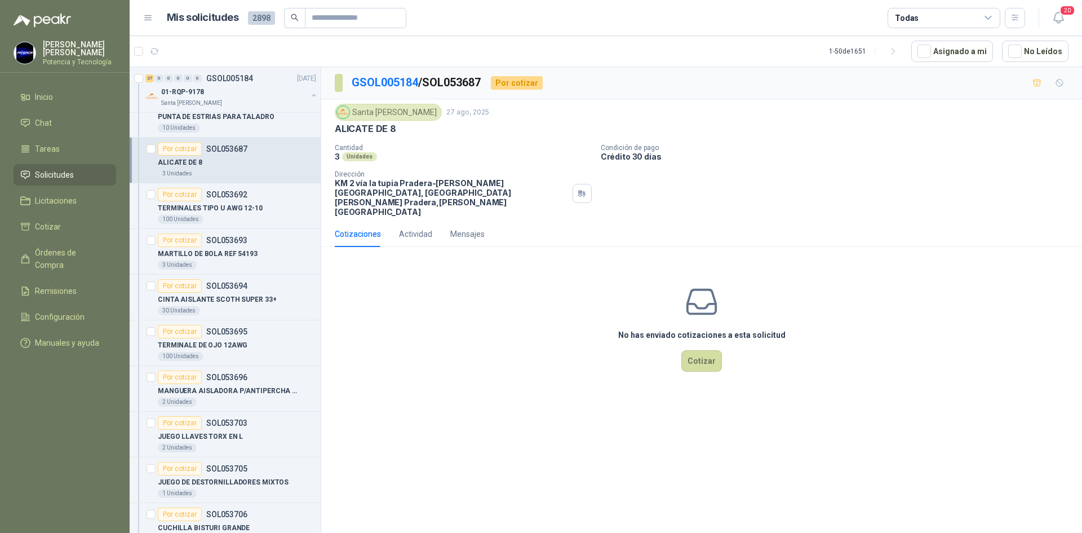
scroll to position [1973, 0]
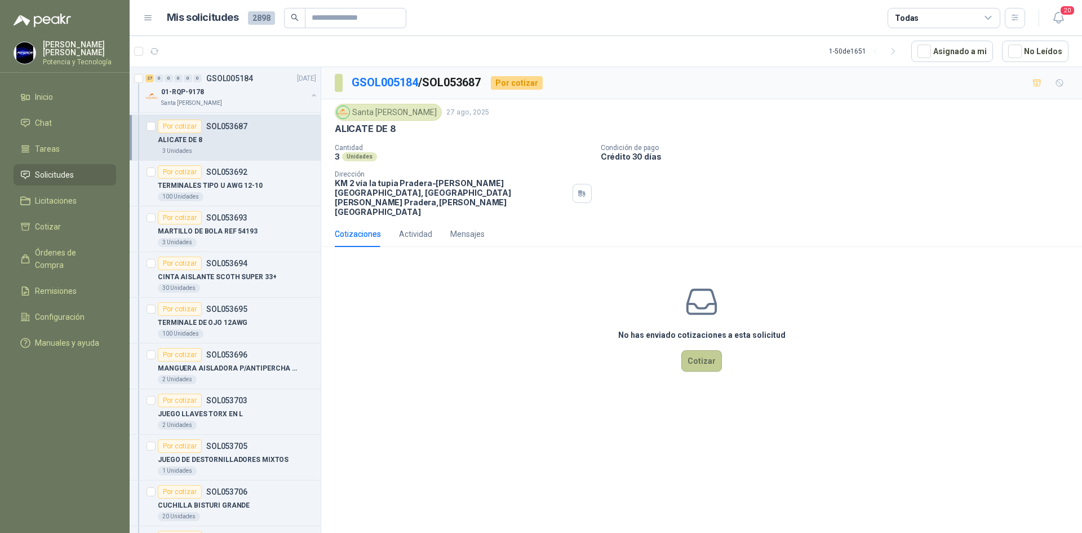
click at [696, 350] on button "Cotizar" at bounding box center [701, 360] width 41 height 21
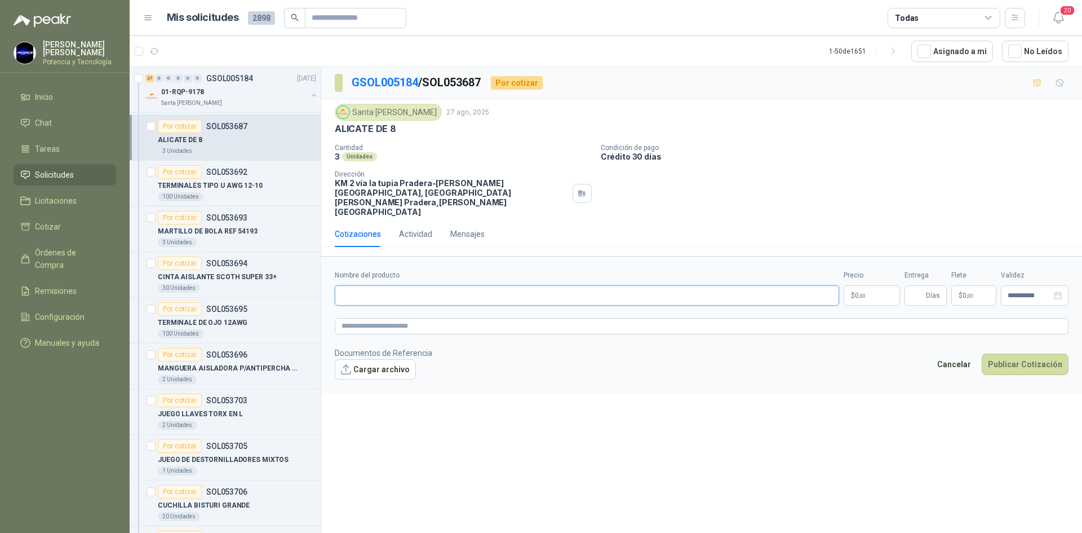
paste input "**********"
type input "**********"
click at [866, 286] on p "$ 0 ,00" at bounding box center [872, 295] width 56 height 20
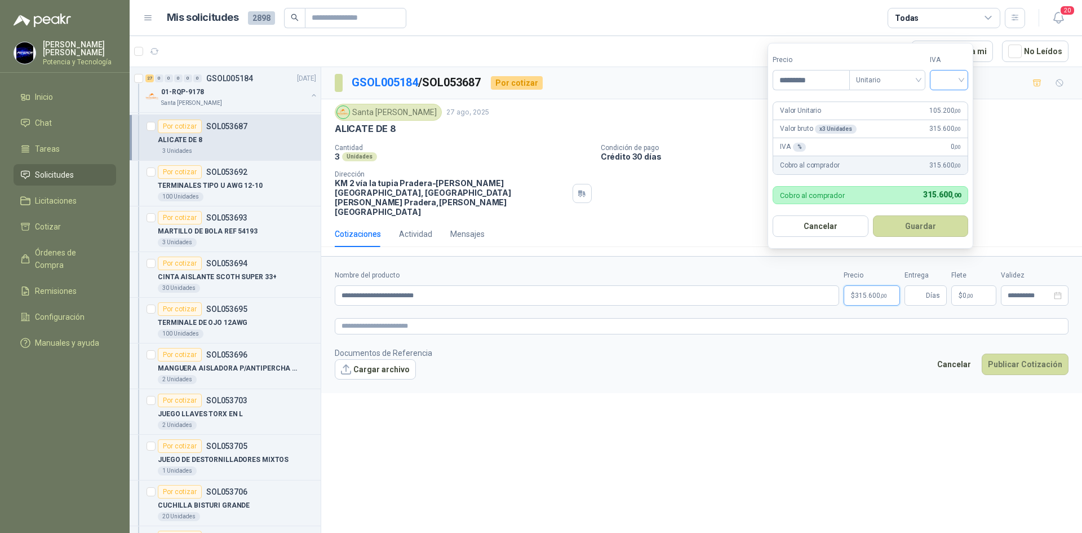
type input "*********"
click at [949, 76] on input "search" at bounding box center [949, 78] width 25 height 17
drag, startPoint x: 954, startPoint y: 99, endPoint x: 960, endPoint y: 185, distance: 86.5
click at [954, 100] on div "19%" at bounding box center [951, 103] width 21 height 12
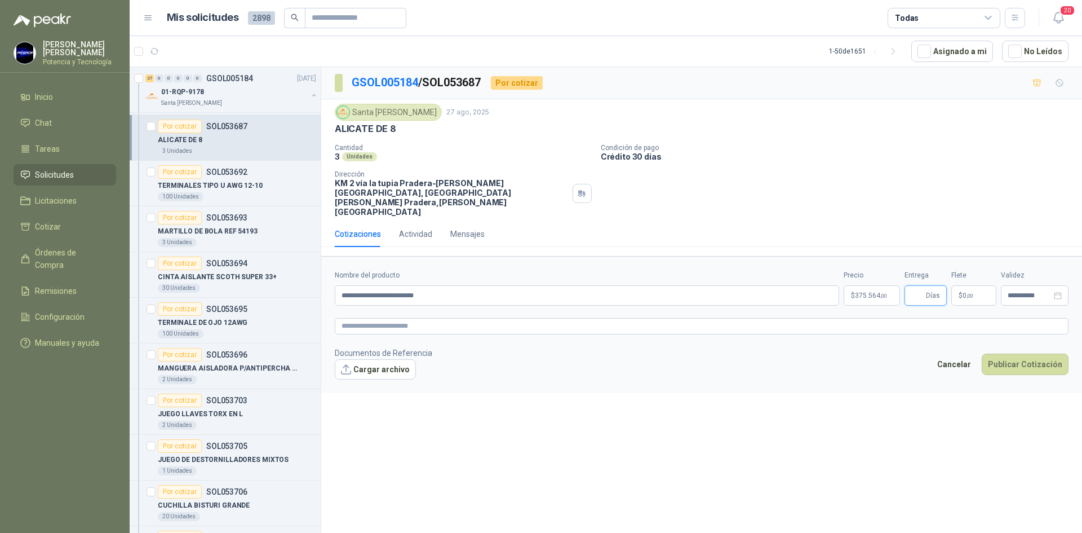
click at [923, 286] on input "Entrega" at bounding box center [917, 295] width 12 height 19
type input "*"
click at [1017, 353] on button "Publicar Cotización" at bounding box center [1025, 363] width 87 height 21
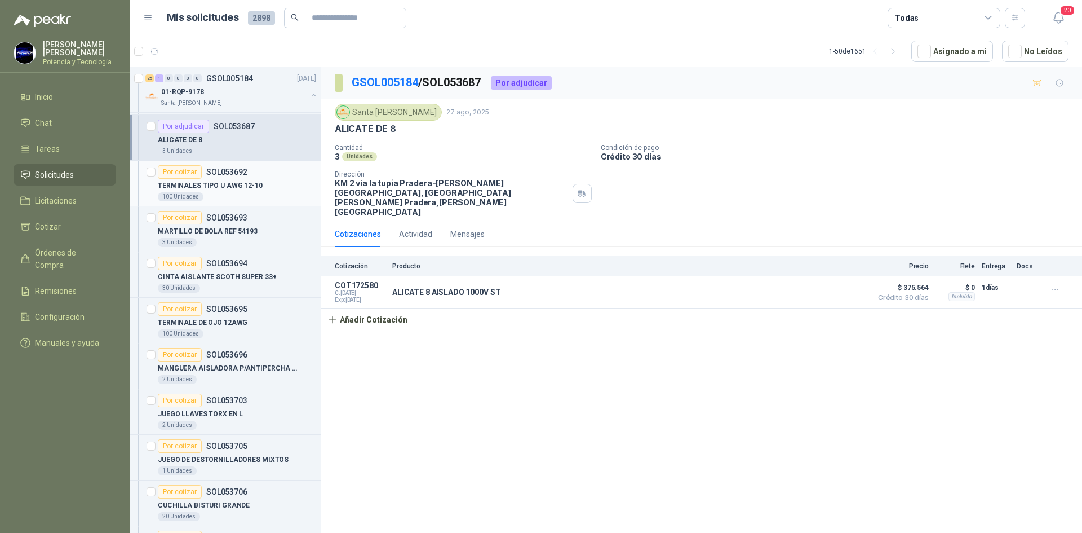
click at [232, 180] on p "TERMINALES TIPO U AWG 12-10" at bounding box center [210, 185] width 105 height 11
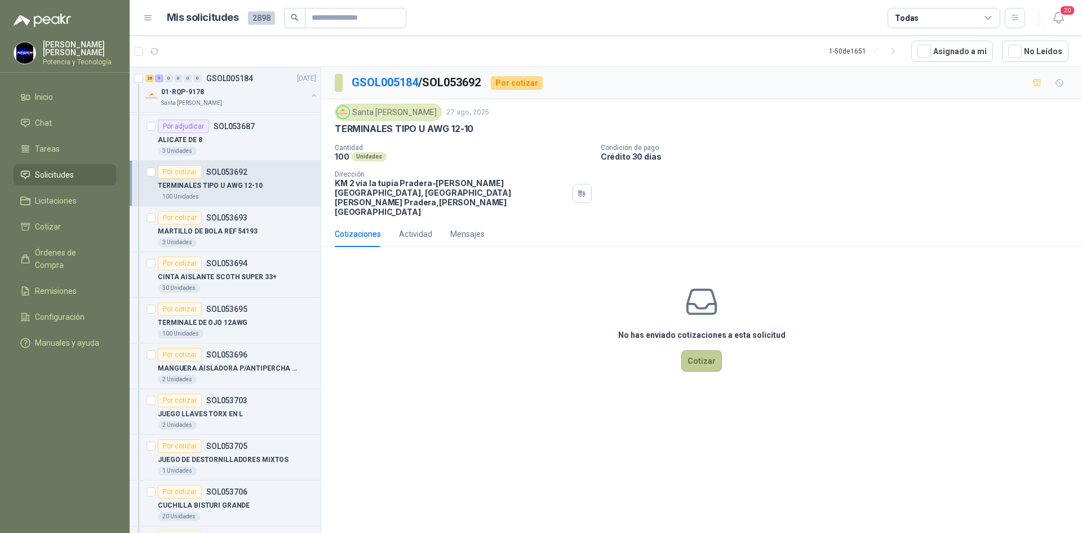
click at [702, 350] on button "Cotizar" at bounding box center [701, 360] width 41 height 21
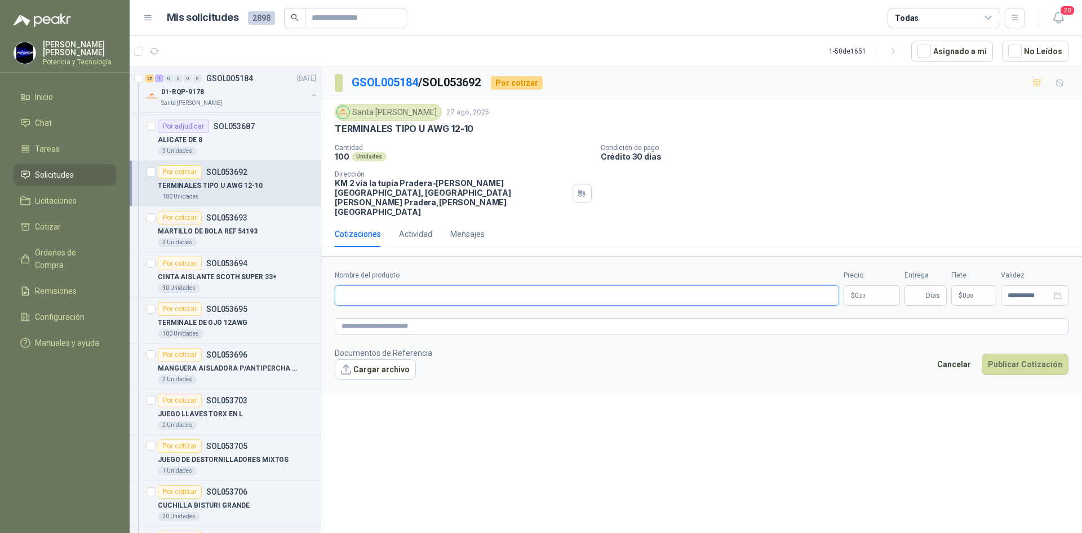
click at [464, 285] on input "Nombre del producto" at bounding box center [587, 295] width 504 height 20
type input "**********"
click at [869, 285] on p "$ 0 ,00" at bounding box center [872, 295] width 56 height 20
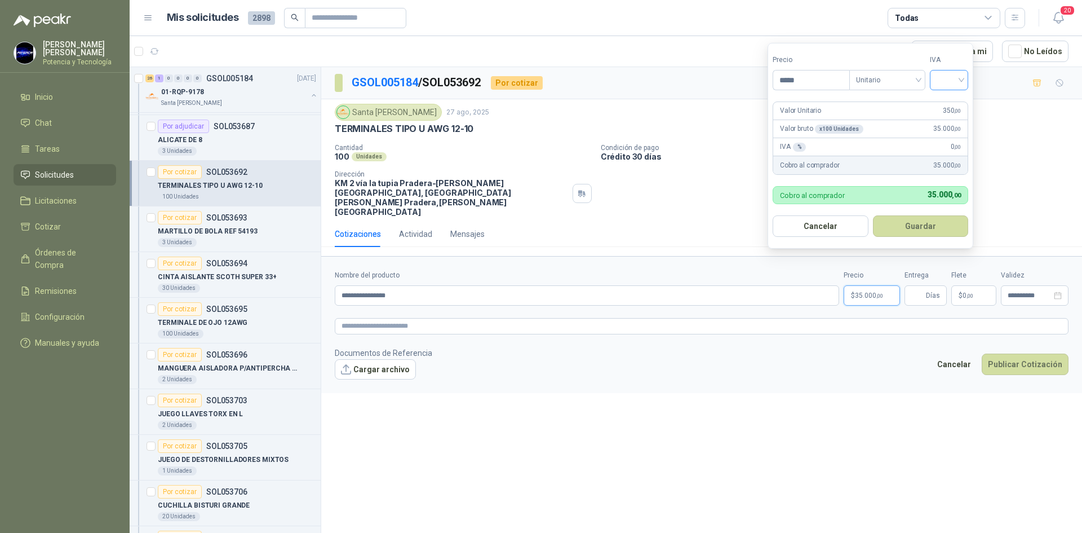
type input "*****"
click at [941, 85] on input "search" at bounding box center [949, 78] width 25 height 17
click at [946, 106] on div "19%" at bounding box center [951, 103] width 21 height 12
click at [917, 286] on input "Entrega" at bounding box center [917, 295] width 12 height 19
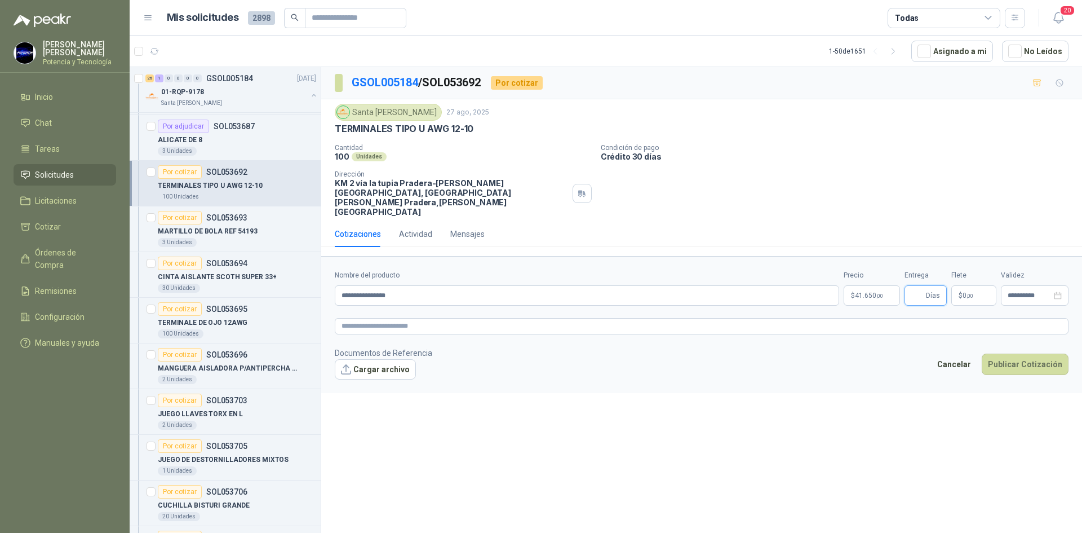
type input "*"
click at [959, 285] on p "$ 0 ,00" at bounding box center [973, 295] width 45 height 20
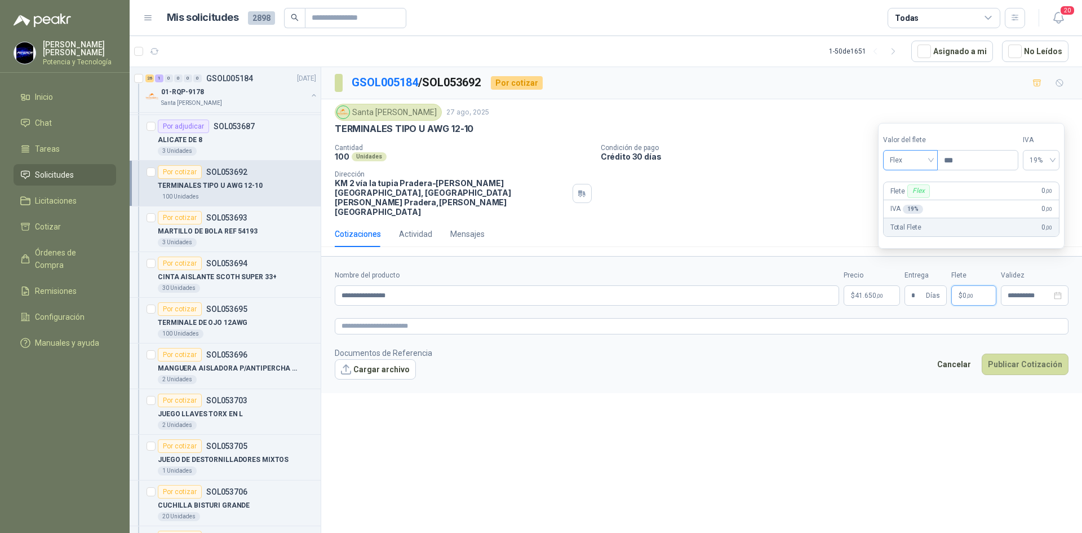
click at [909, 160] on span "Flex" at bounding box center [910, 160] width 41 height 17
click at [919, 196] on div "Incluido" at bounding box center [911, 202] width 39 height 12
click at [1007, 353] on button "Publicar Cotización" at bounding box center [1025, 363] width 87 height 21
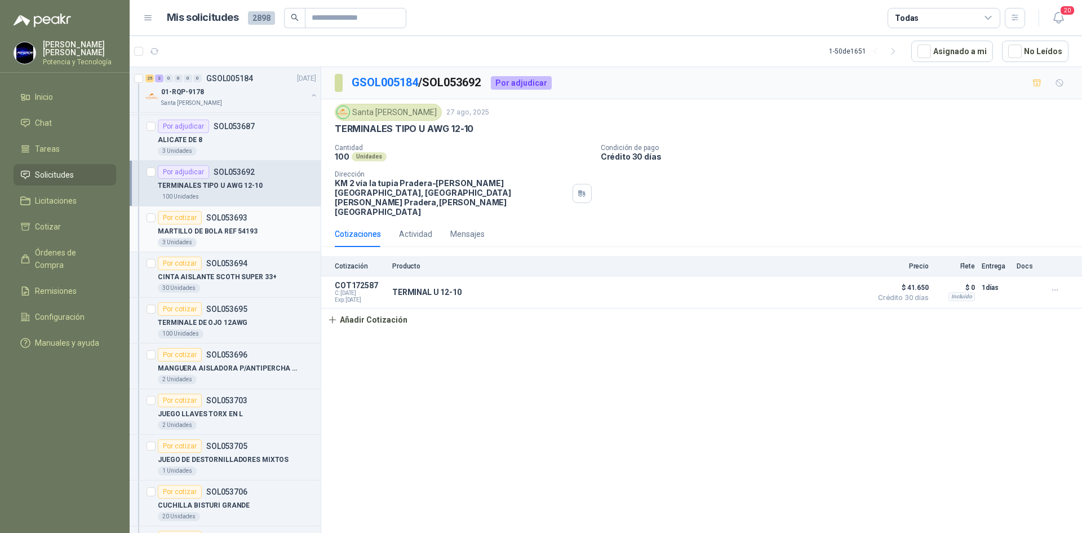
click at [205, 236] on p "MARTILLO DE BOLA REF 54193" at bounding box center [208, 231] width 100 height 11
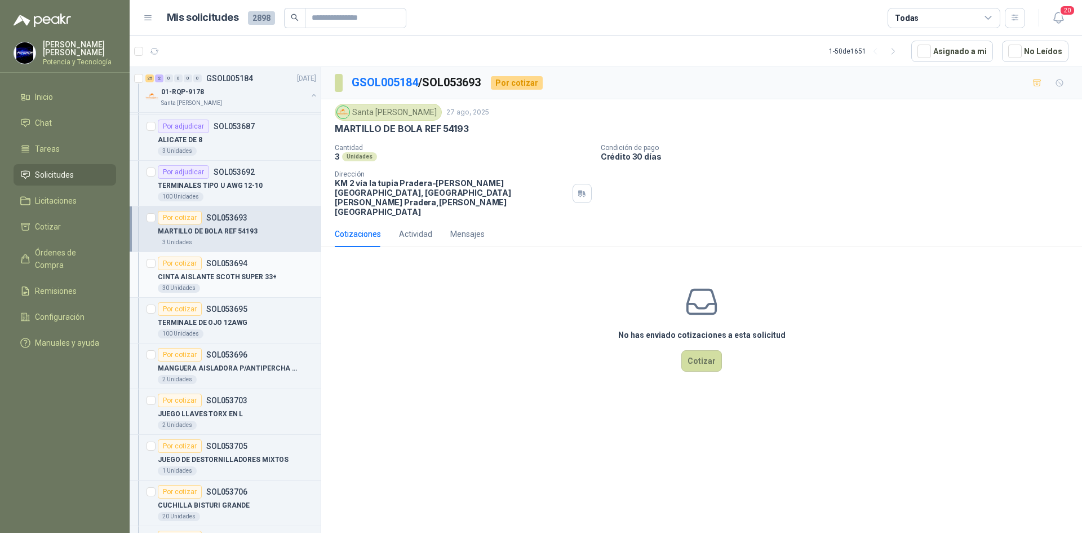
click at [213, 274] on p "CINTA AISLANTE SCOTH SUPER 33+" at bounding box center [217, 277] width 118 height 11
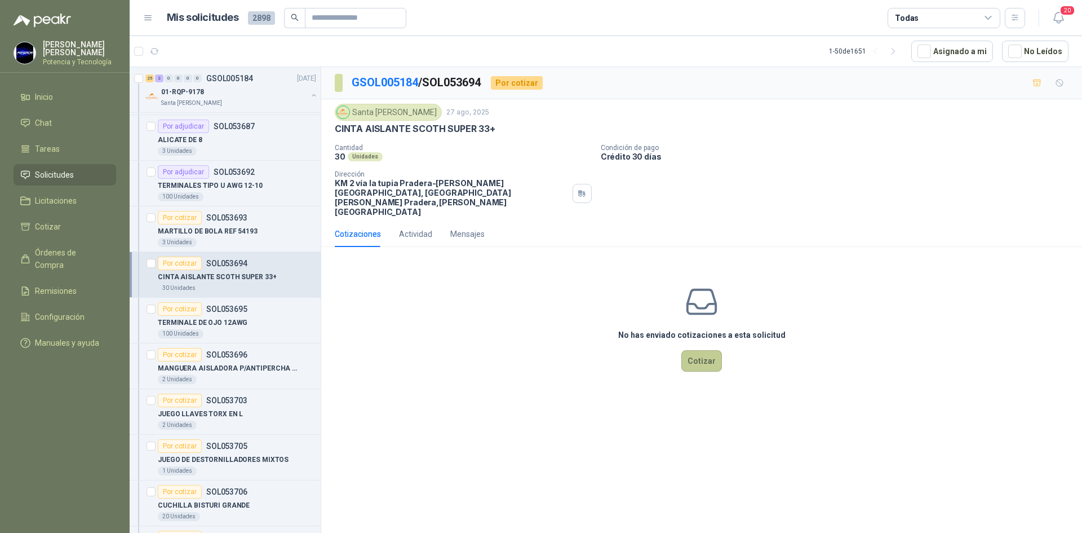
click at [691, 350] on button "Cotizar" at bounding box center [701, 360] width 41 height 21
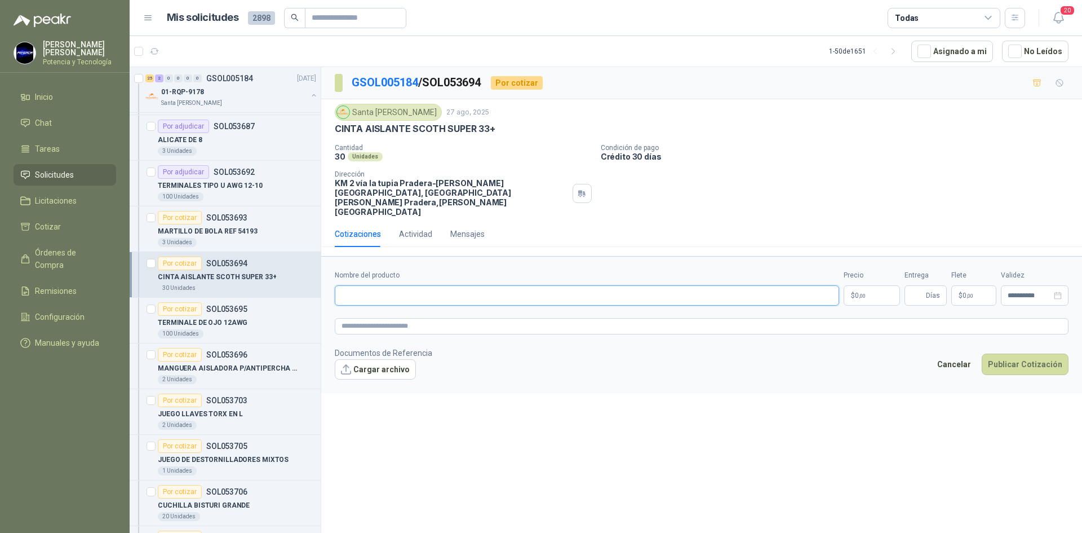
click at [495, 285] on input "Nombre del producto" at bounding box center [587, 295] width 504 height 20
type input "**********"
click at [863, 293] on span ",00" at bounding box center [862, 296] width 7 height 6
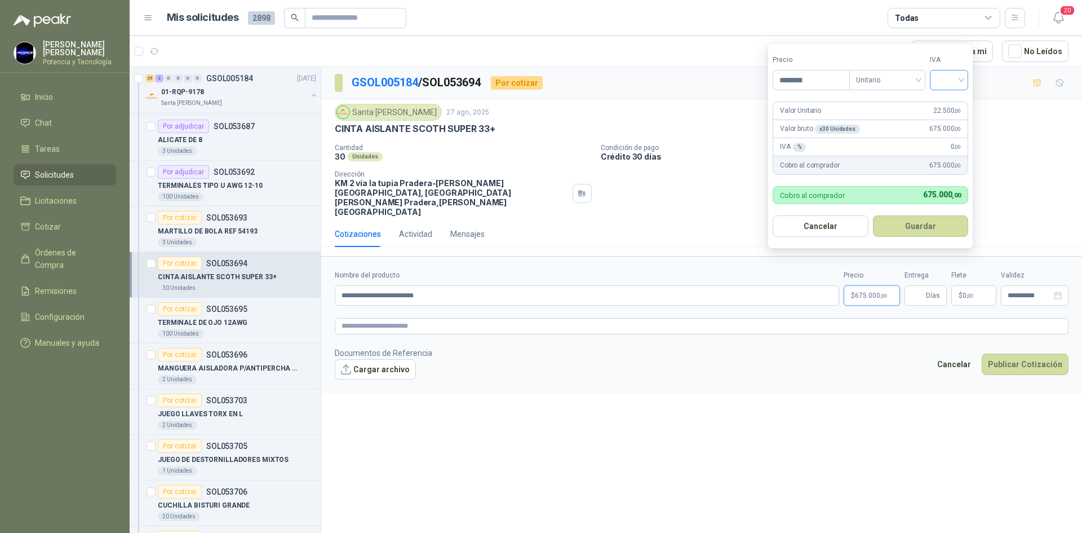
type input "********"
click at [957, 76] on input "search" at bounding box center [949, 78] width 25 height 17
click at [955, 98] on div "19%" at bounding box center [951, 103] width 21 height 12
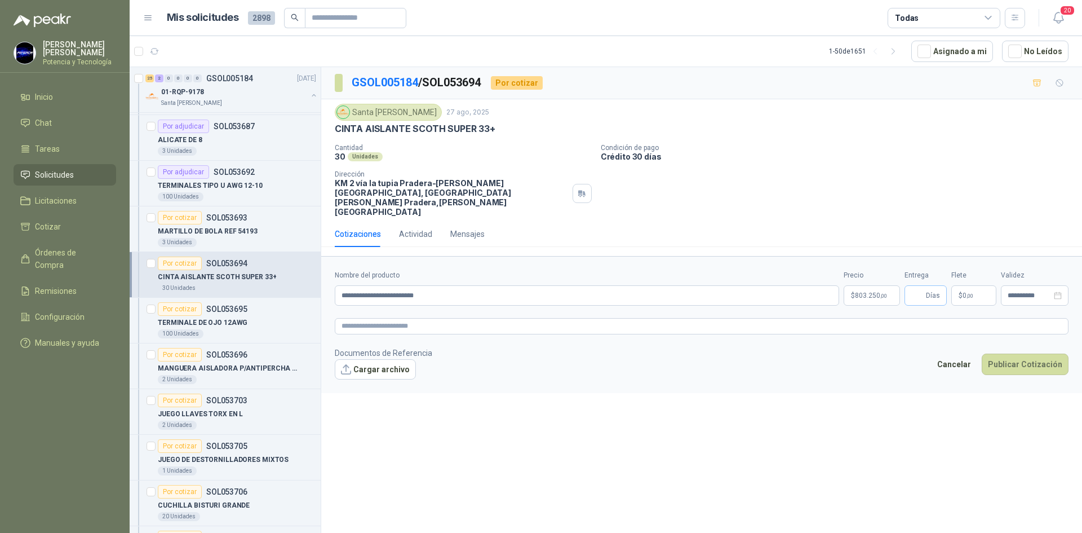
click at [926, 285] on span "Días" at bounding box center [926, 295] width 42 height 20
click at [922, 286] on input "Entrega" at bounding box center [917, 295] width 12 height 19
type input "*"
click at [963, 292] on span "0 ,00" at bounding box center [968, 295] width 11 height 7
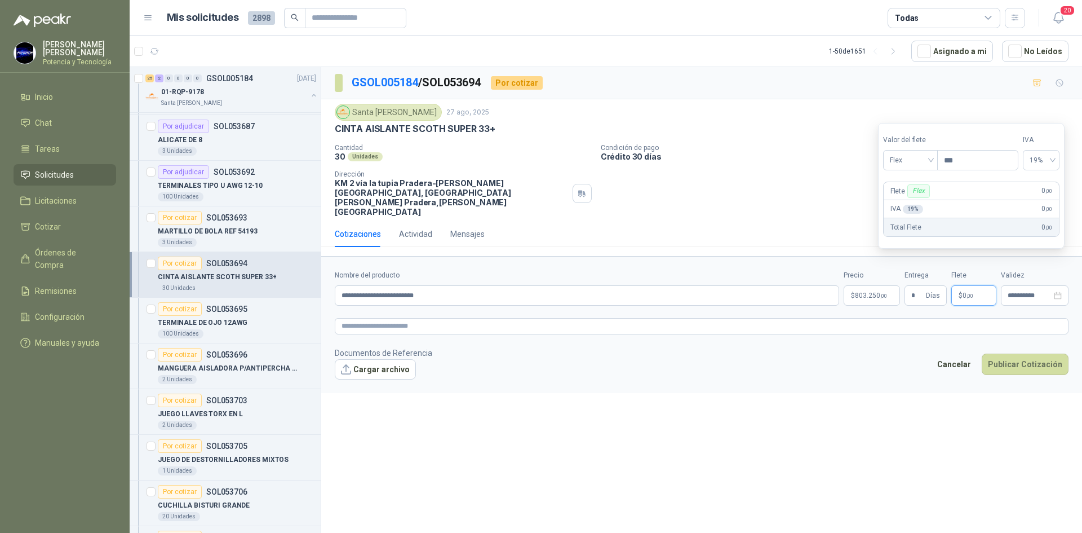
click at [899, 173] on section "Valor del flete Flex Precio *** IVA 19% Flete Flex 0 ,00 IVA 19 % 0 ,00 Total F…" at bounding box center [971, 186] width 187 height 126
click at [897, 167] on span "Flex" at bounding box center [910, 160] width 41 height 17
click at [901, 195] on div "Incluido" at bounding box center [912, 202] width 52 height 18
click at [876, 285] on p "$ 803.250 ,00" at bounding box center [872, 295] width 56 height 20
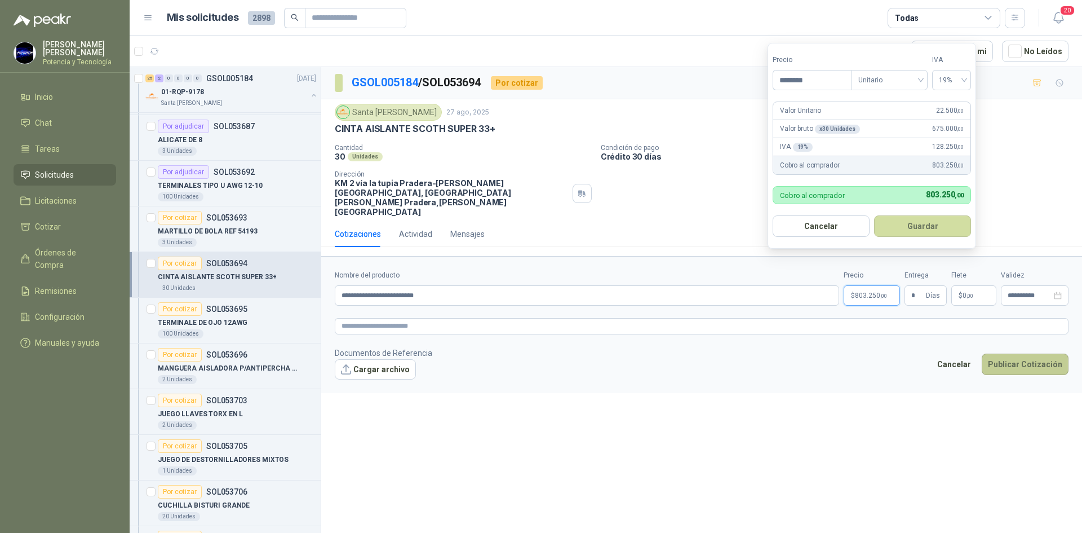
click at [994, 353] on button "Publicar Cotización" at bounding box center [1025, 363] width 87 height 21
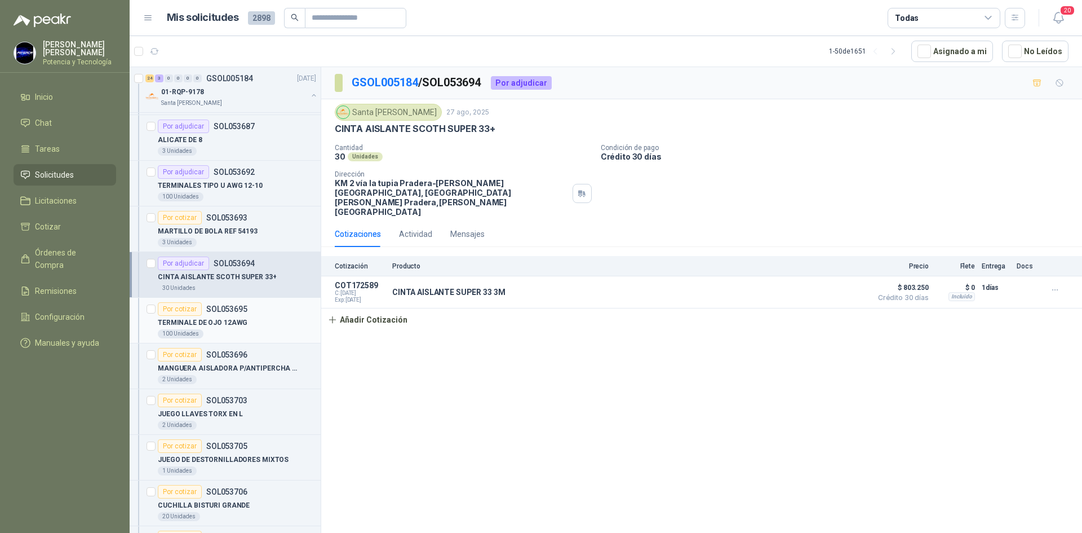
click at [227, 330] on div "100 Unidades" at bounding box center [237, 333] width 158 height 9
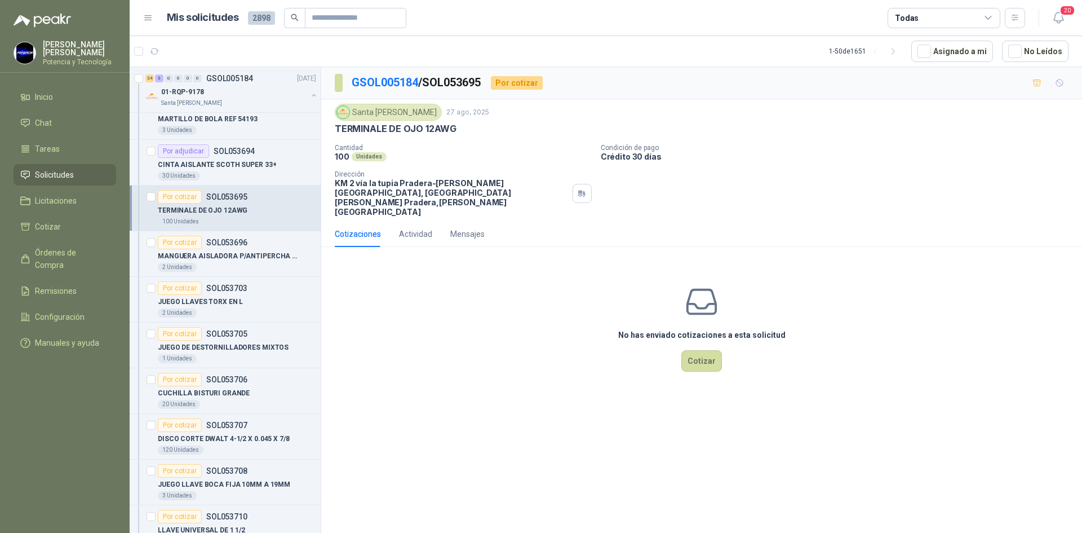
scroll to position [2086, 0]
click at [689, 350] on button "Cotizar" at bounding box center [701, 360] width 41 height 21
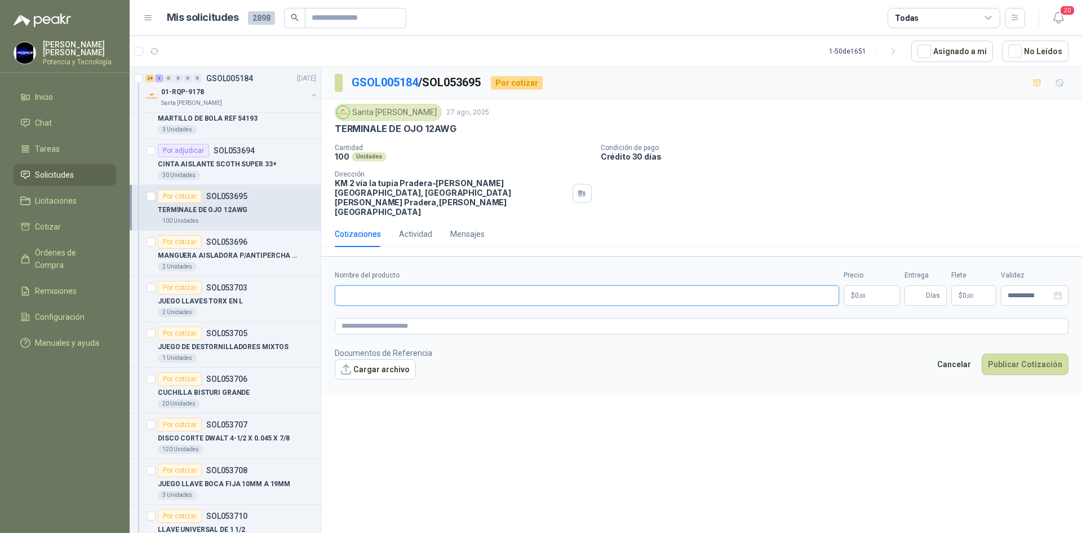
click at [459, 285] on input "Nombre del producto" at bounding box center [587, 295] width 504 height 20
type input "**********"
click at [861, 285] on p "$ 0 ,00" at bounding box center [872, 295] width 56 height 20
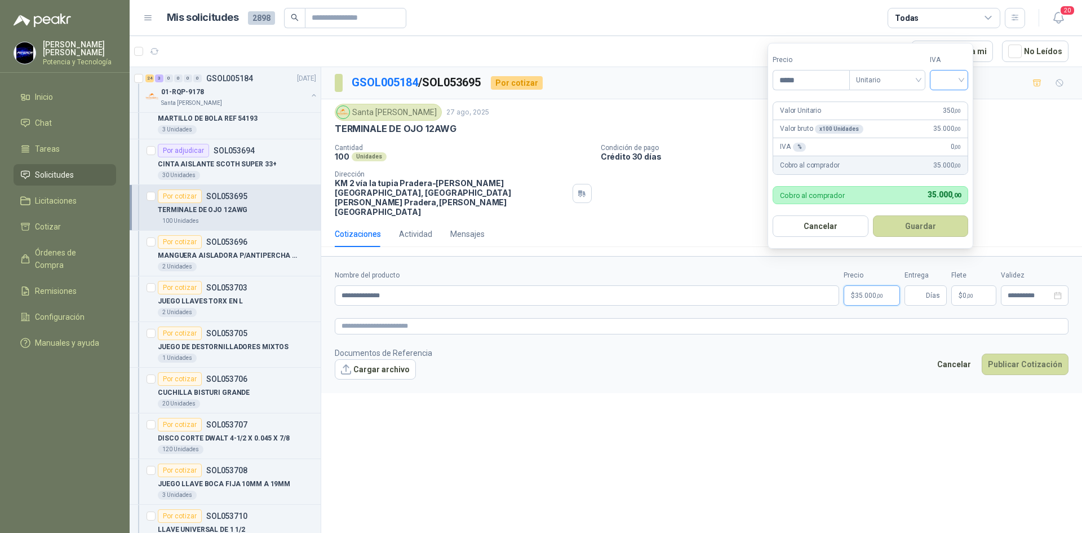
type input "*****"
click at [940, 83] on input "search" at bounding box center [949, 78] width 25 height 17
click at [952, 100] on div "19%" at bounding box center [951, 103] width 21 height 12
click at [924, 286] on input "Entrega" at bounding box center [917, 295] width 12 height 19
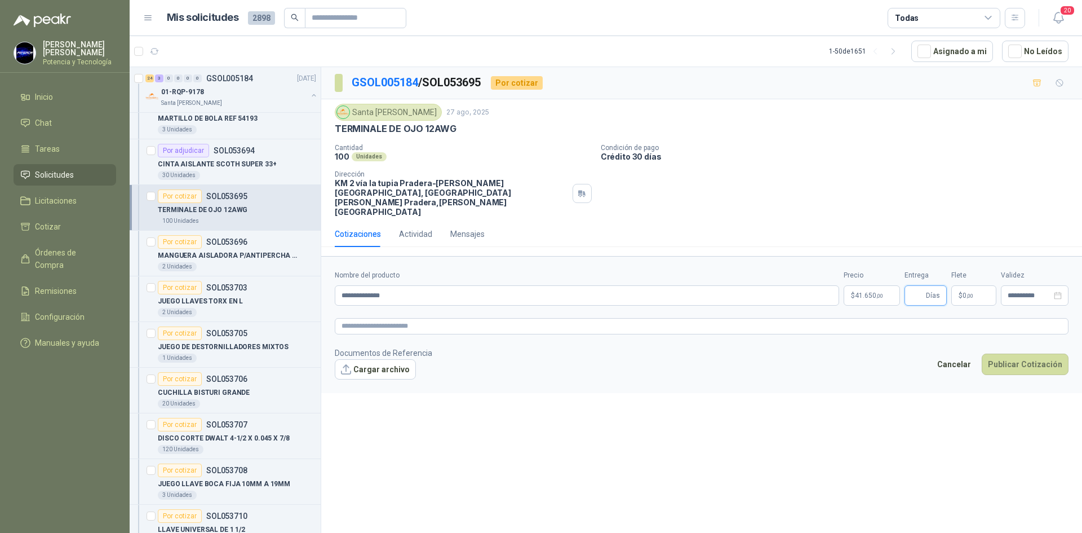
type input "*"
click at [979, 285] on p "$ 0 ,00" at bounding box center [973, 295] width 45 height 20
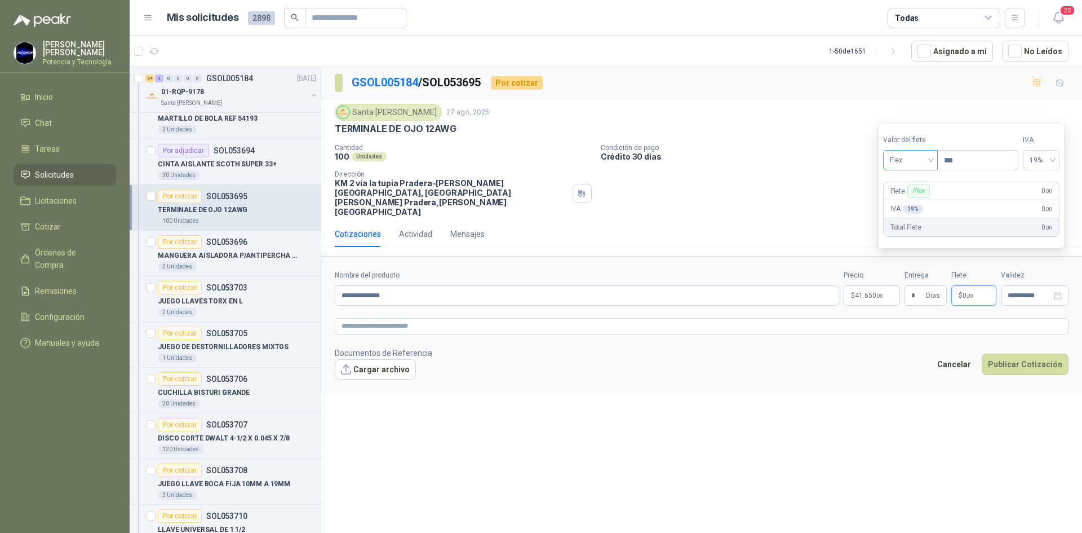
click at [914, 165] on span "Flex" at bounding box center [910, 160] width 41 height 17
click at [923, 196] on div "Incluido" at bounding box center [911, 202] width 39 height 12
click at [1026, 285] on div "**********" at bounding box center [1035, 295] width 68 height 20
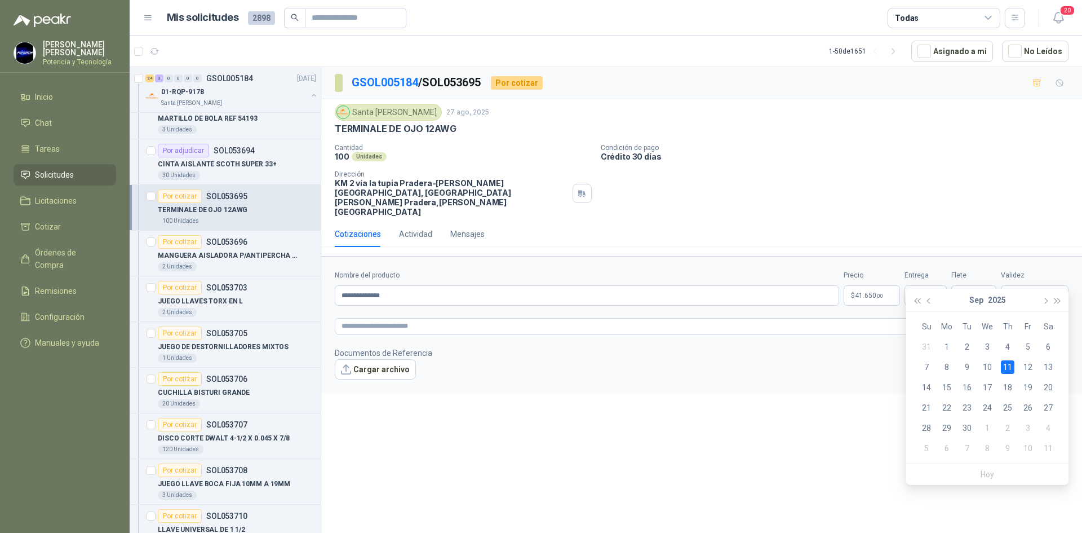
click at [838, 388] on div "**********" at bounding box center [701, 302] width 761 height 470
type input "**********"
click at [1019, 353] on button "Publicar Cotización" at bounding box center [1025, 363] width 87 height 21
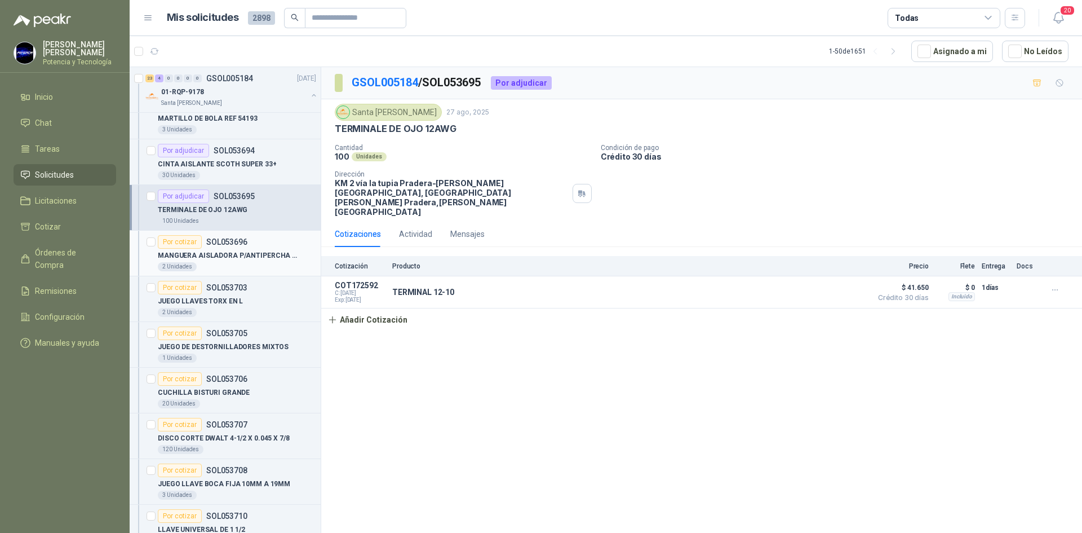
click at [226, 265] on div "2 Unidades" at bounding box center [237, 266] width 158 height 9
click at [233, 301] on p "JUEGO LLAVES TORX EN L" at bounding box center [200, 301] width 85 height 11
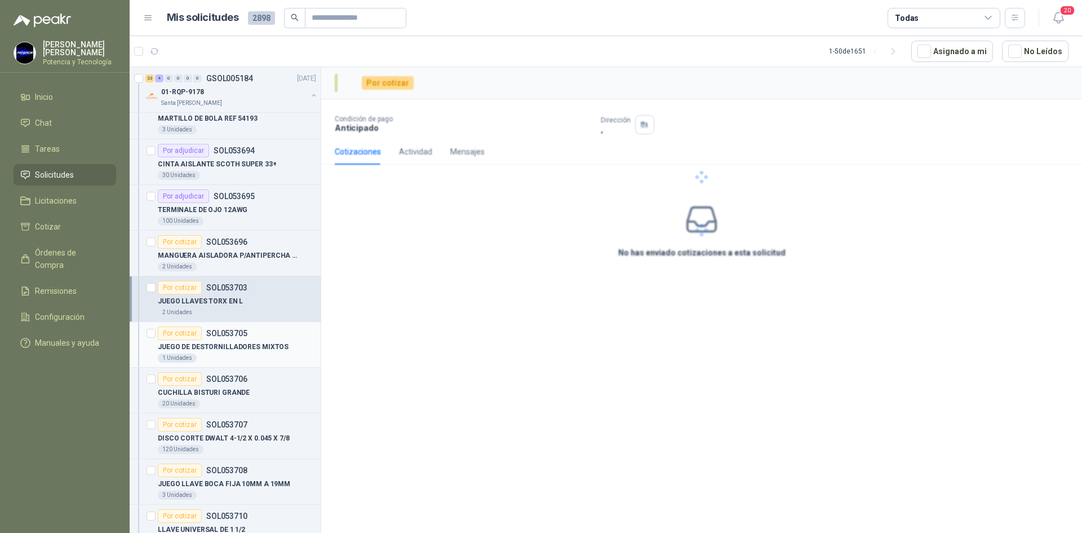
click at [240, 357] on div "1 Unidades" at bounding box center [237, 357] width 158 height 9
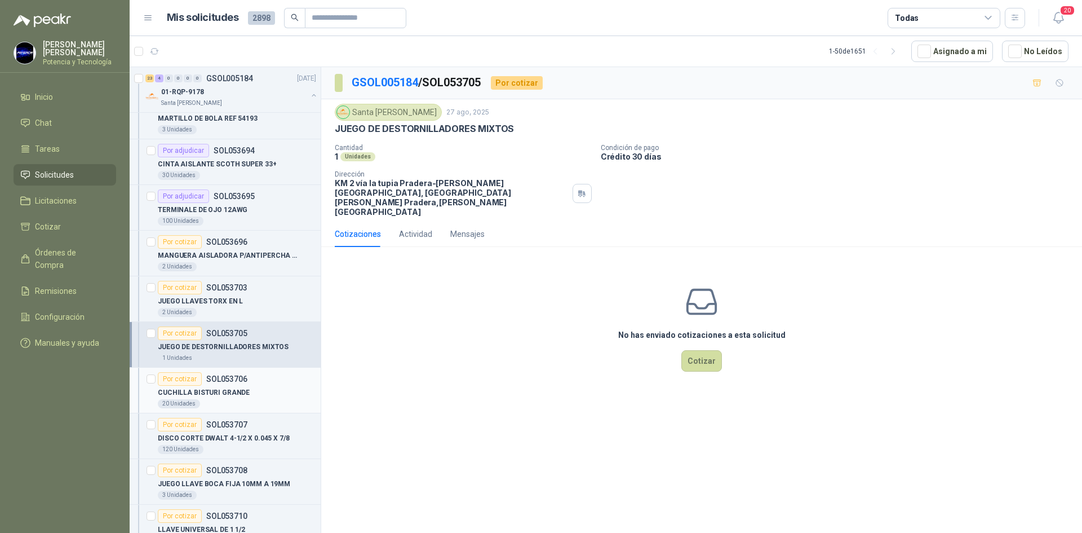
click at [236, 380] on p "SOL053706" at bounding box center [226, 379] width 41 height 8
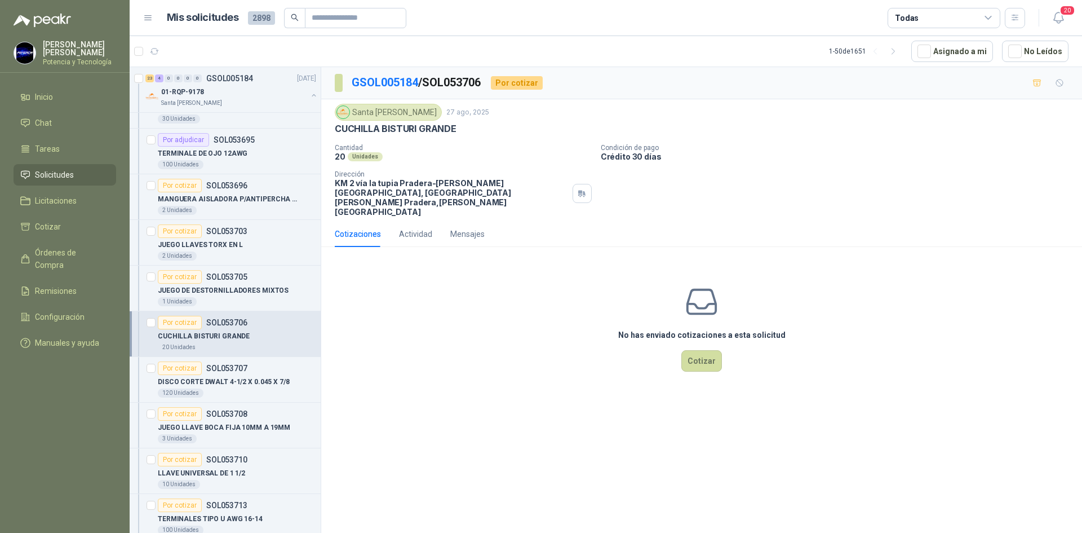
click at [236, 380] on p "DISCO CORTE DWALT 4-1/2 X 0.045 X 7/8" at bounding box center [224, 382] width 132 height 11
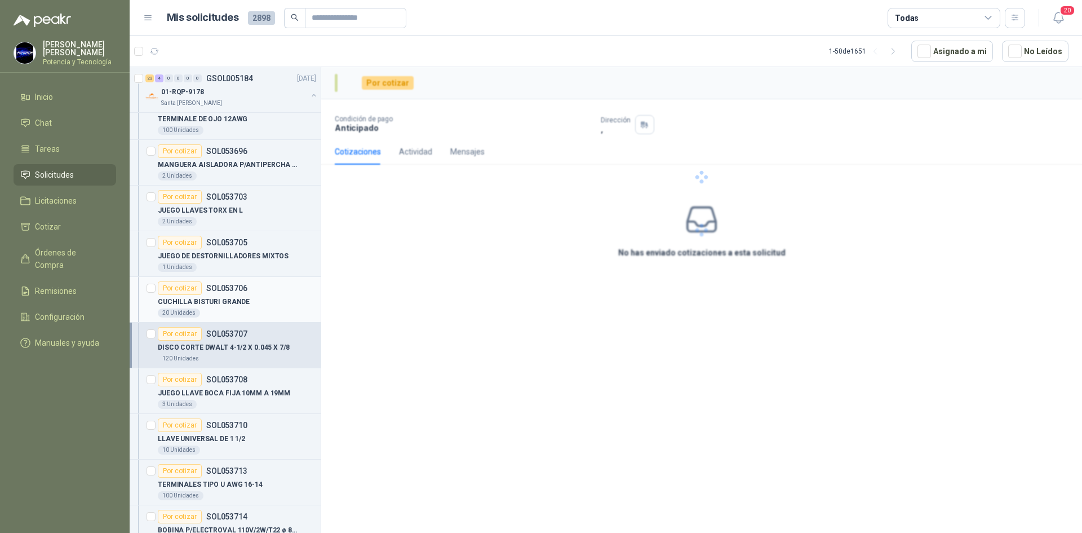
scroll to position [2198, 0]
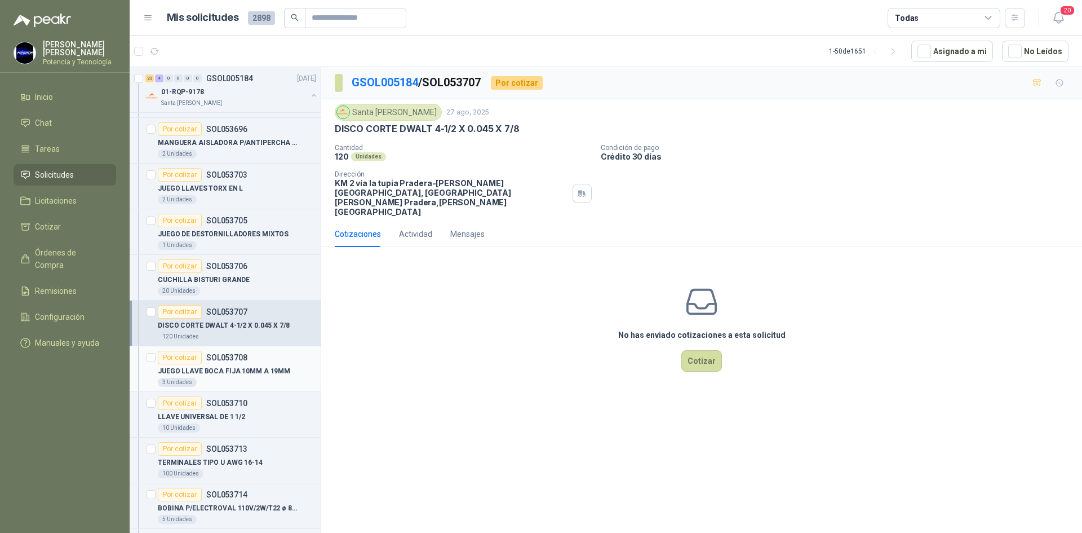
click at [238, 354] on p "SOL053708" at bounding box center [226, 357] width 41 height 8
click at [251, 415] on div "LLAVE UNIVERSAL DE 1 1/2" at bounding box center [237, 417] width 158 height 14
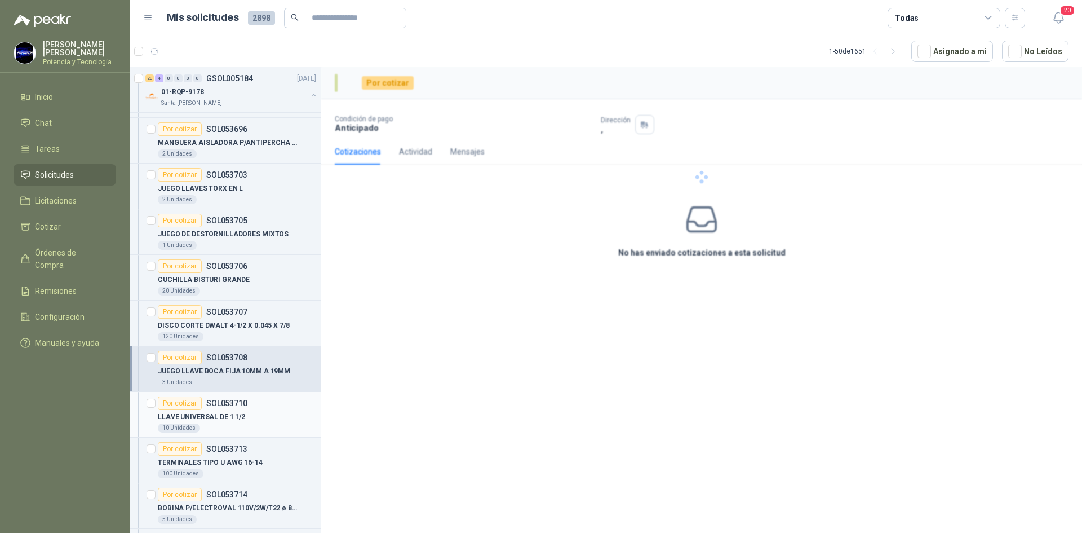
scroll to position [2255, 0]
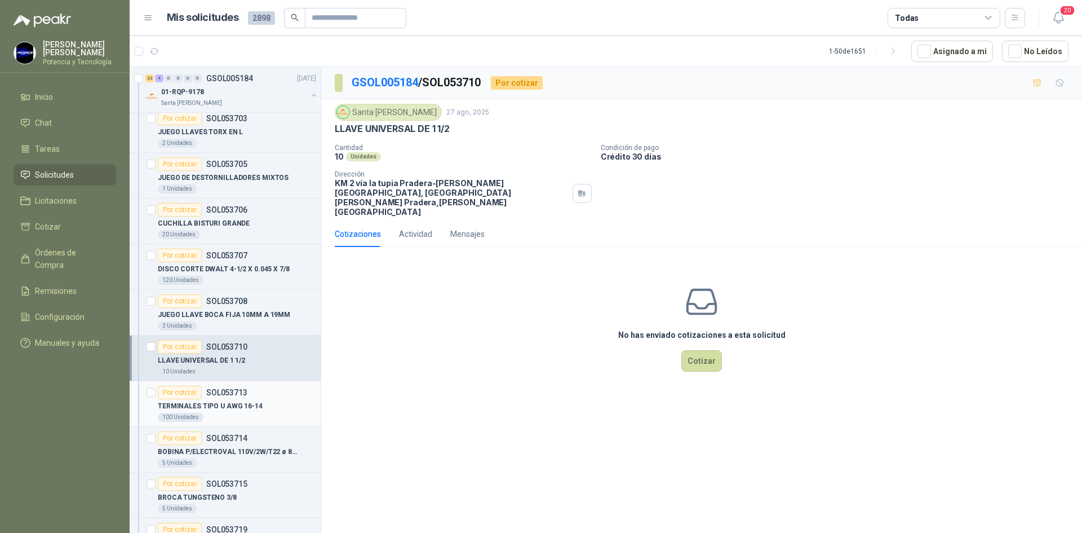
click at [250, 400] on div "TERMINALES TIPO U AWG 16-14" at bounding box center [237, 406] width 158 height 14
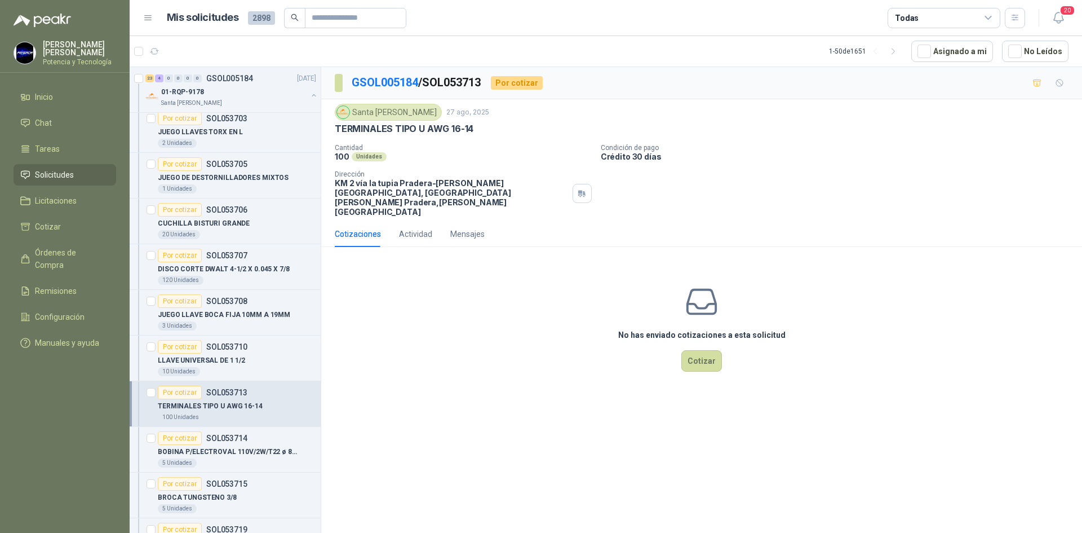
scroll to position [2311, 0]
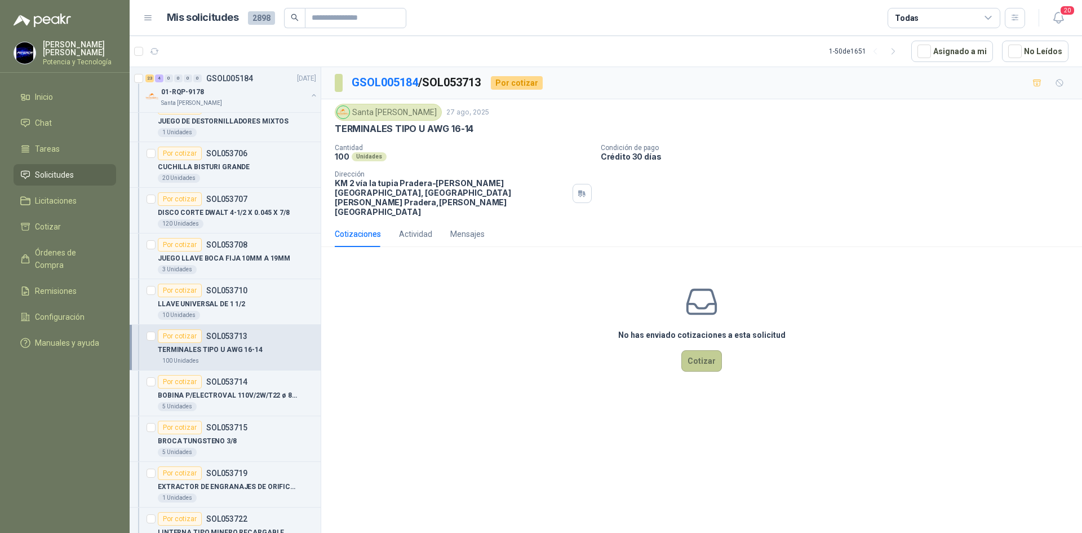
click at [688, 350] on button "Cotizar" at bounding box center [701, 360] width 41 height 21
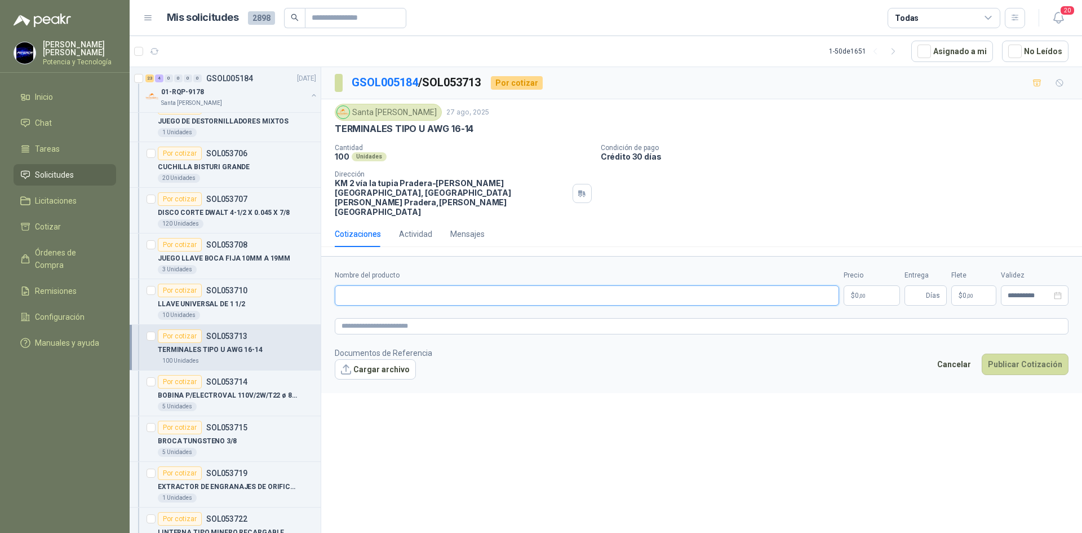
click at [432, 285] on input "Nombre del producto" at bounding box center [587, 295] width 504 height 20
type input "**********"
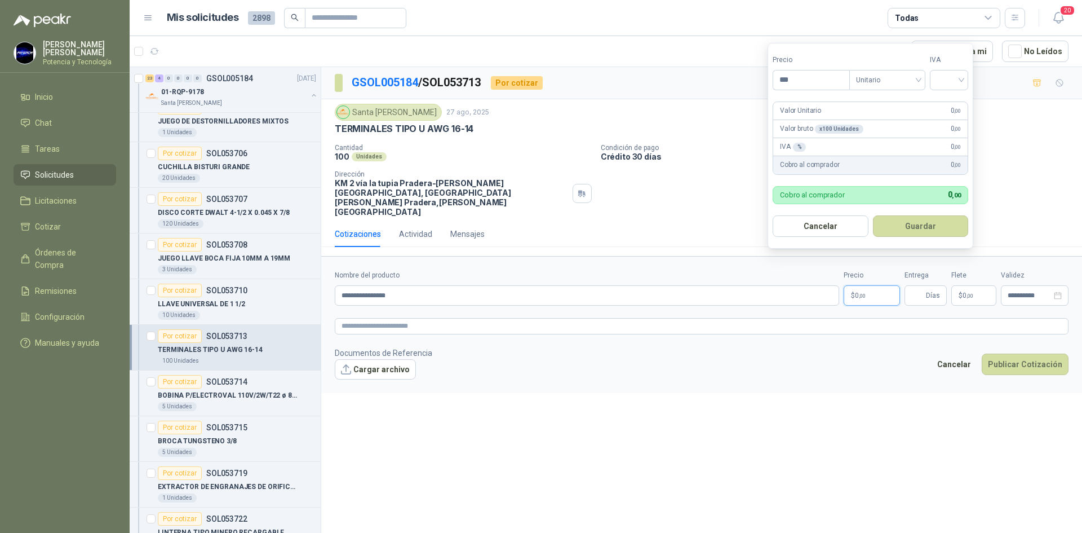
click at [857, 292] on span "0 ,00" at bounding box center [860, 295] width 11 height 7
type input "*****"
click at [951, 91] on form "Precio ***** Tipo Unitario IVA Valor Unitario 300 ,00 Valor bruto x 100 Unidade…" at bounding box center [871, 146] width 206 height 206
click at [945, 86] on input "search" at bounding box center [949, 78] width 25 height 17
click at [954, 99] on div "19%" at bounding box center [951, 103] width 21 height 12
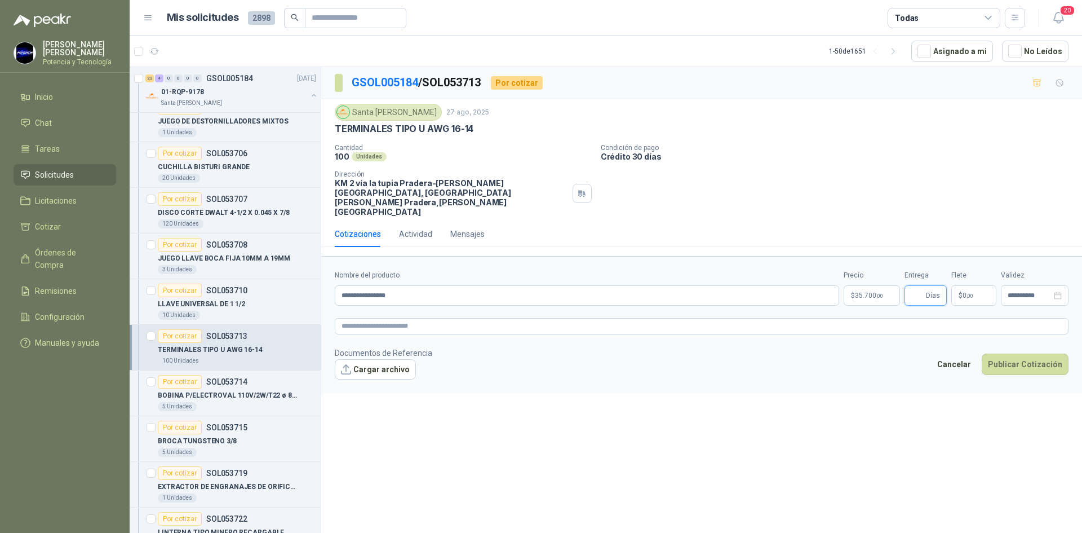
click at [922, 286] on input "Entrega" at bounding box center [917, 295] width 12 height 19
type input "*"
click at [965, 292] on span "0 ,00" at bounding box center [968, 295] width 11 height 7
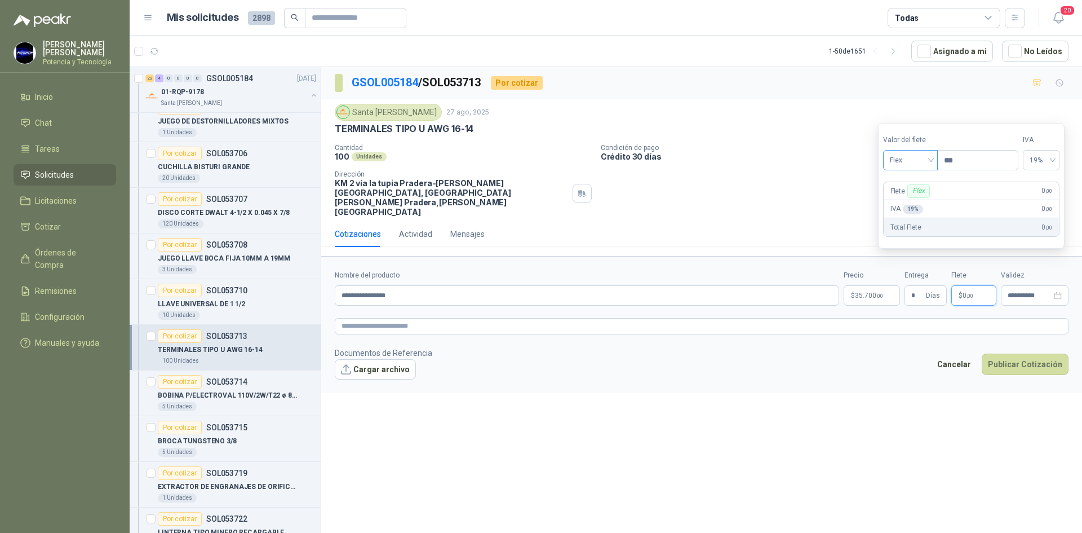
click at [906, 167] on span "Flex" at bounding box center [910, 160] width 41 height 17
click at [918, 198] on div "Incluido" at bounding box center [911, 202] width 39 height 12
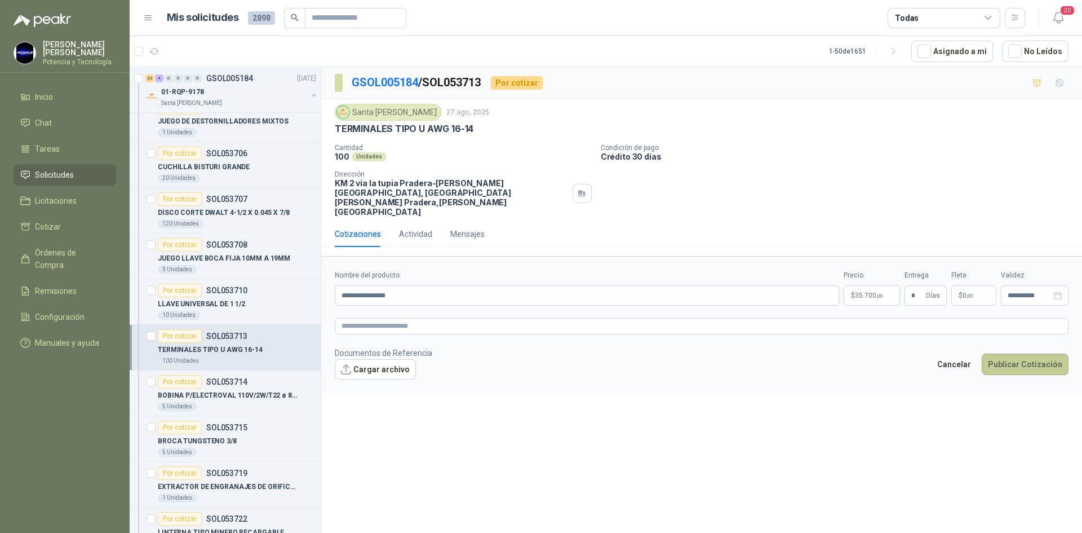
click at [1020, 353] on button "Publicar Cotización" at bounding box center [1025, 363] width 87 height 21
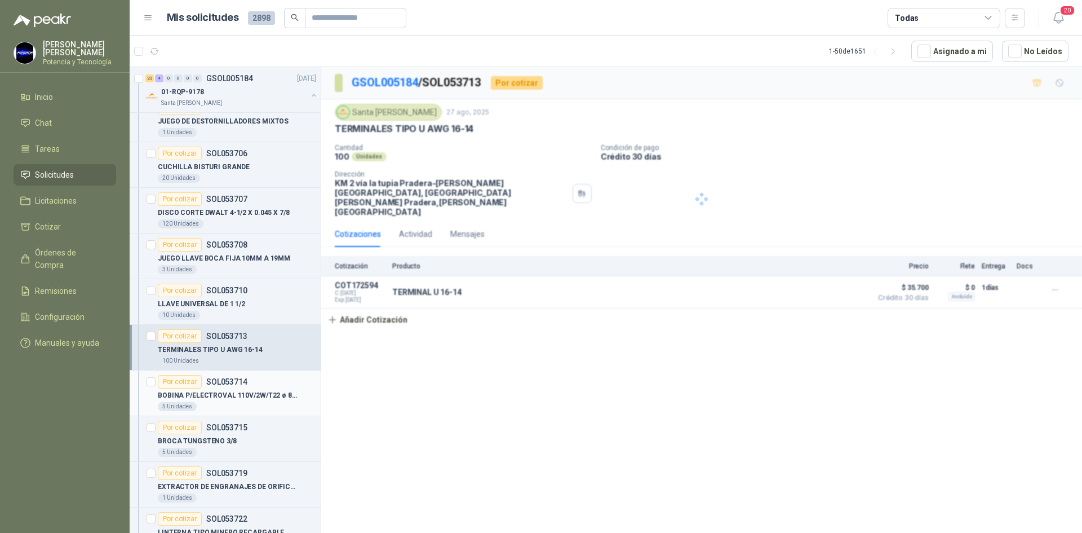
click at [233, 391] on p "BOBINA P/ELECTROVAL 110V/2W/T22 ø 8mm" at bounding box center [228, 395] width 140 height 11
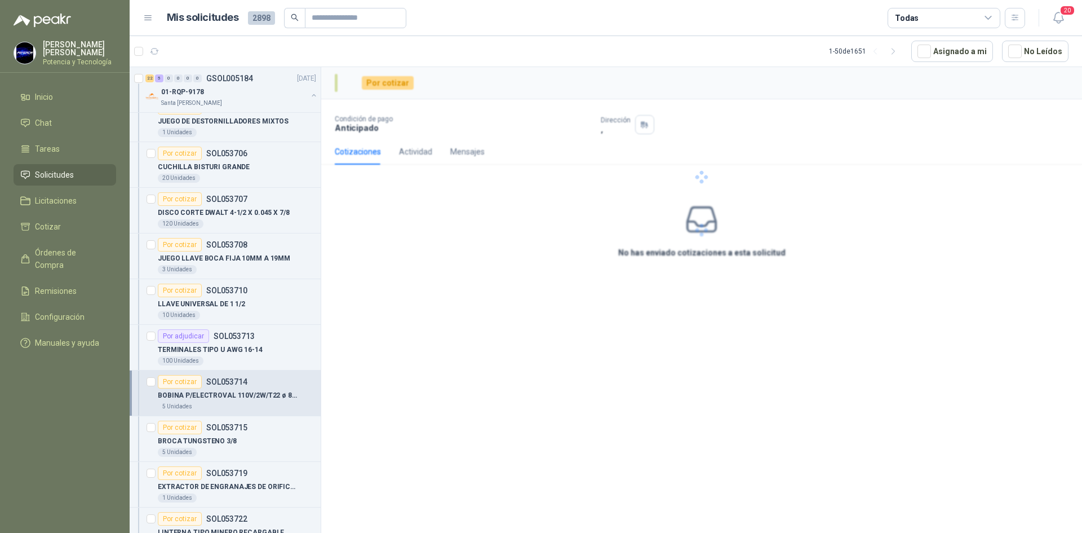
scroll to position [2367, 0]
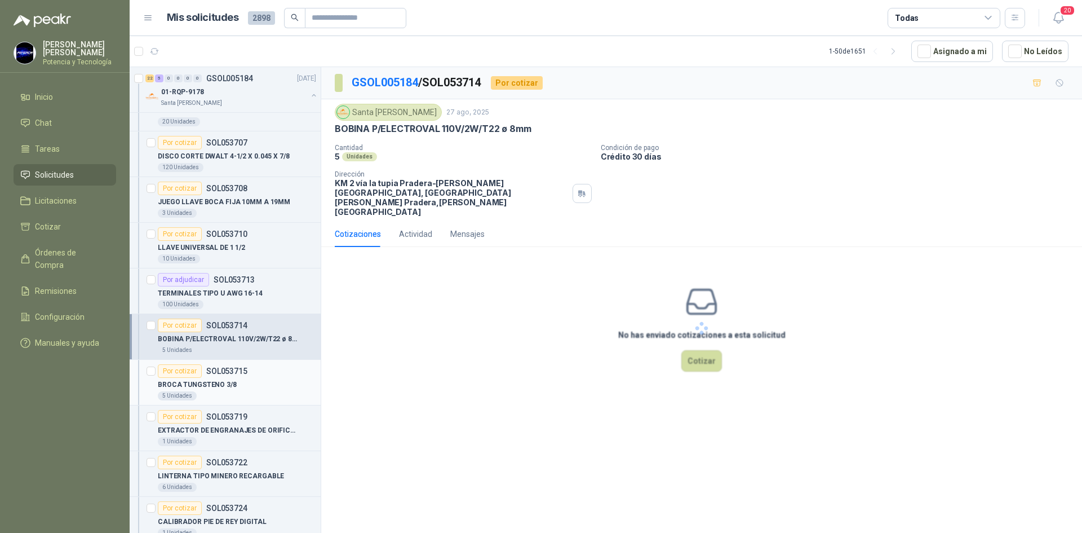
click at [232, 391] on div "BROCA TUNGSTENO 3/8" at bounding box center [237, 385] width 158 height 14
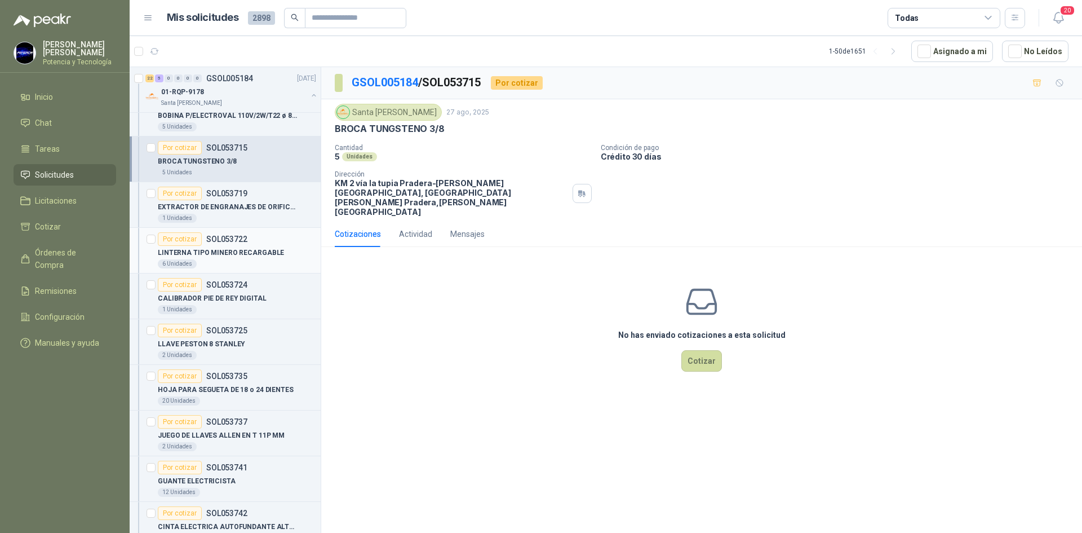
scroll to position [2593, 0]
click at [707, 350] on button "Cotizar" at bounding box center [701, 360] width 41 height 21
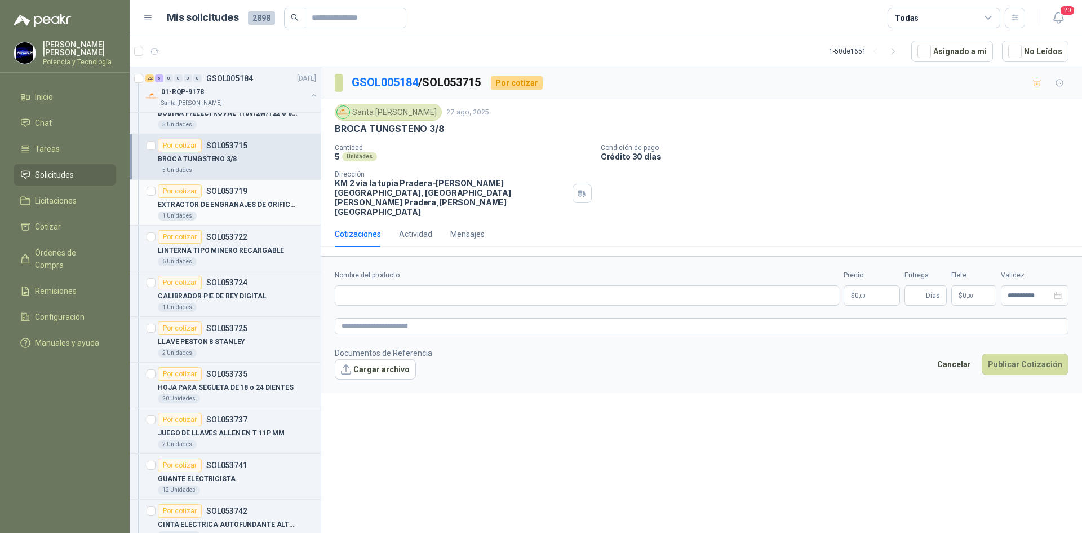
click at [227, 203] on p "EXTRACTOR DE ENGRANAJES DE ORIFICOS ROSC" at bounding box center [228, 205] width 140 height 11
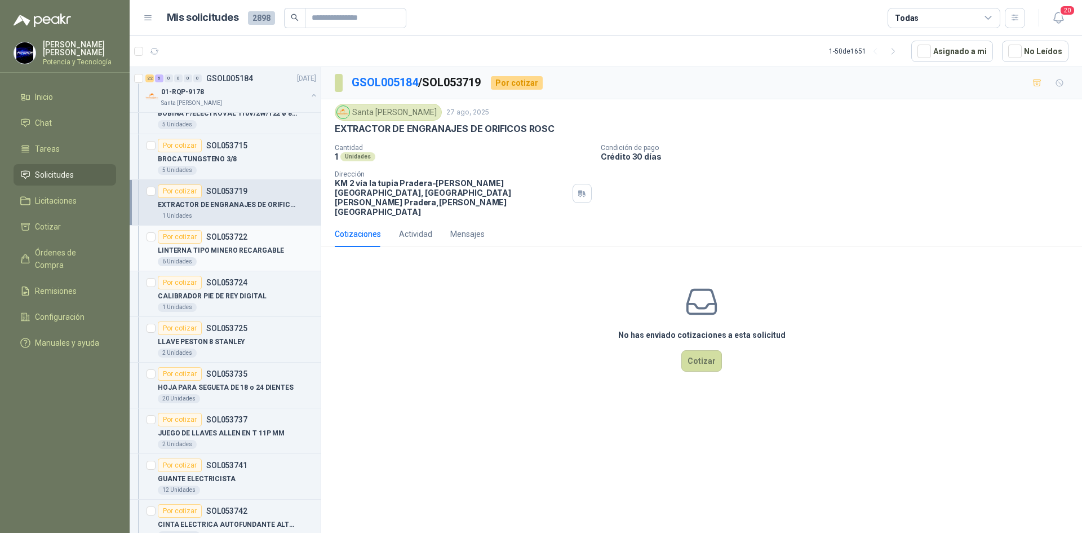
click at [227, 244] on div "LINTERNA TIPO MINERO RECARGABLE" at bounding box center [237, 251] width 158 height 14
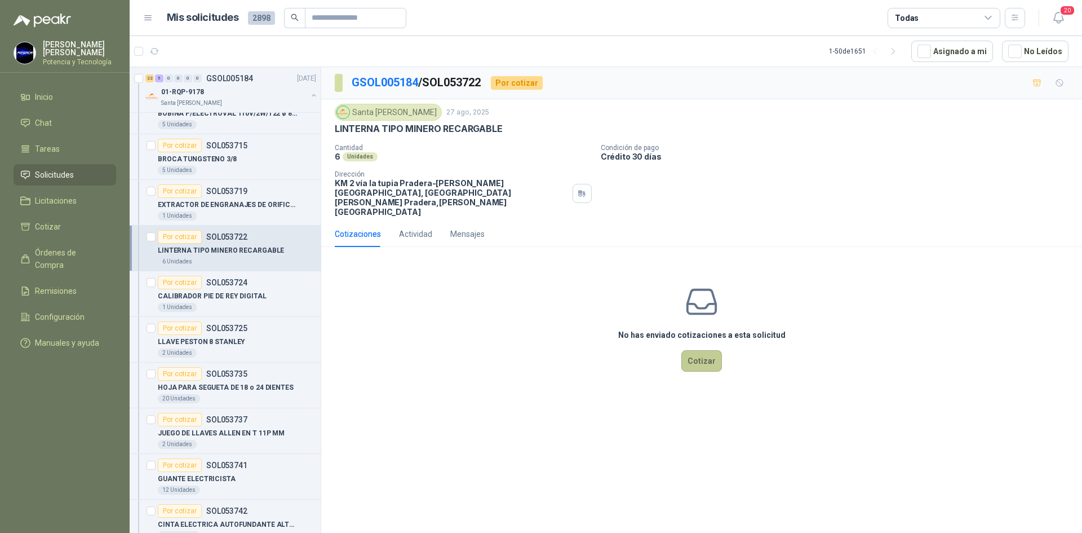
click at [696, 350] on button "Cotizar" at bounding box center [701, 360] width 41 height 21
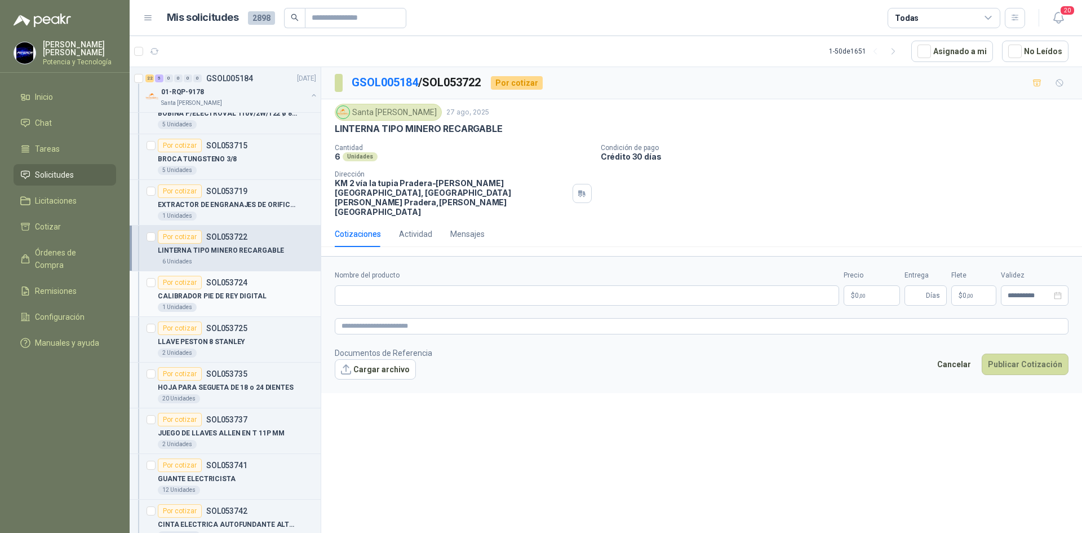
click at [226, 294] on p "CALIBRADOR PIE DE REY DIGITAL" at bounding box center [212, 296] width 109 height 11
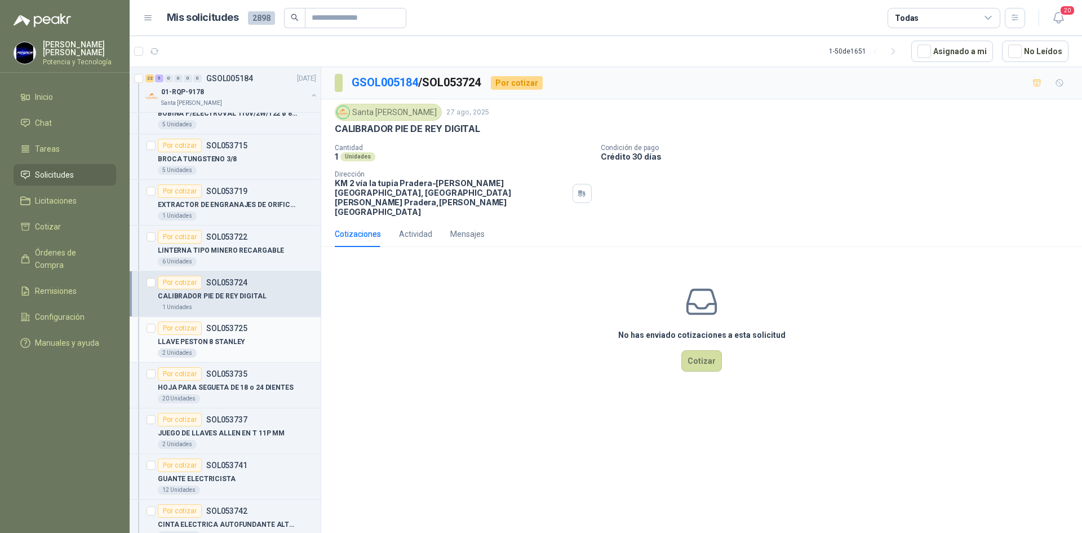
click at [235, 348] on div "2 Unidades" at bounding box center [237, 352] width 158 height 9
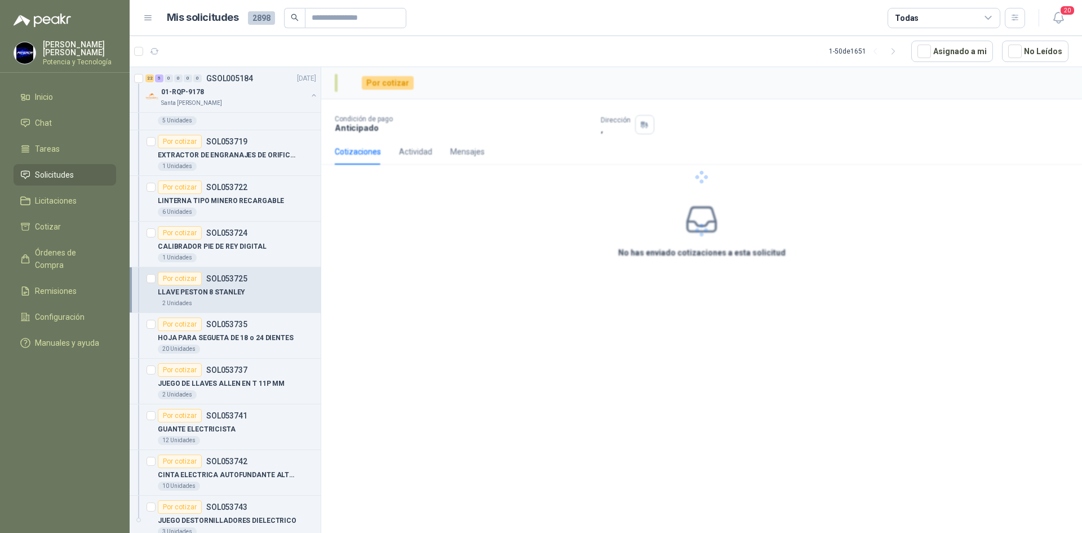
scroll to position [2649, 0]
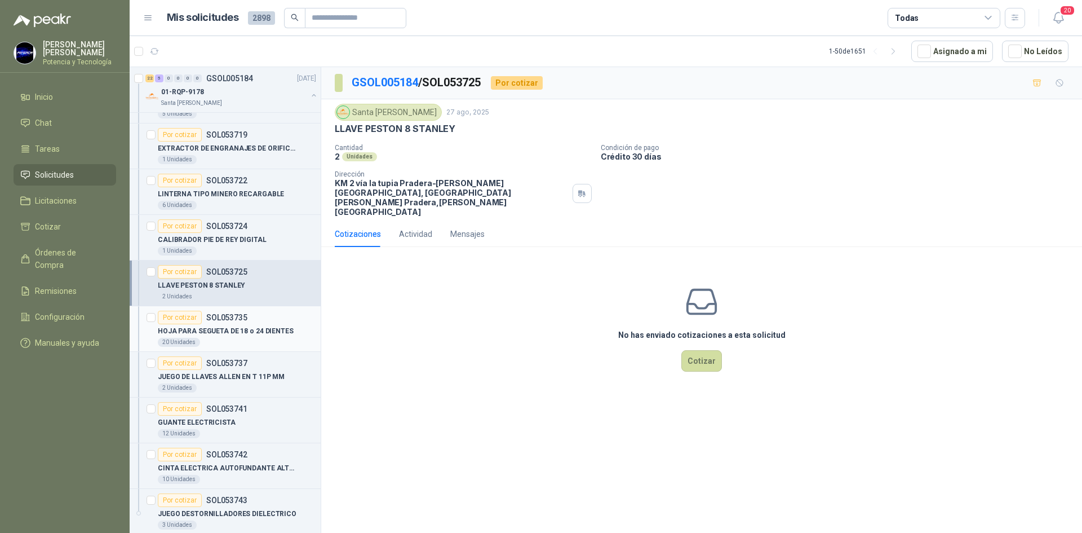
click at [237, 336] on p "HOJA PARA SEGUETA DE 18 o 24 DIENTES" at bounding box center [226, 331] width 136 height 11
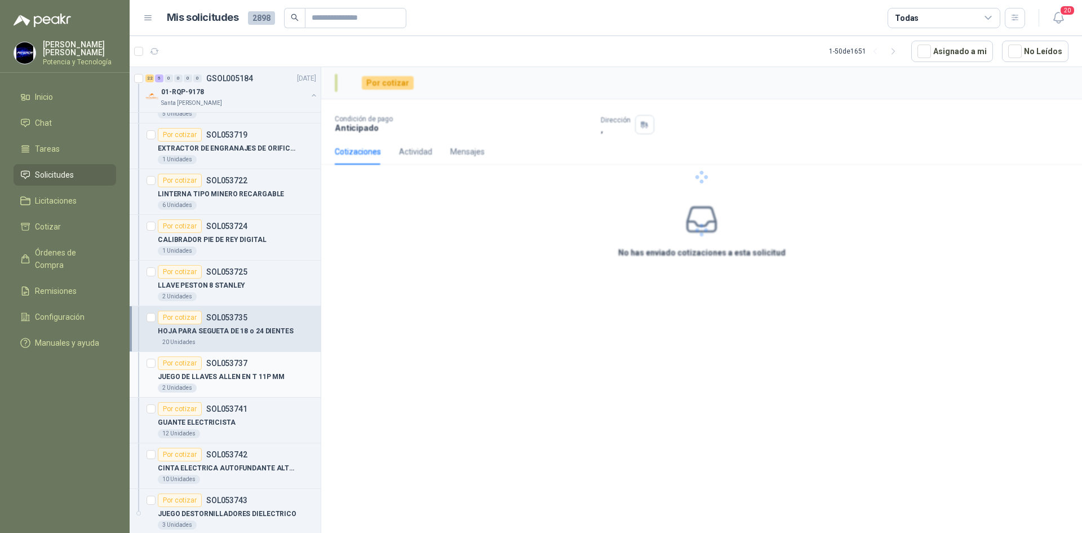
click at [250, 377] on p "JUEGO DE LLAVES ALLEN EN T 11P MM" at bounding box center [221, 376] width 127 height 11
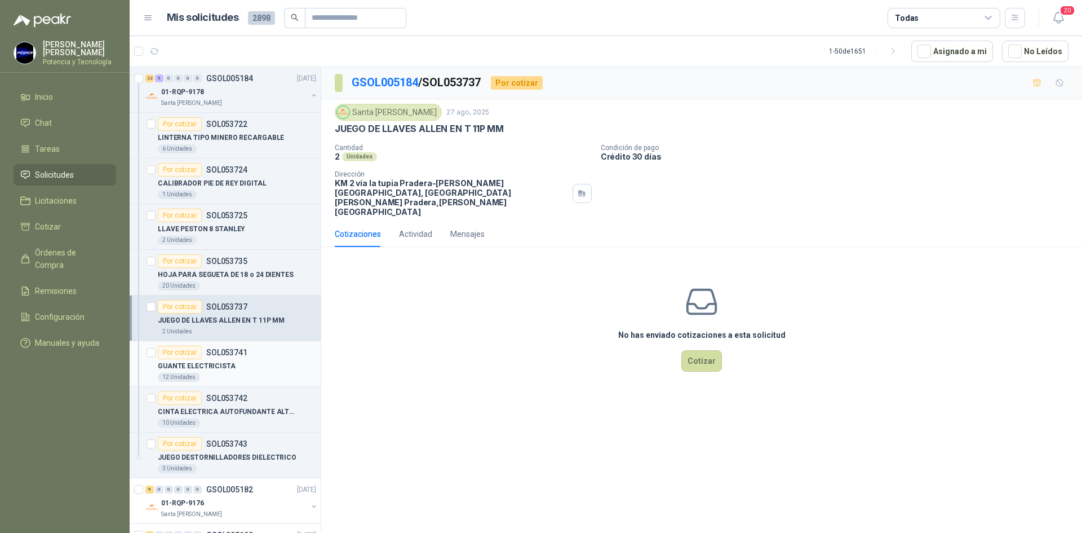
click at [236, 365] on div "GUANTE ELECTRICISTA" at bounding box center [237, 366] width 158 height 14
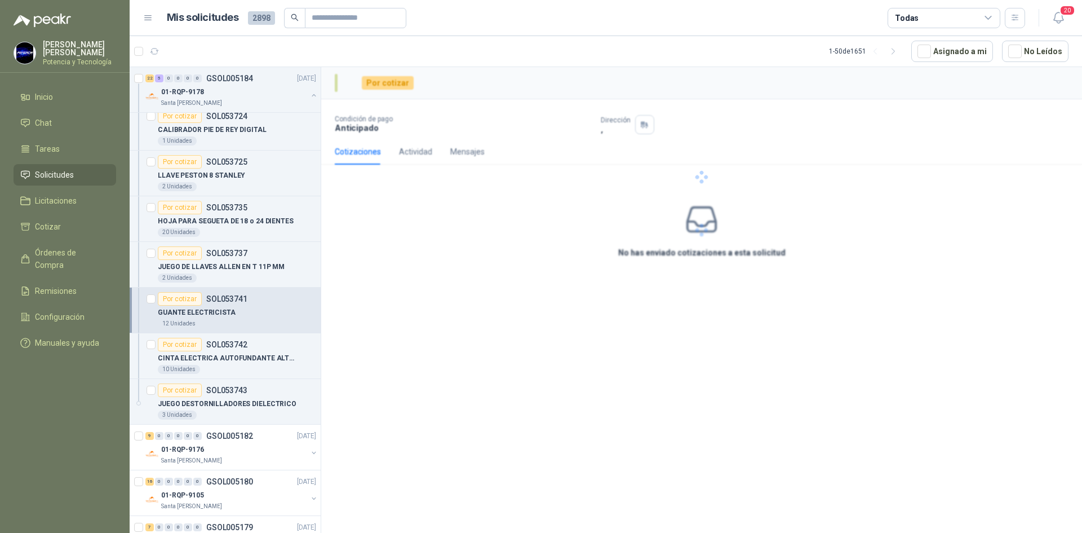
scroll to position [2762, 0]
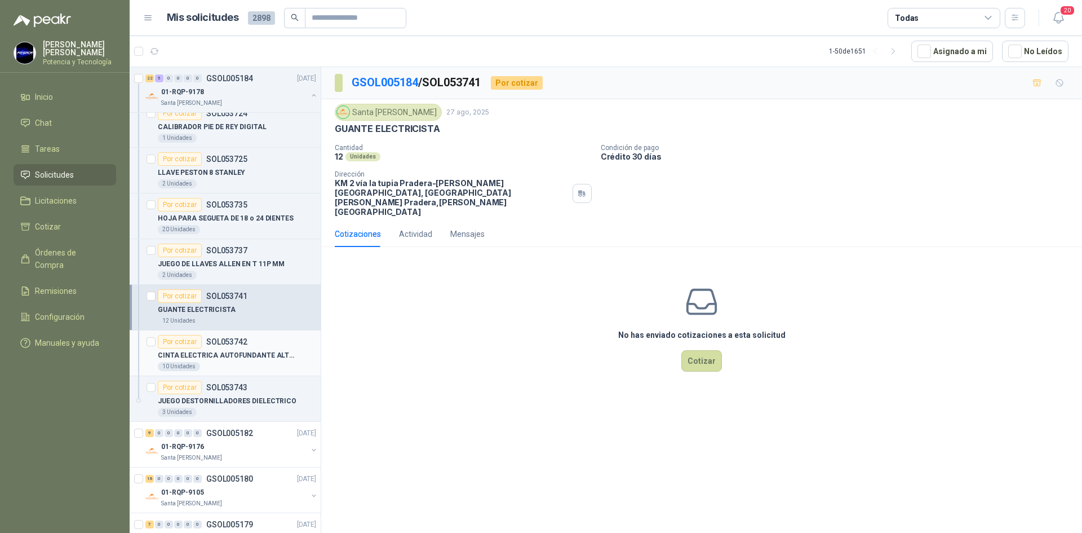
click at [241, 357] on p "CINTA ELECTRICA AUTOFUNDANTE ALTO VOLTAJ" at bounding box center [228, 355] width 140 height 11
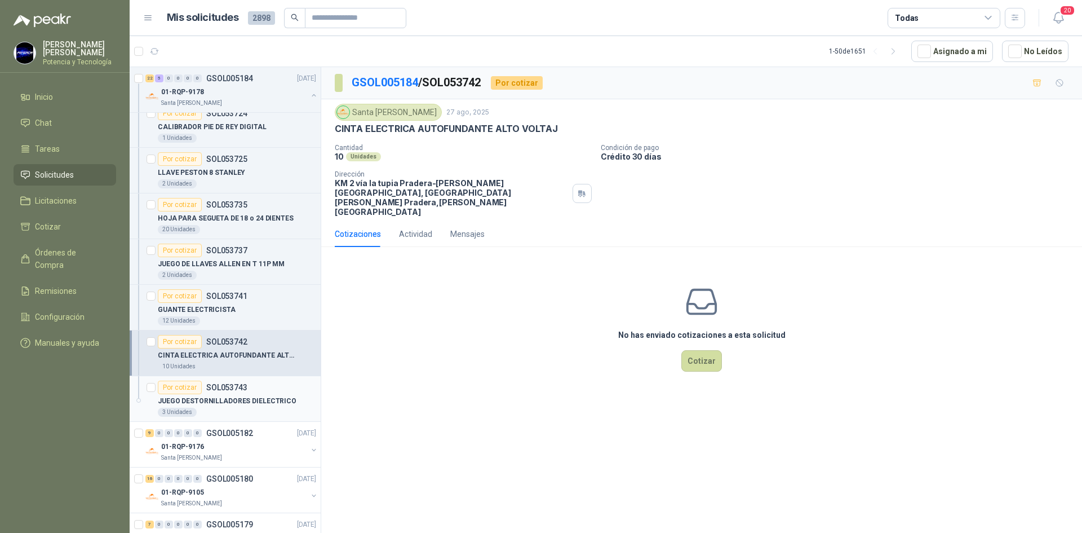
click at [245, 389] on p "SOL053743" at bounding box center [226, 387] width 41 height 8
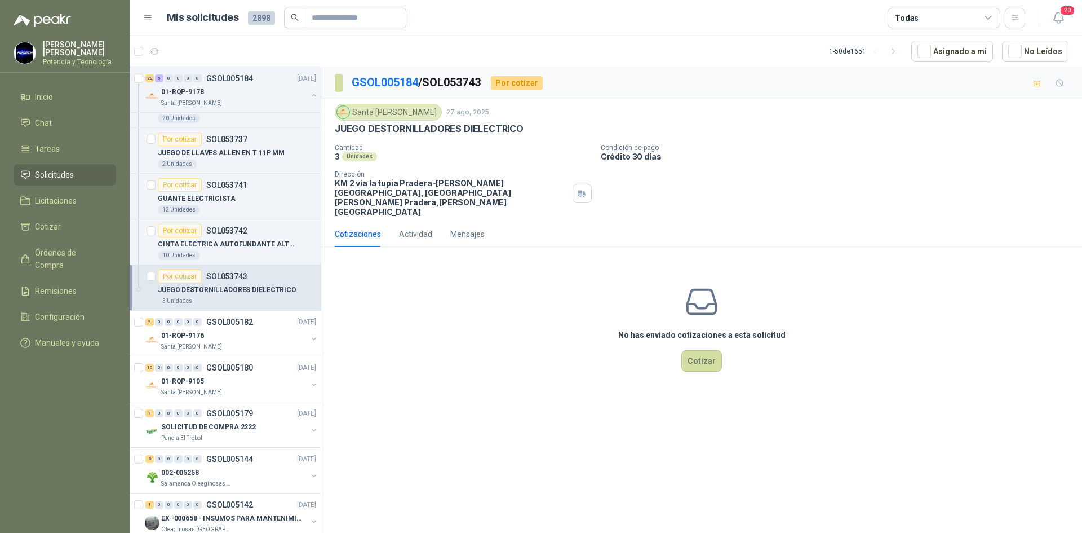
scroll to position [2875, 0]
click at [699, 350] on button "Cotizar" at bounding box center [701, 360] width 41 height 21
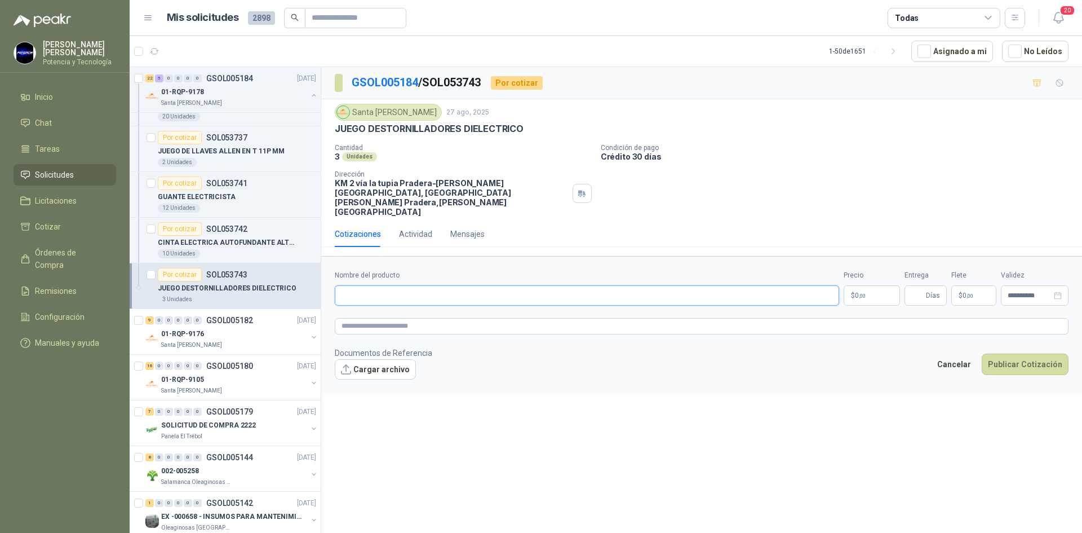
paste input "**********"
type input "**********"
click at [878, 285] on p "$ 0 ,00" at bounding box center [872, 295] width 56 height 20
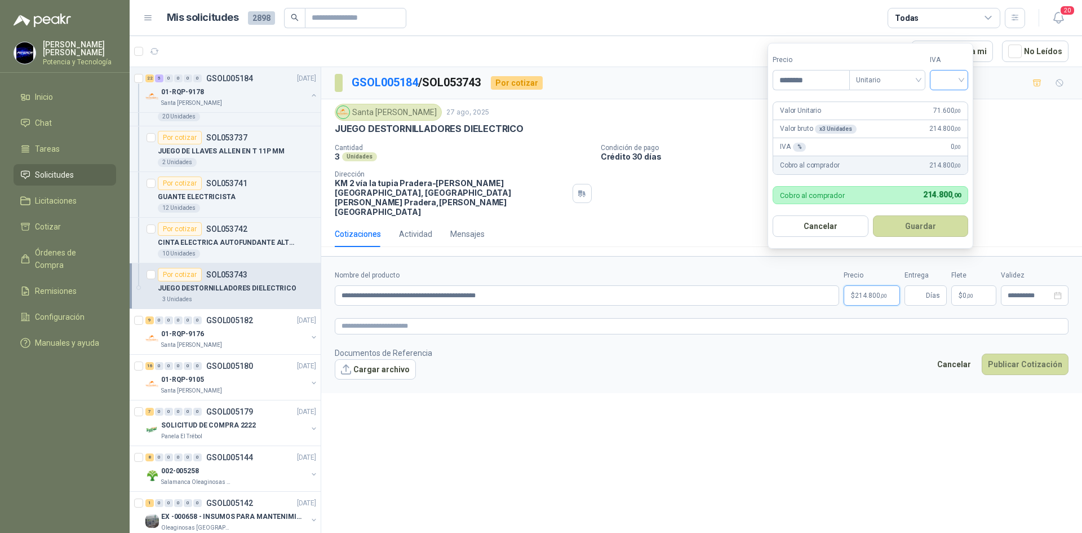
type input "********"
click at [950, 81] on input "search" at bounding box center [949, 78] width 25 height 17
click at [953, 99] on div "19%" at bounding box center [951, 103] width 21 height 12
click at [927, 286] on span "Días" at bounding box center [933, 295] width 14 height 19
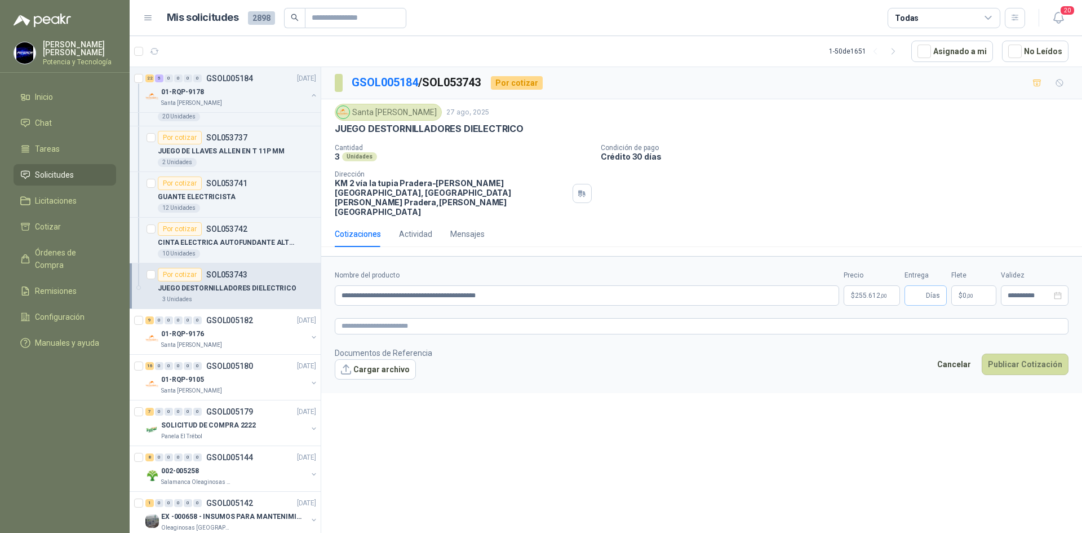
click at [928, 286] on span "Días" at bounding box center [933, 295] width 14 height 19
click at [922, 286] on input "Entrega" at bounding box center [917, 295] width 12 height 19
type input "*"
click at [973, 293] on span ",00" at bounding box center [970, 296] width 7 height 6
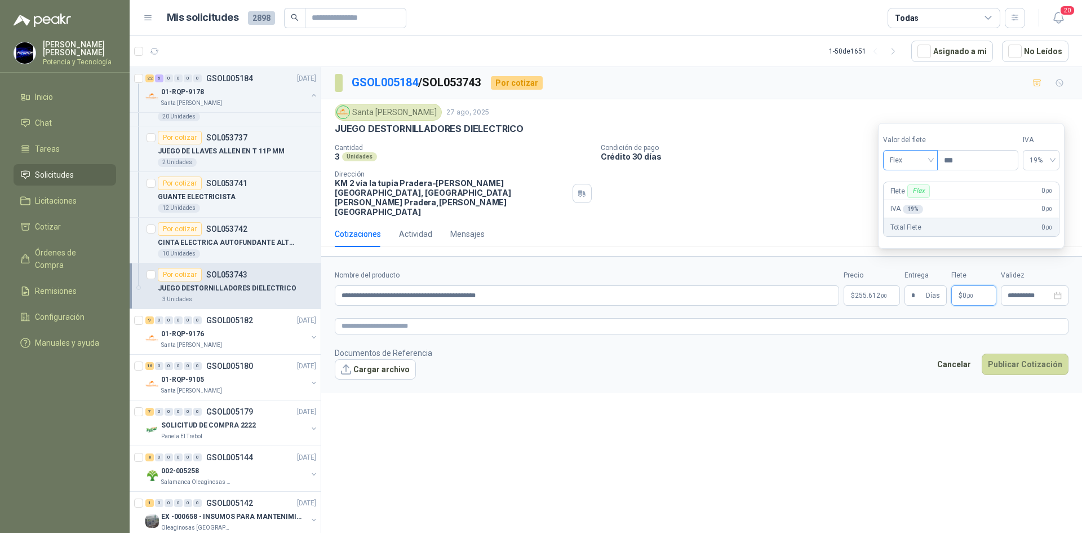
click at [913, 162] on span "Flex" at bounding box center [910, 160] width 41 height 17
click at [919, 198] on div "Incluido" at bounding box center [911, 202] width 39 height 12
click at [885, 293] on span ",00" at bounding box center [883, 296] width 7 height 6
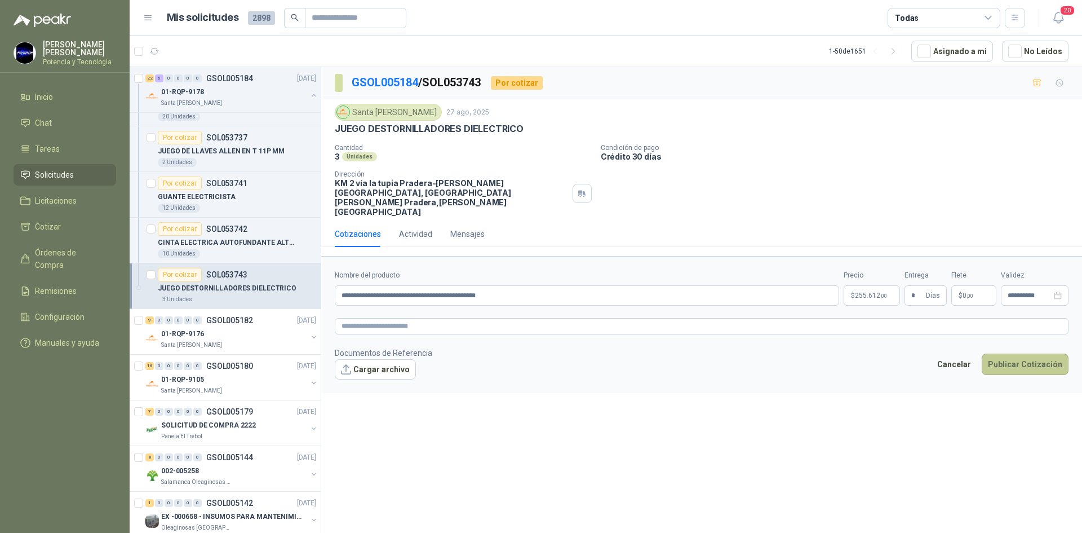
click at [1002, 353] on button "Publicar Cotización" at bounding box center [1025, 363] width 87 height 21
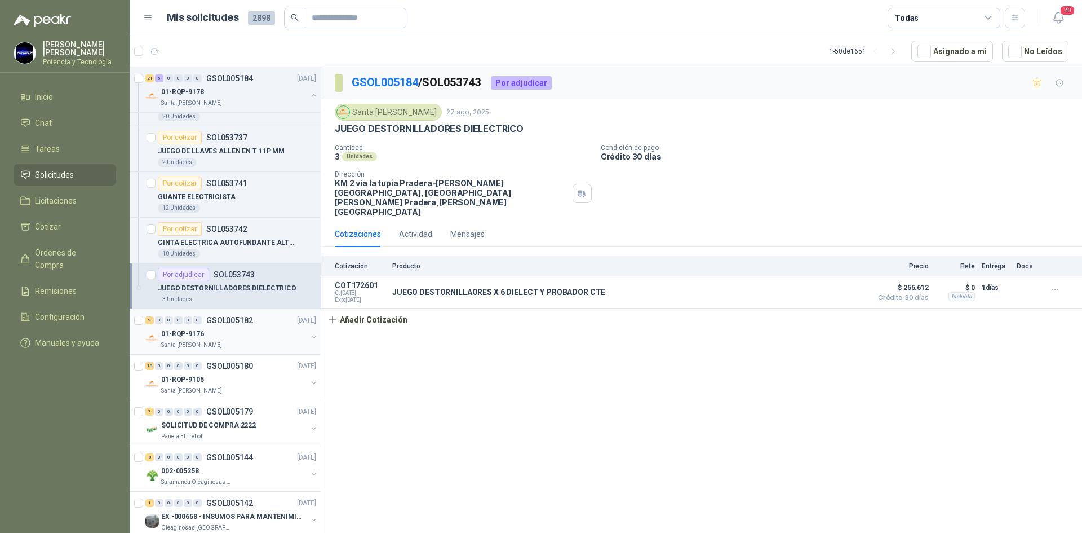
click at [236, 340] on div "Santa [PERSON_NAME]" at bounding box center [234, 344] width 146 height 9
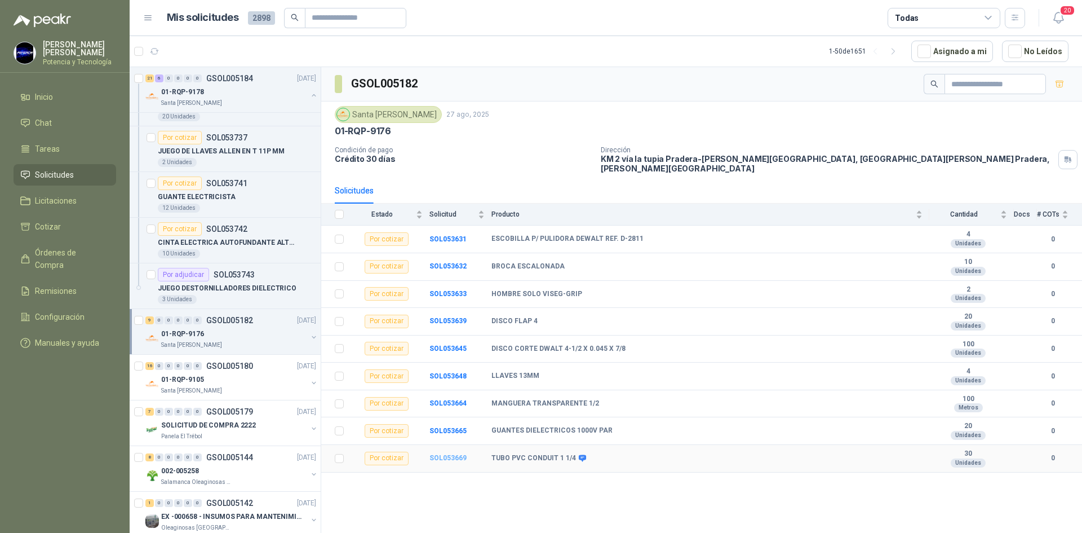
click at [453, 454] on b "SOL053669" at bounding box center [448, 458] width 37 height 8
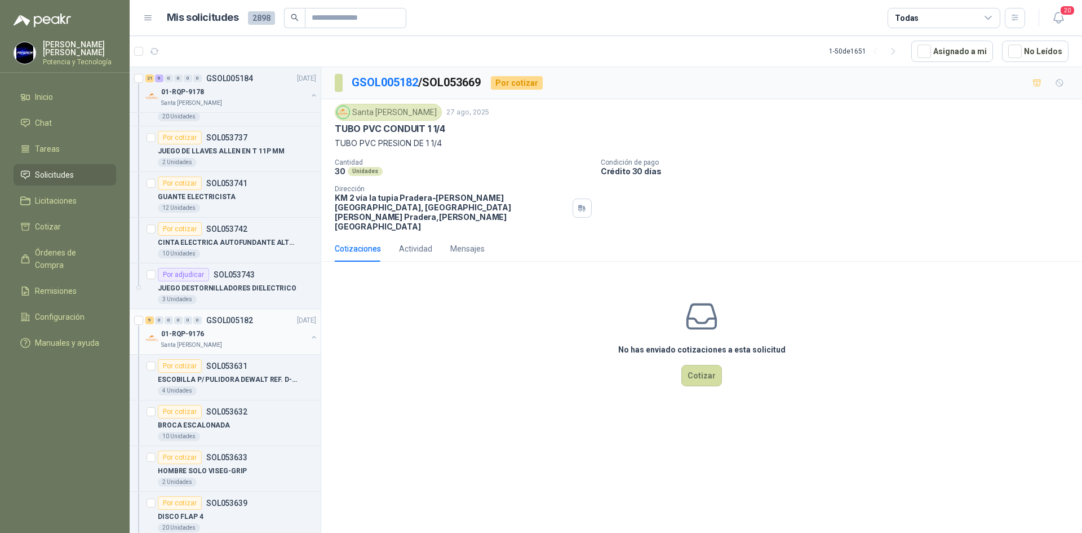
scroll to position [2931, 0]
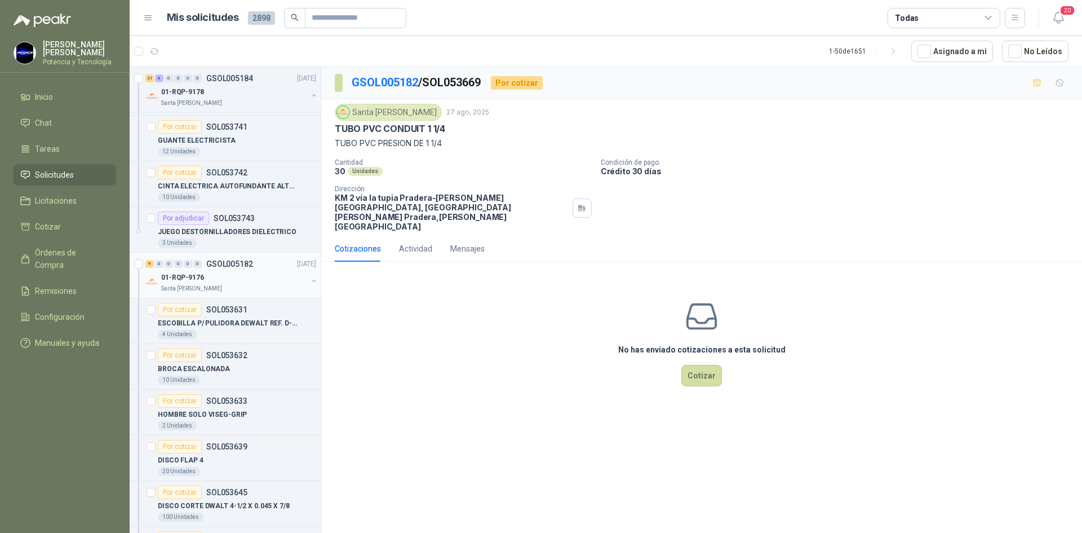
click at [216, 280] on div "01-RQP-9176" at bounding box center [234, 278] width 146 height 14
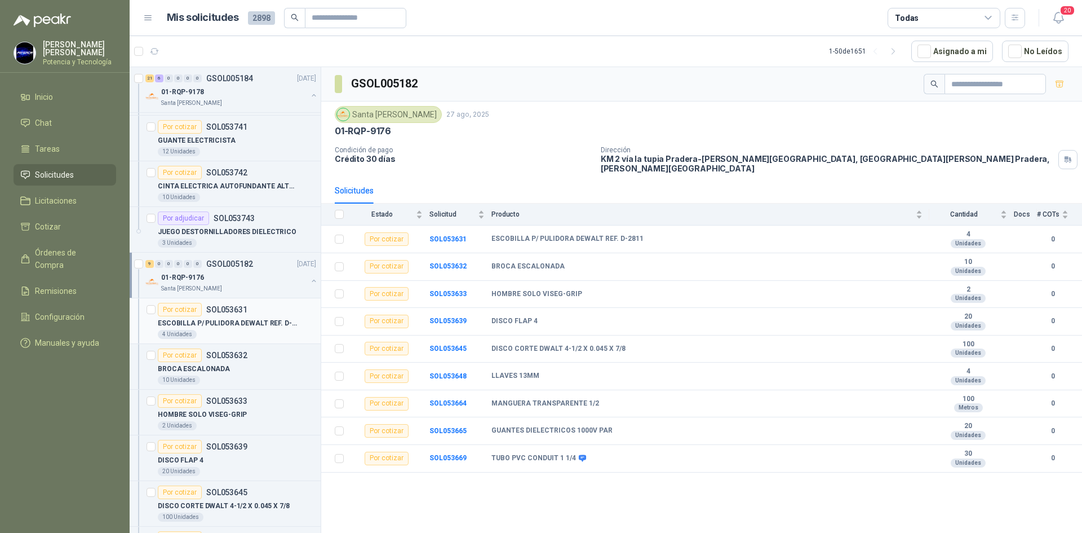
click at [229, 335] on div "4 Unidades" at bounding box center [237, 334] width 158 height 9
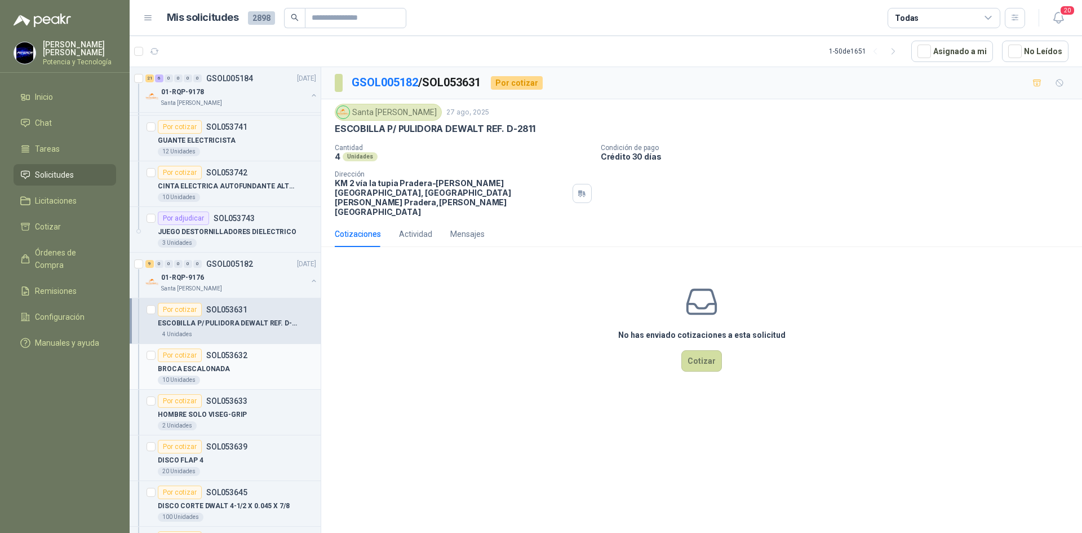
click at [227, 374] on div "BROCA ESCALONADA" at bounding box center [237, 369] width 158 height 14
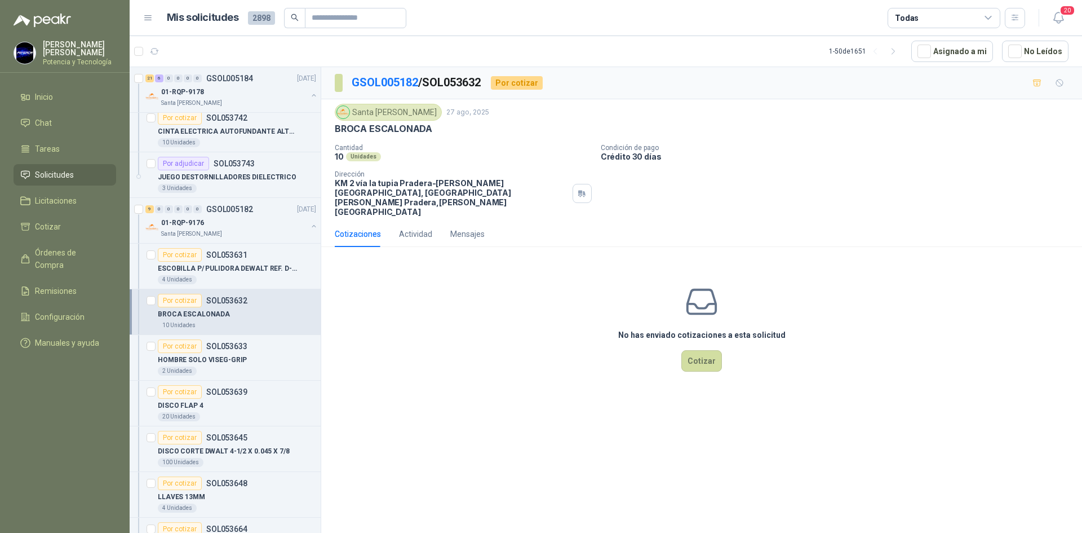
scroll to position [2988, 0]
click at [212, 365] on div "2 Unidades" at bounding box center [237, 369] width 158 height 9
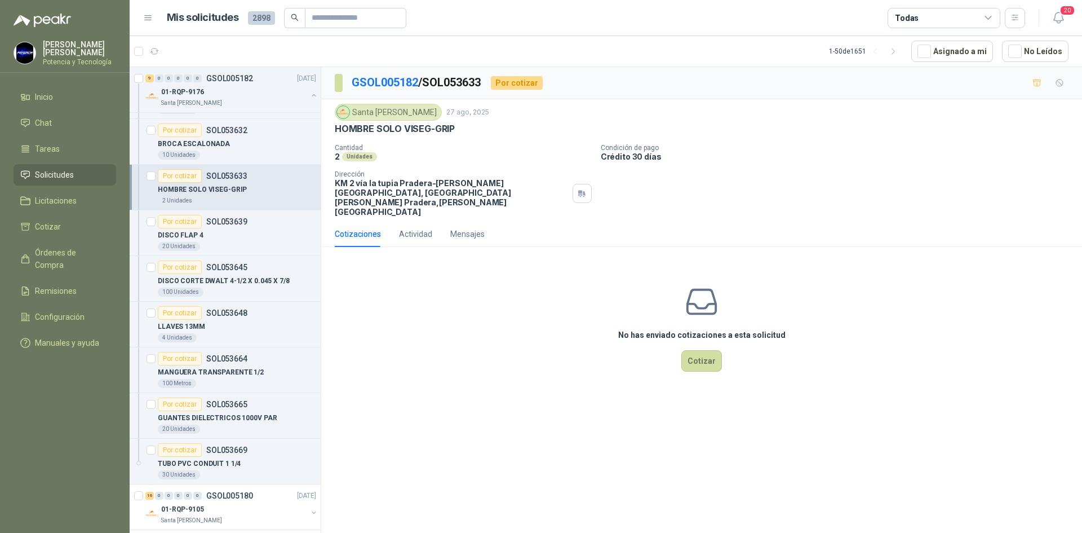
scroll to position [3157, 0]
click at [212, 365] on div "MANGUERA TRANSPARENTE 1/2" at bounding box center [237, 372] width 158 height 14
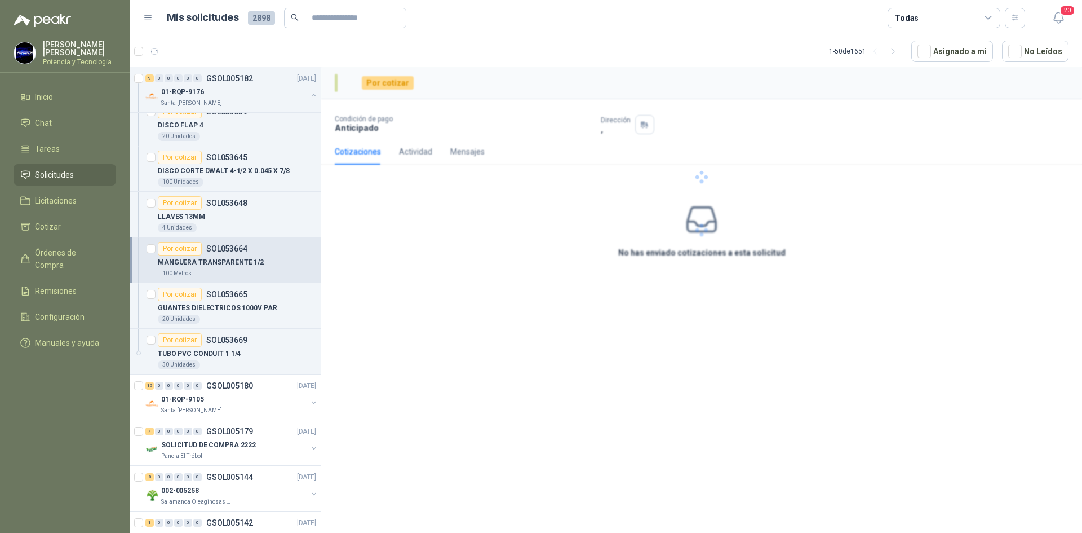
scroll to position [3269, 0]
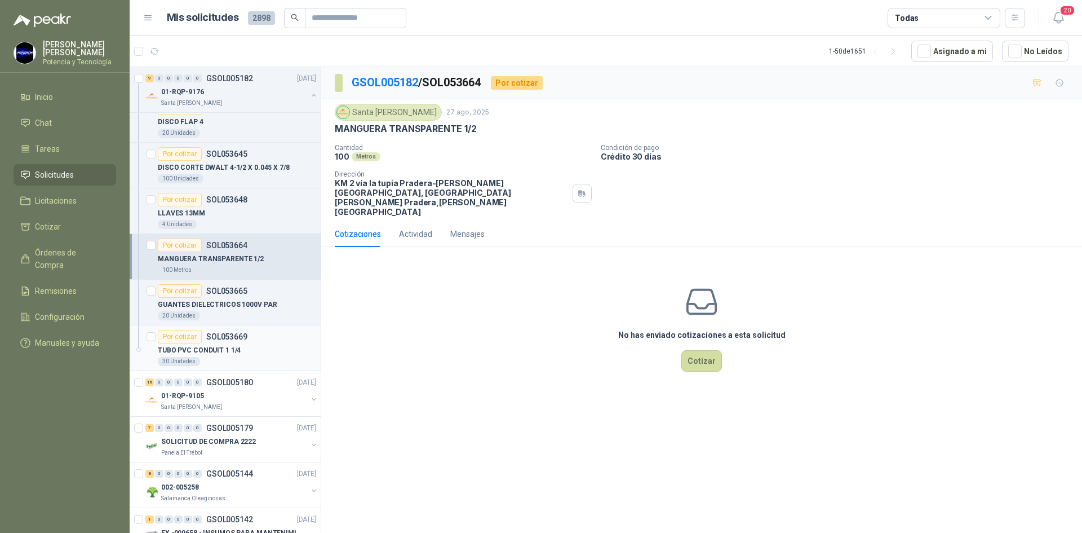
click at [218, 361] on div "30 Unidades" at bounding box center [237, 361] width 158 height 9
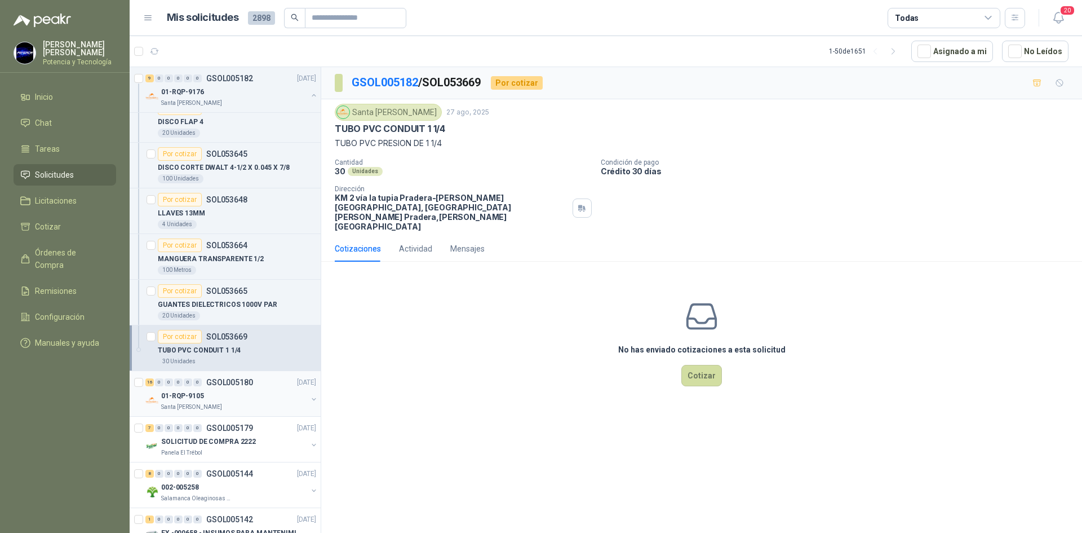
click at [227, 393] on div "01-RQP-9105" at bounding box center [234, 396] width 146 height 14
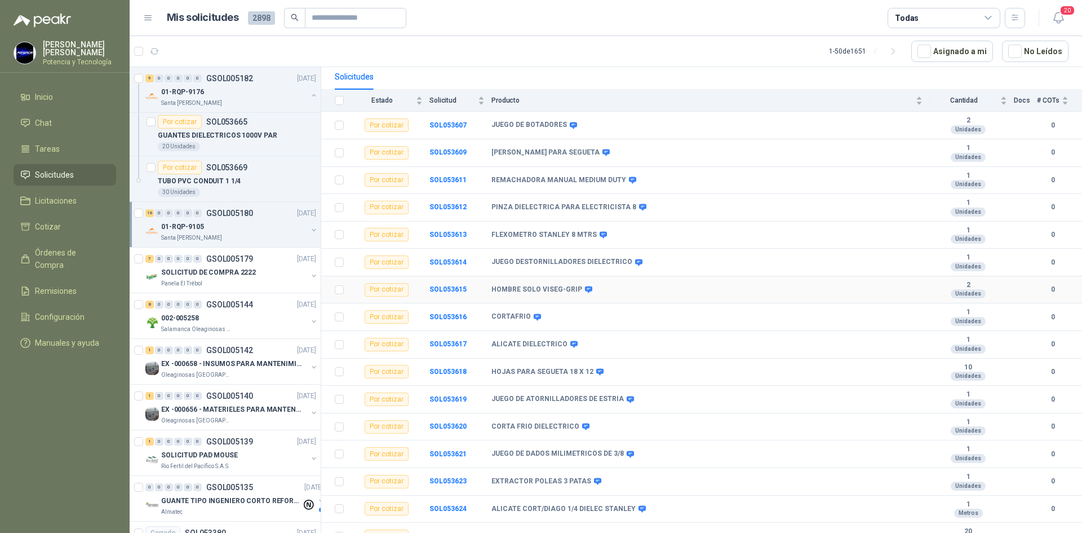
scroll to position [120, 0]
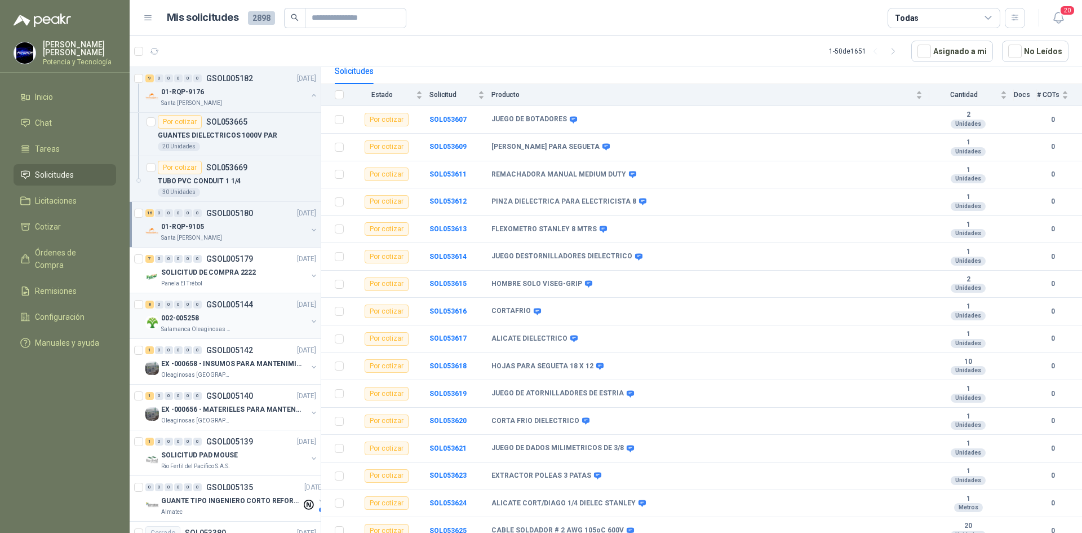
click at [225, 324] on div "002-005258" at bounding box center [234, 318] width 146 height 14
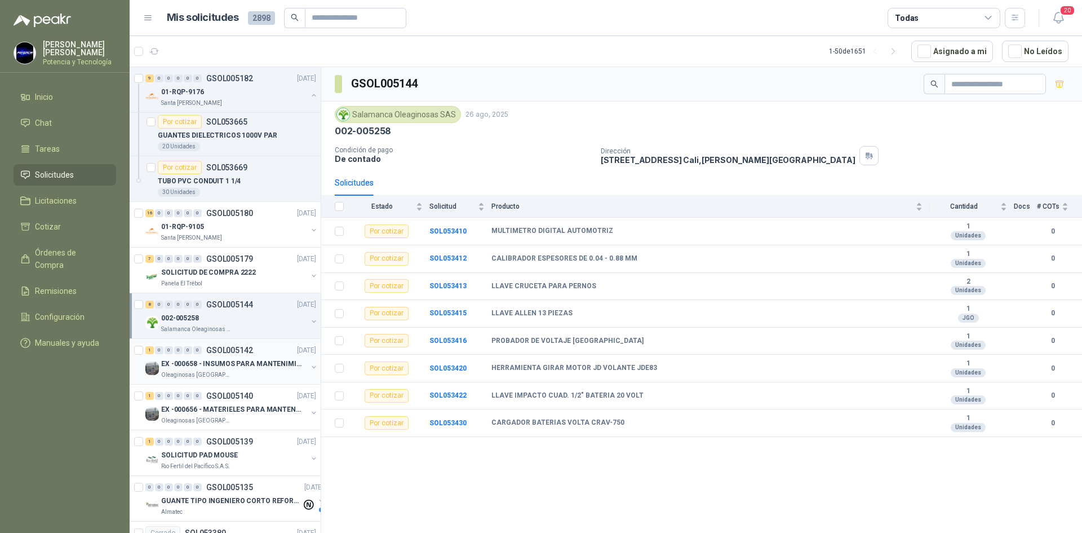
click at [224, 364] on p "EX -000658 - INSUMOS PARA MANTENIMIENTO MECANICO" at bounding box center [231, 364] width 140 height 11
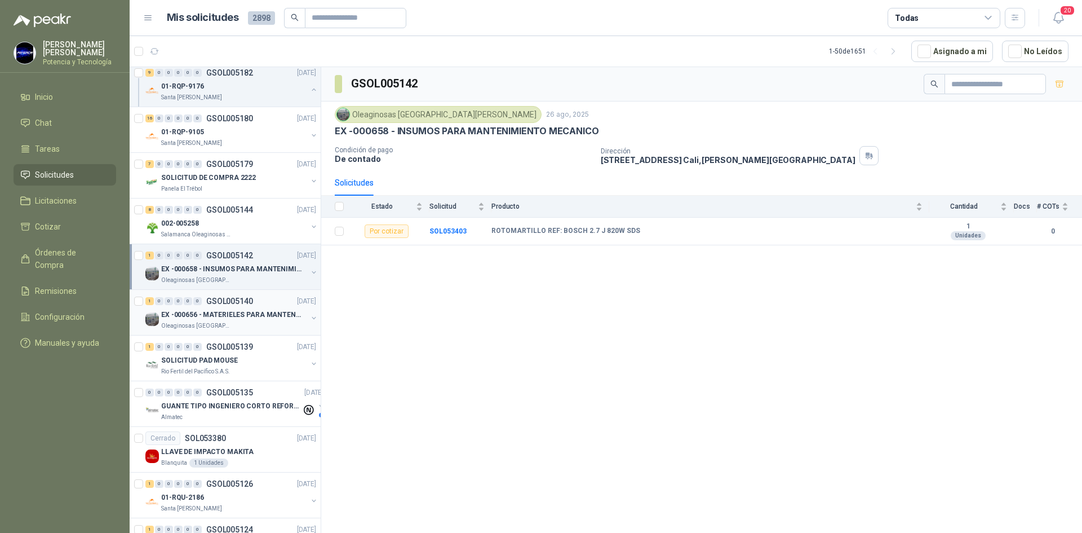
scroll to position [3551, 0]
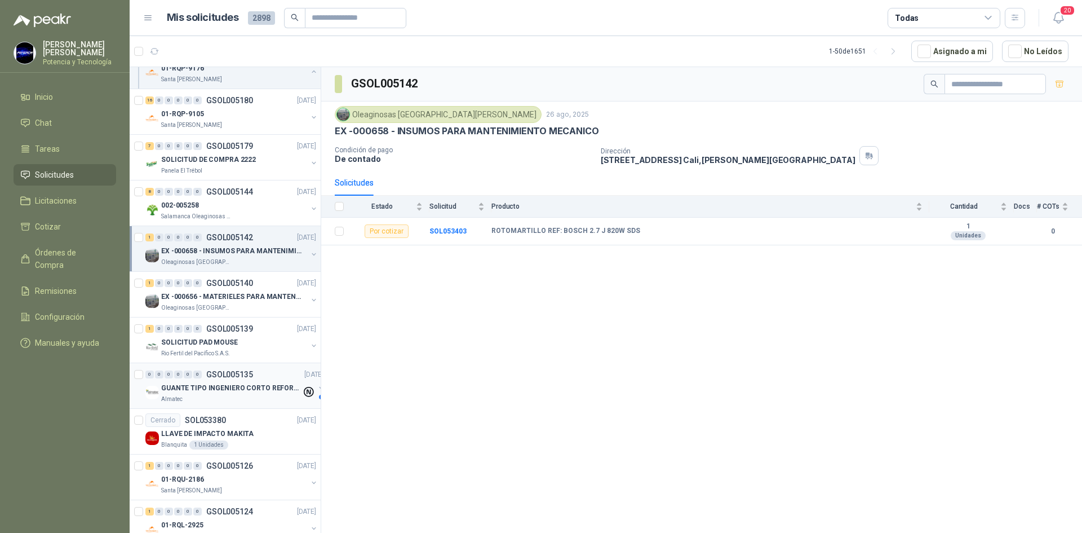
click at [227, 401] on div "Almatec" at bounding box center [231, 399] width 140 height 9
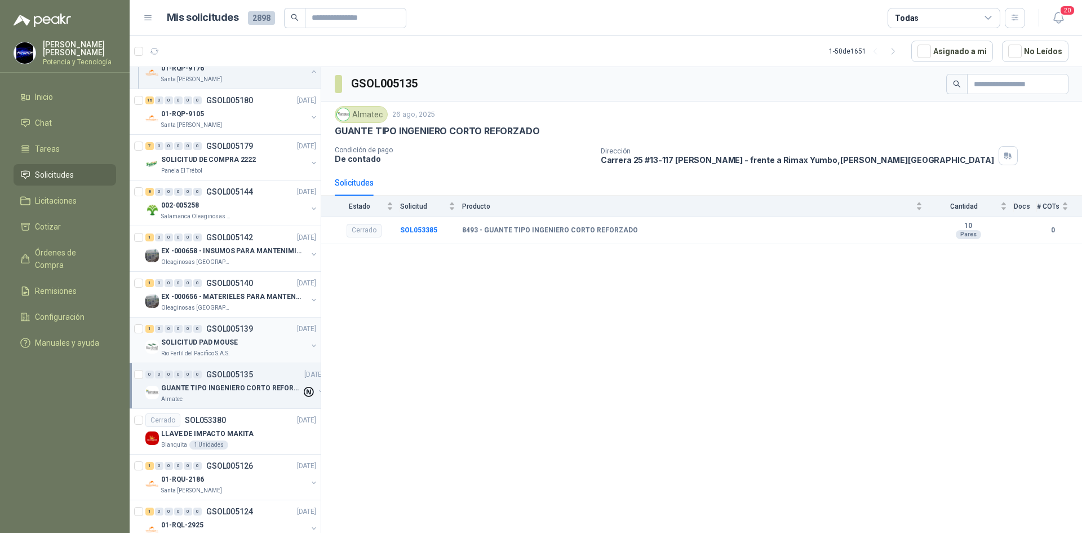
click at [220, 350] on p "Rio Fertil del Pacífico S.A.S." at bounding box center [195, 353] width 69 height 9
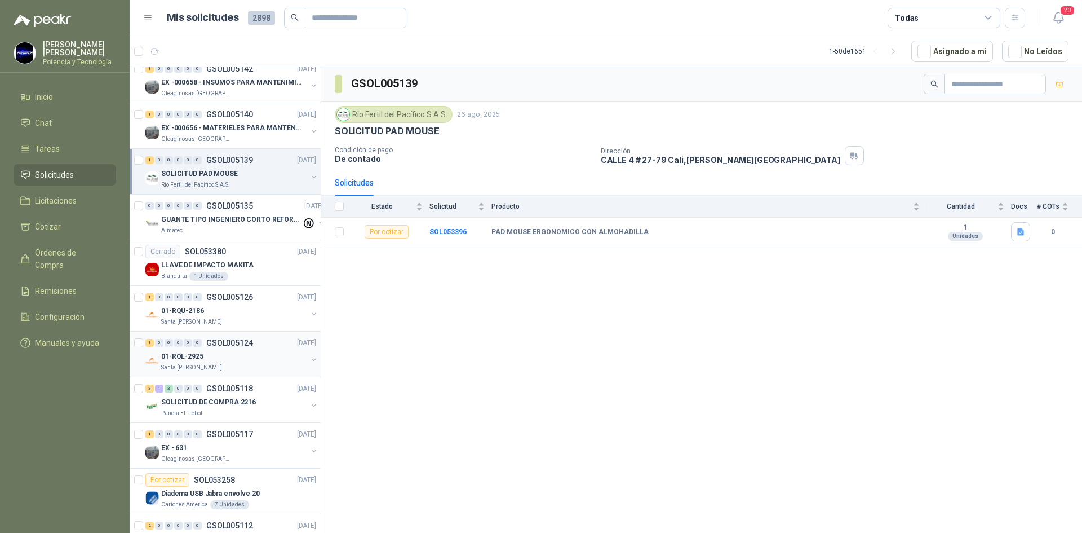
scroll to position [3720, 0]
click at [233, 395] on div "SOLICITUD DE COMPRA 2216" at bounding box center [234, 402] width 146 height 14
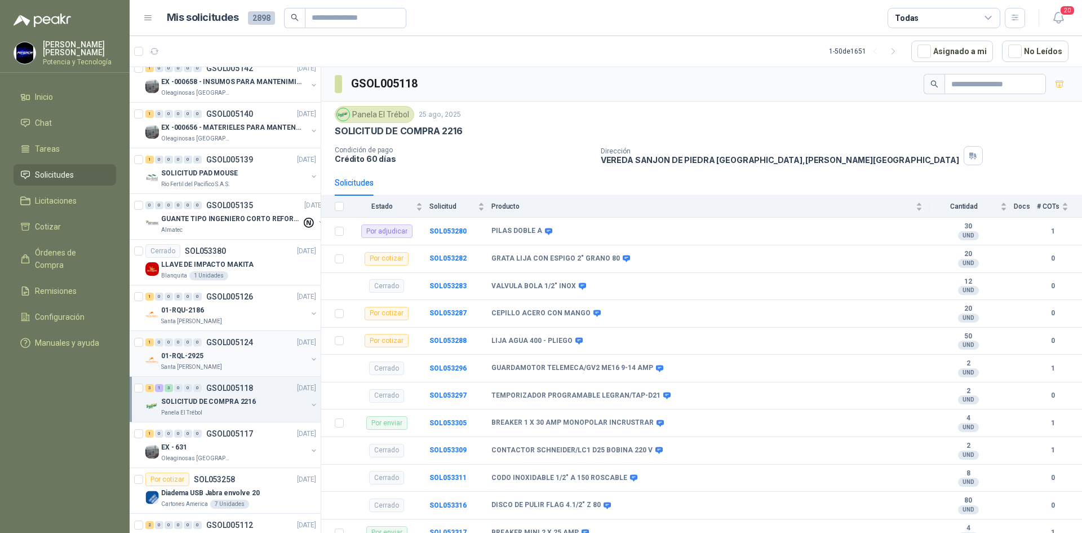
click at [271, 357] on div "01-RQL-2925" at bounding box center [234, 356] width 146 height 14
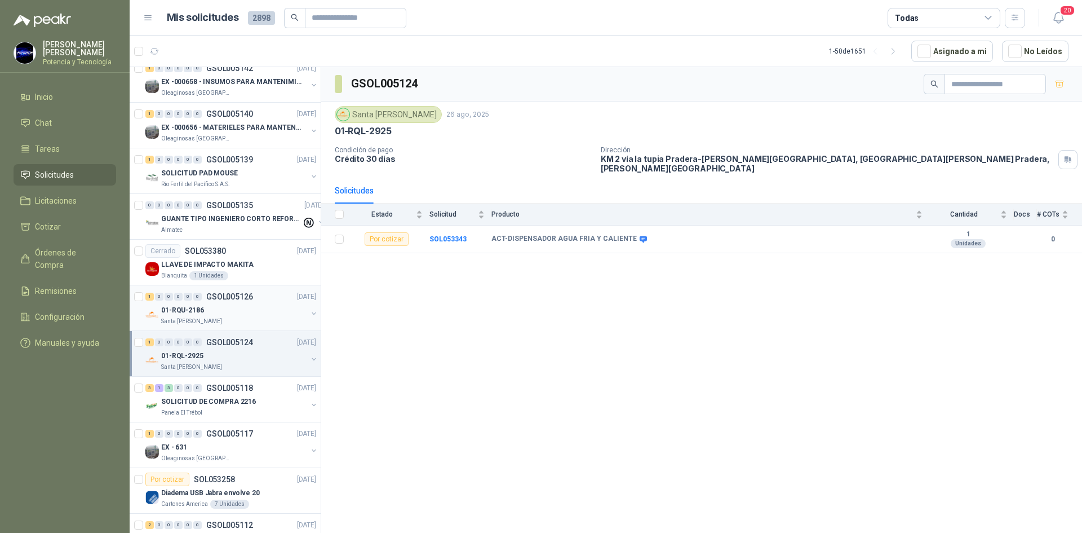
click at [254, 313] on div "01-RQU-2186" at bounding box center [234, 310] width 146 height 14
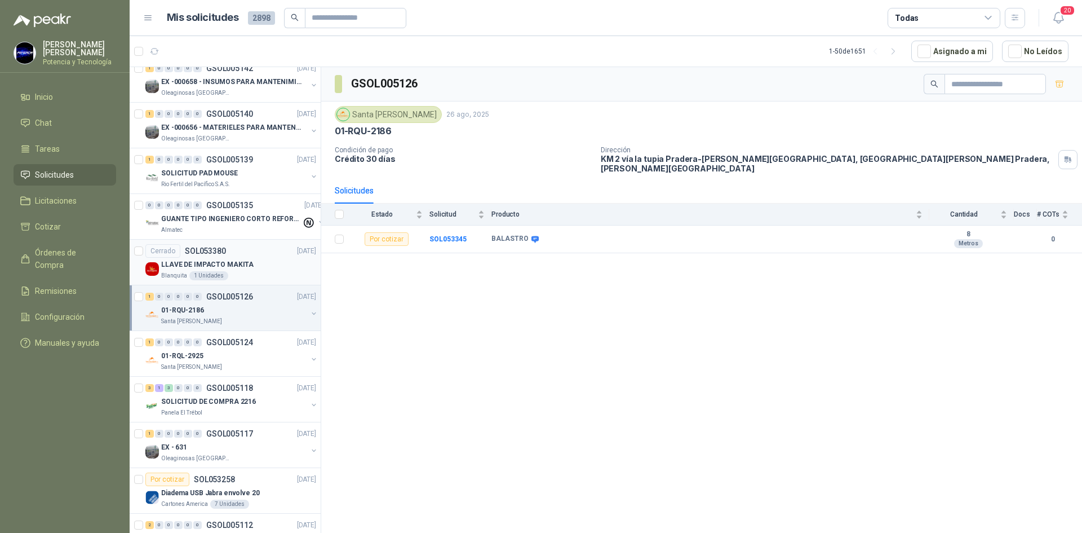
click at [237, 267] on p "LLAVE DE IMPACTO MAKITA" at bounding box center [207, 264] width 92 height 11
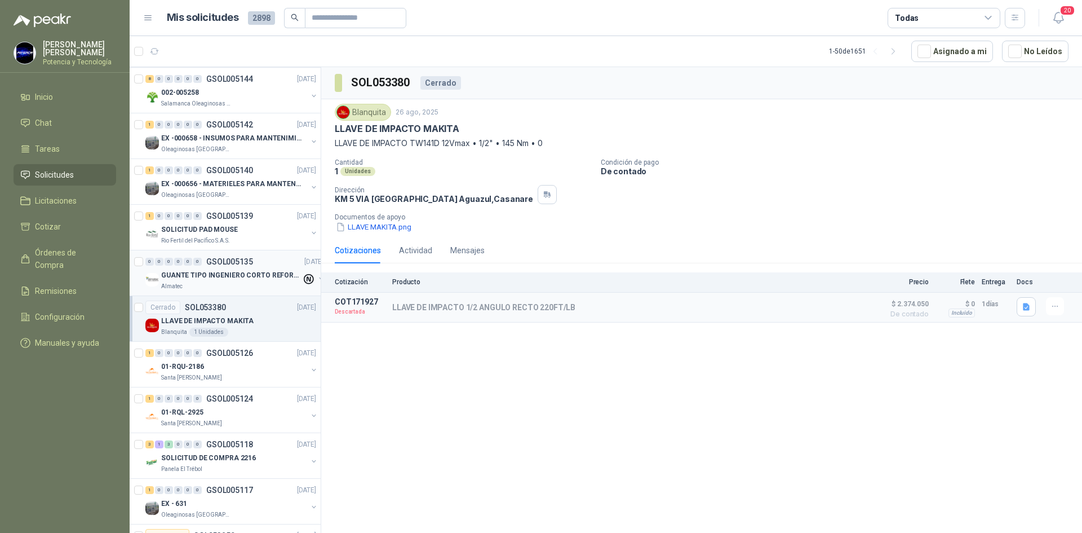
click at [246, 271] on p "GUANTE TIPO INGENIERO CORTO REFORZADO" at bounding box center [231, 275] width 140 height 11
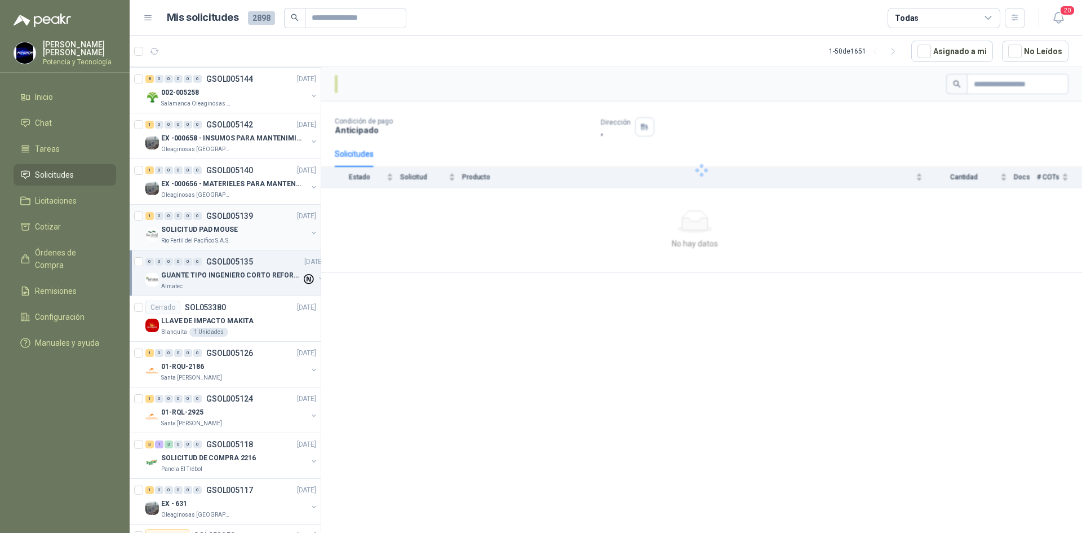
scroll to position [3608, 0]
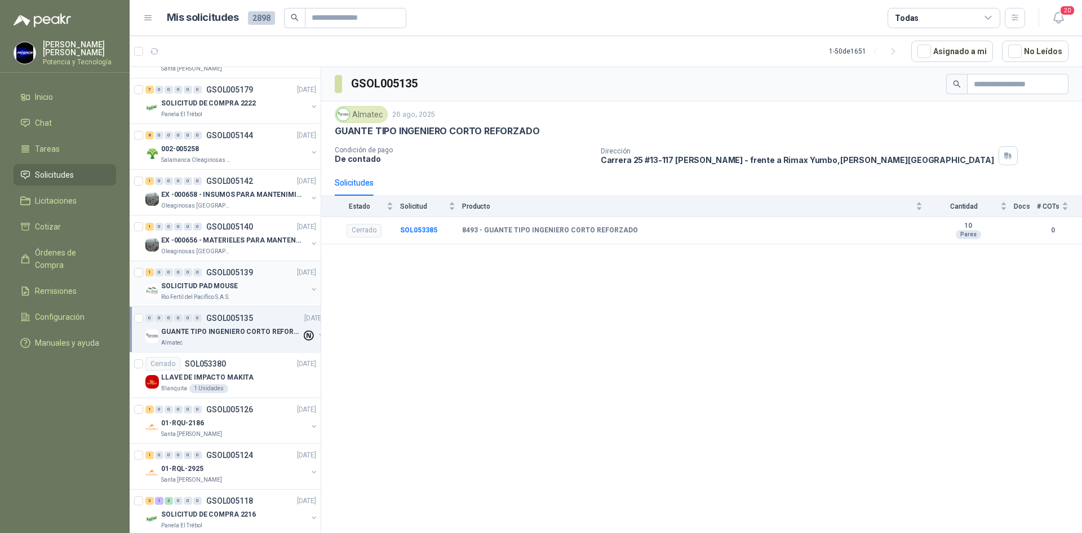
click at [231, 284] on p "SOLICITUD PAD MOUSE" at bounding box center [199, 286] width 77 height 11
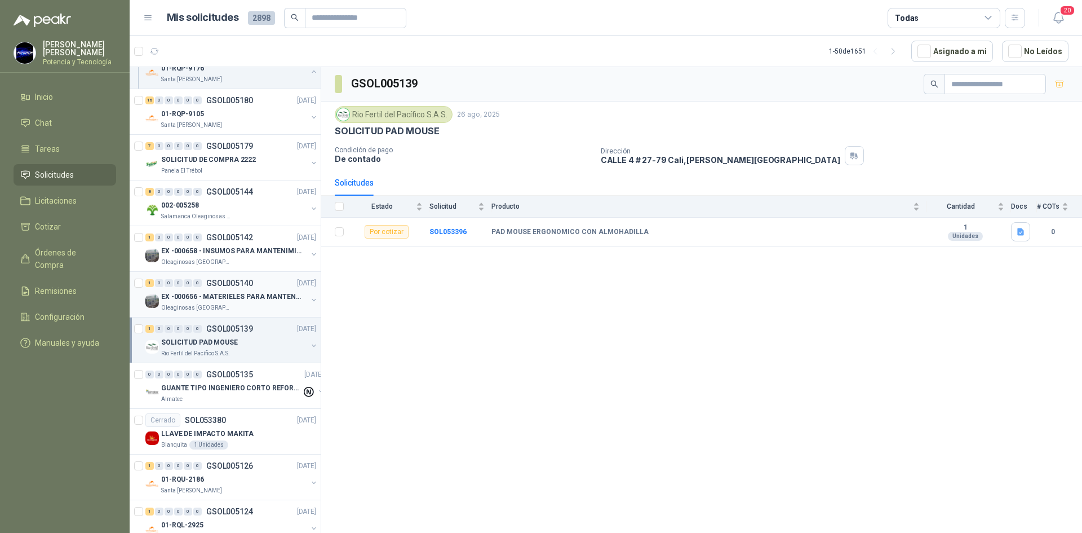
click at [234, 285] on p "GSOL005140" at bounding box center [229, 283] width 47 height 8
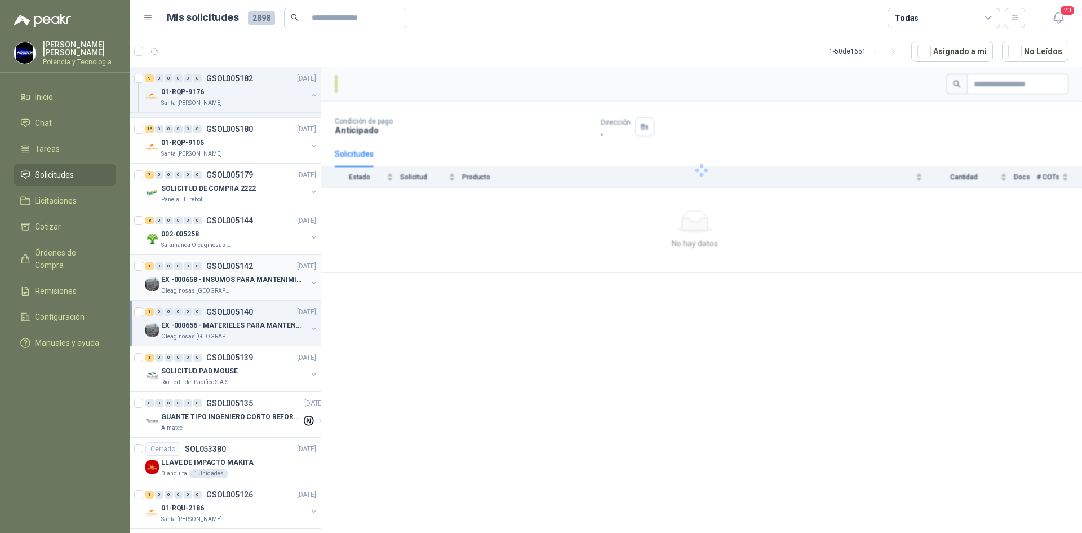
scroll to position [3495, 0]
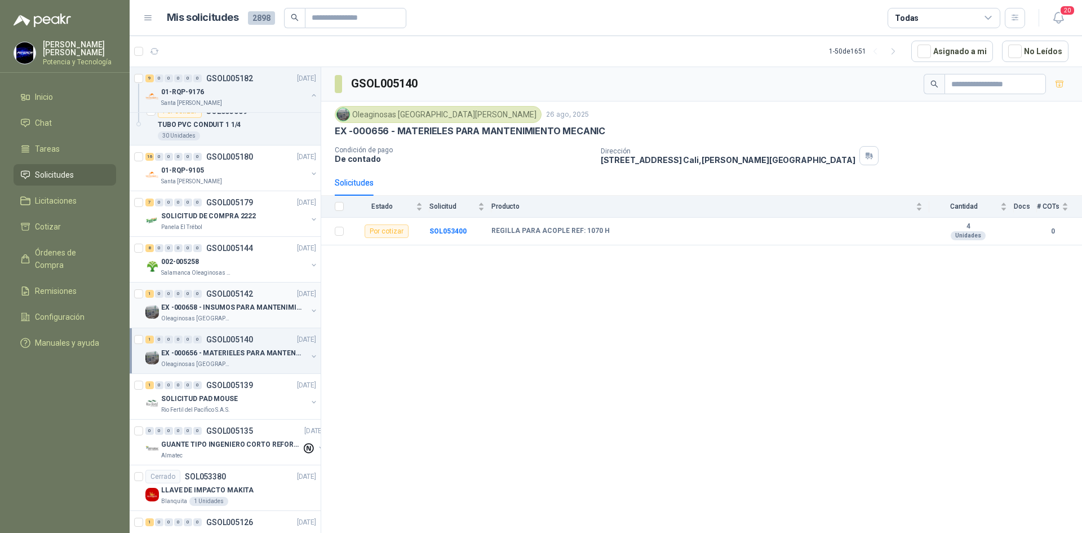
click at [245, 302] on p "EX -000658 - INSUMOS PARA MANTENIMIENTO MECANICO" at bounding box center [231, 307] width 140 height 11
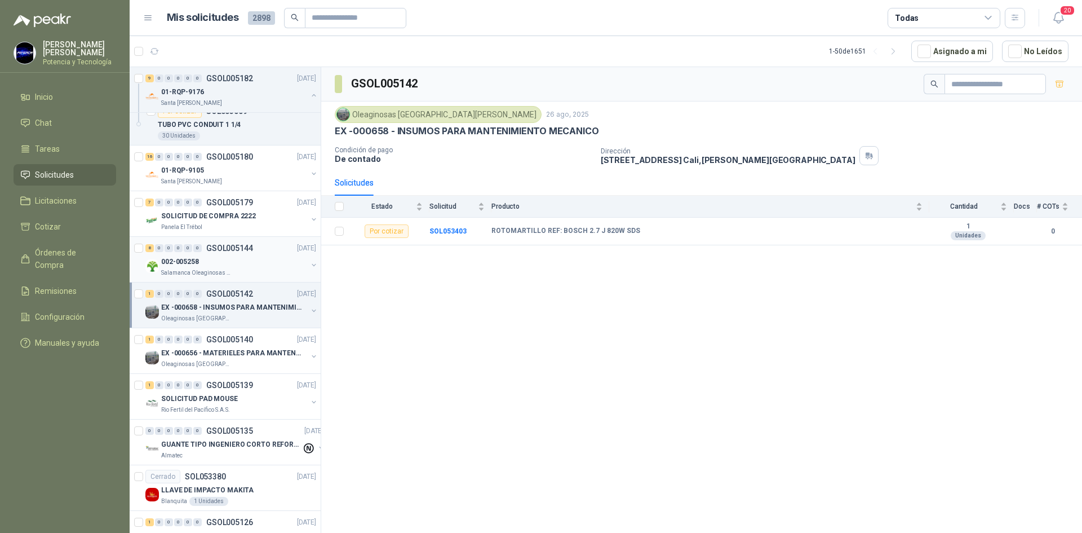
click at [234, 273] on div "Salamanca Oleaginosas SAS" at bounding box center [234, 272] width 146 height 9
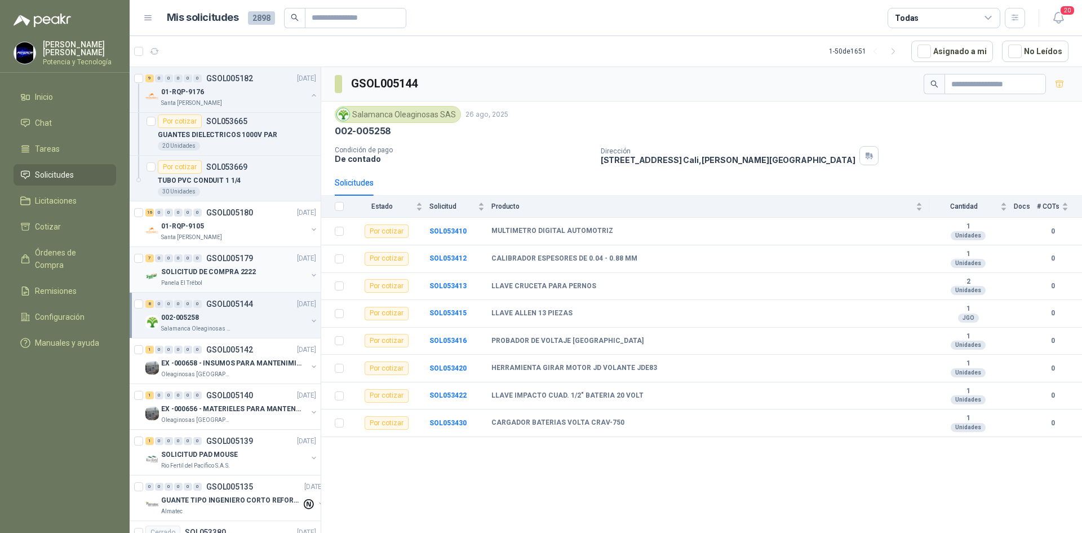
scroll to position [3438, 0]
click at [228, 290] on div "7 0 0 0 0 0 GSOL005179 [DATE] SOLICITUD DE COMPRA 2222 Panela El Trébol" at bounding box center [225, 270] width 191 height 46
click at [215, 284] on div "Panela El Trébol" at bounding box center [234, 283] width 146 height 9
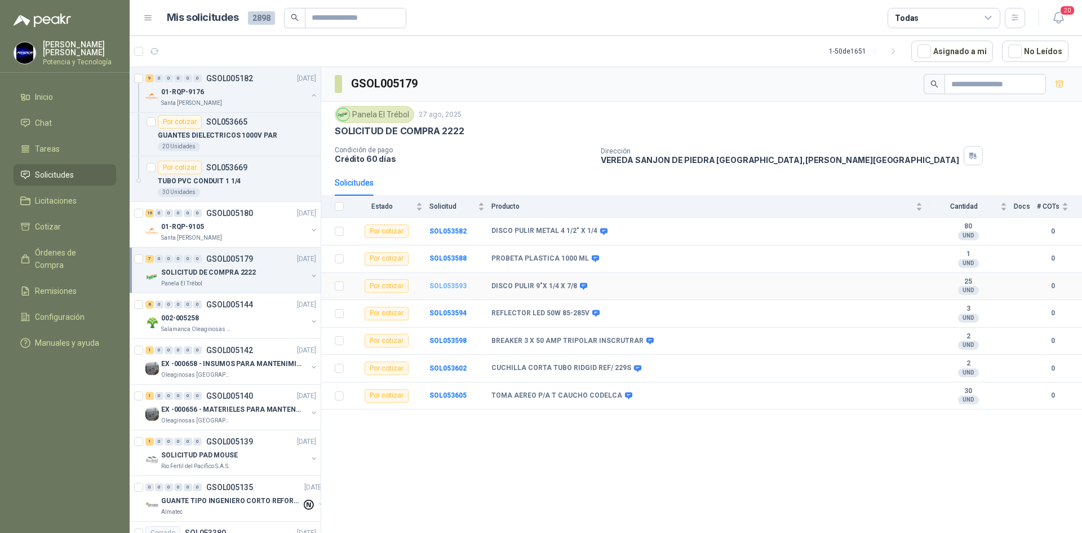
click at [441, 284] on b "SOL053593" at bounding box center [448, 286] width 37 height 8
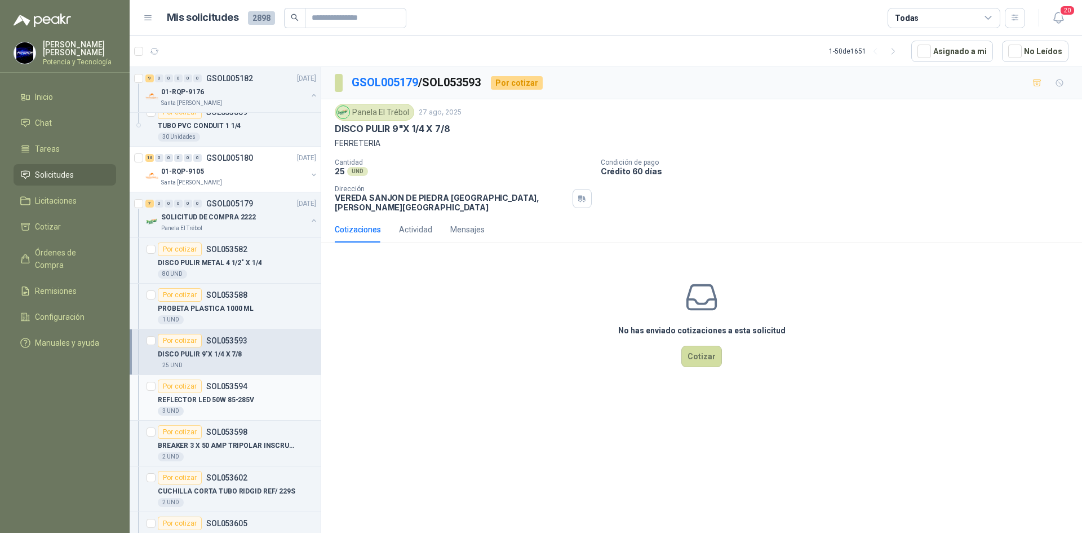
scroll to position [3495, 0]
click at [215, 402] on p "REFLECTOR LED 50W 85-285V" at bounding box center [206, 398] width 96 height 11
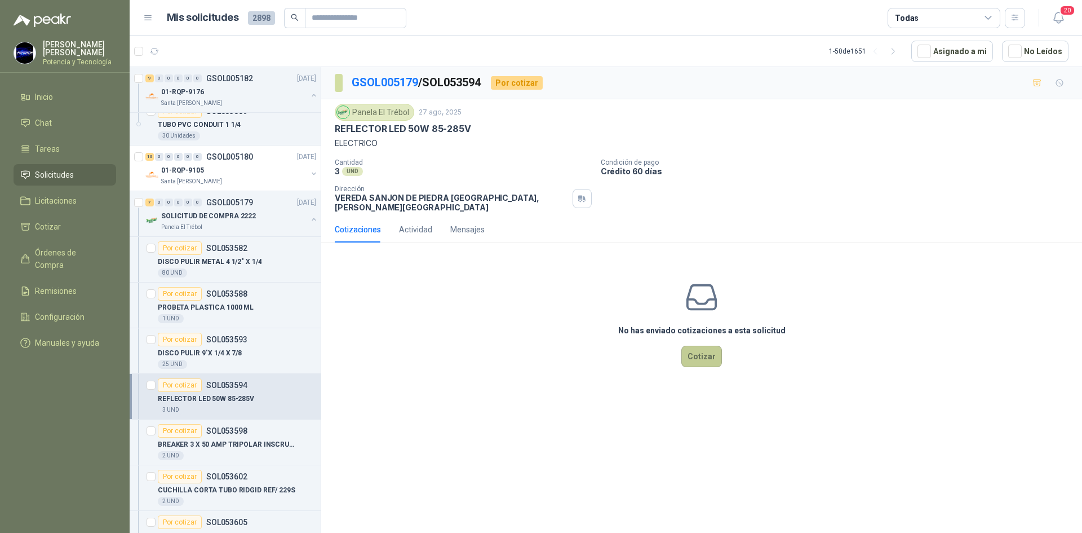
click at [703, 350] on button "Cotizar" at bounding box center [701, 356] width 41 height 21
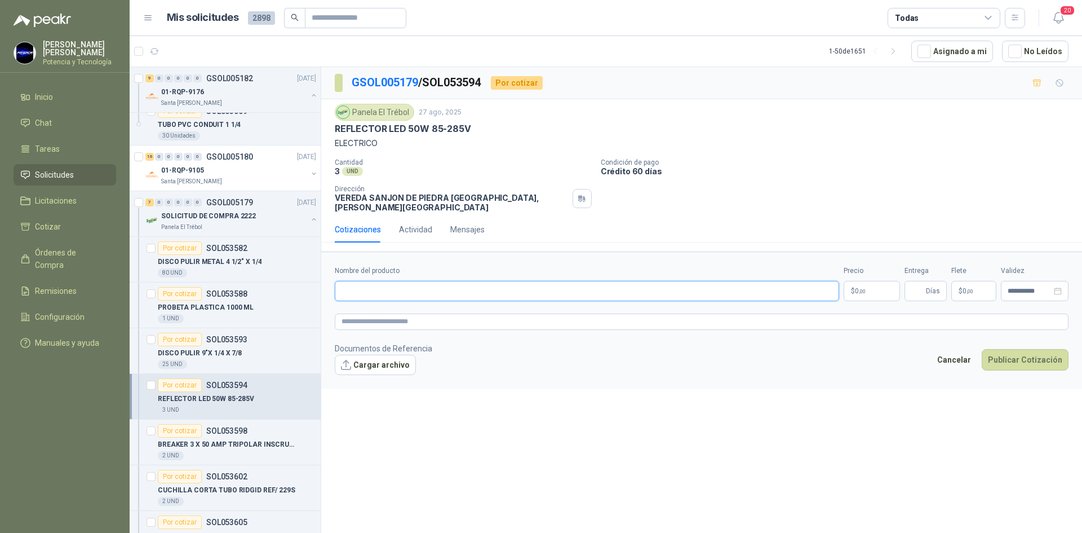
paste input "**********"
type input "**********"
click at [852, 284] on p "$ 0 ,00" at bounding box center [872, 291] width 56 height 20
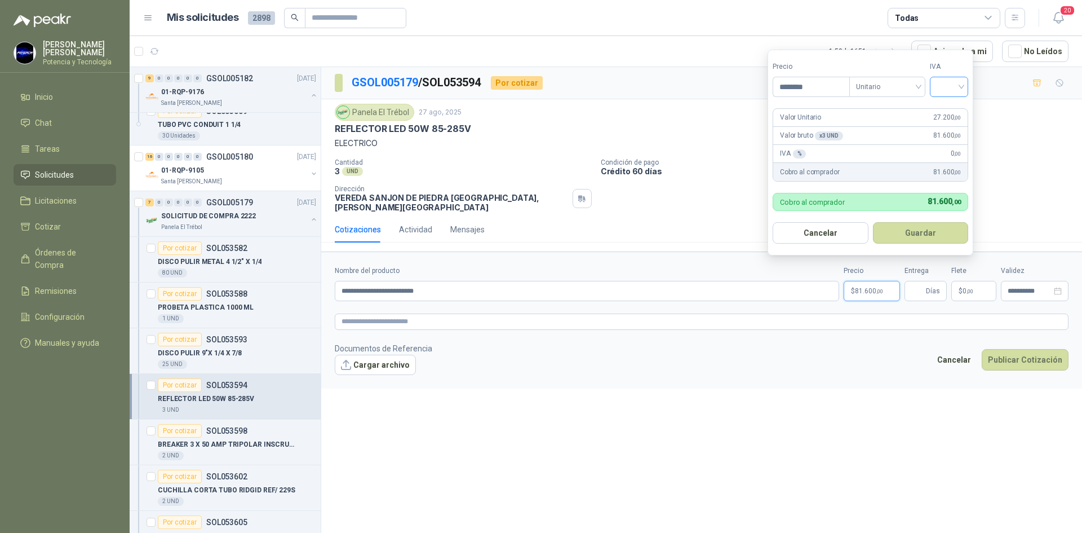
type input "********"
drag, startPoint x: 948, startPoint y: 82, endPoint x: 953, endPoint y: 96, distance: 14.4
click at [949, 83] on input "search" at bounding box center [949, 85] width 25 height 17
click at [954, 110] on div "19%" at bounding box center [951, 110] width 21 height 12
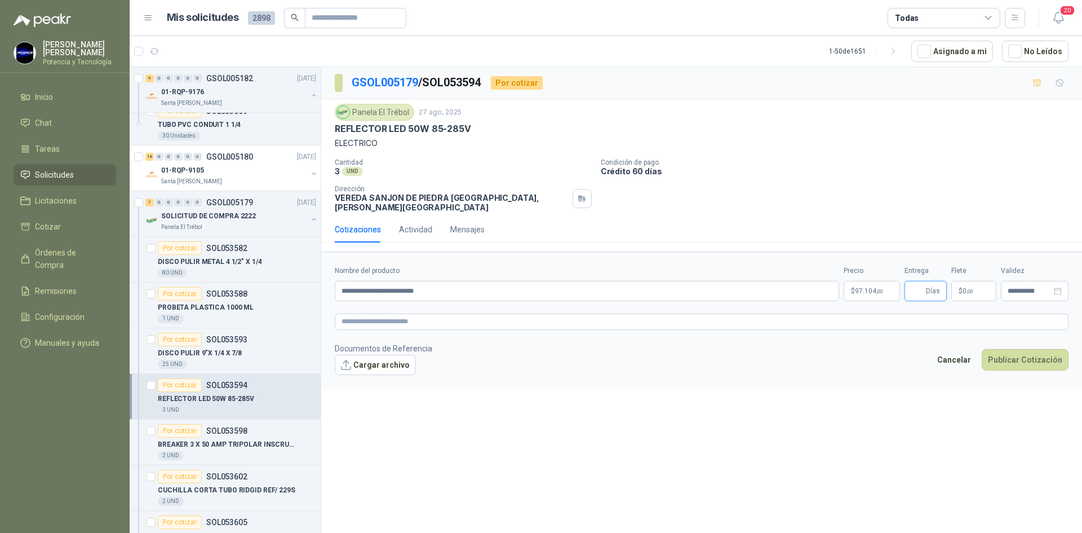
click at [922, 283] on input "Entrega" at bounding box center [917, 290] width 12 height 19
type input "*"
click at [967, 288] on span ",00" at bounding box center [970, 291] width 7 height 6
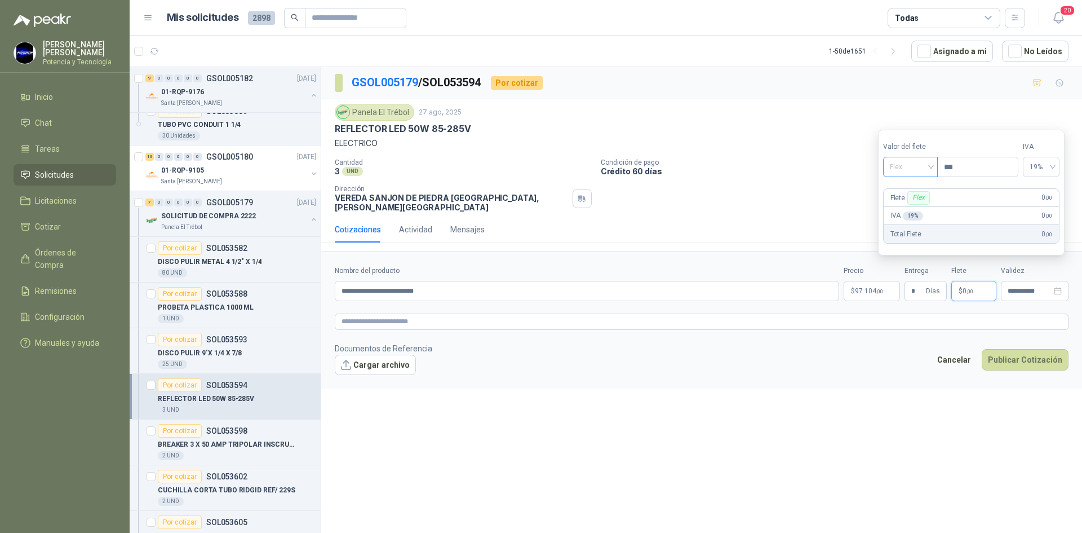
click at [895, 161] on span "Flex" at bounding box center [910, 166] width 41 height 17
click at [920, 205] on div "Incluido" at bounding box center [911, 208] width 39 height 12
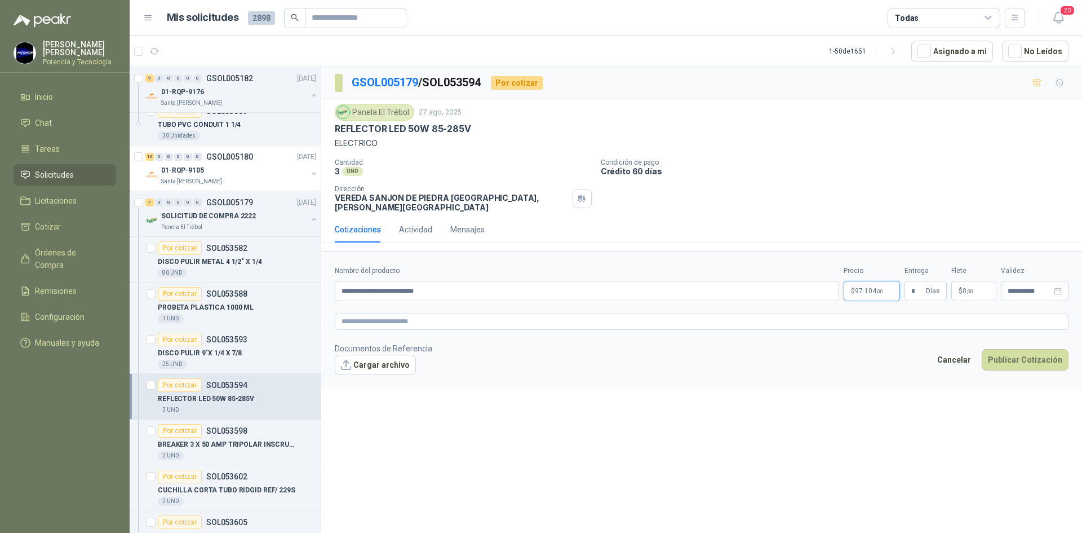
click at [886, 285] on p "$ 97.104 ,00" at bounding box center [872, 291] width 56 height 20
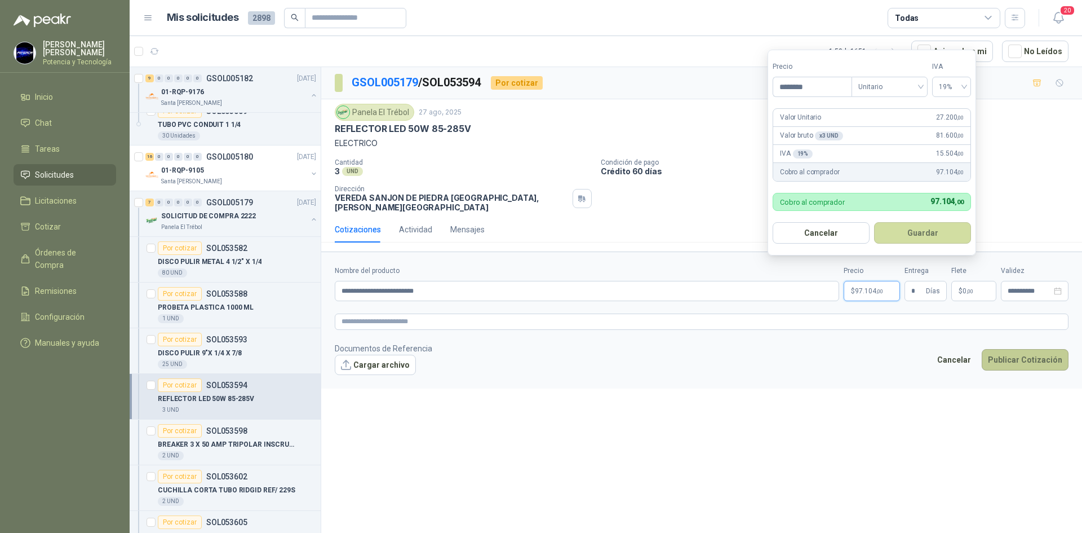
click at [1030, 354] on button "Publicar Cotización" at bounding box center [1025, 359] width 87 height 21
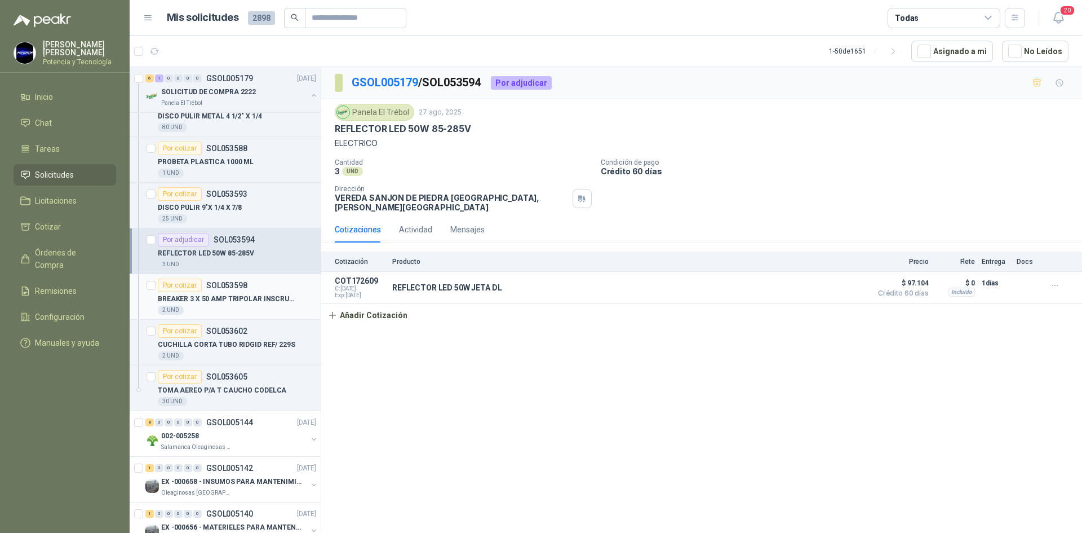
scroll to position [3664, 0]
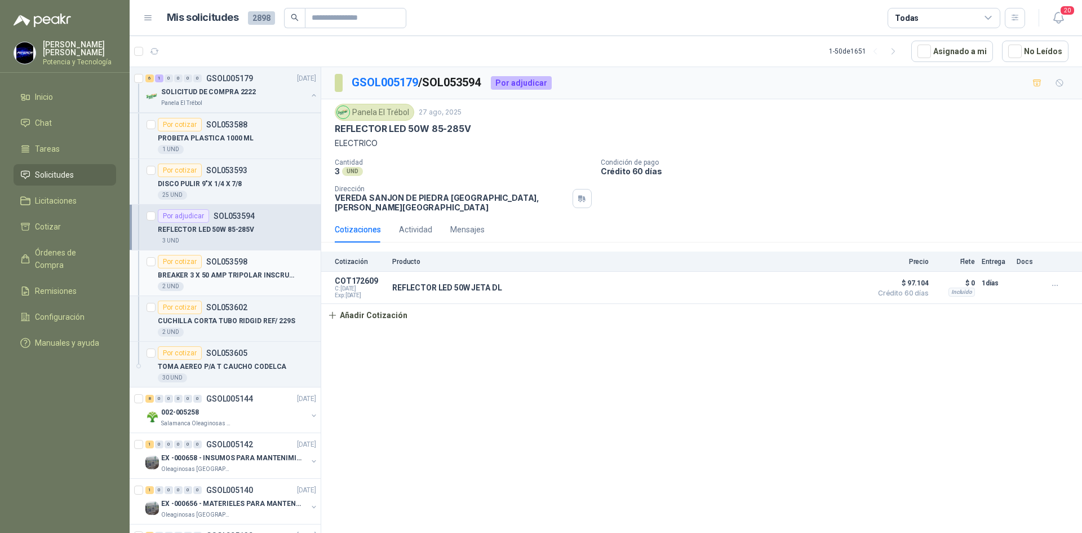
click at [209, 268] on div "BREAKER 3 X 50 AMP TRIPOLAR INSCRUTRAR" at bounding box center [237, 275] width 158 height 14
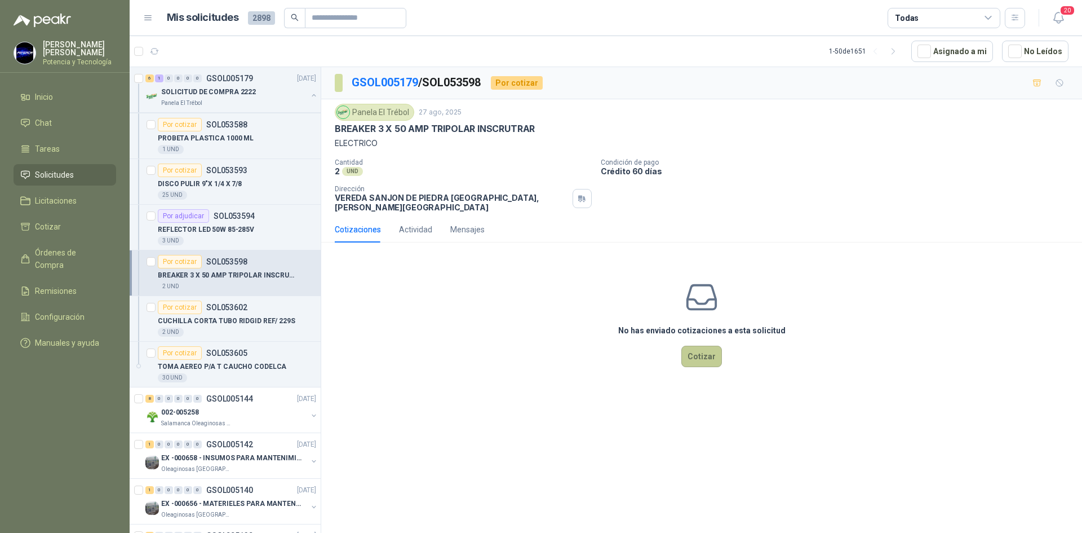
click at [703, 346] on button "Cotizar" at bounding box center [701, 356] width 41 height 21
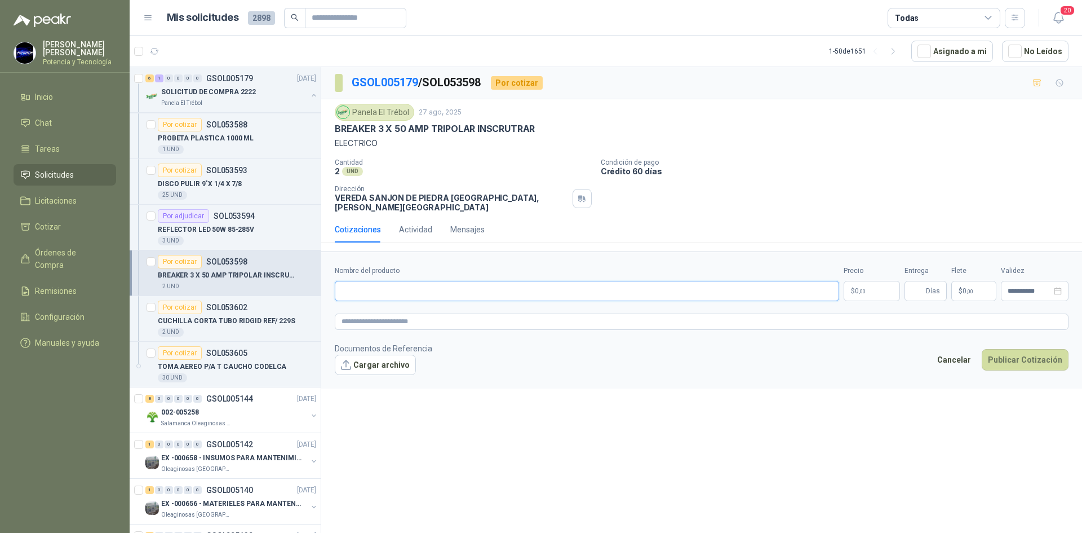
paste input "**********"
type input "**********"
click at [859, 287] on p "$ 0 ,00" at bounding box center [872, 291] width 56 height 20
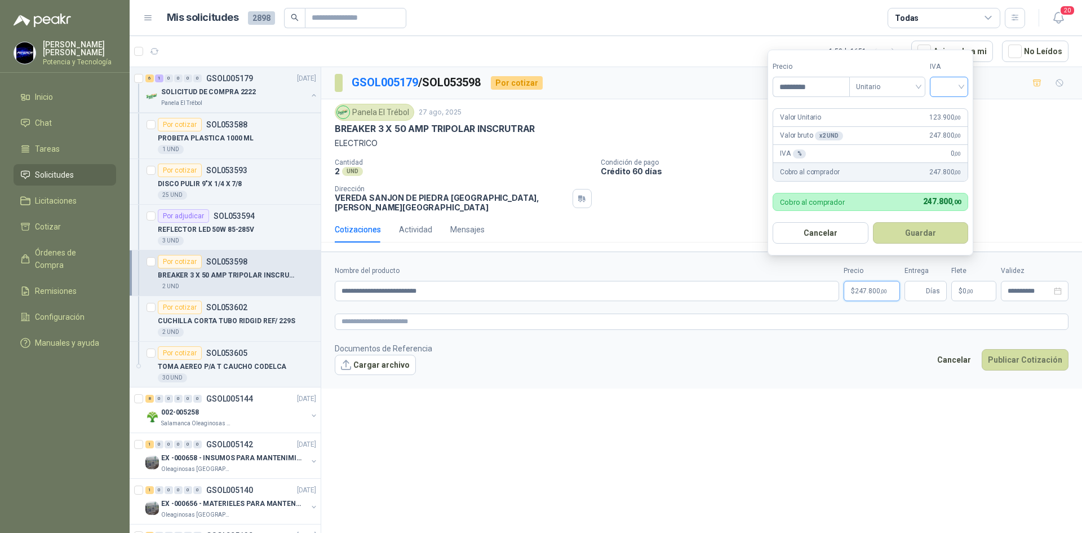
type input "*********"
click at [957, 79] on input "search" at bounding box center [949, 85] width 25 height 17
click at [957, 105] on div "19%" at bounding box center [951, 110] width 21 height 12
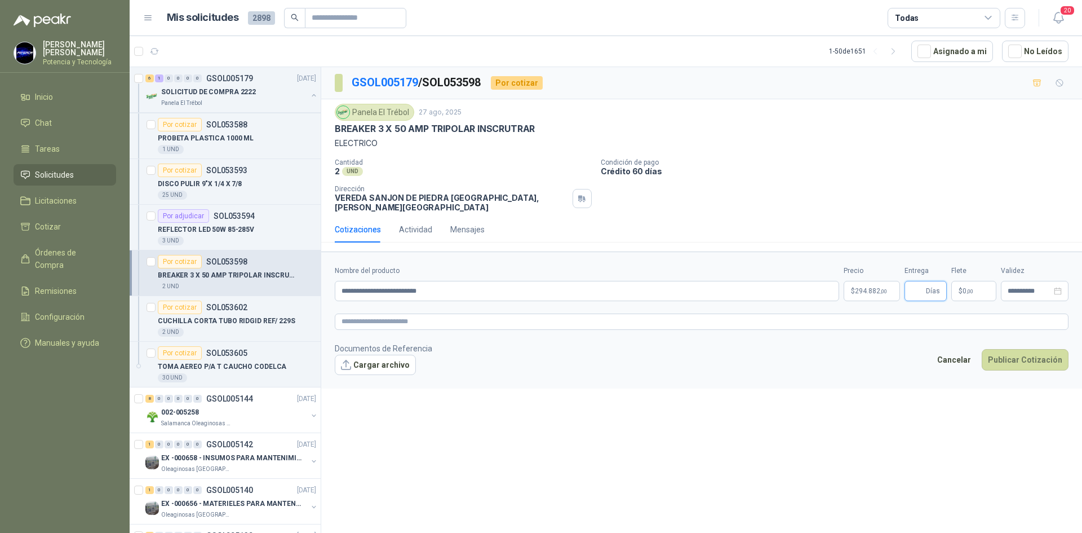
click at [917, 284] on input "Entrega" at bounding box center [917, 290] width 12 height 19
type input "*"
drag, startPoint x: 985, startPoint y: 282, endPoint x: 979, endPoint y: 274, distance: 10.0
click at [984, 282] on p "$ 0 ,00" at bounding box center [973, 291] width 45 height 20
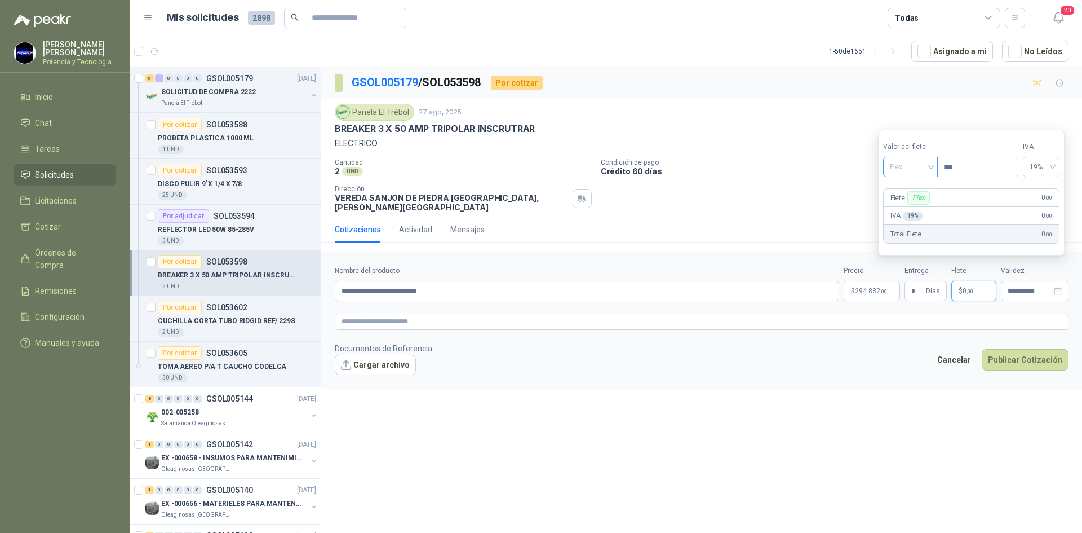
click at [910, 170] on span "Flex" at bounding box center [910, 166] width 41 height 17
click at [915, 206] on div "Incluido" at bounding box center [911, 208] width 39 height 12
click at [862, 289] on p "$ 294.882 ,00" at bounding box center [872, 291] width 56 height 20
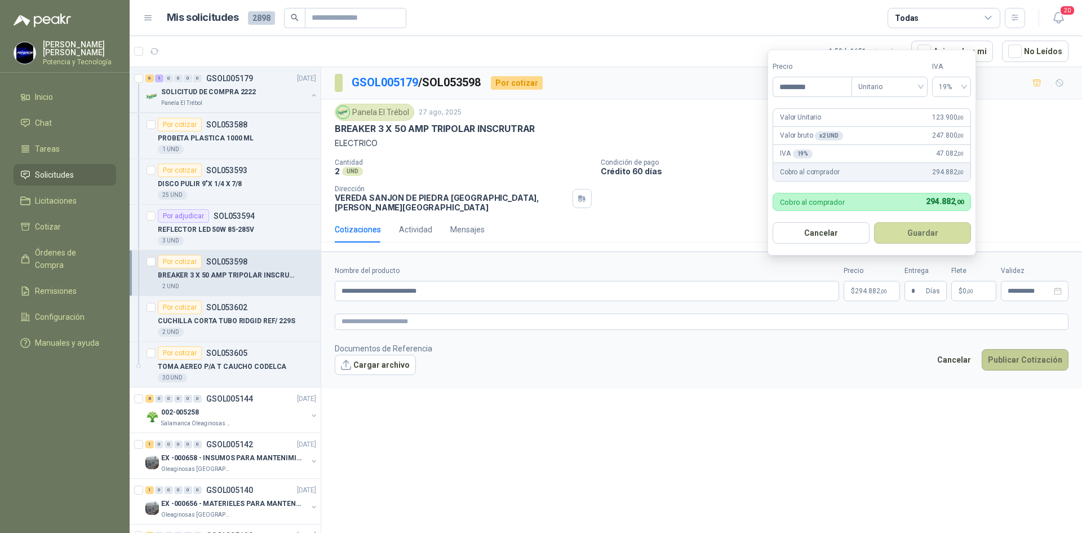
click at [999, 349] on button "Publicar Cotización" at bounding box center [1025, 359] width 87 height 21
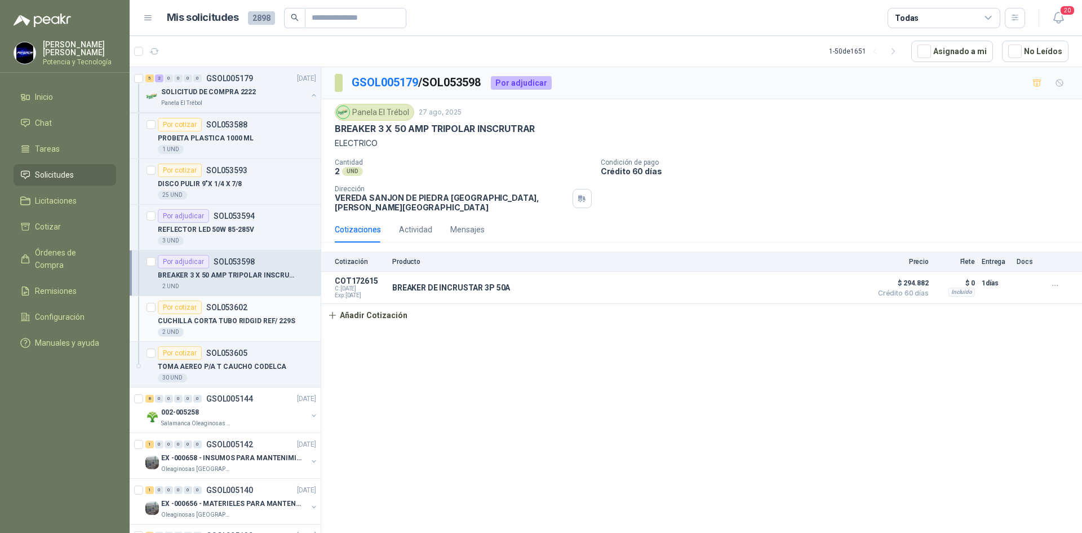
click at [229, 324] on p "CUCHILLA CORTA TUBO RIDGID REF/ 229S" at bounding box center [227, 321] width 138 height 11
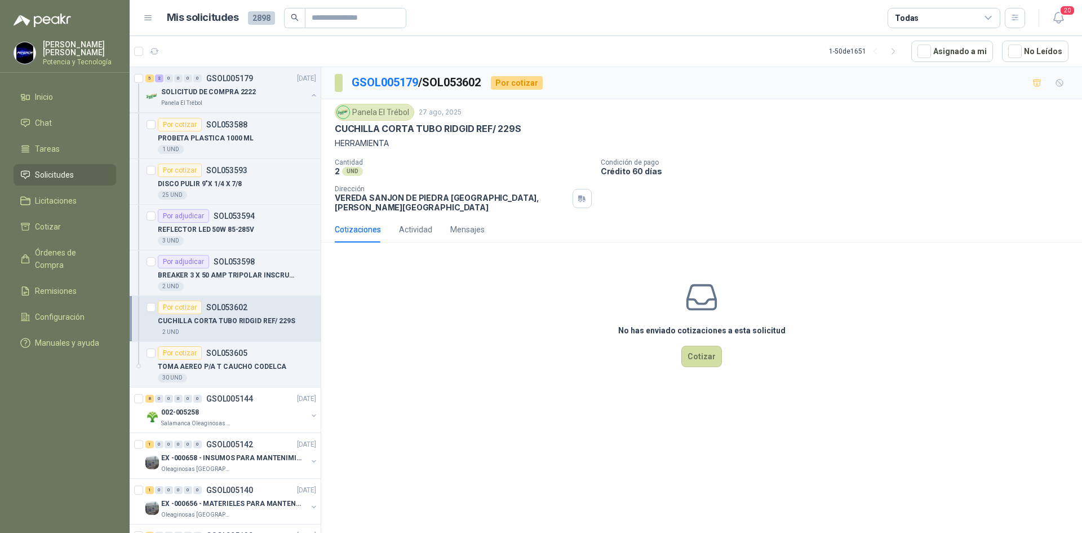
click at [231, 323] on p "CUCHILLA CORTA TUBO RIDGID REF/ 229S" at bounding box center [227, 321] width 138 height 11
click at [226, 371] on p "TOMA AEREO P/A T CAUCHO CODELCA" at bounding box center [222, 366] width 129 height 11
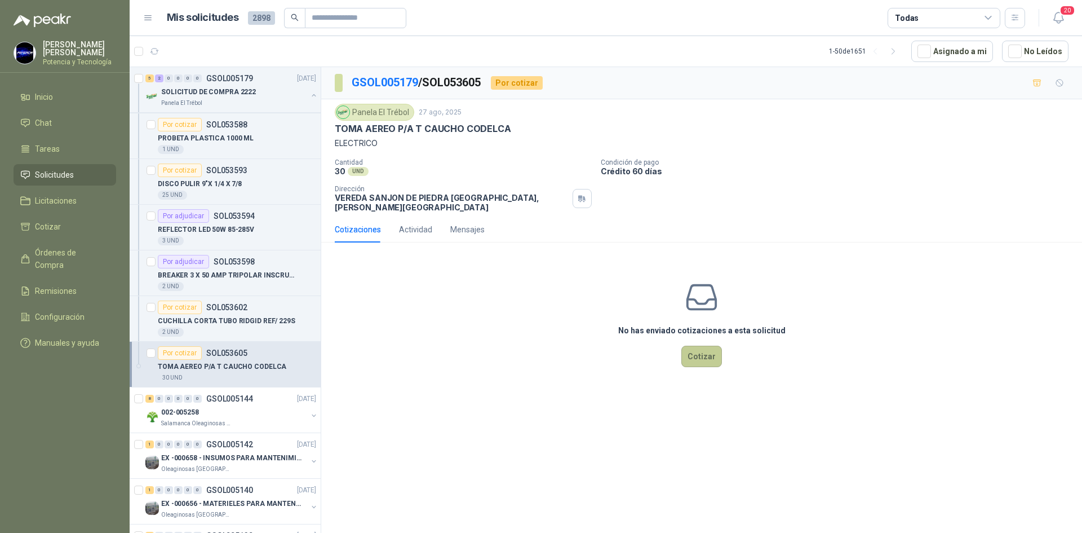
click at [697, 346] on button "Cotizar" at bounding box center [701, 356] width 41 height 21
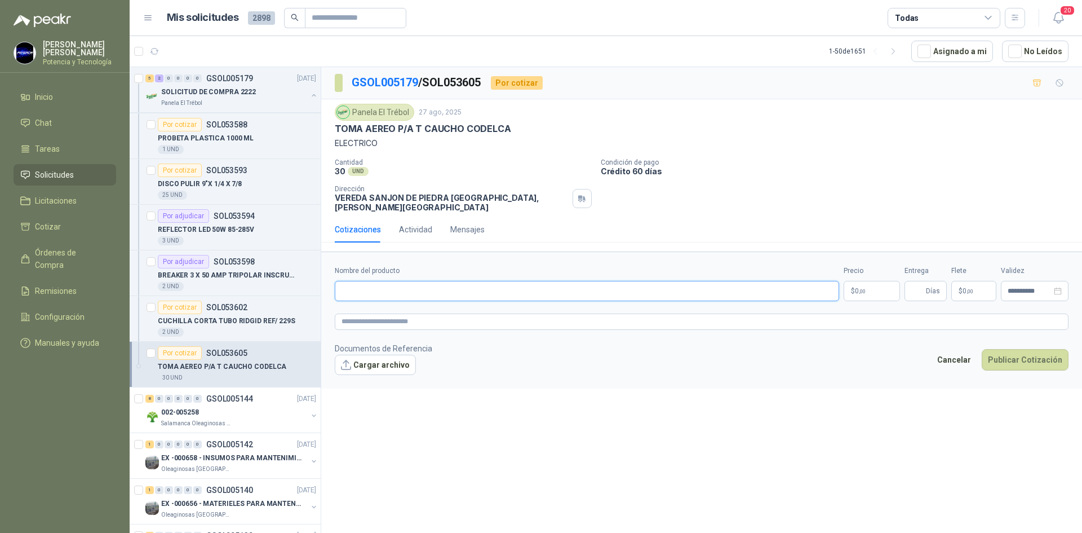
paste input "**********"
type input "**********"
click at [853, 282] on p "$ 0 ,00" at bounding box center [872, 291] width 56 height 20
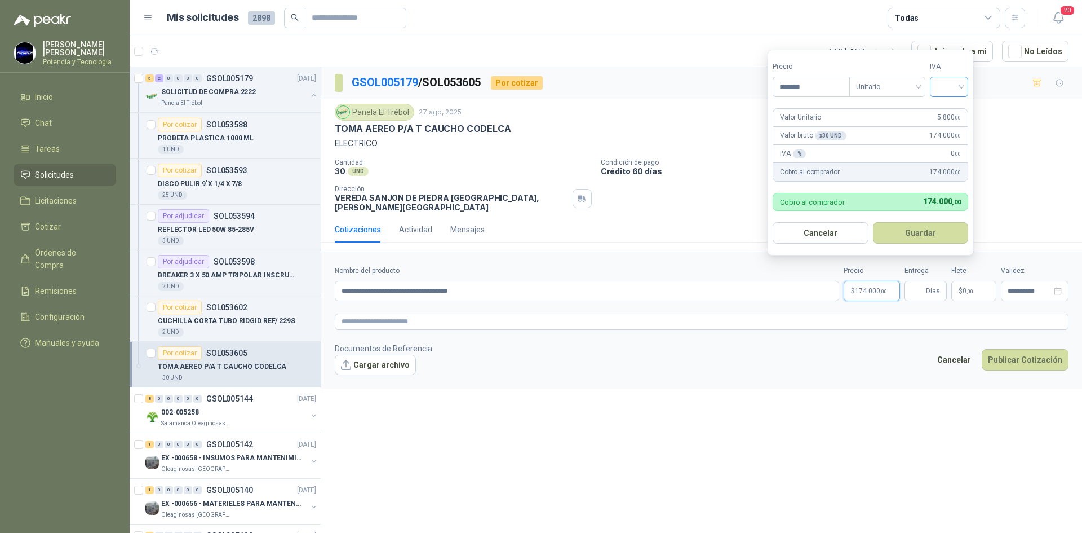
type input "*******"
click at [953, 92] on input "search" at bounding box center [949, 85] width 25 height 17
click at [958, 112] on div "19%" at bounding box center [951, 110] width 21 height 12
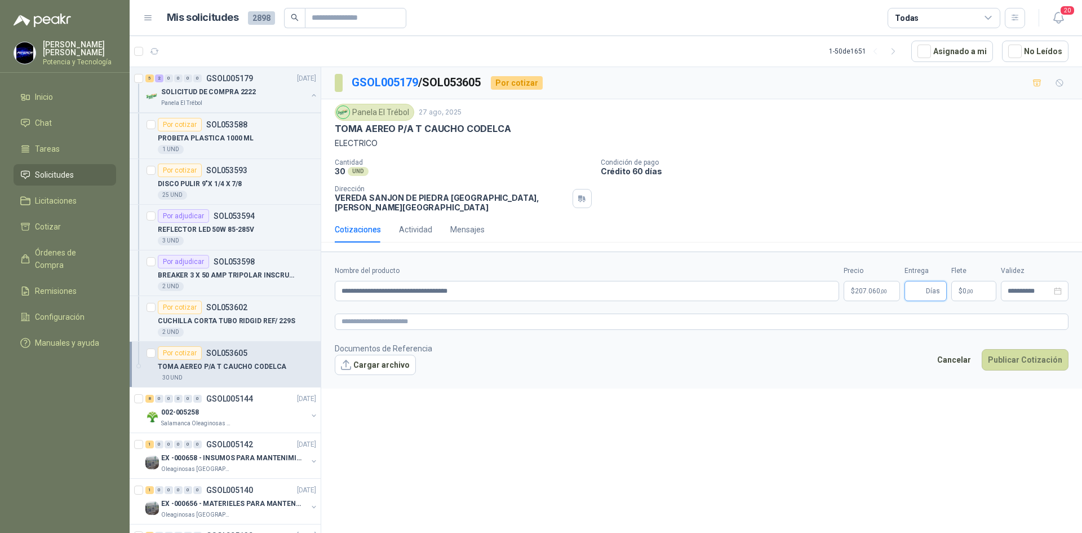
click at [924, 281] on input "Entrega" at bounding box center [917, 290] width 12 height 19
type input "*"
click at [986, 281] on p "$ 0 ,00" at bounding box center [973, 291] width 45 height 20
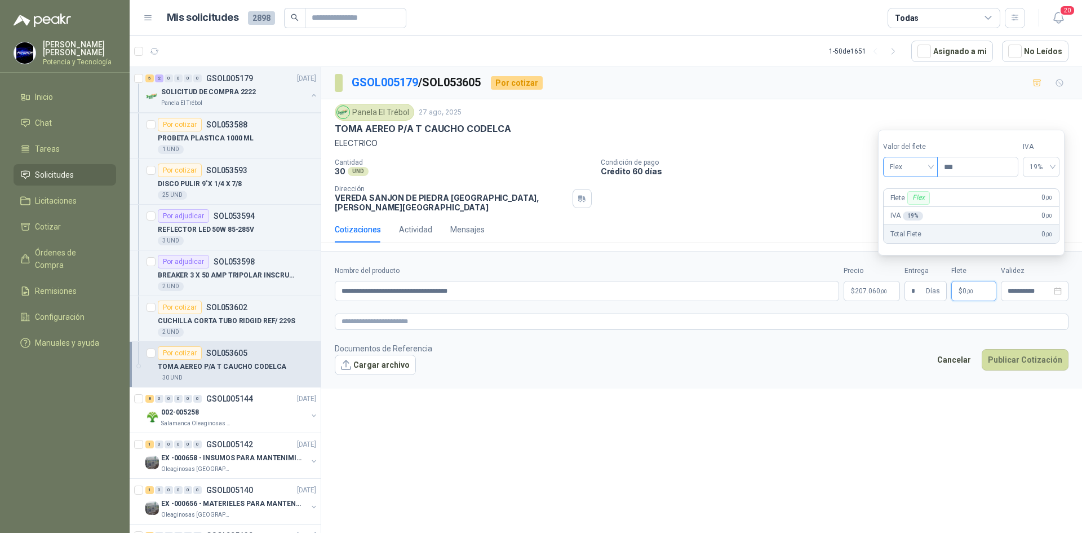
click at [918, 175] on span "Flex" at bounding box center [910, 166] width 41 height 17
click at [924, 200] on div "Incluido" at bounding box center [912, 209] width 52 height 18
click at [878, 281] on p "$ 207.060 ,00" at bounding box center [872, 291] width 56 height 20
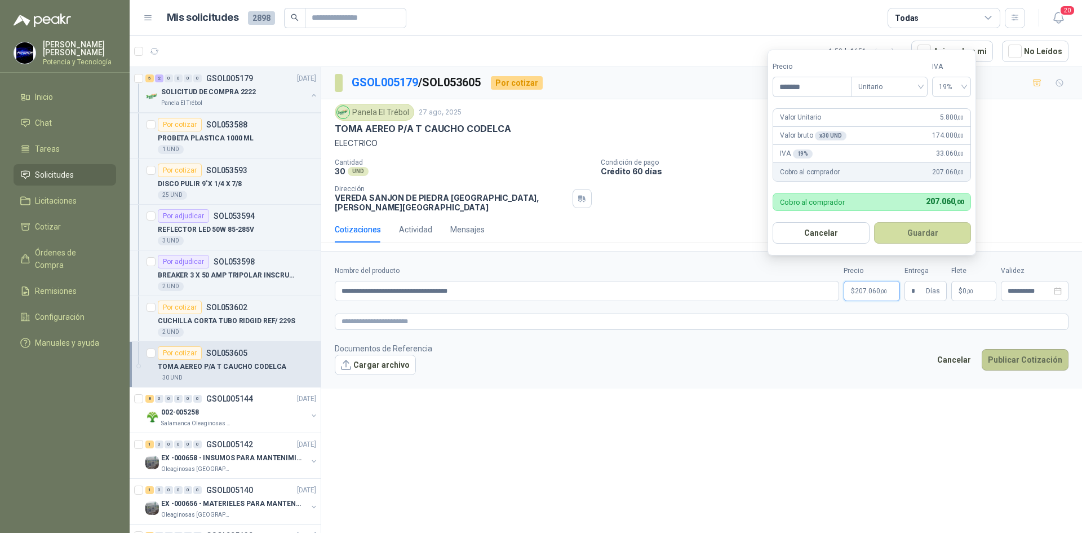
click at [1017, 349] on button "Publicar Cotización" at bounding box center [1025, 359] width 87 height 21
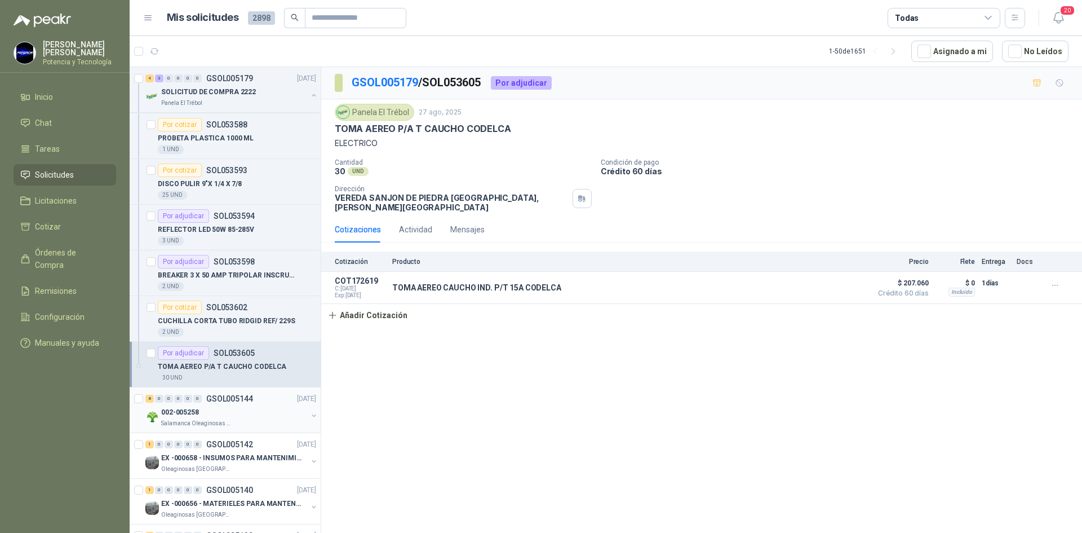
click at [209, 412] on div "002-005258" at bounding box center [234, 412] width 146 height 14
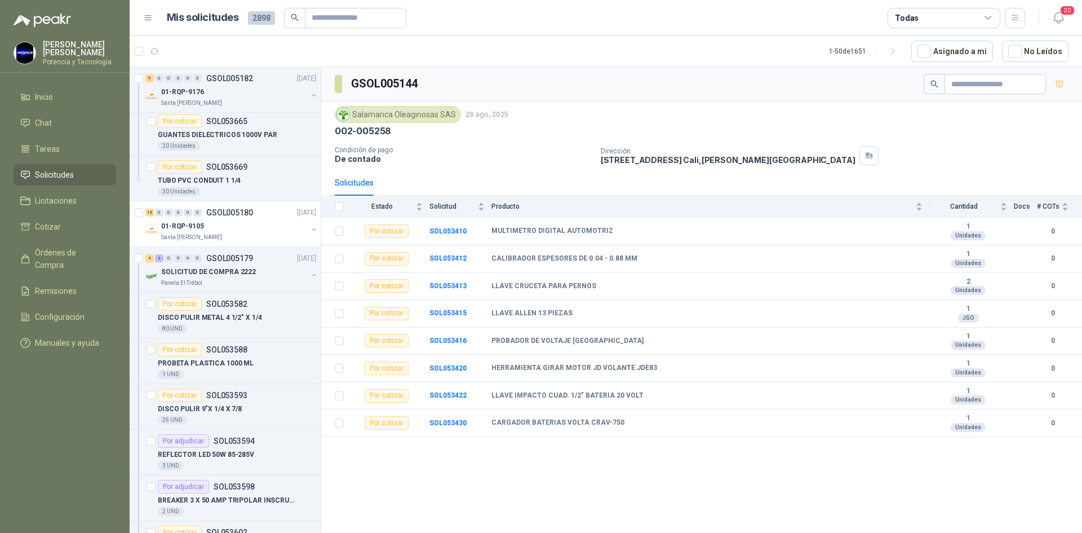
scroll to position [3438, 0]
click at [207, 321] on p "DISCO PULIR METAL 4 1/2" X 1/4" at bounding box center [210, 318] width 104 height 11
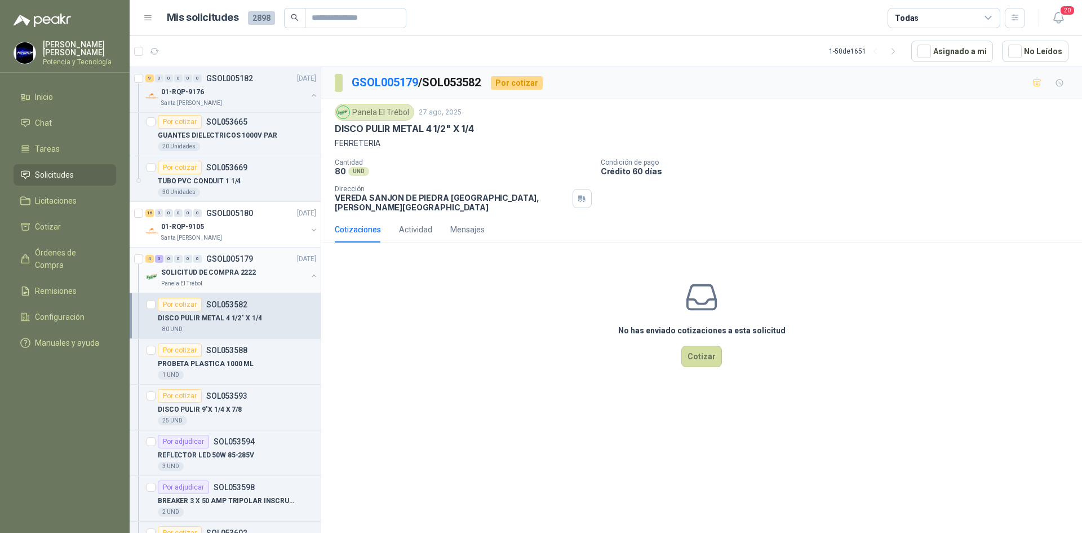
click at [210, 281] on div "Panela El Trébol" at bounding box center [234, 283] width 146 height 9
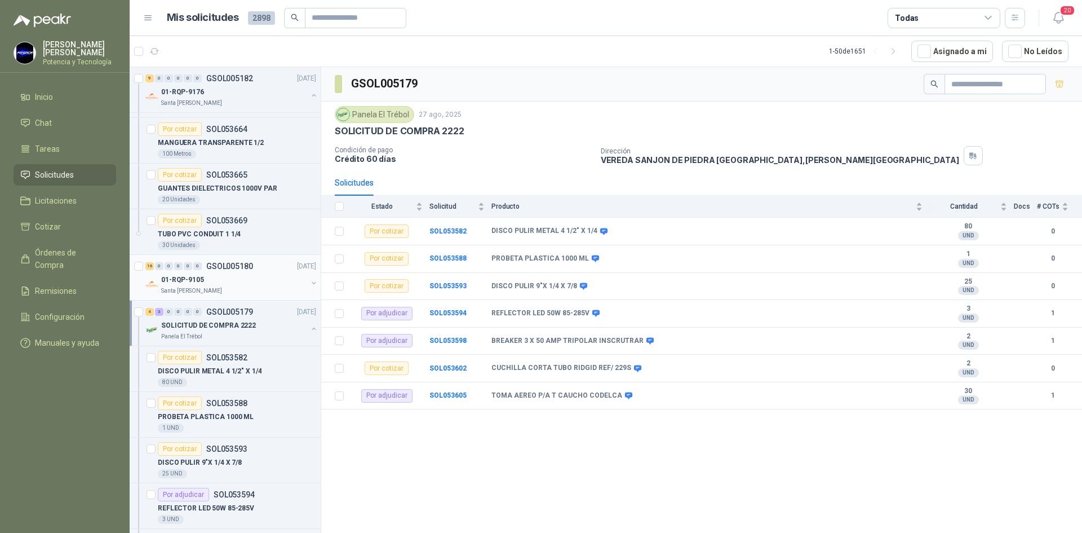
scroll to position [3382, 0]
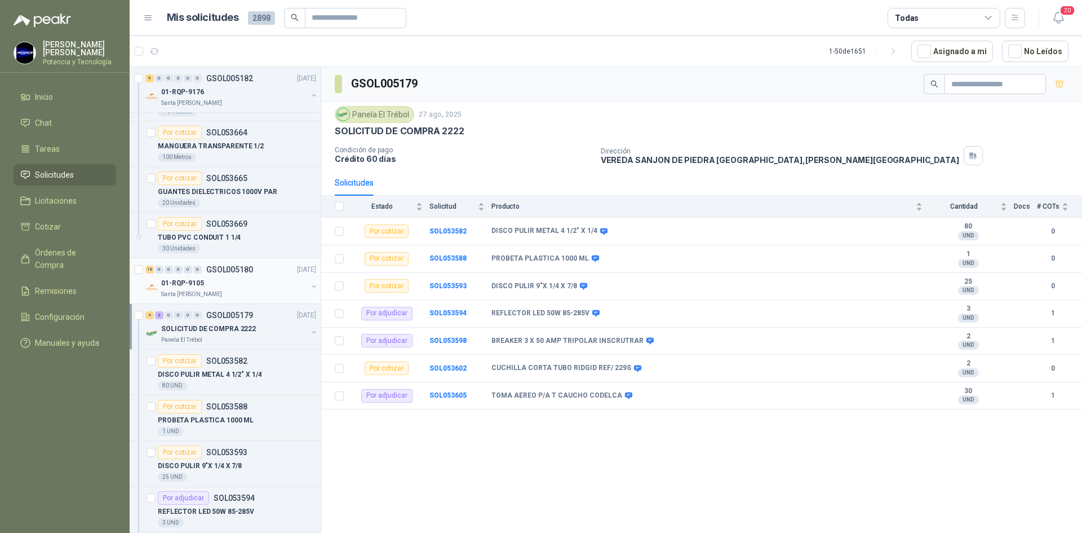
click at [218, 281] on div "01-RQP-9105" at bounding box center [234, 283] width 146 height 14
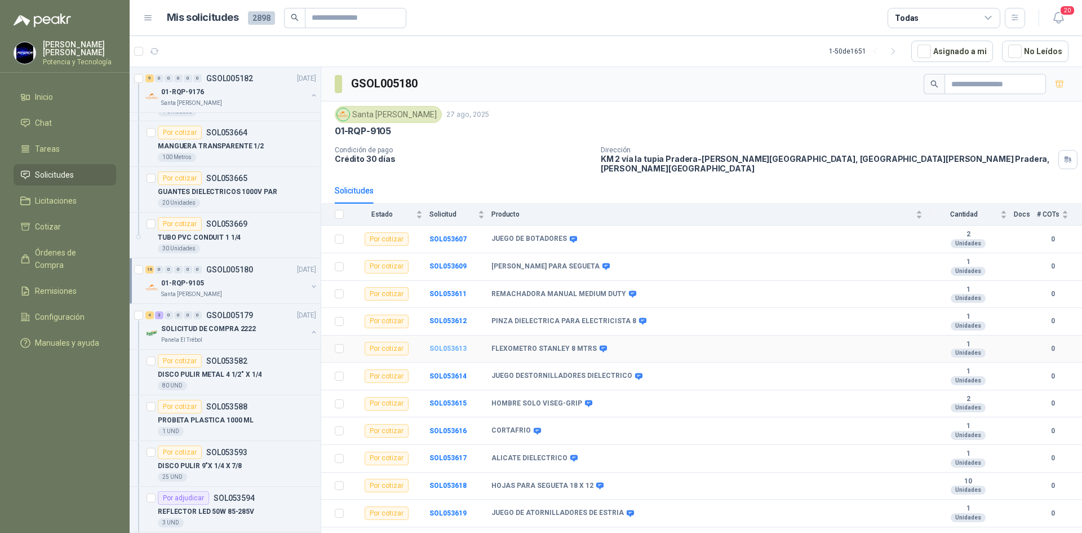
click at [444, 344] on b "SOL053613" at bounding box center [448, 348] width 37 height 8
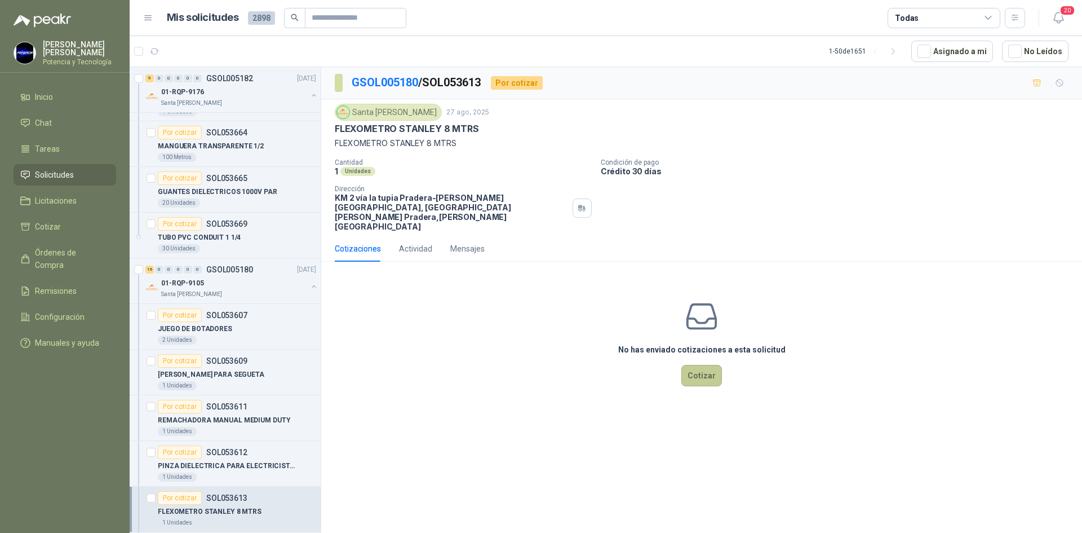
click at [715, 365] on button "Cotizar" at bounding box center [701, 375] width 41 height 21
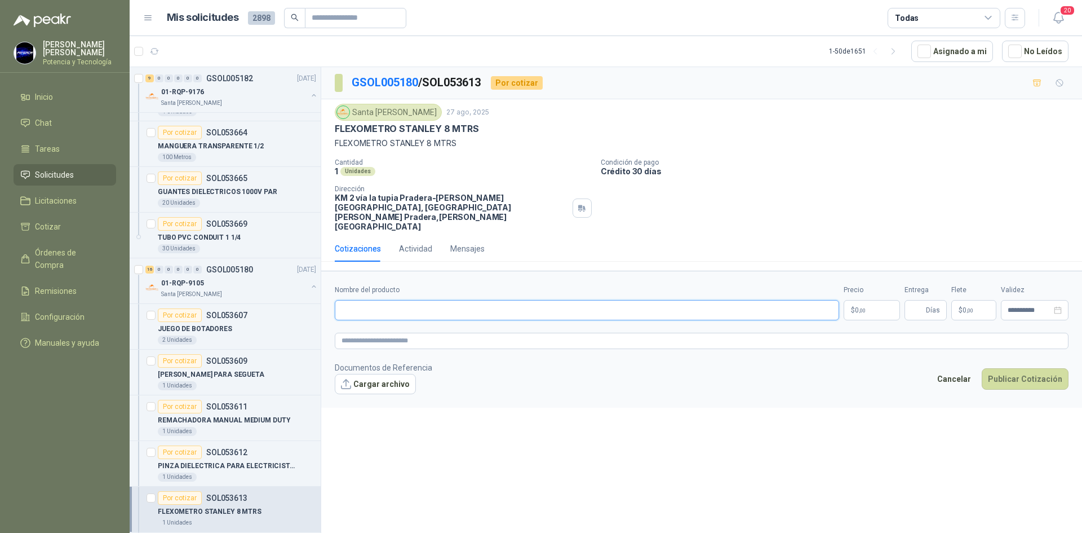
drag, startPoint x: 409, startPoint y: 281, endPoint x: 411, endPoint y: 290, distance: 9.3
paste input "**********"
type input "**********"
click at [861, 307] on span ",00" at bounding box center [862, 310] width 7 height 6
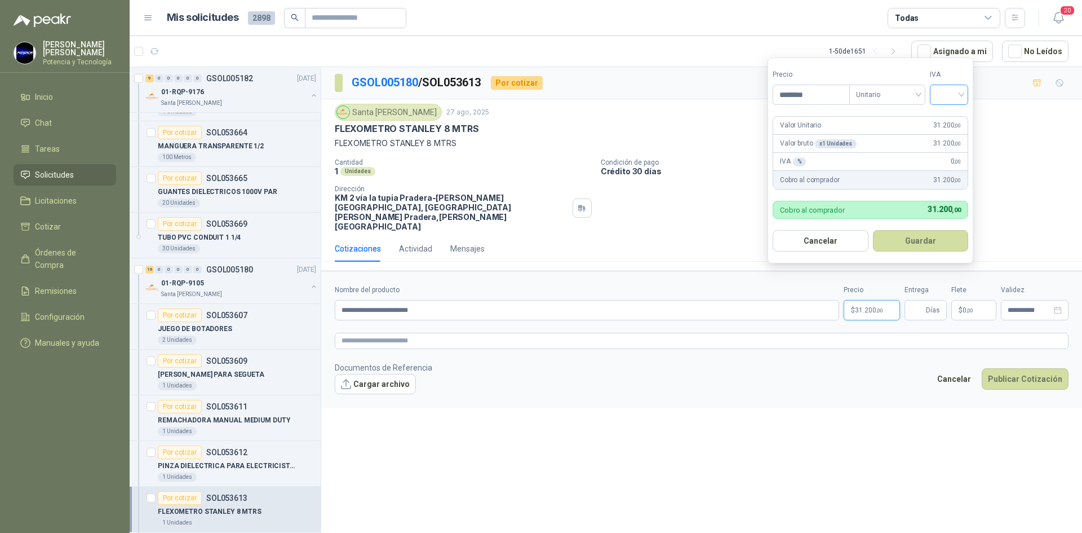
type input "********"
click at [953, 91] on input "search" at bounding box center [949, 93] width 25 height 17
click at [958, 109] on div "19%" at bounding box center [952, 118] width 34 height 18
click at [913, 300] on input "Entrega" at bounding box center [917, 309] width 12 height 19
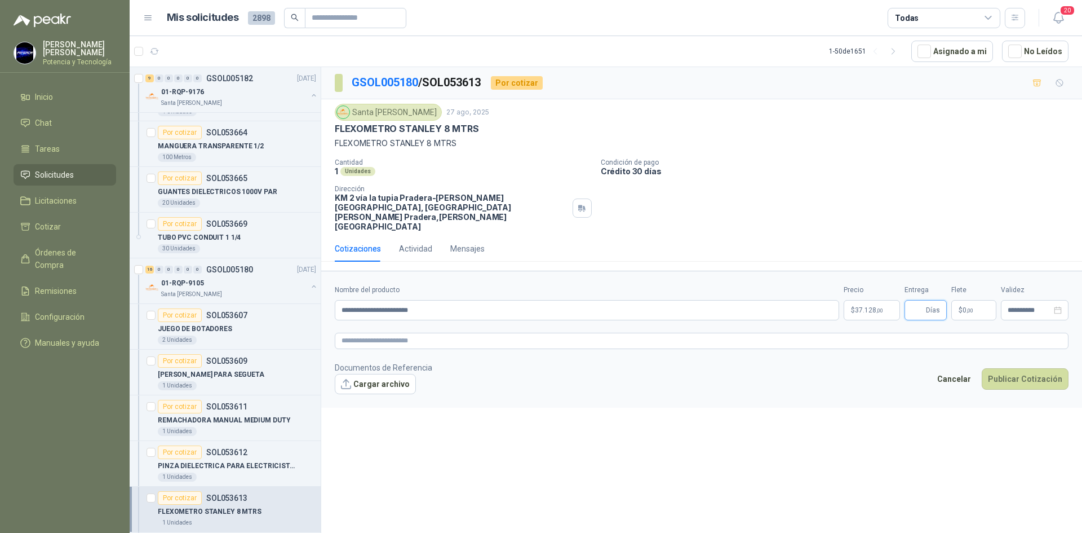
type input "*"
click at [976, 300] on p "$ 0 ,00" at bounding box center [973, 310] width 45 height 20
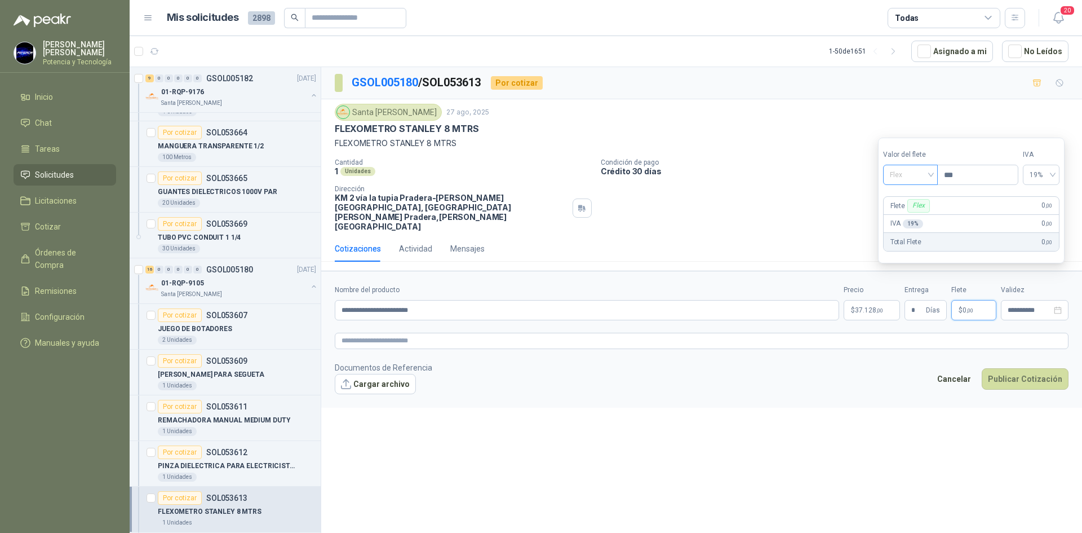
click at [905, 178] on span "Flex" at bounding box center [910, 174] width 41 height 17
drag, startPoint x: 918, startPoint y: 209, endPoint x: 895, endPoint y: 251, distance: 48.7
click at [918, 210] on div "Incluido" at bounding box center [912, 216] width 52 height 18
click at [881, 300] on p "$ 37.128 ,00" at bounding box center [872, 310] width 56 height 20
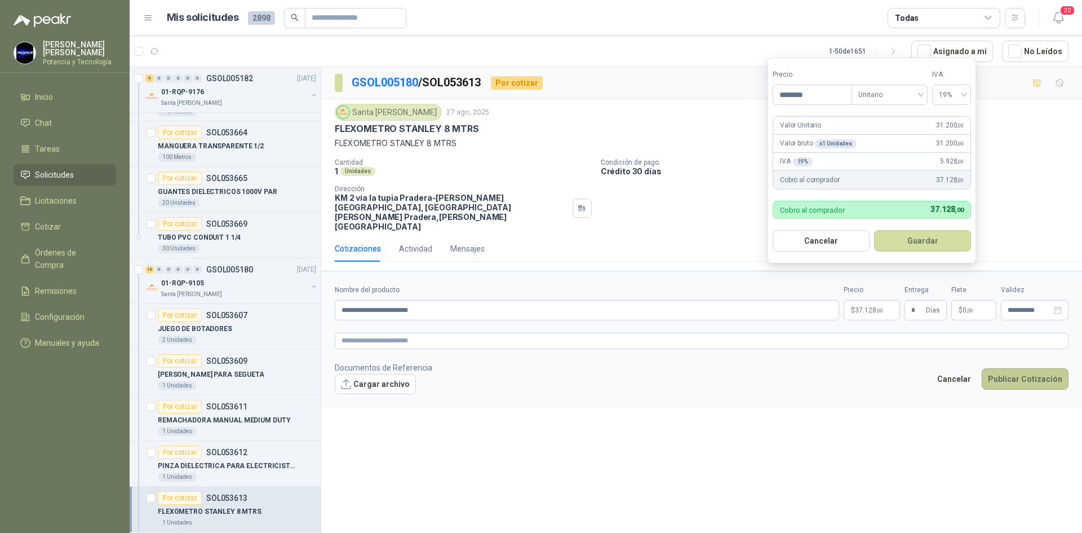
click at [1015, 368] on button "Publicar Cotización" at bounding box center [1025, 378] width 87 height 21
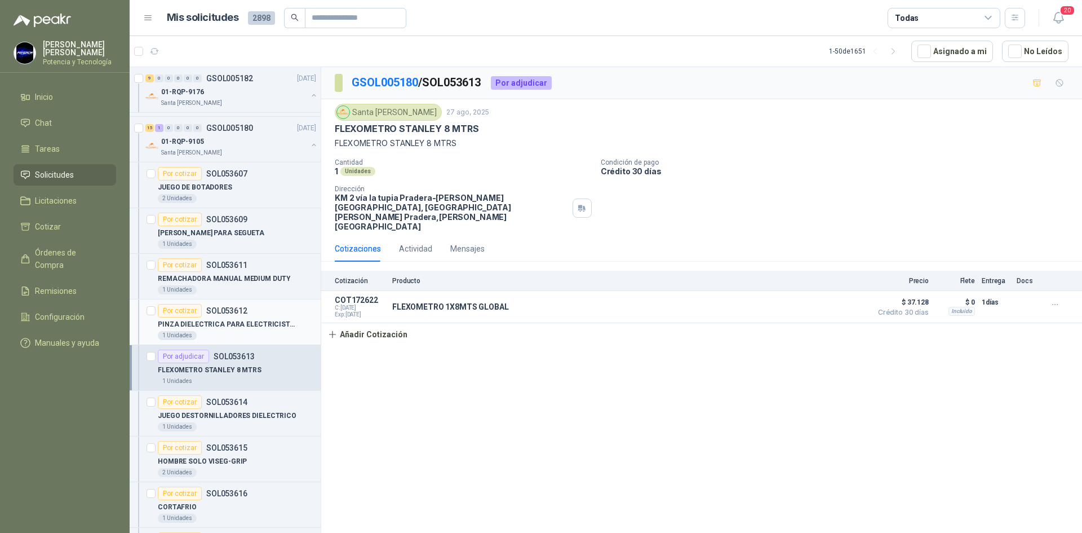
scroll to position [3551, 0]
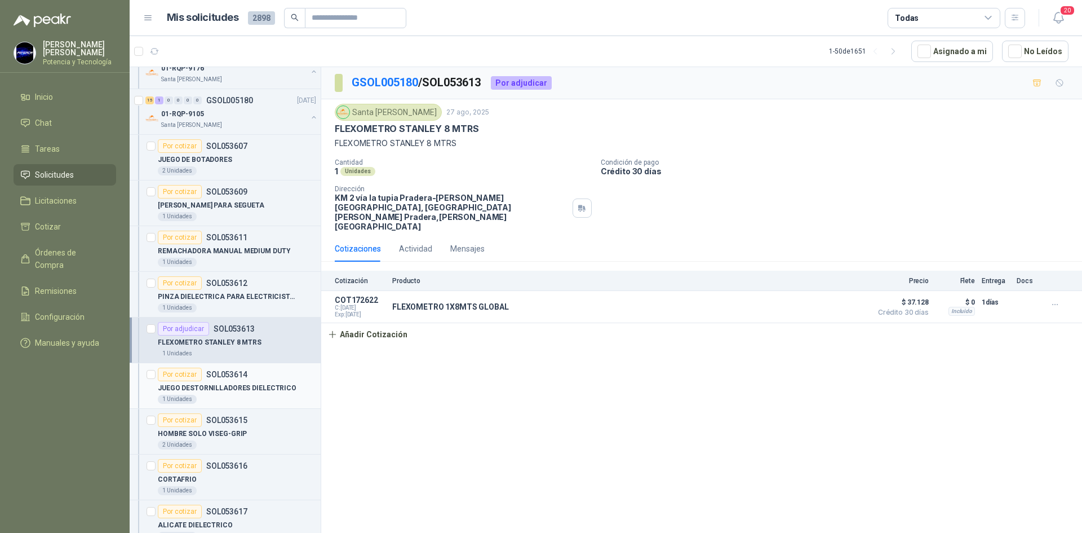
click at [232, 386] on p "JUEGO DESTORNILLADORES DIELECTRICO" at bounding box center [227, 388] width 139 height 11
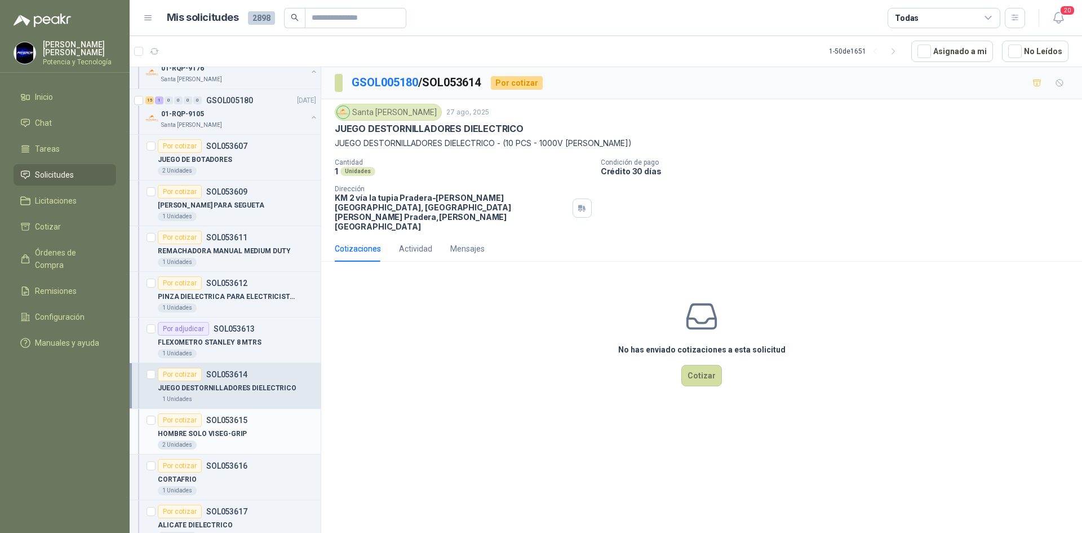
click at [224, 426] on div "Por cotizar SOL053615" at bounding box center [203, 420] width 90 height 14
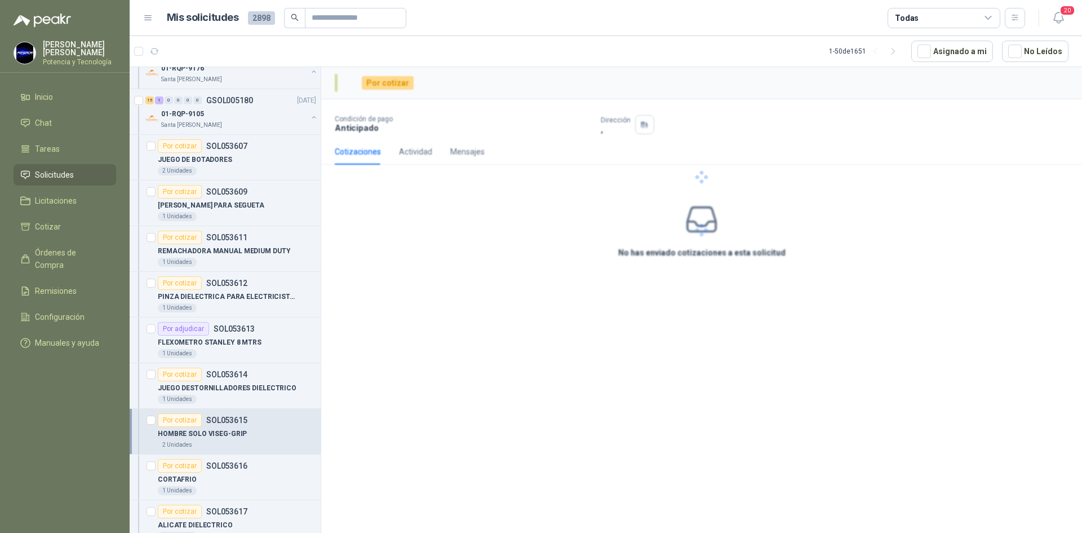
scroll to position [3608, 0]
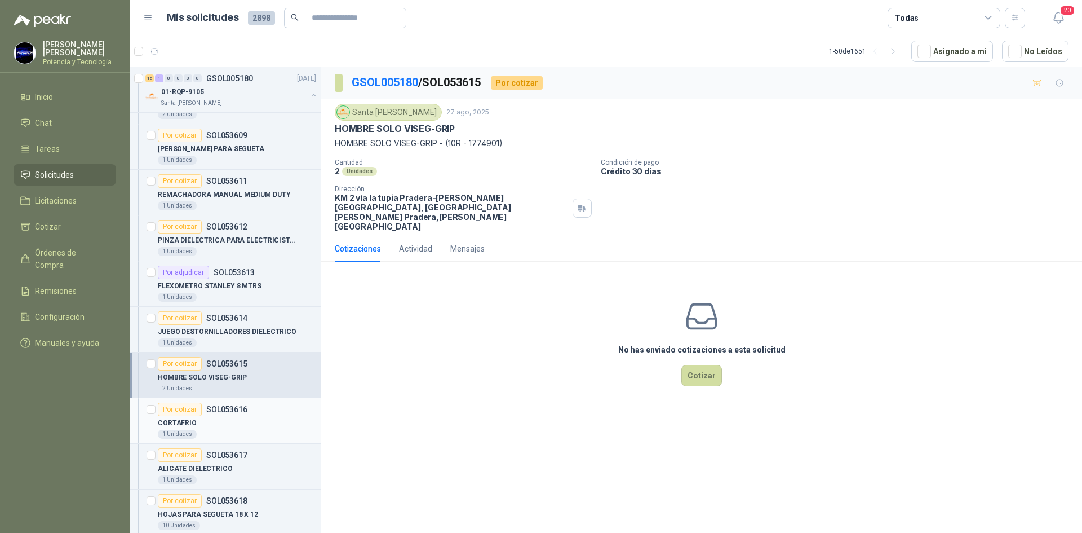
click at [200, 420] on div "CORTAFRIO" at bounding box center [237, 423] width 158 height 14
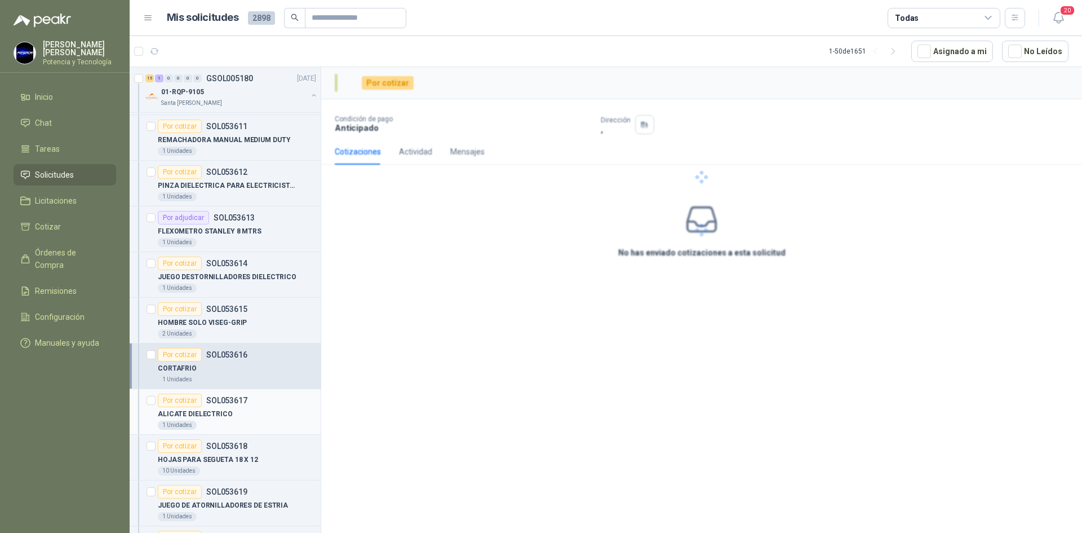
scroll to position [3664, 0]
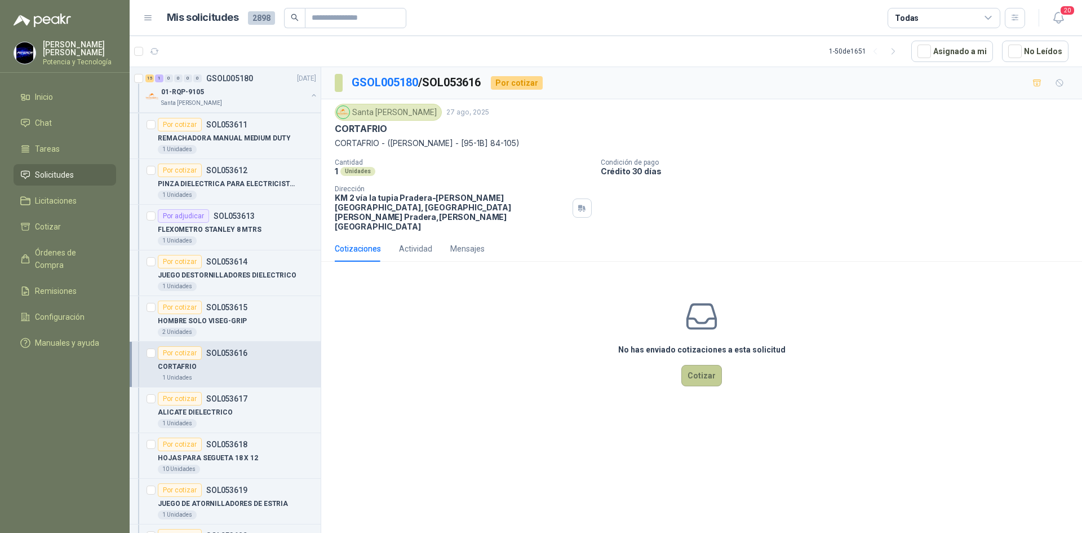
click at [716, 365] on button "Cotizar" at bounding box center [701, 375] width 41 height 21
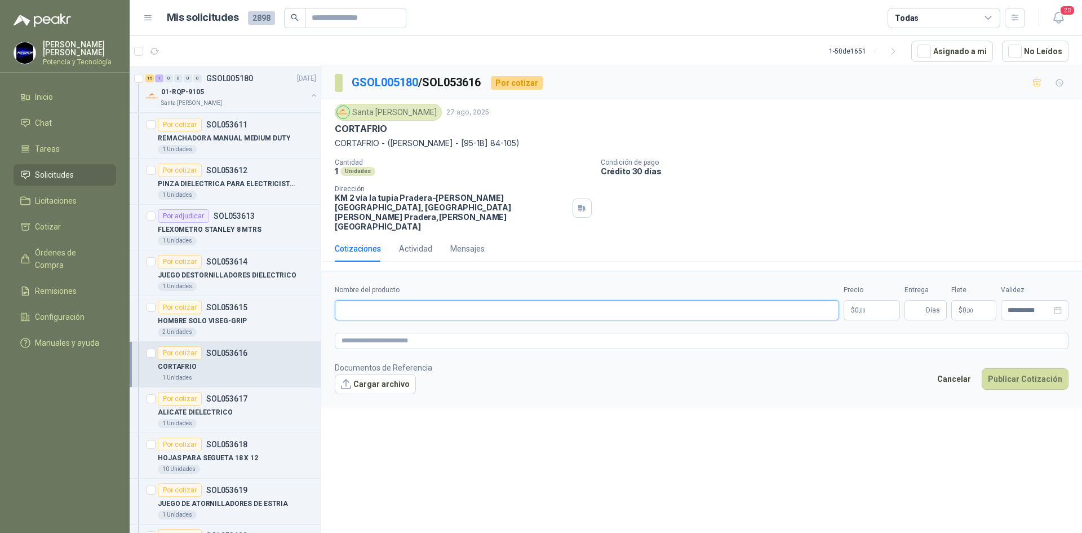
paste input "**********"
type input "**********"
click at [886, 300] on p "$ 0 ,00" at bounding box center [872, 310] width 56 height 20
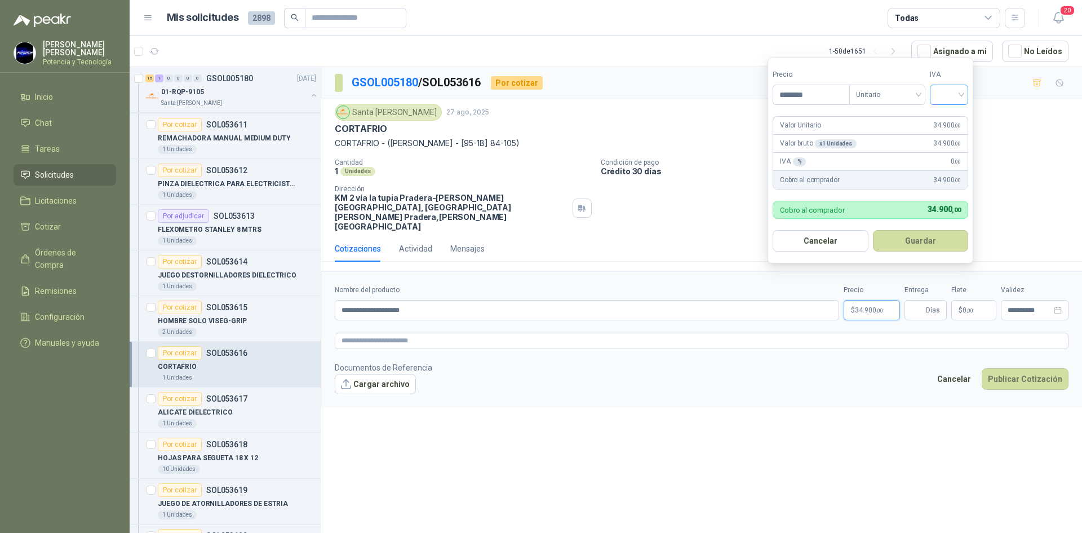
type input "********"
click at [941, 98] on input "search" at bounding box center [949, 93] width 25 height 17
drag, startPoint x: 953, startPoint y: 118, endPoint x: 938, endPoint y: 251, distance: 133.8
click at [953, 118] on div "19%" at bounding box center [951, 118] width 21 height 12
click at [924, 300] on input "Entrega" at bounding box center [917, 309] width 12 height 19
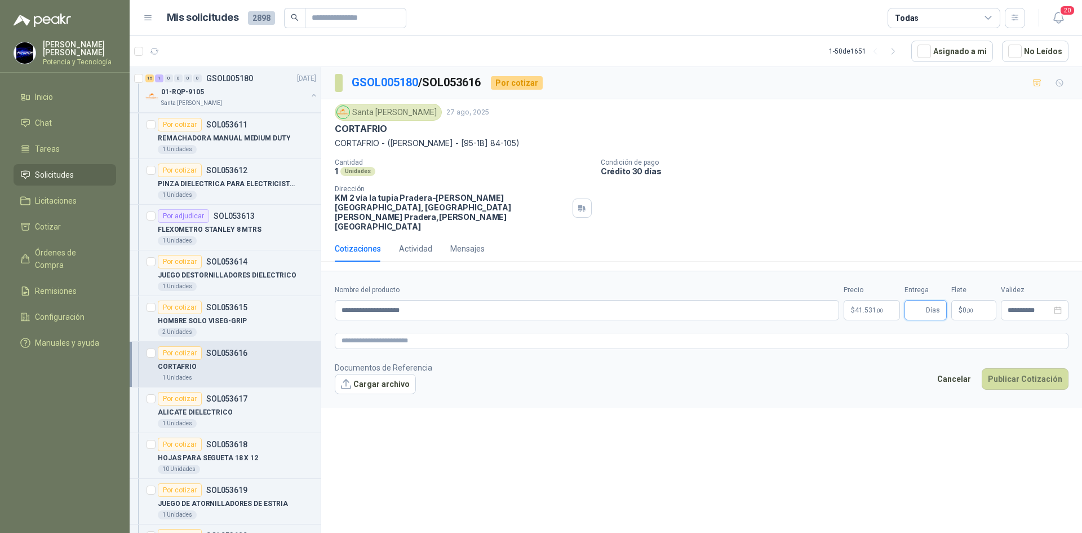
type input "*"
click at [960, 307] on span "$" at bounding box center [961, 310] width 4 height 7
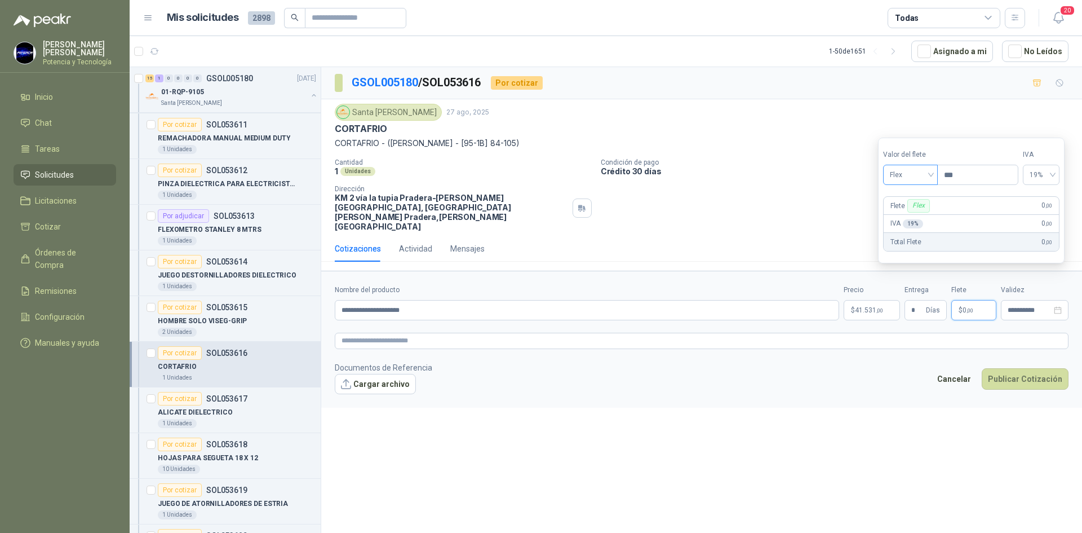
click at [903, 183] on span "Flex" at bounding box center [910, 174] width 41 height 17
click at [913, 213] on div "Incluido" at bounding box center [911, 216] width 39 height 12
click at [877, 307] on span ",00" at bounding box center [880, 310] width 7 height 6
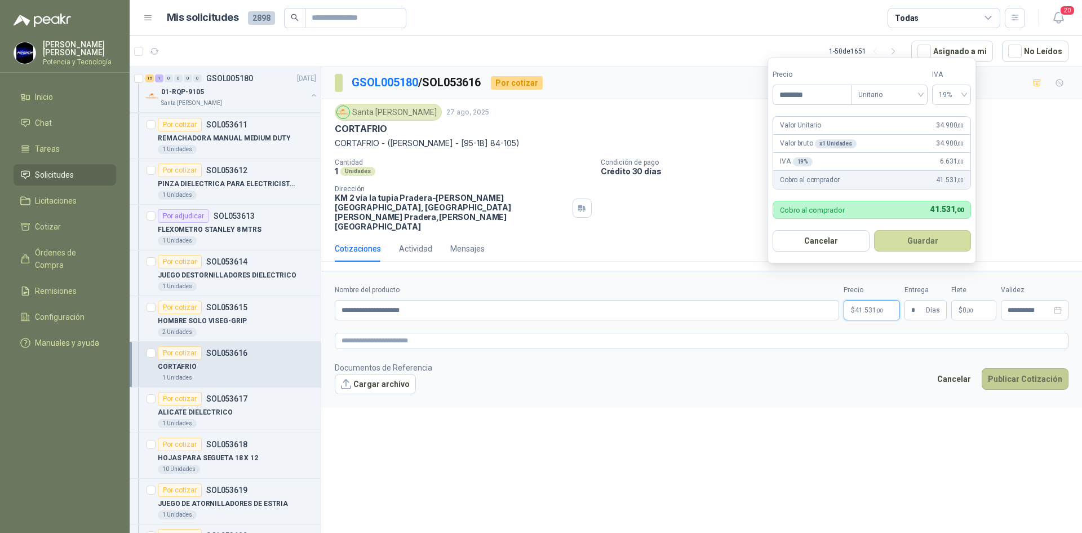
click at [995, 368] on button "Publicar Cotización" at bounding box center [1025, 378] width 87 height 21
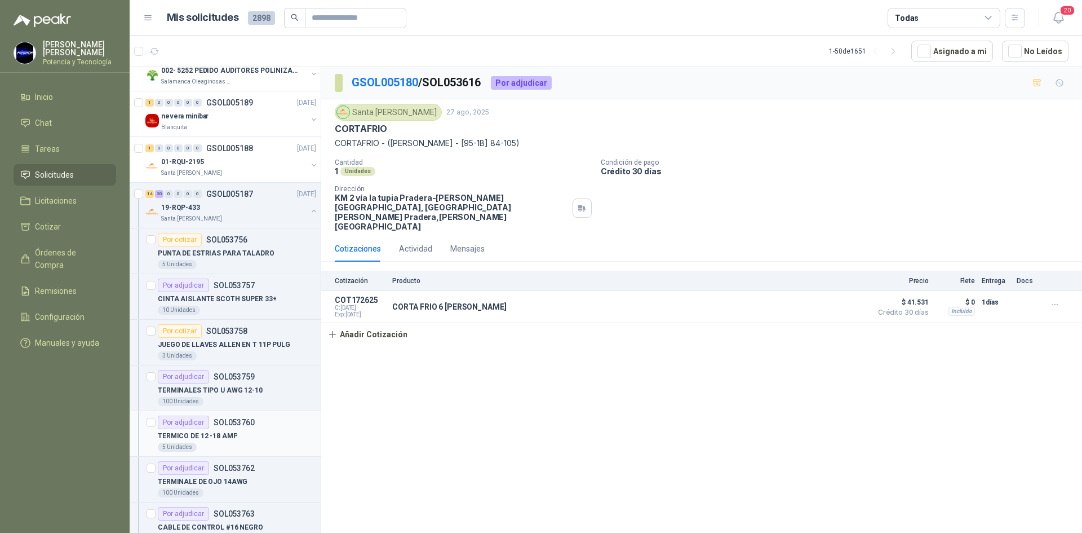
scroll to position [0, 0]
